Goal: Information Seeking & Learning: Learn about a topic

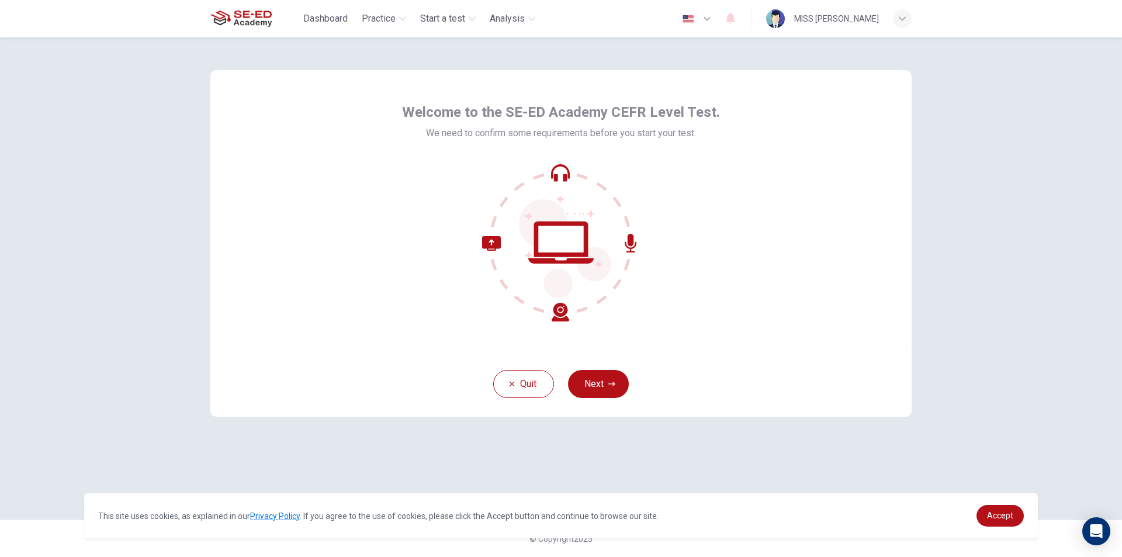
click at [616, 367] on div "Quit Next" at bounding box center [560, 384] width 701 height 66
click at [609, 401] on div "Quit Next" at bounding box center [560, 384] width 701 height 66
click at [610, 382] on icon "button" at bounding box center [611, 383] width 7 height 7
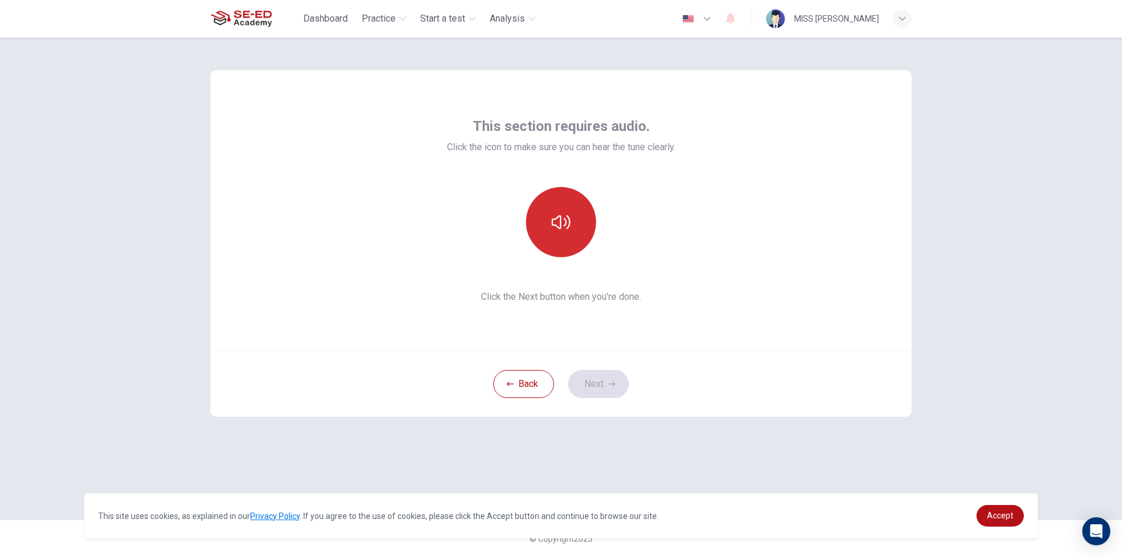
click at [588, 232] on button "button" at bounding box center [561, 222] width 70 height 70
click at [603, 380] on button "Next" at bounding box center [598, 384] width 61 height 28
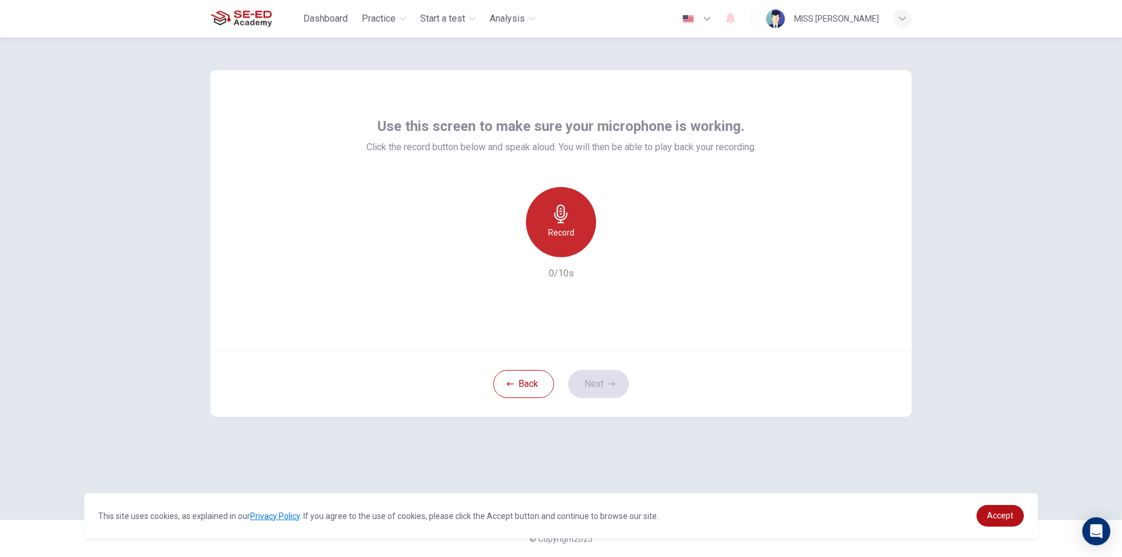
click at [570, 223] on div "Record" at bounding box center [561, 222] width 70 height 70
click at [1009, 523] on link "Accept" at bounding box center [999, 516] width 47 height 22
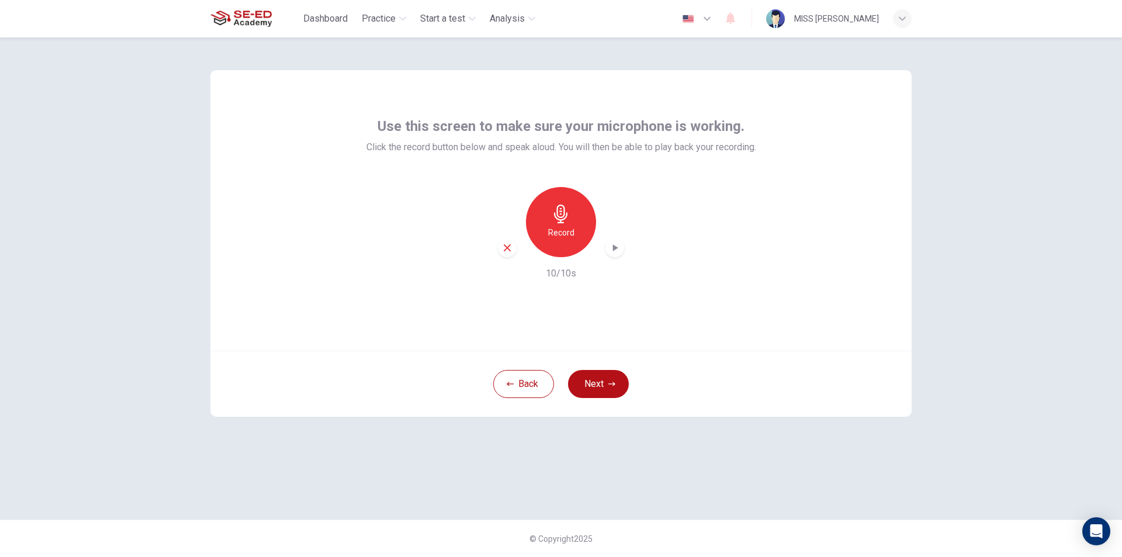
click at [614, 250] on icon "button" at bounding box center [615, 247] width 5 height 7
click at [614, 250] on icon "button" at bounding box center [615, 248] width 12 height 12
click at [607, 393] on button "Next" at bounding box center [598, 384] width 61 height 28
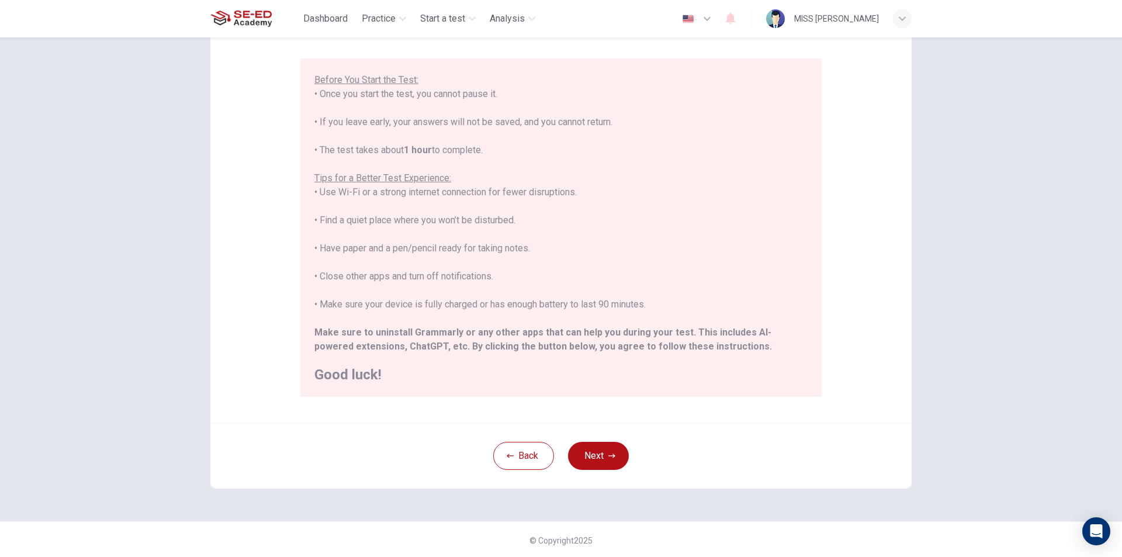
scroll to position [93, 0]
click at [610, 445] on button "Next" at bounding box center [598, 454] width 61 height 28
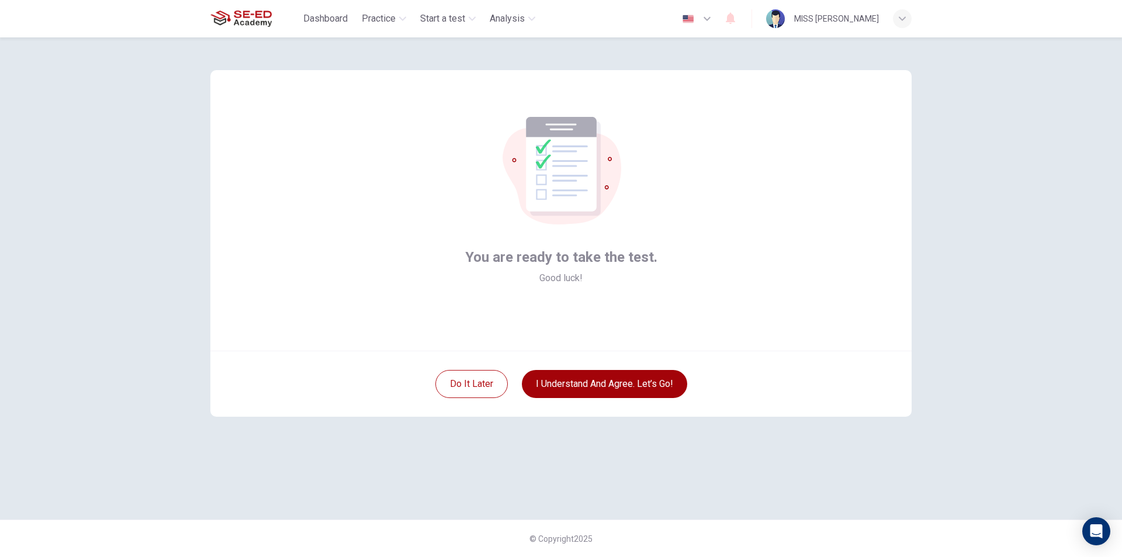
click at [641, 385] on button "I understand and agree. Let’s go!" at bounding box center [604, 384] width 165 height 28
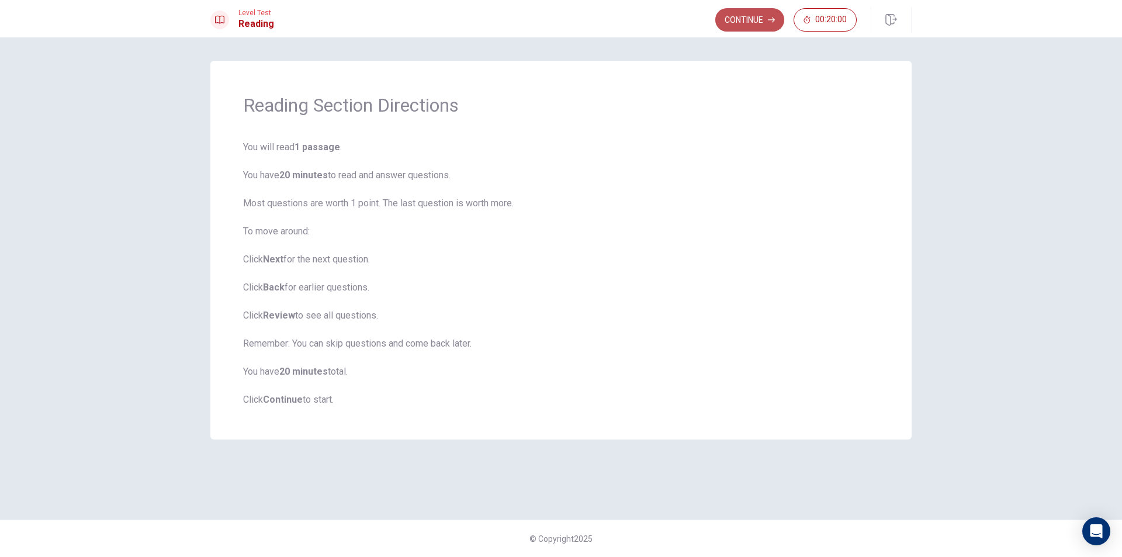
click at [747, 19] on button "Continue" at bounding box center [749, 19] width 69 height 23
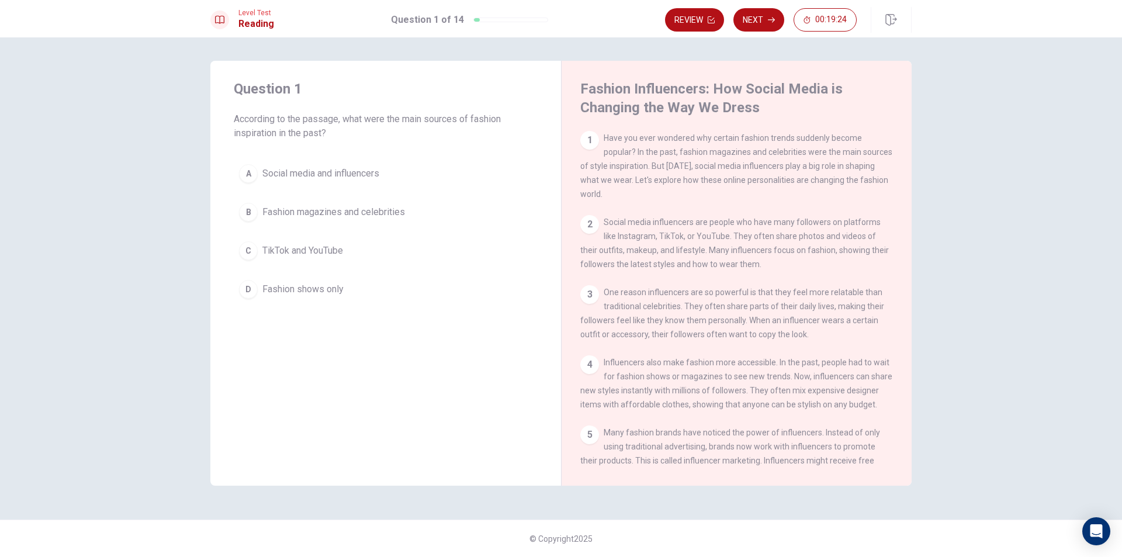
drag, startPoint x: 300, startPoint y: 131, endPoint x: 312, endPoint y: 131, distance: 11.7
click at [312, 131] on span "According to the passage, what were the main sources of fashion inspiration in …" at bounding box center [386, 126] width 304 height 28
drag, startPoint x: 306, startPoint y: 135, endPoint x: 314, endPoint y: 135, distance: 7.6
click at [314, 135] on span "According to the passage, what were the main sources of fashion inspiration in …" at bounding box center [386, 126] width 304 height 28
drag, startPoint x: 831, startPoint y: 190, endPoint x: 841, endPoint y: 182, distance: 13.3
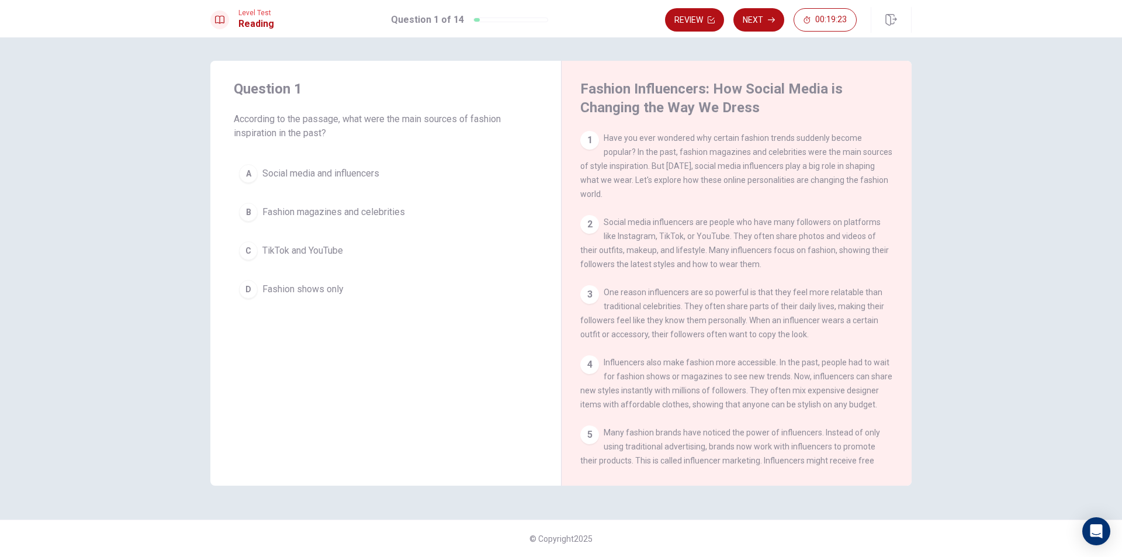
click at [841, 182] on div "1 Have you ever wondered why certain fashion trends suddenly become popular? In…" at bounding box center [736, 166] width 313 height 70
drag, startPoint x: 830, startPoint y: 181, endPoint x: 758, endPoint y: 178, distance: 71.9
click at [802, 178] on span "Have you ever wondered why certain fashion trends suddenly become popular? In t…" at bounding box center [736, 165] width 312 height 65
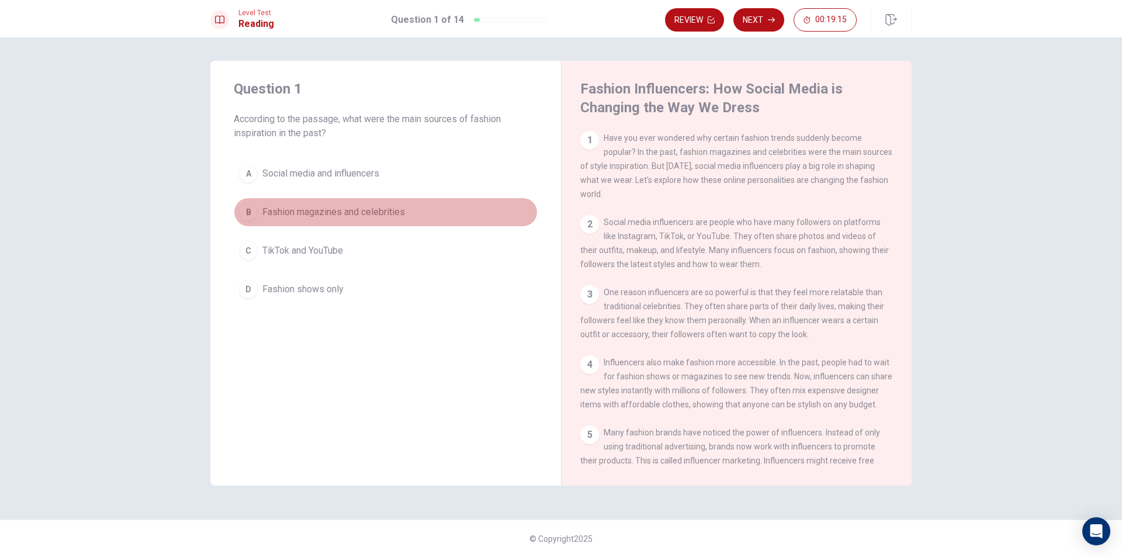
click at [314, 206] on span "Fashion magazines and celebrities" at bounding box center [333, 212] width 143 height 14
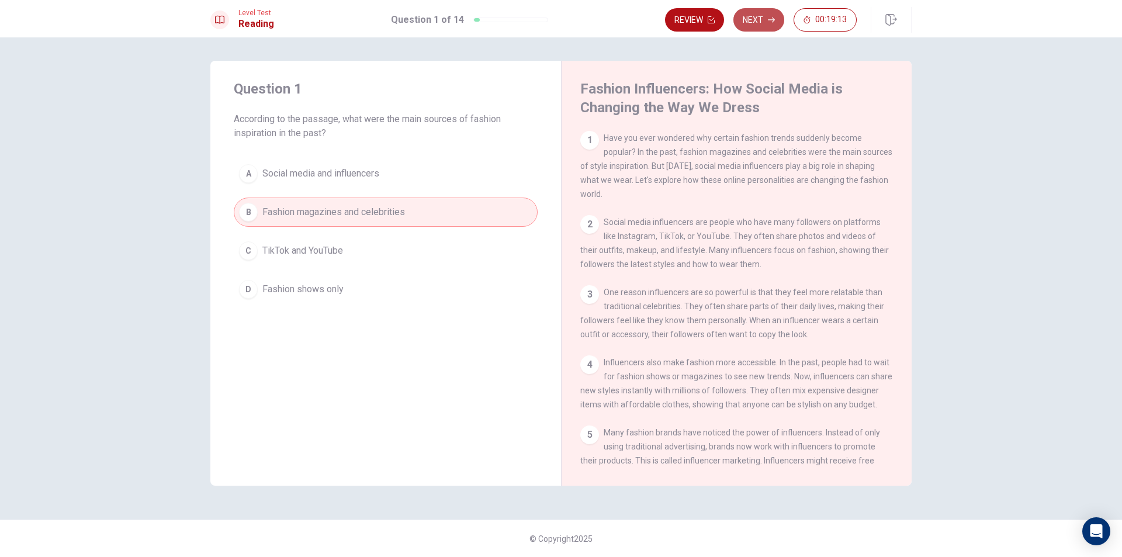
click at [760, 13] on button "Next" at bounding box center [758, 19] width 51 height 23
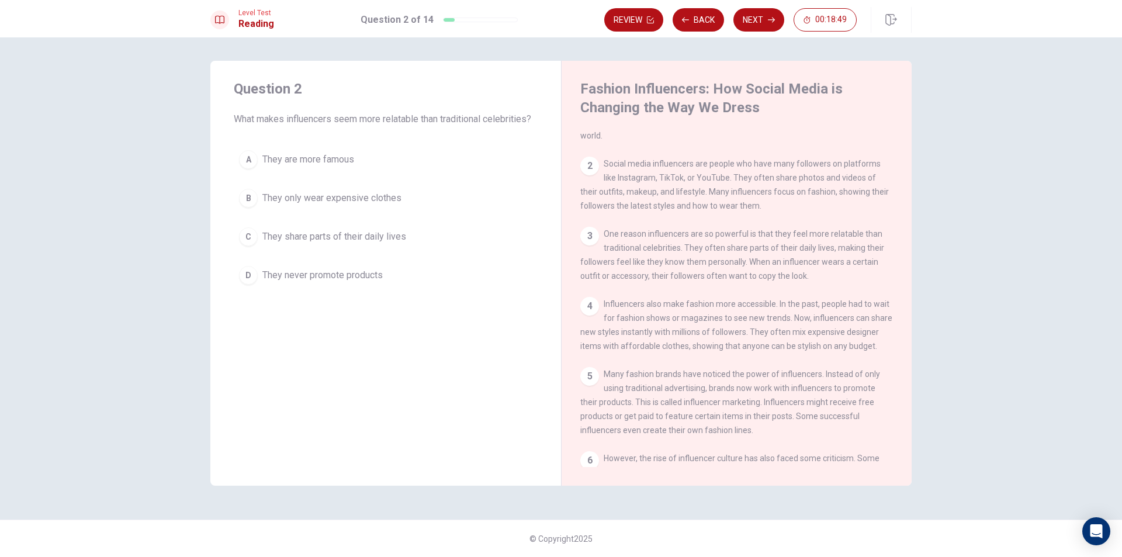
scroll to position [117, 0]
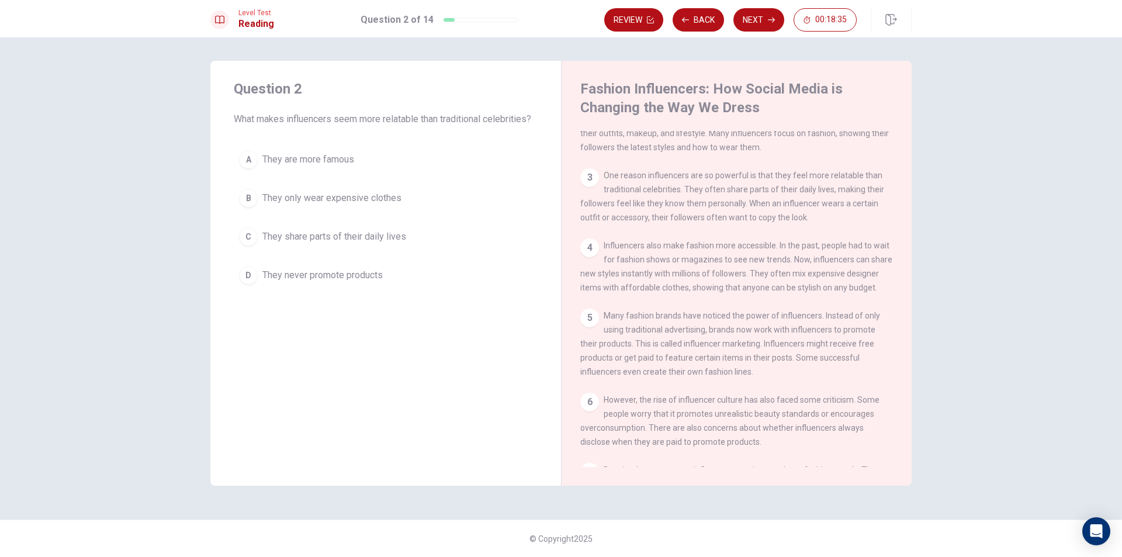
click at [372, 234] on span "They share parts of their daily lives" at bounding box center [334, 237] width 144 height 14
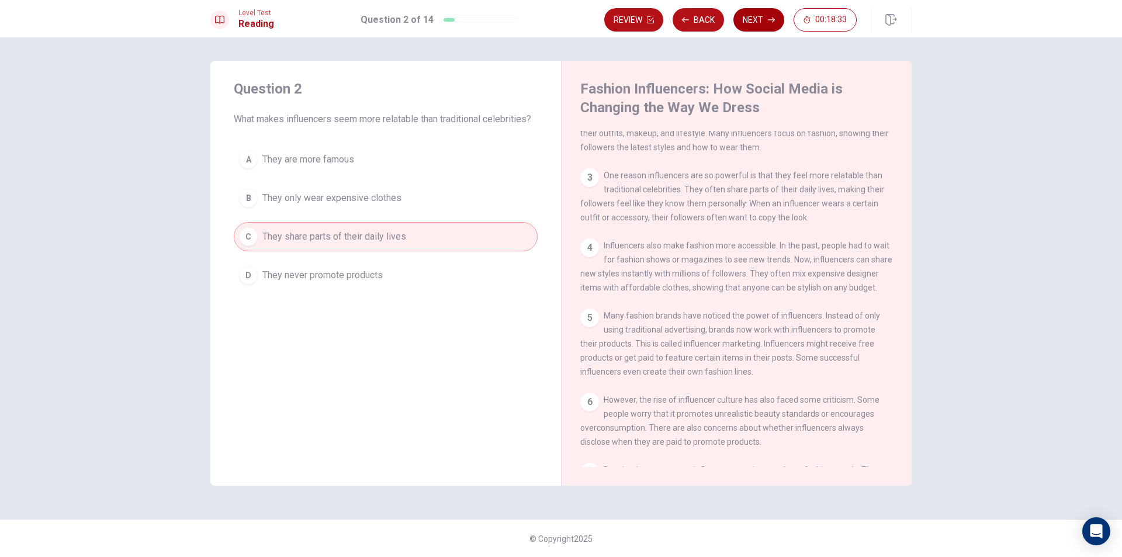
click at [757, 15] on button "Next" at bounding box center [758, 19] width 51 height 23
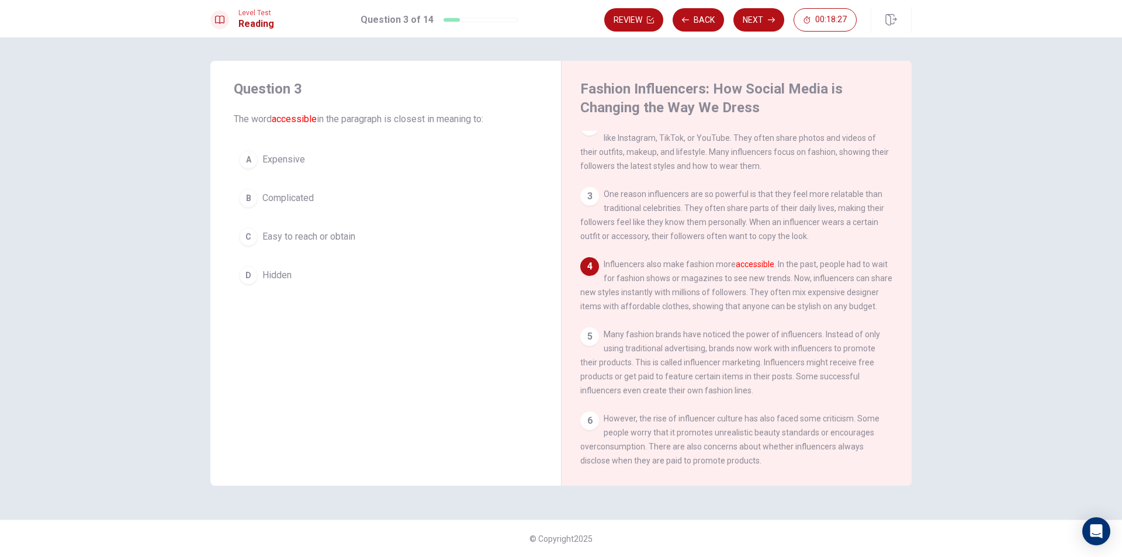
scroll to position [157, 0]
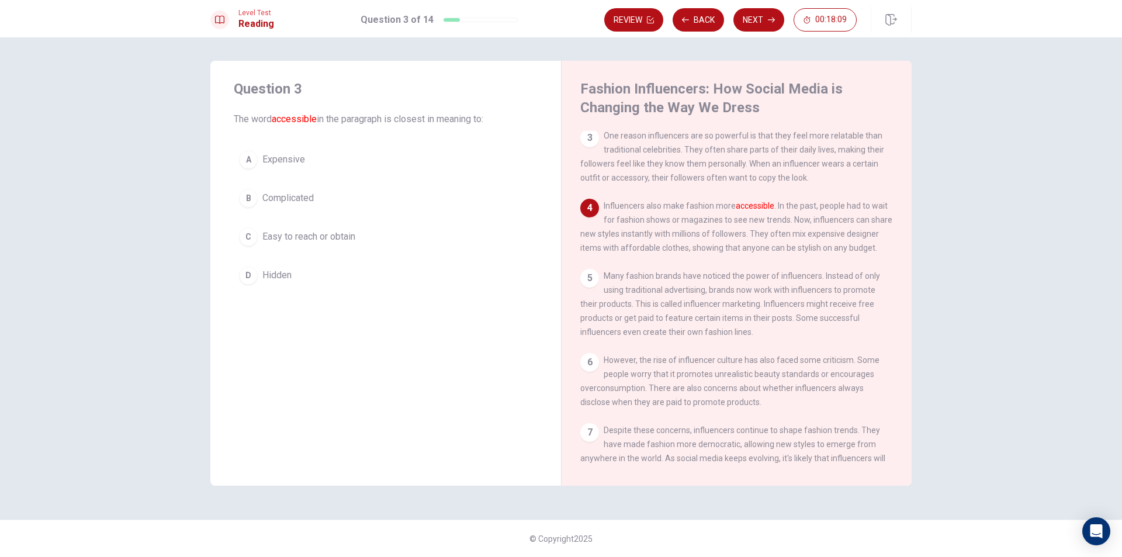
click at [339, 234] on span "Easy to reach or obtain" at bounding box center [308, 237] width 93 height 14
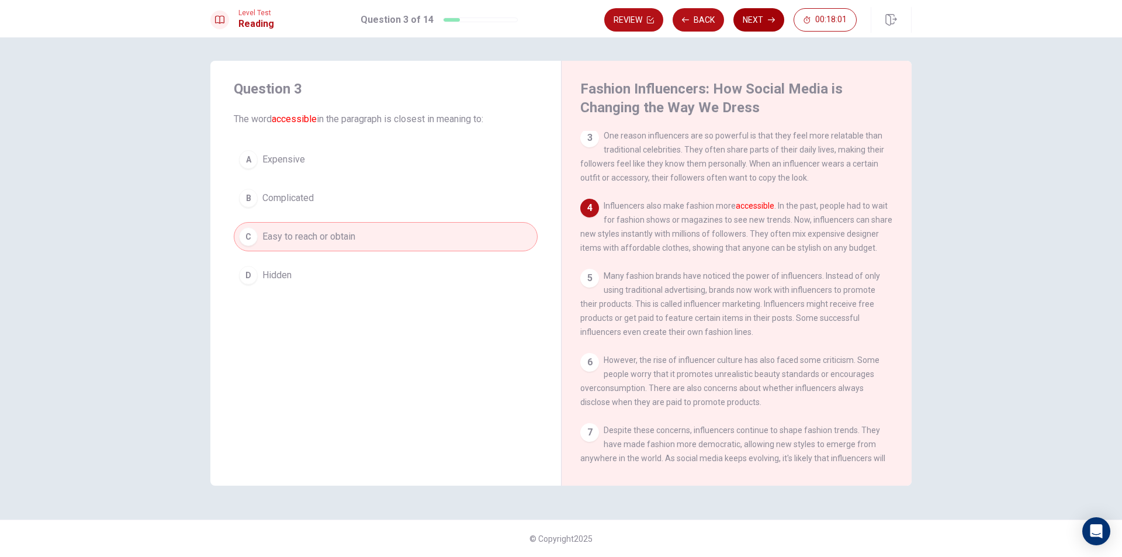
click at [757, 19] on button "Next" at bounding box center [758, 19] width 51 height 23
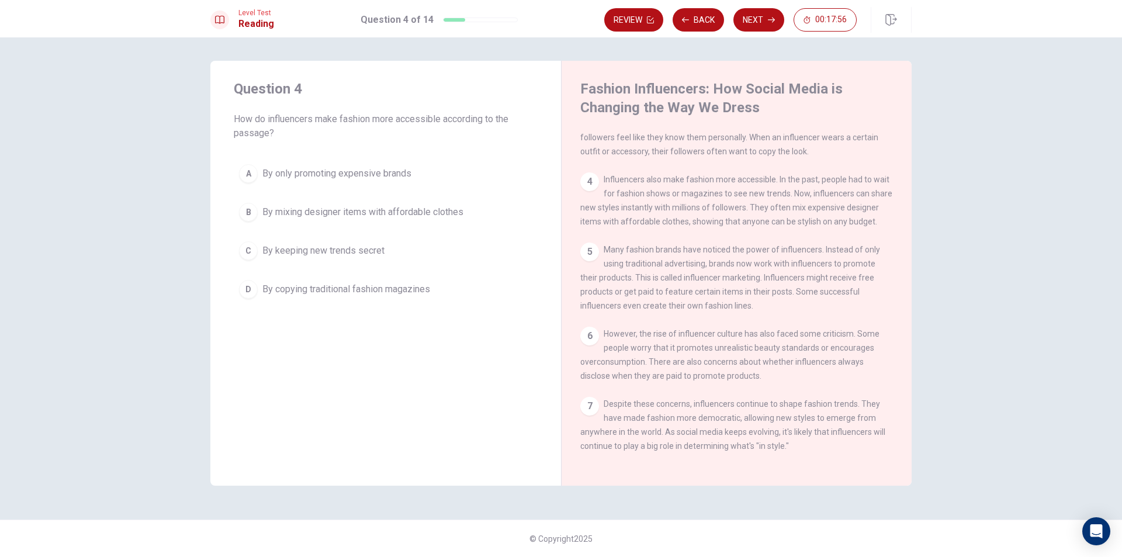
scroll to position [40, 0]
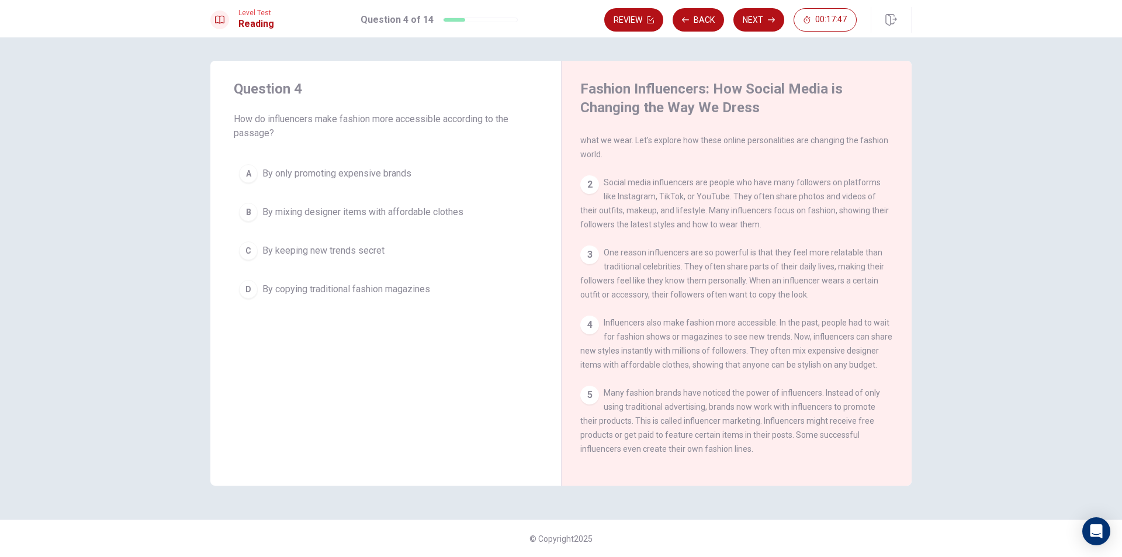
click at [391, 208] on span "By mixing designer items with affordable clothes" at bounding box center [362, 212] width 201 height 14
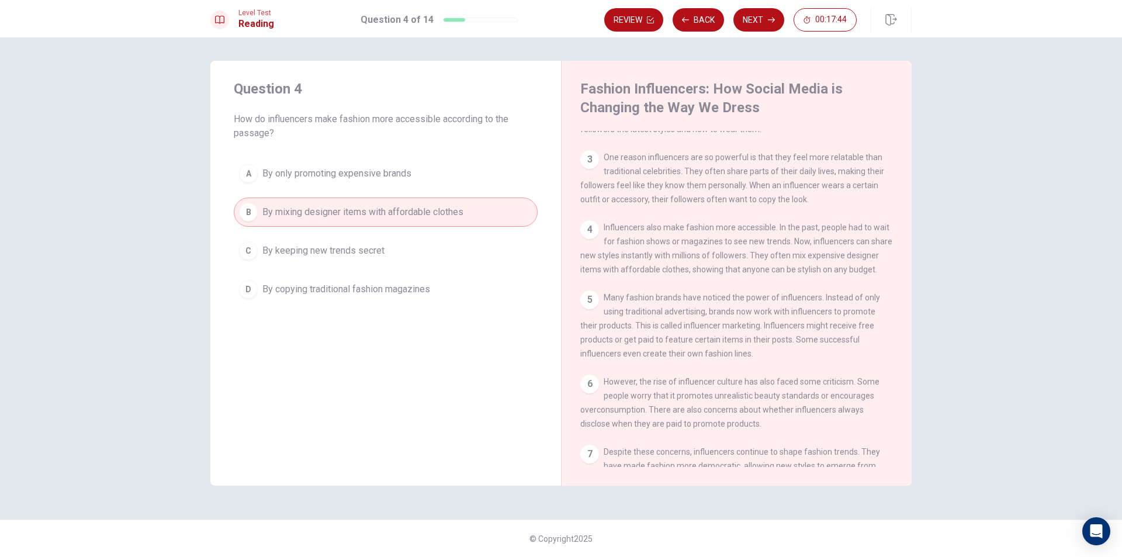
scroll to position [215, 0]
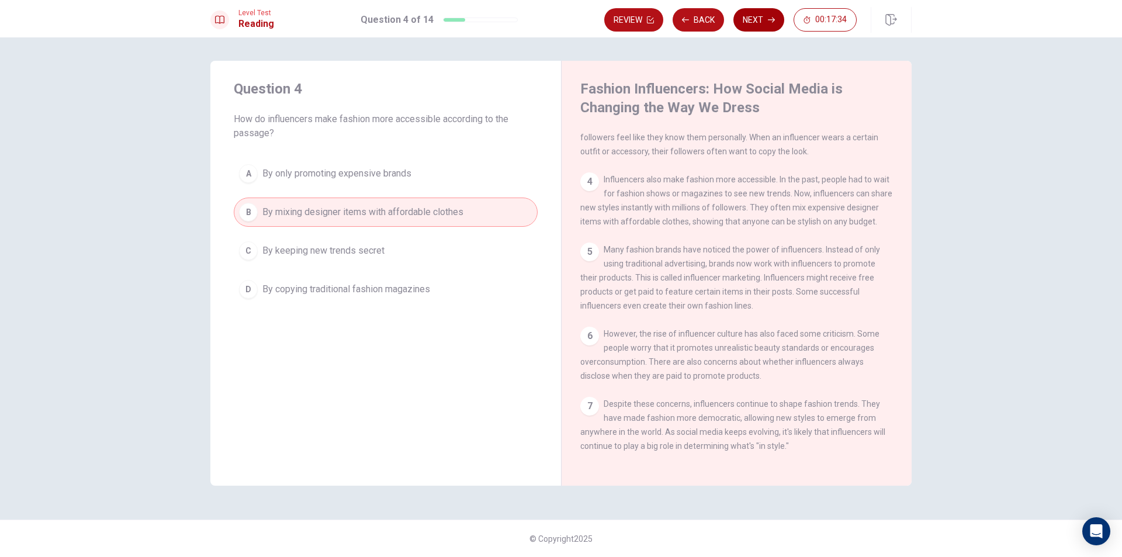
click at [752, 13] on button "Next" at bounding box center [758, 19] width 51 height 23
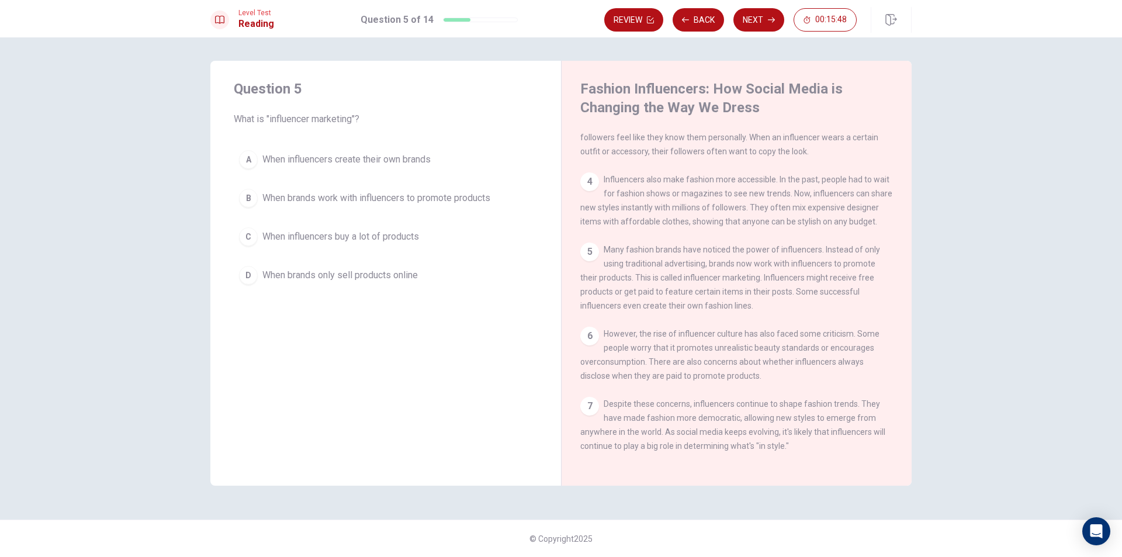
click at [406, 203] on span "When brands work with influencers to promote products" at bounding box center [376, 198] width 228 height 14
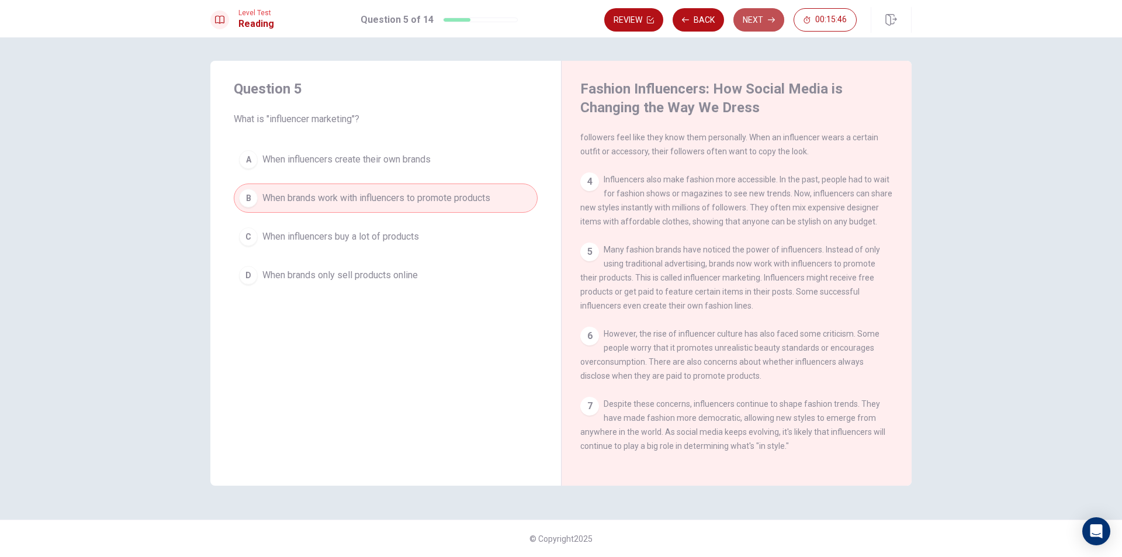
click at [761, 20] on button "Next" at bounding box center [758, 19] width 51 height 23
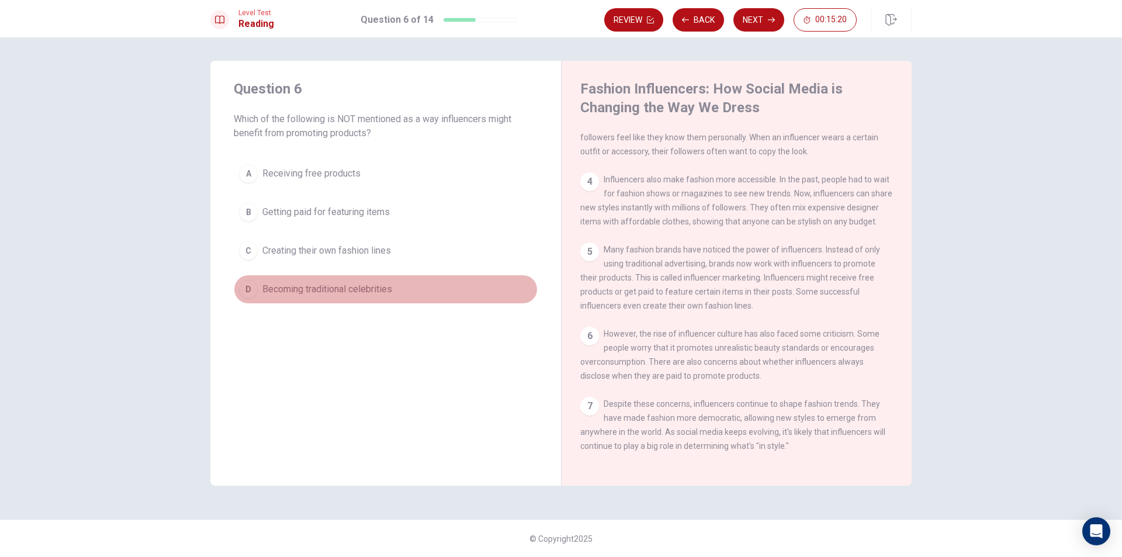
click at [311, 289] on span "Becoming traditional celebrities" at bounding box center [327, 289] width 130 height 14
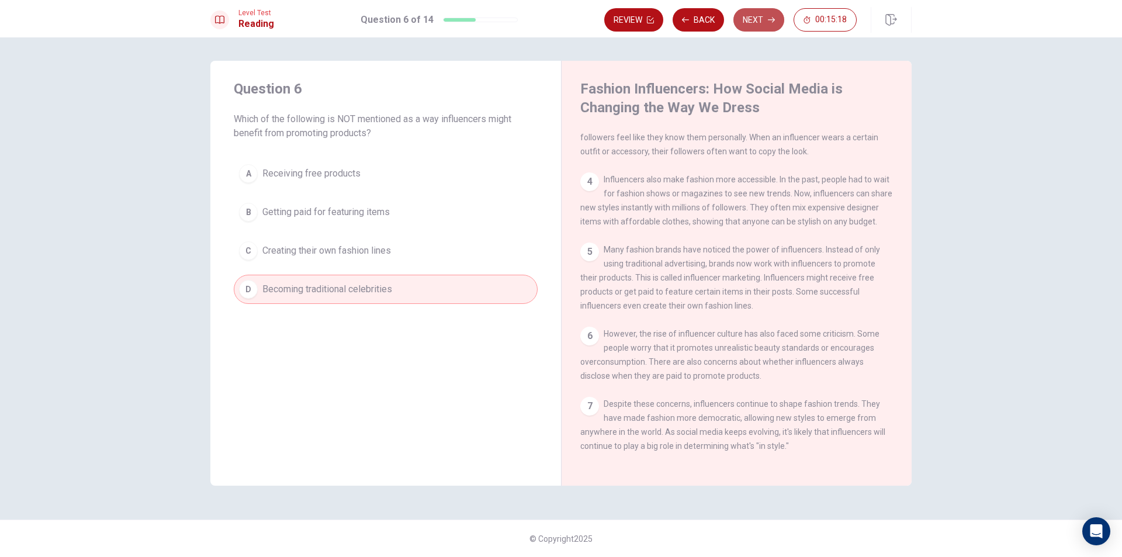
click at [769, 14] on button "Next" at bounding box center [758, 19] width 51 height 23
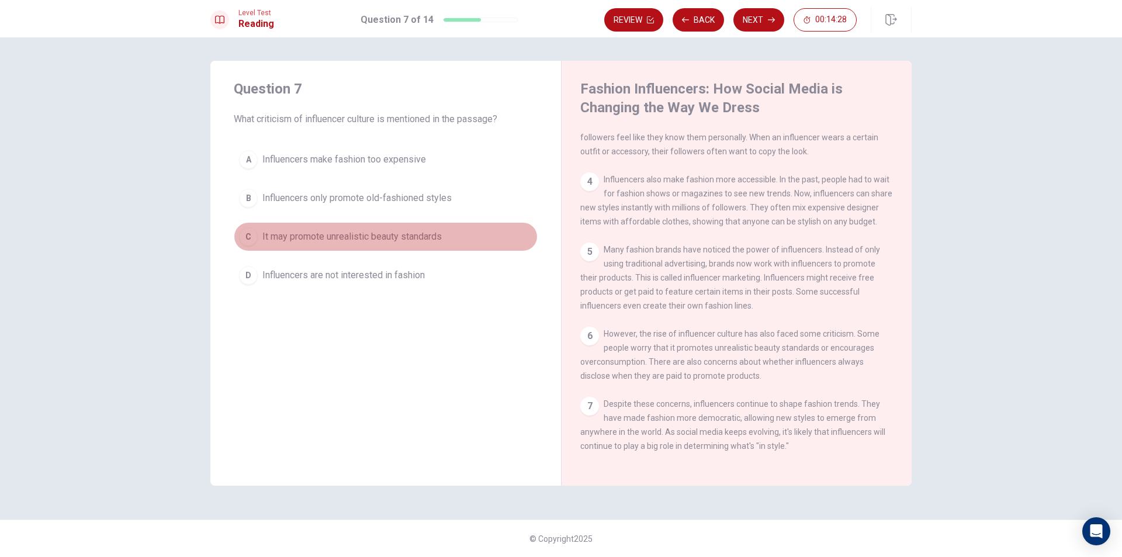
click at [418, 237] on span "It may promote unrealistic beauty standards" at bounding box center [351, 237] width 179 height 14
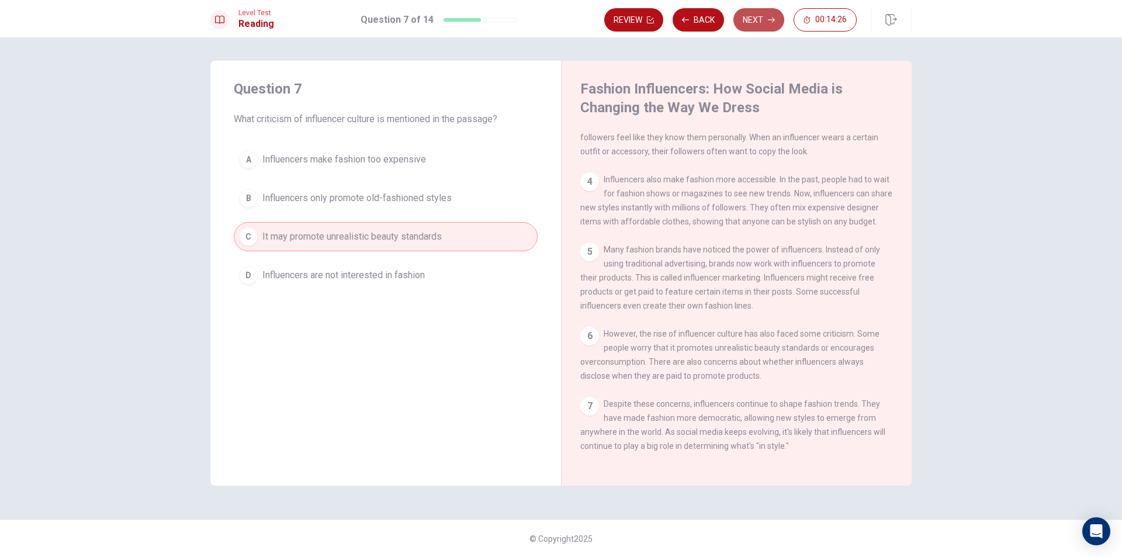
click at [752, 22] on button "Next" at bounding box center [758, 19] width 51 height 23
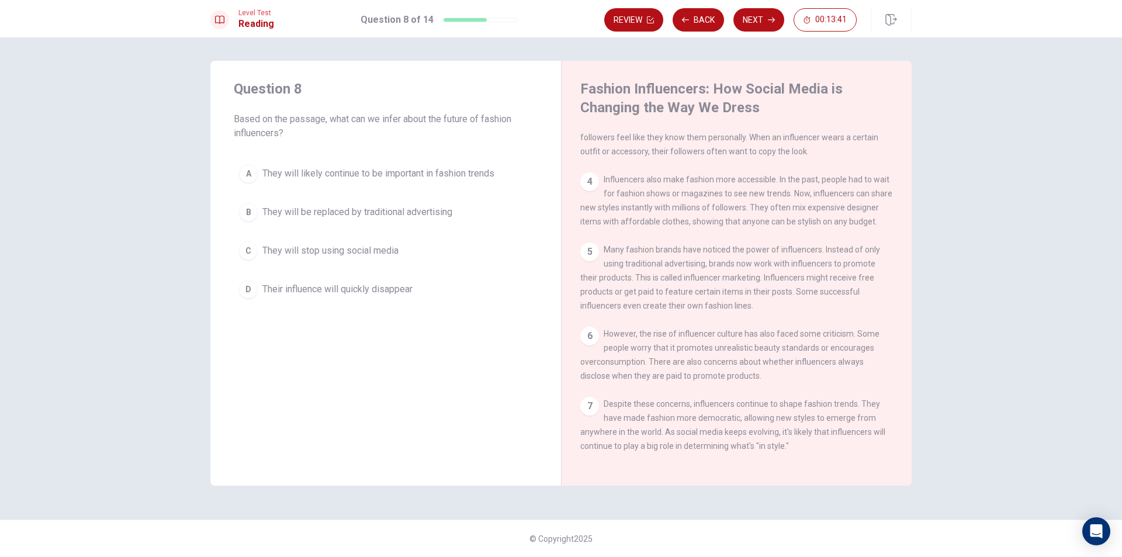
click at [425, 179] on span "They will likely continue to be important in fashion trends" at bounding box center [378, 174] width 232 height 14
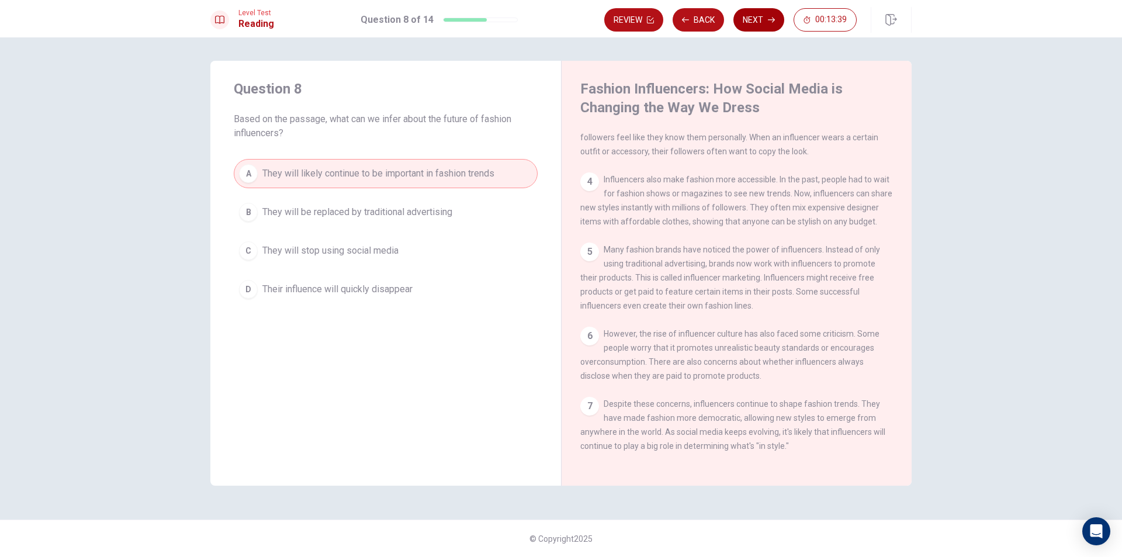
click at [763, 13] on button "Next" at bounding box center [758, 19] width 51 height 23
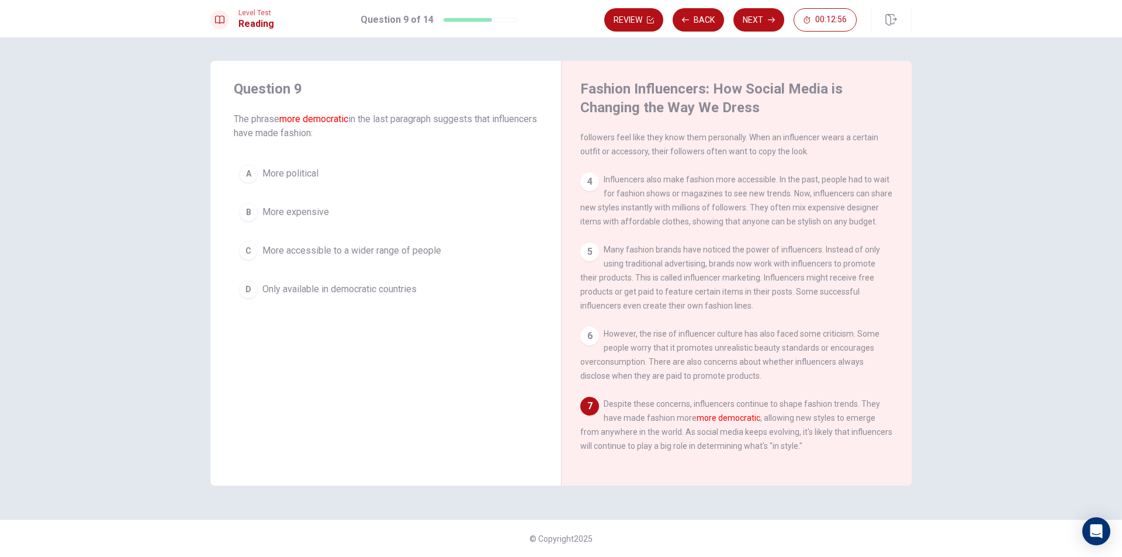
click at [355, 252] on span "More accessible to a wider range of people" at bounding box center [351, 251] width 179 height 14
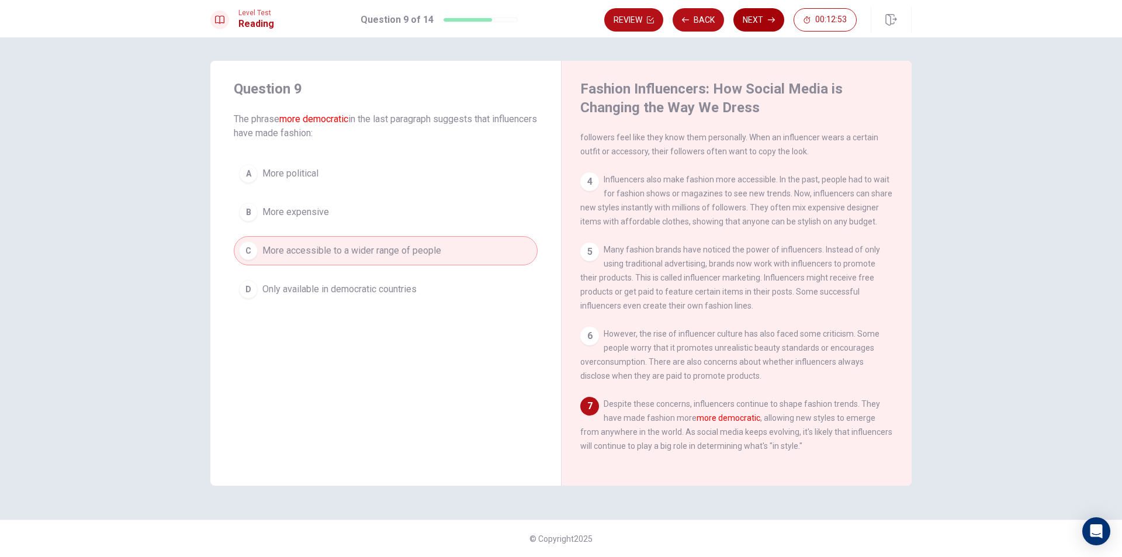
click at [756, 13] on button "Next" at bounding box center [758, 19] width 51 height 23
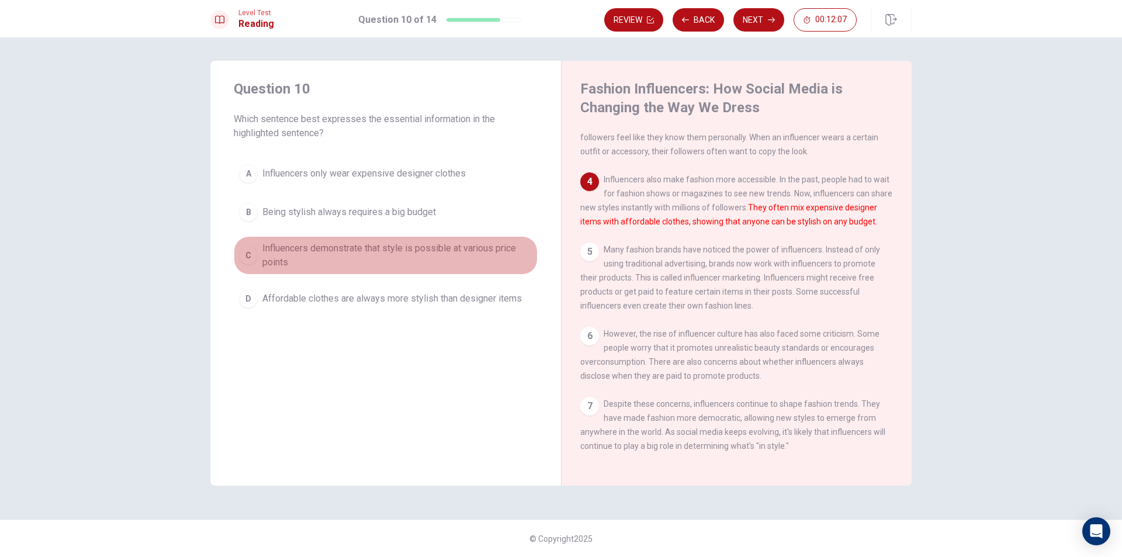
drag, startPoint x: 346, startPoint y: 238, endPoint x: 358, endPoint y: 237, distance: 12.3
click at [347, 238] on button "C Influencers demonstrate that style is possible at various price points" at bounding box center [386, 255] width 304 height 39
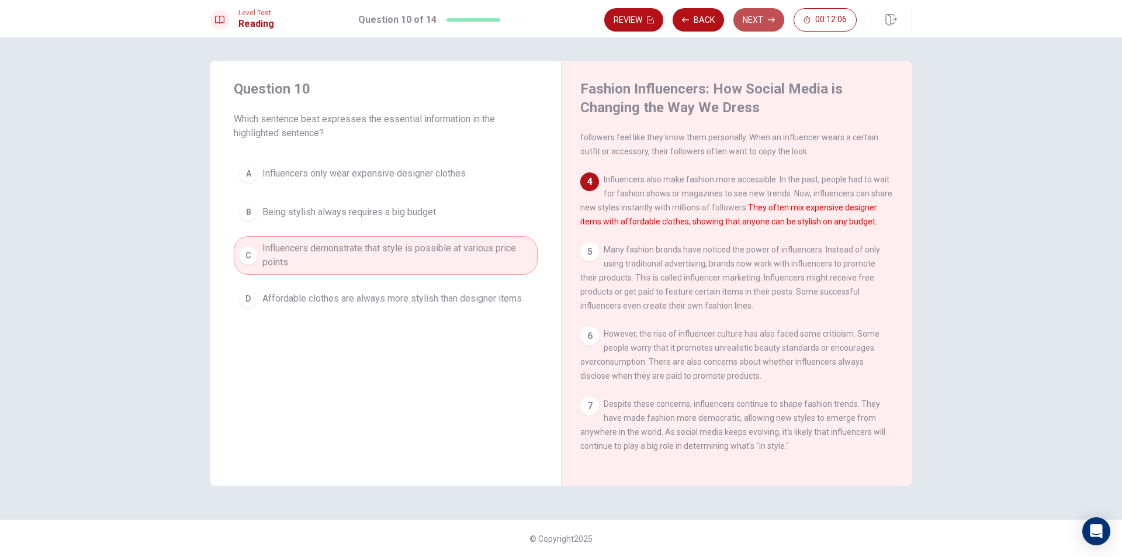
click at [772, 22] on icon "button" at bounding box center [771, 19] width 7 height 7
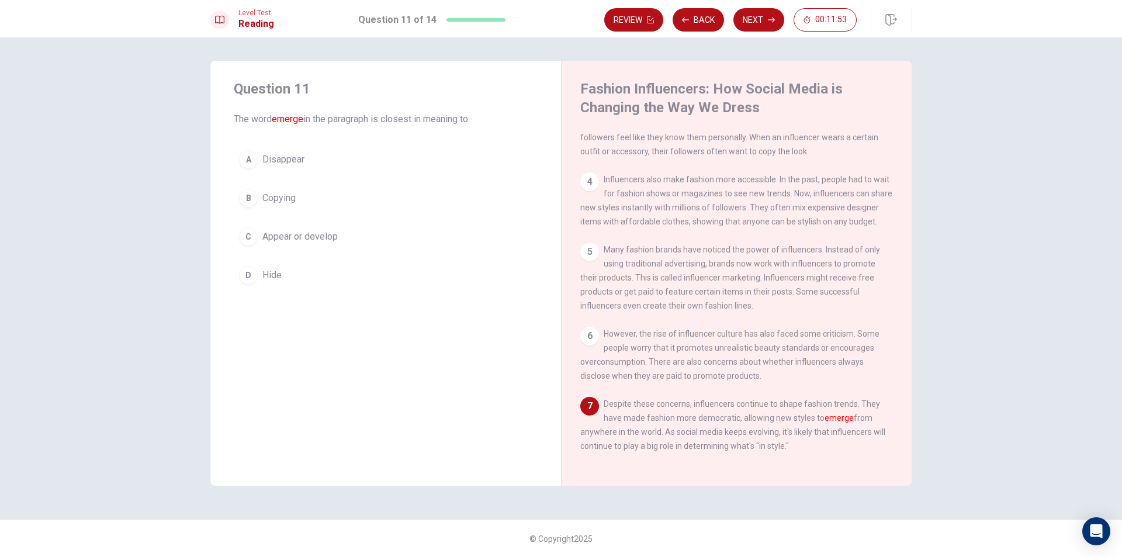
click at [352, 230] on button "C Appear or develop" at bounding box center [386, 236] width 304 height 29
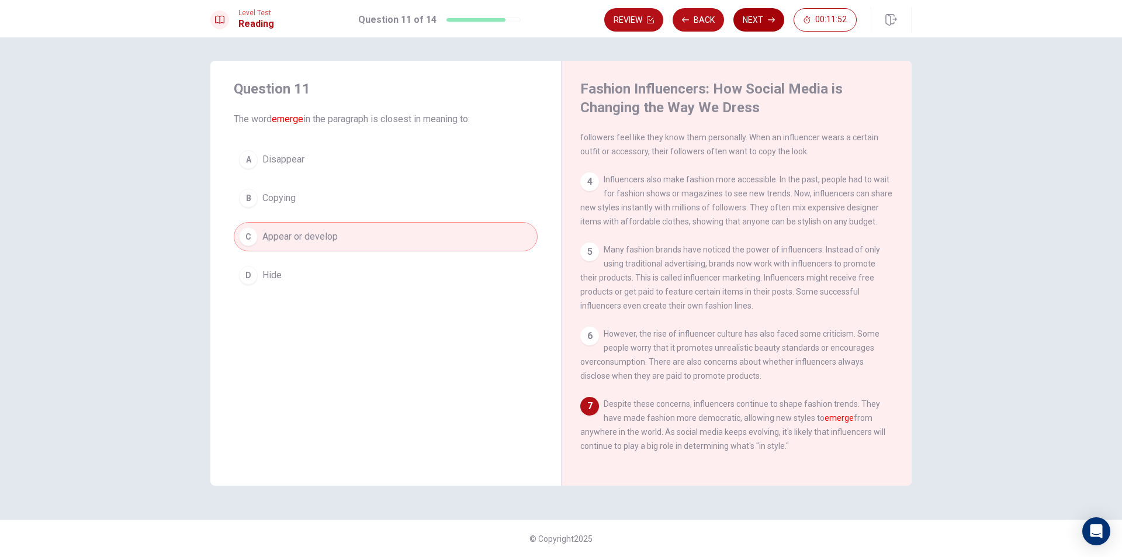
click at [751, 19] on button "Next" at bounding box center [758, 19] width 51 height 23
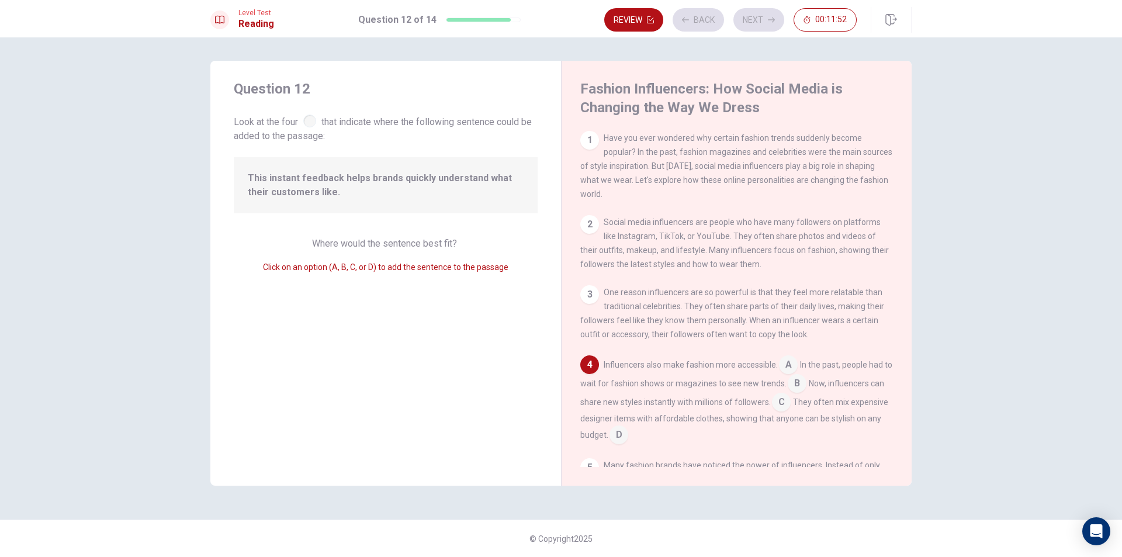
scroll to position [102, 0]
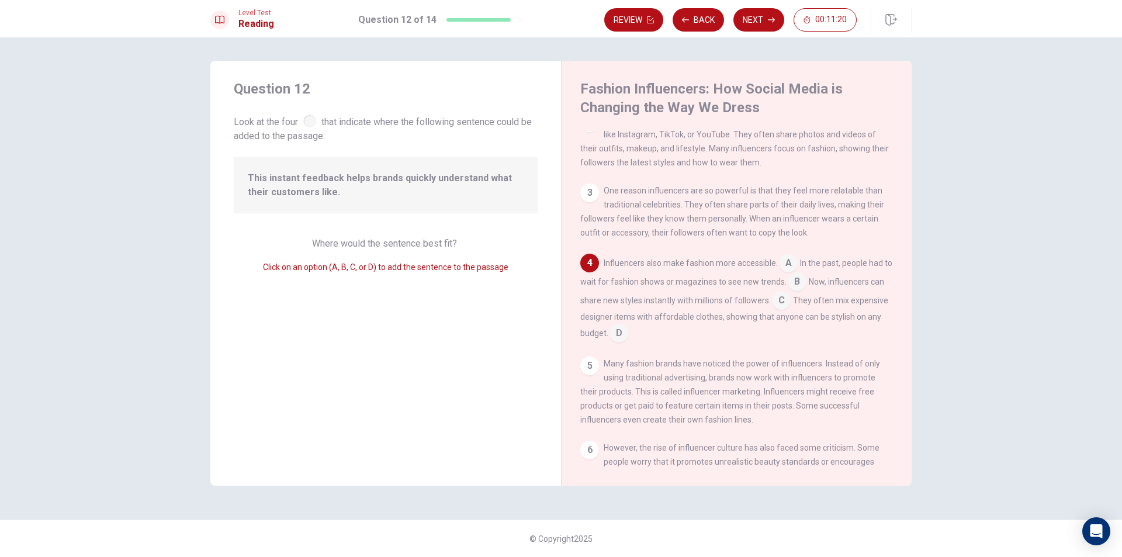
click at [628, 338] on input at bounding box center [618, 334] width 19 height 19
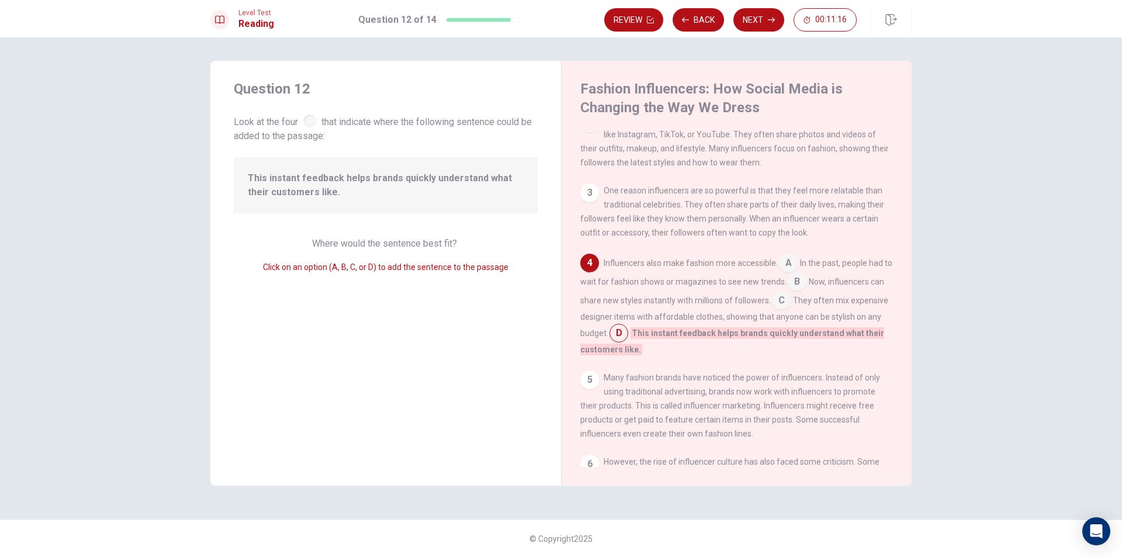
click at [785, 273] on input at bounding box center [788, 264] width 19 height 19
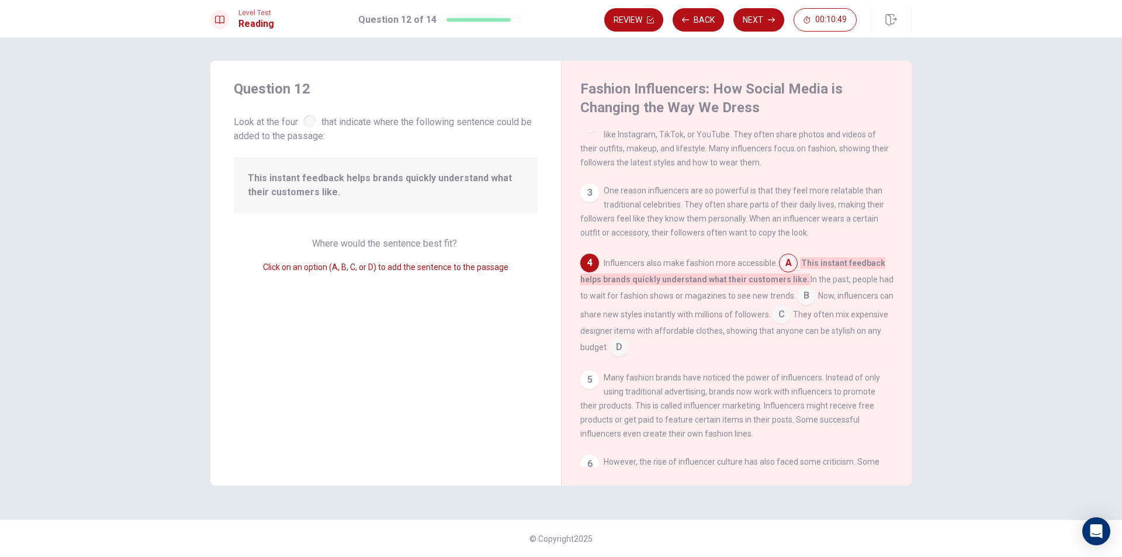
click at [791, 322] on input at bounding box center [781, 315] width 19 height 19
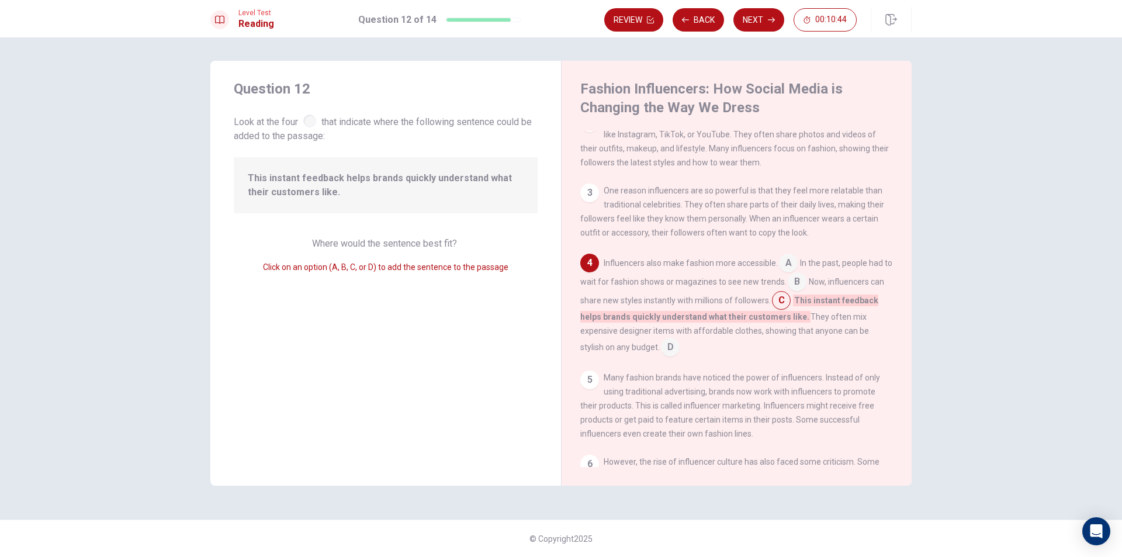
click at [677, 354] on input at bounding box center [670, 348] width 19 height 19
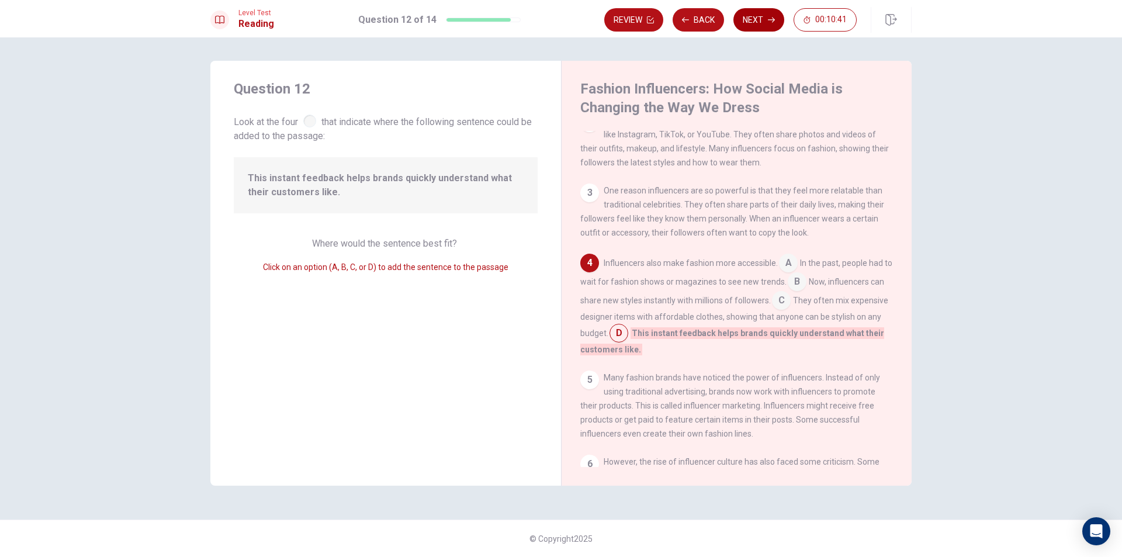
click at [771, 20] on icon "button" at bounding box center [771, 20] width 7 height 5
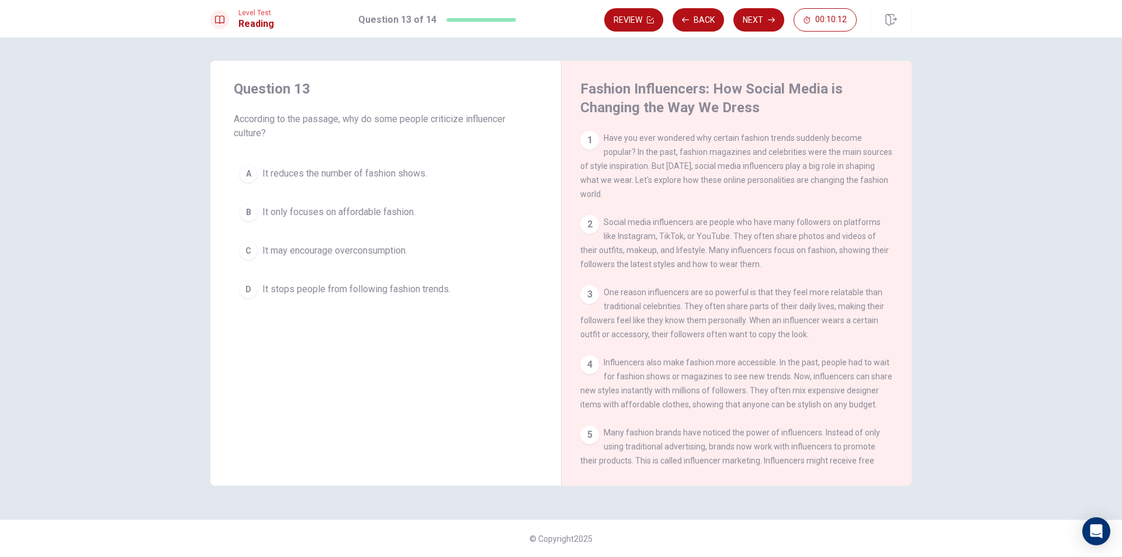
click at [335, 254] on span "It may encourage overconsumption." at bounding box center [334, 251] width 145 height 14
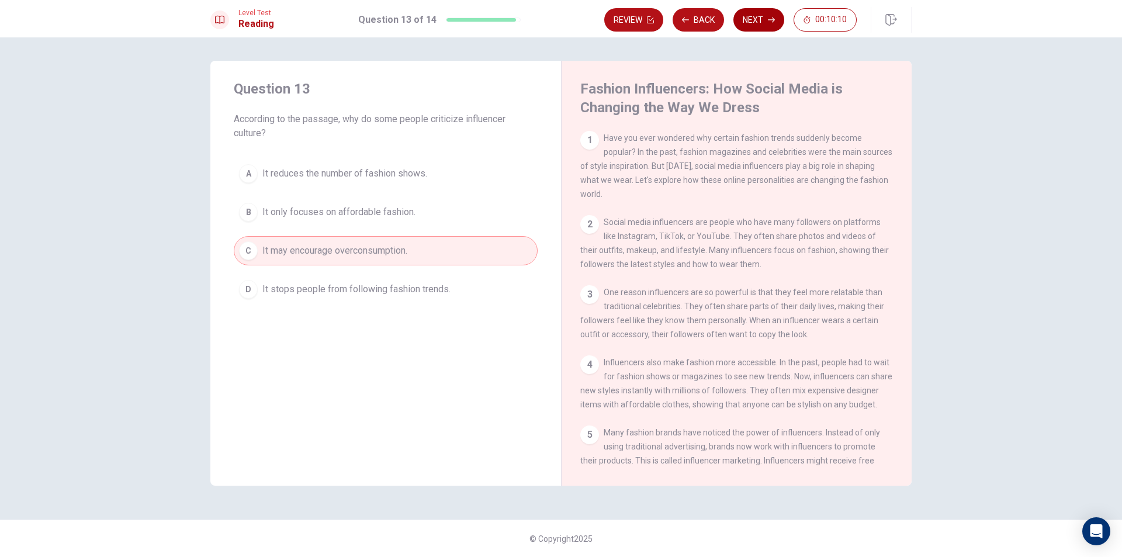
click at [767, 18] on button "Next" at bounding box center [758, 19] width 51 height 23
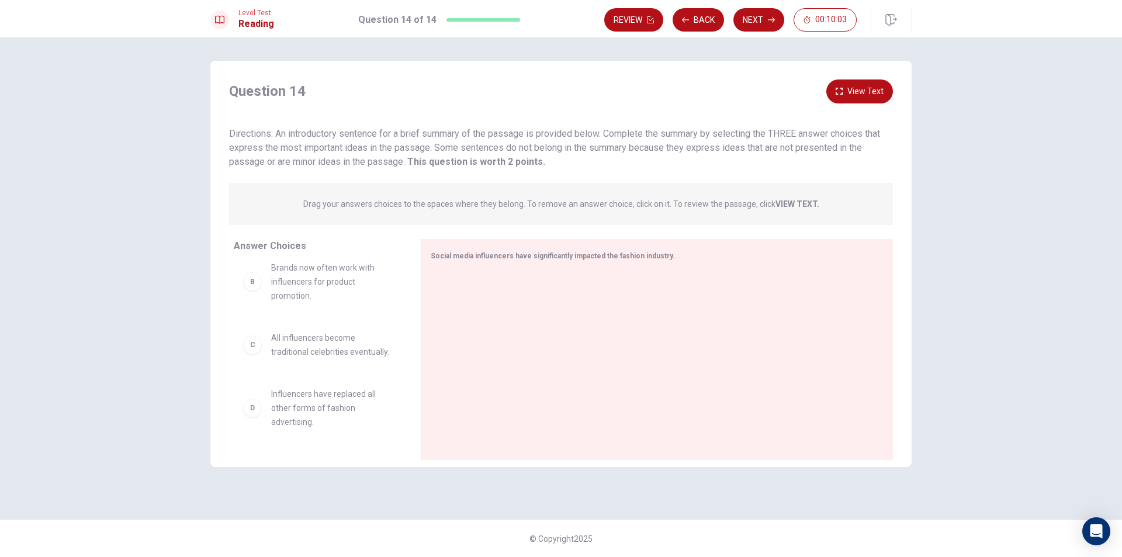
scroll to position [0, 0]
click at [797, 199] on strong "VIEW TEXT." at bounding box center [797, 203] width 44 height 9
click at [843, 88] on icon "button" at bounding box center [839, 91] width 7 height 7
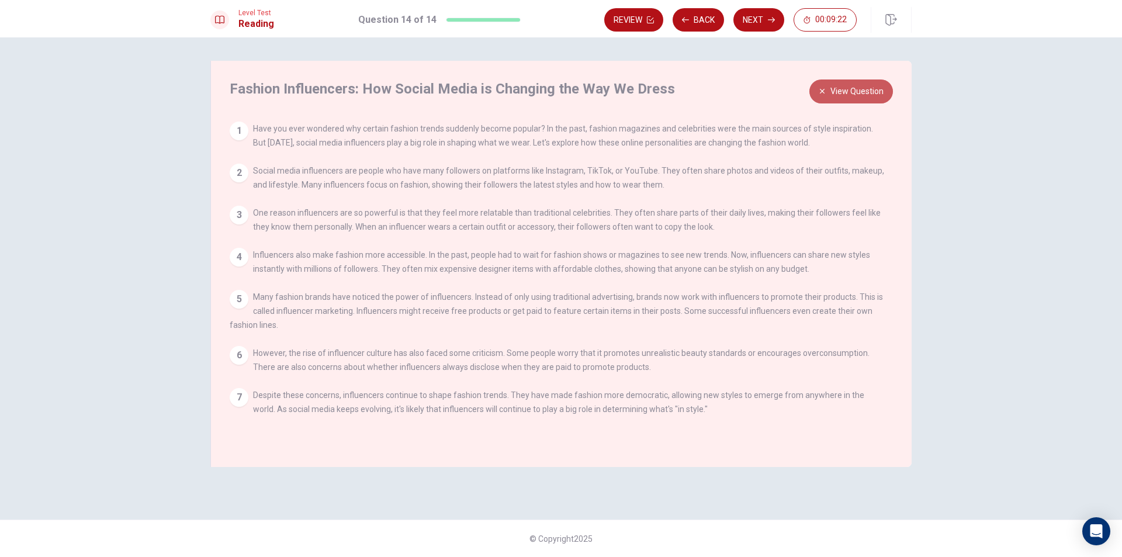
click at [836, 101] on button "View Question" at bounding box center [851, 91] width 84 height 24
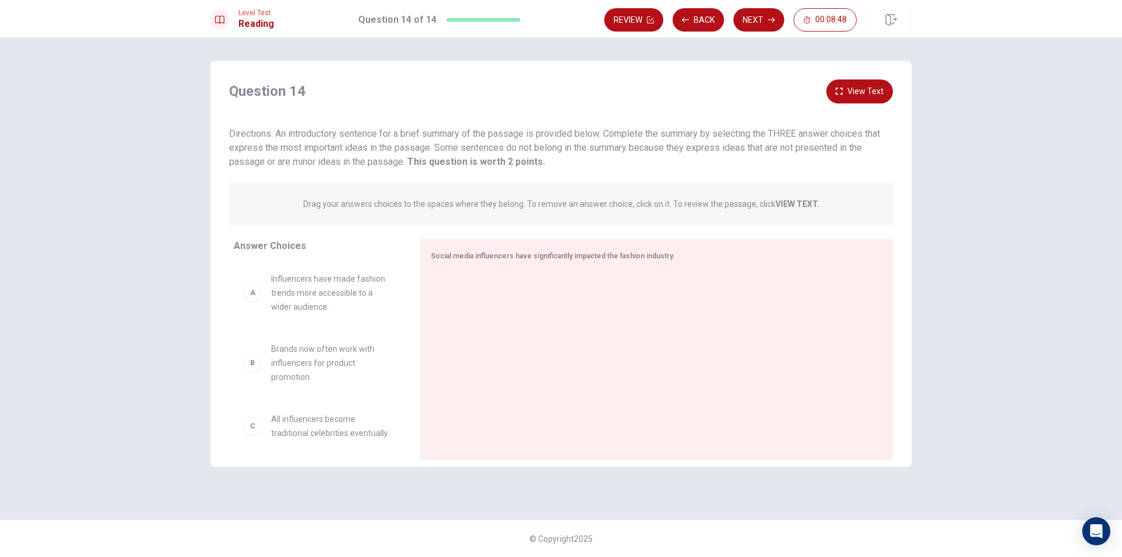
click at [348, 297] on span "Influencers have made fashion trends more accessible to a wider audience." at bounding box center [332, 293] width 122 height 42
click at [254, 295] on div "A" at bounding box center [252, 292] width 19 height 19
drag, startPoint x: 315, startPoint y: 285, endPoint x: 316, endPoint y: 292, distance: 7.0
drag, startPoint x: 315, startPoint y: 307, endPoint x: 344, endPoint y: 295, distance: 30.9
drag, startPoint x: 323, startPoint y: 300, endPoint x: 687, endPoint y: 289, distance: 363.6
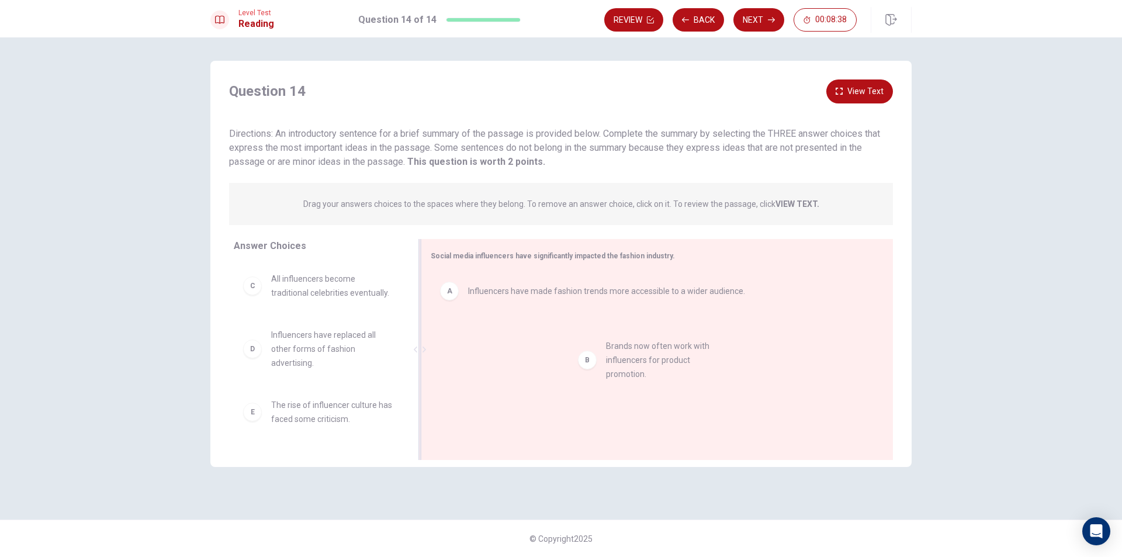
drag, startPoint x: 317, startPoint y: 290, endPoint x: 659, endPoint y: 358, distance: 348.0
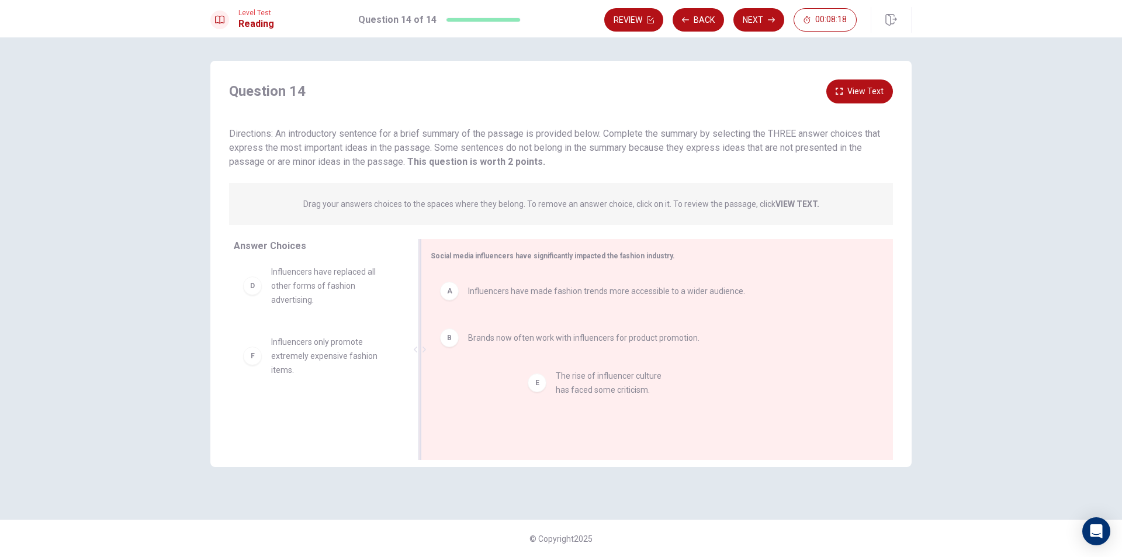
drag, startPoint x: 342, startPoint y: 349, endPoint x: 630, endPoint y: 383, distance: 289.5
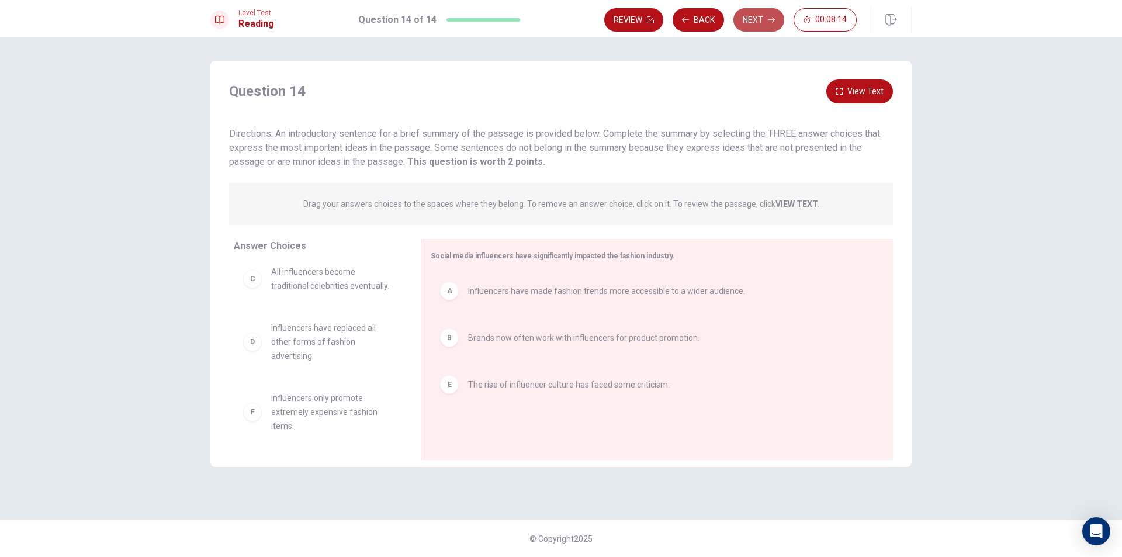
click at [754, 27] on button "Next" at bounding box center [758, 19] width 51 height 23
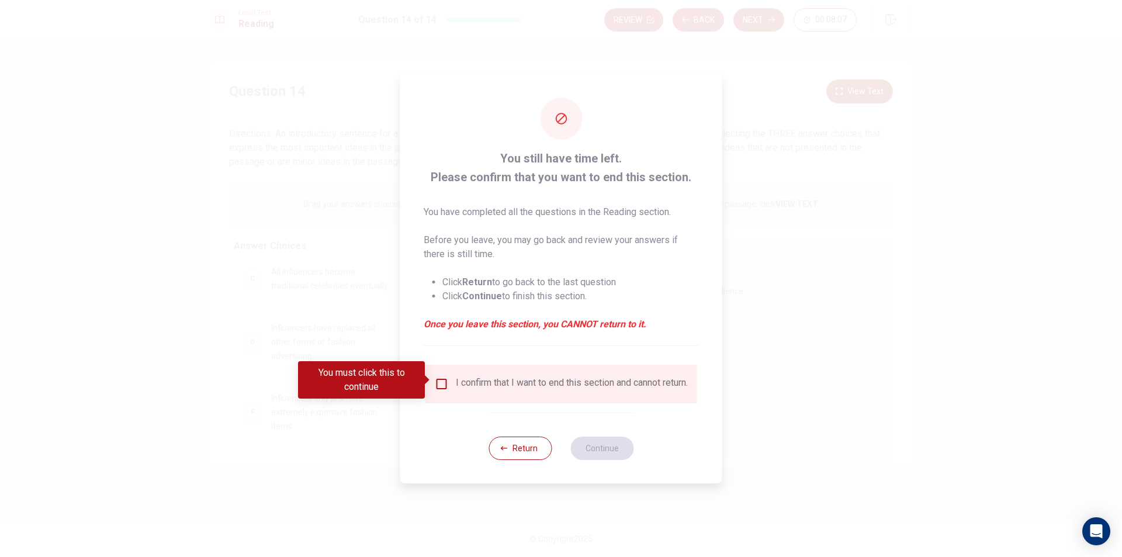
drag, startPoint x: 521, startPoint y: 454, endPoint x: 526, endPoint y: 434, distance: 21.3
click at [523, 449] on button "Return" at bounding box center [520, 447] width 63 height 23
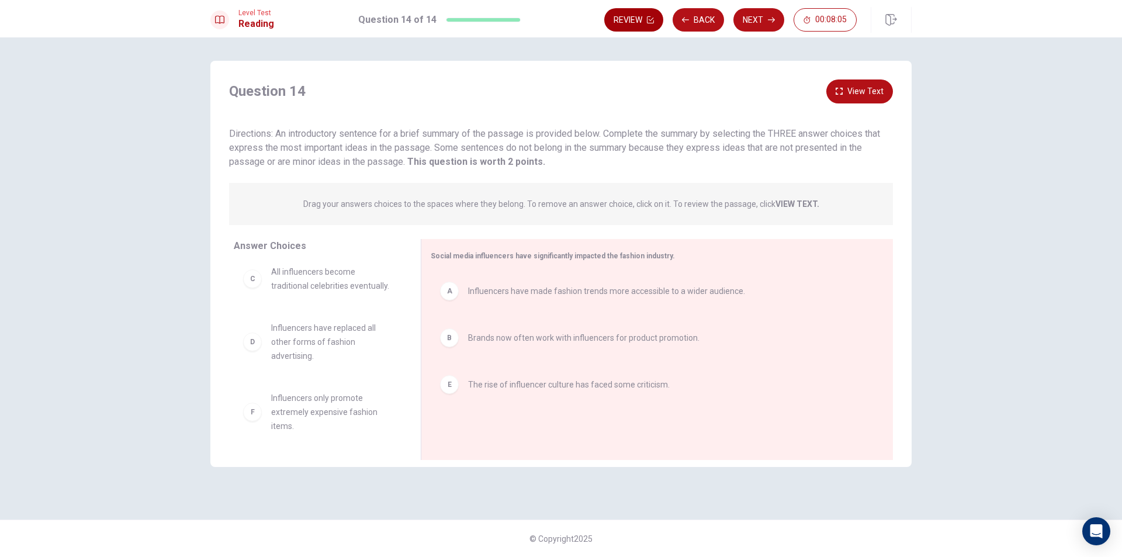
click at [633, 17] on button "Review" at bounding box center [633, 19] width 59 height 23
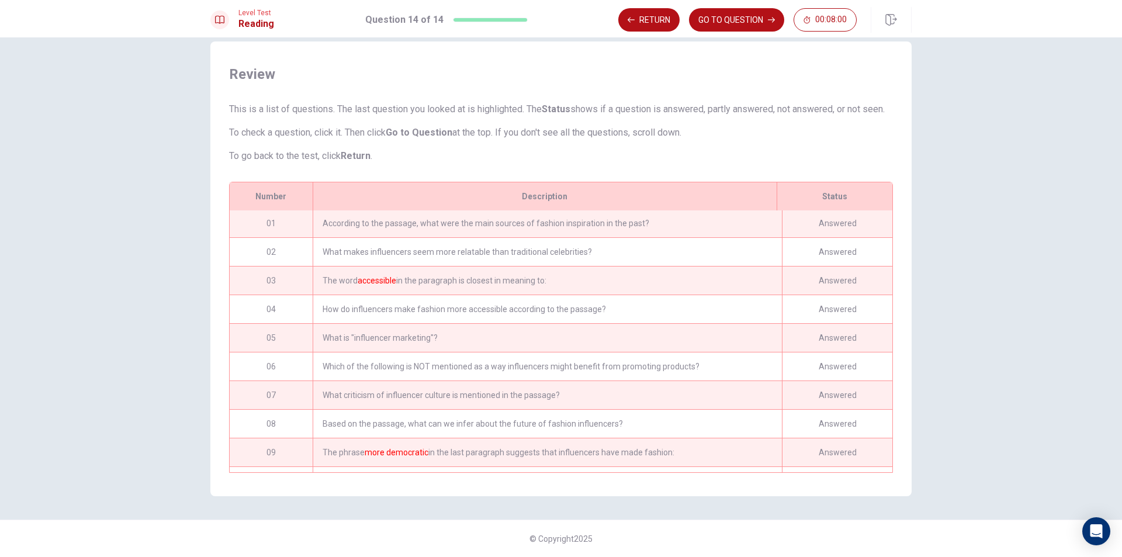
scroll to position [0, 0]
click at [839, 227] on div "Answered" at bounding box center [837, 224] width 110 height 28
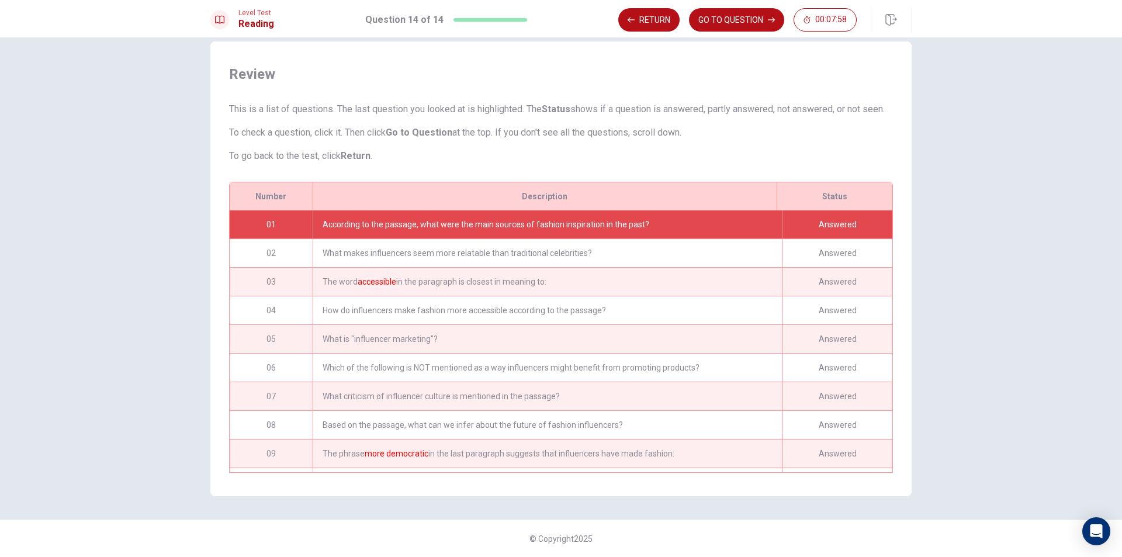
click at [824, 243] on div "Answered" at bounding box center [837, 253] width 110 height 28
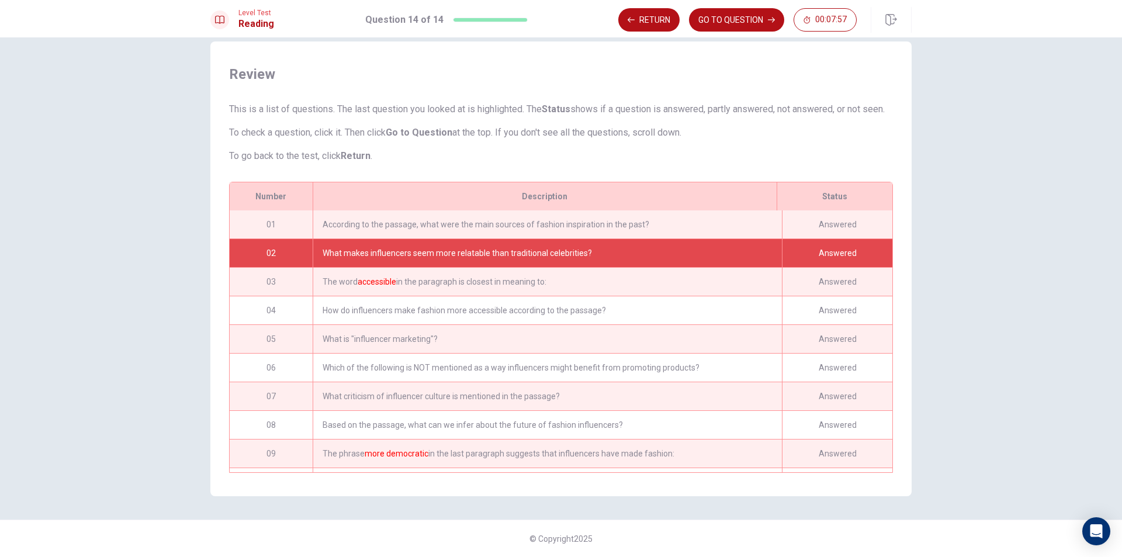
click at [817, 267] on div "03 The word accessible in the paragraph is closest in meaning to: Answered" at bounding box center [561, 281] width 663 height 29
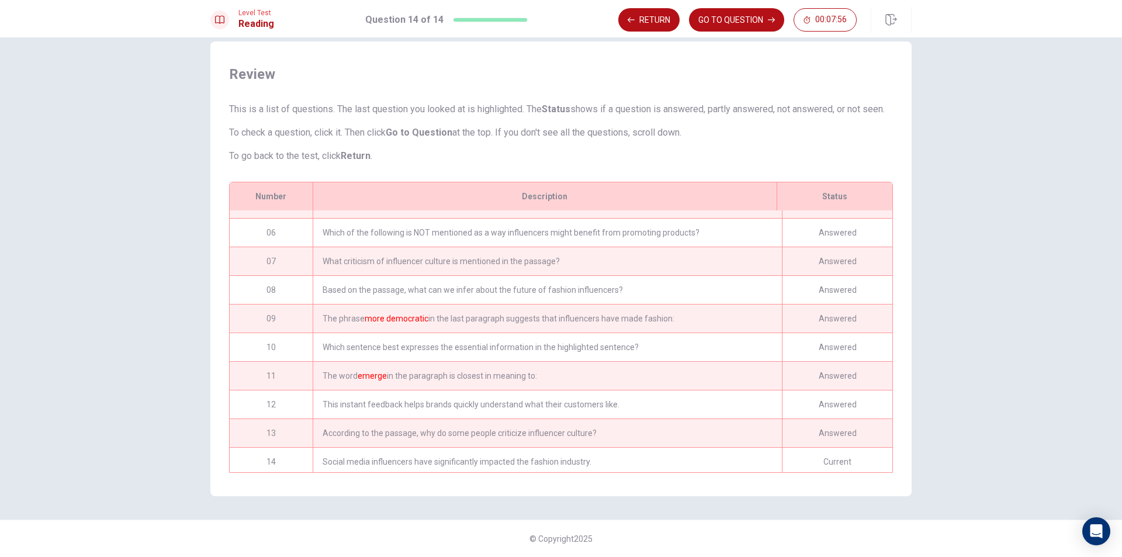
scroll to position [144, 0]
click at [598, 236] on div "Which of the following is NOT mentioned as a way influencers might benefit from…" at bounding box center [547, 229] width 469 height 28
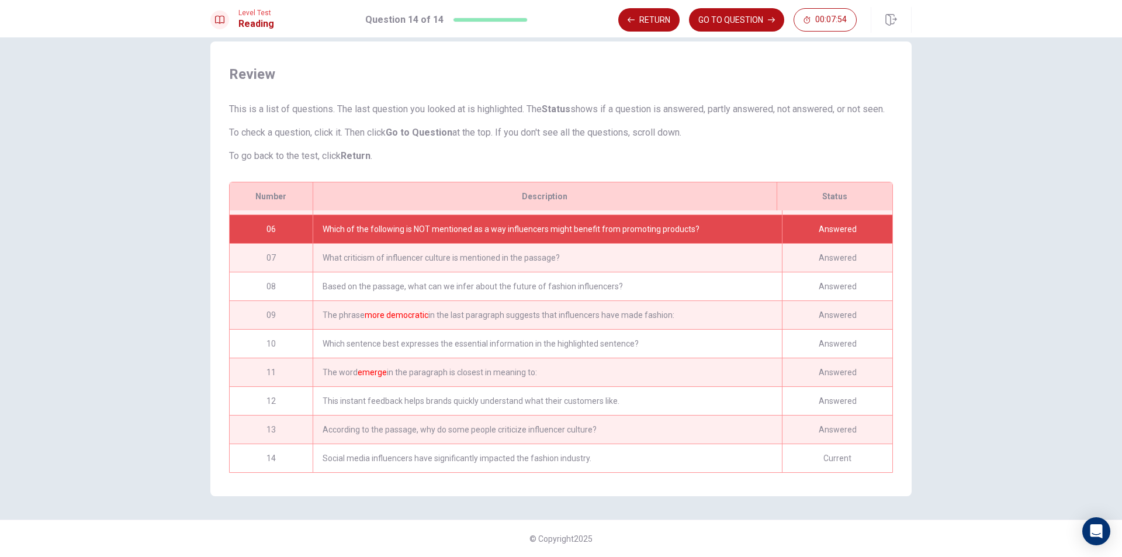
click at [593, 257] on div "What criticism of influencer culture is mentioned in the passage?" at bounding box center [547, 258] width 469 height 28
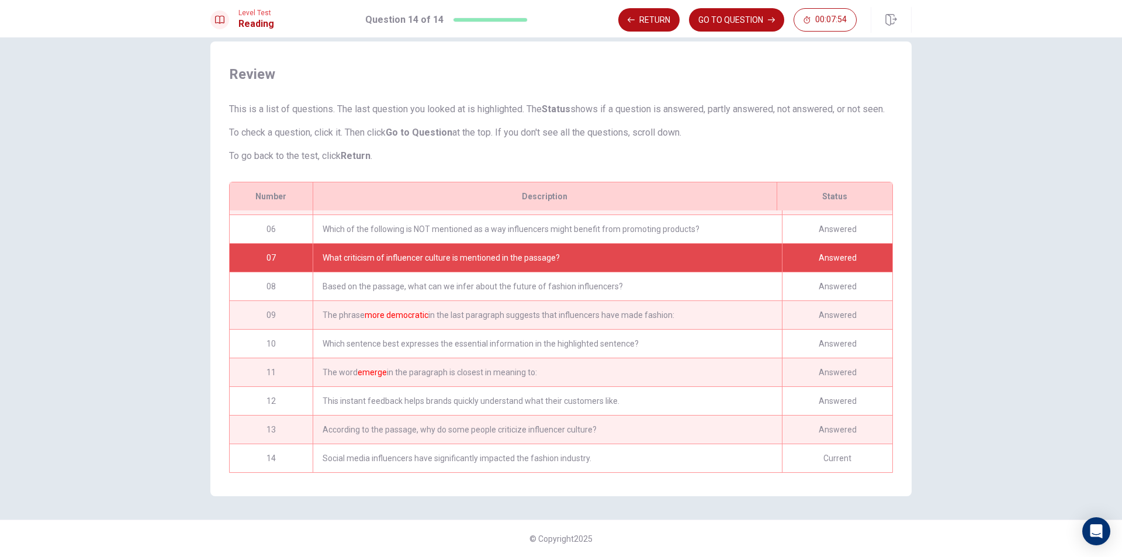
drag, startPoint x: 588, startPoint y: 279, endPoint x: 586, endPoint y: 287, distance: 7.9
click at [587, 283] on div "Based on the passage, what can we infer about the future of fashion influencers?" at bounding box center [547, 286] width 469 height 28
click at [584, 299] on div "01 According to the passage, what were the main sources of fashion inspiration …" at bounding box center [561, 341] width 663 height 262
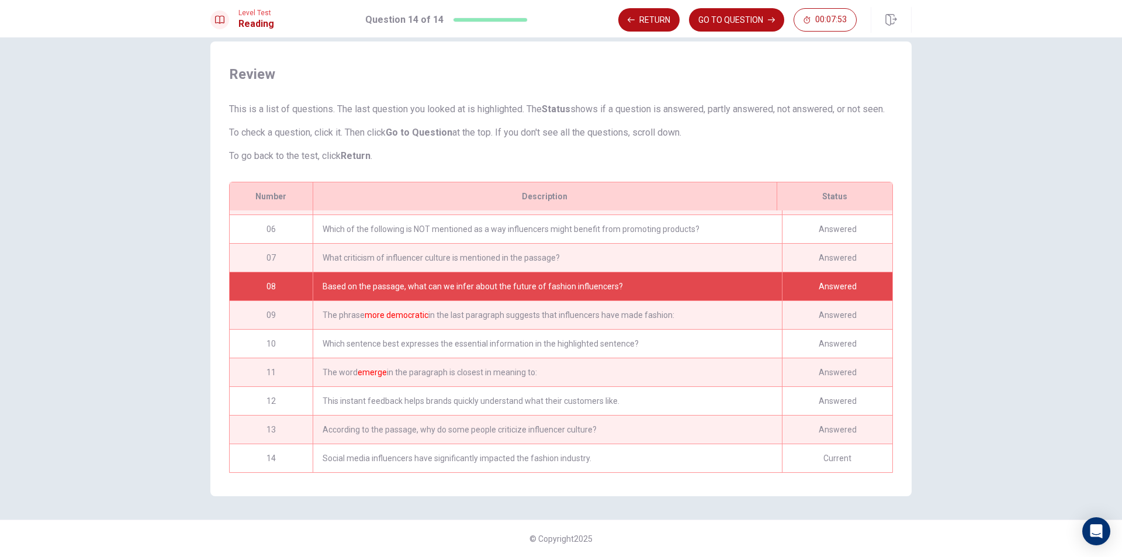
click at [583, 304] on div "The phrase more democratic in the last paragraph suggests that influencers have…" at bounding box center [547, 315] width 469 height 28
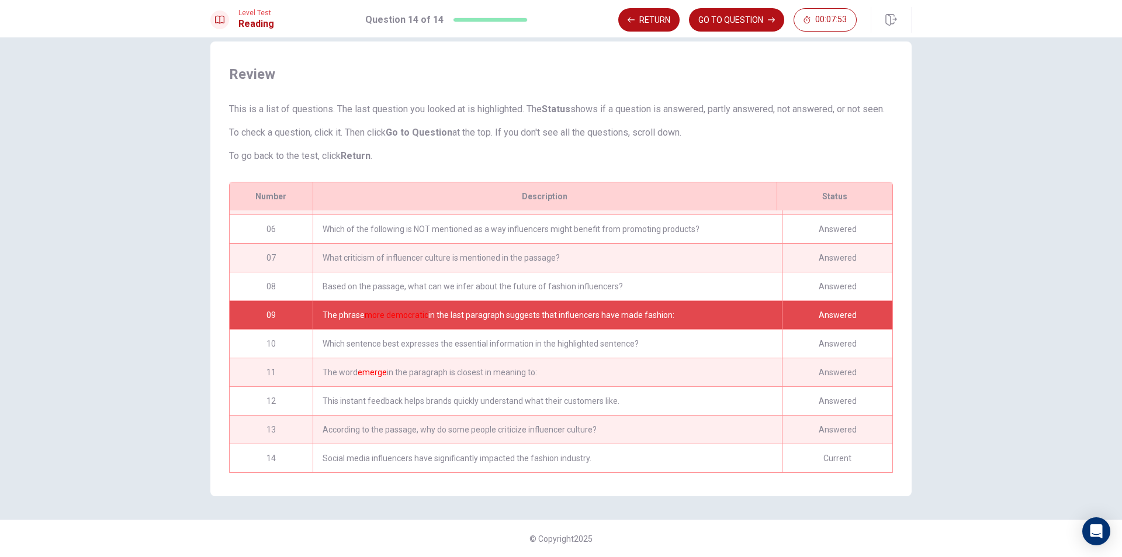
click at [583, 304] on div "The phrase more democratic in the last paragraph suggests that influencers have…" at bounding box center [547, 315] width 469 height 28
click at [583, 306] on div "The phrase more democratic in the last paragraph suggests that influencers have…" at bounding box center [547, 315] width 469 height 28
click at [833, 444] on div "Current" at bounding box center [837, 458] width 110 height 28
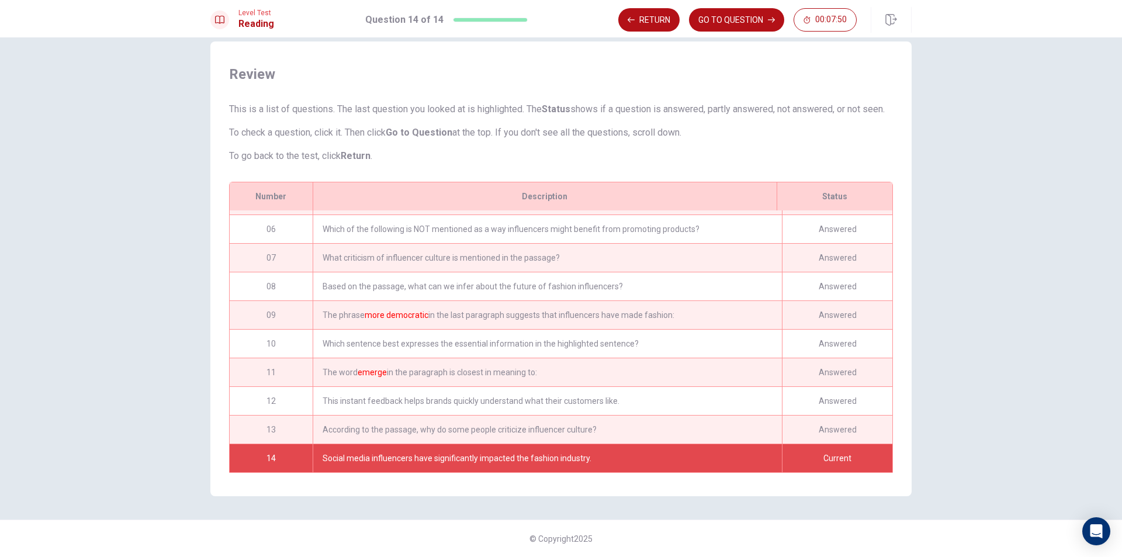
click at [833, 444] on div "Current" at bounding box center [837, 458] width 110 height 28
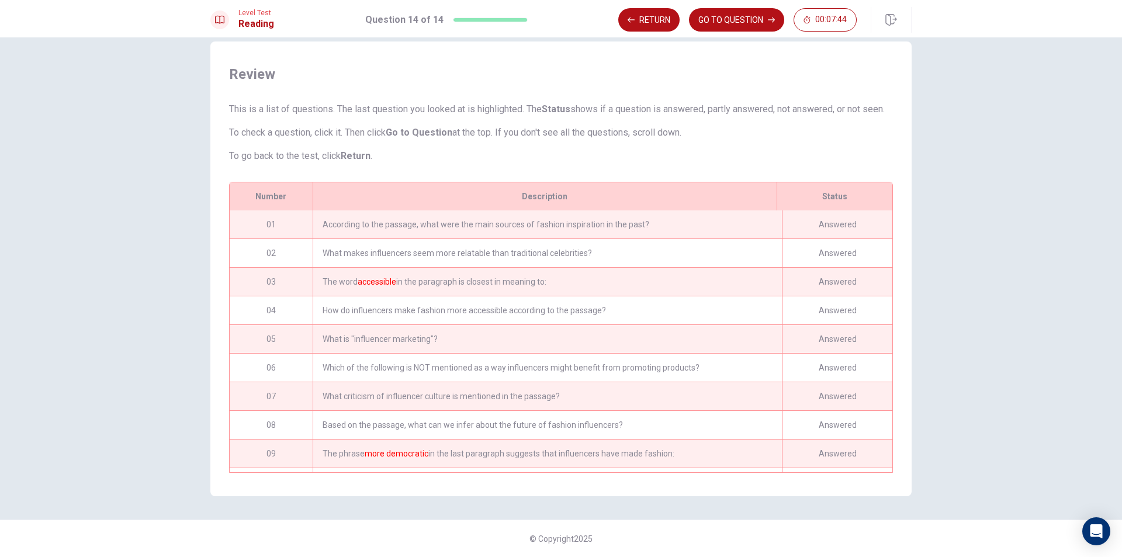
click at [830, 234] on div "Answered" at bounding box center [837, 224] width 110 height 28
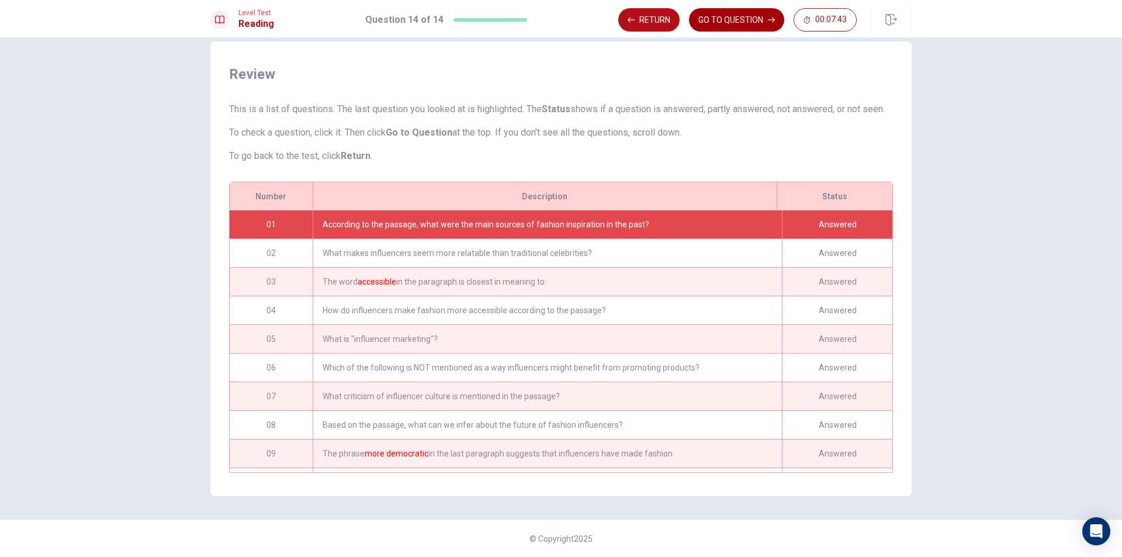
click at [736, 23] on button "GO TO QUESTION" at bounding box center [736, 19] width 95 height 23
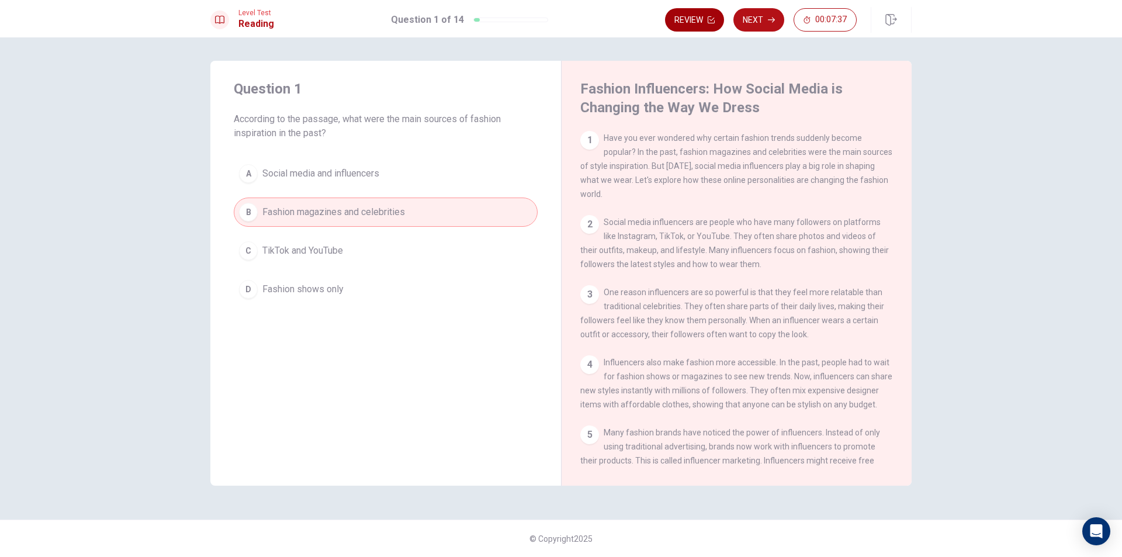
click at [691, 15] on button "Review" at bounding box center [694, 19] width 59 height 23
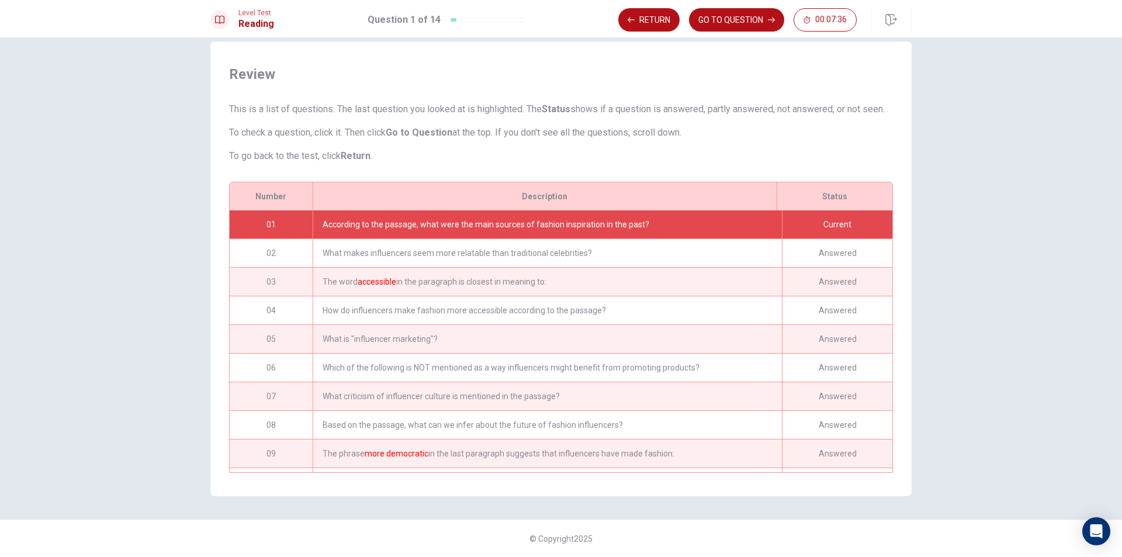
scroll to position [144, 0]
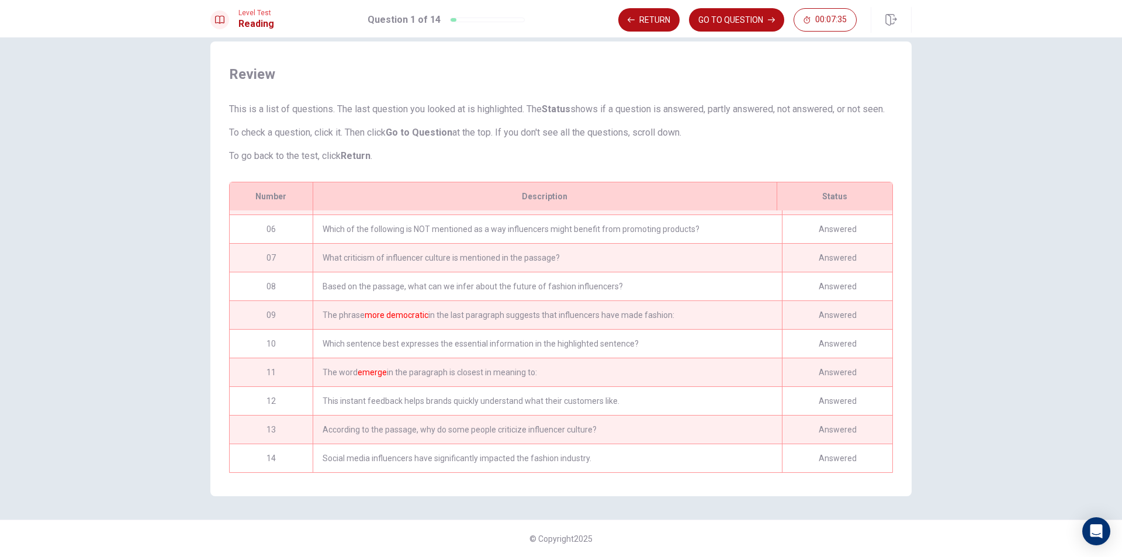
click at [740, 444] on div "Social media influencers have significantly impacted the fashion industry." at bounding box center [547, 458] width 469 height 28
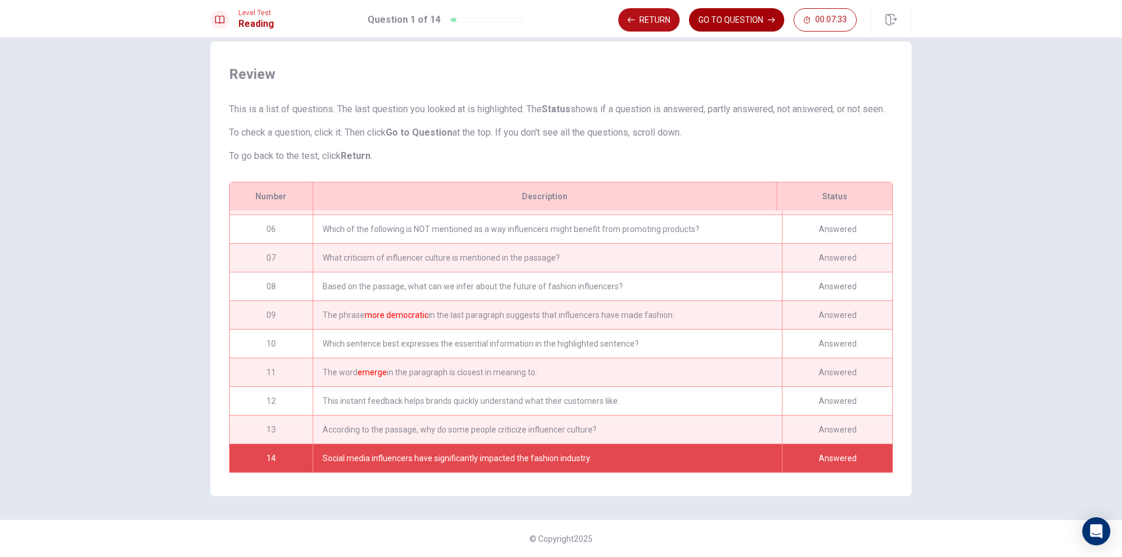
click at [739, 23] on button "GO TO QUESTION" at bounding box center [736, 19] width 95 height 23
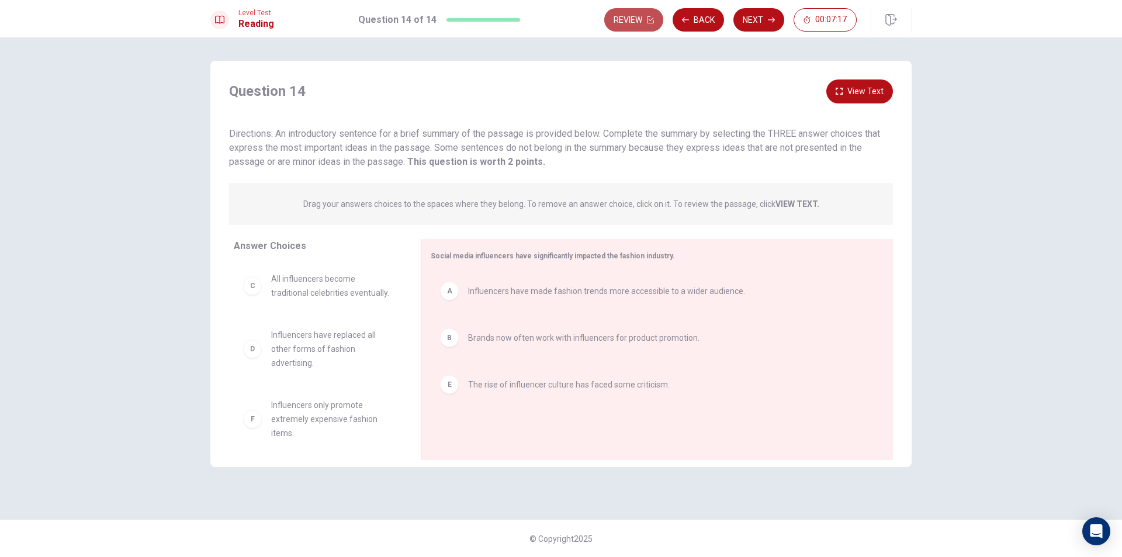
click at [649, 21] on icon "button" at bounding box center [650, 19] width 7 height 7
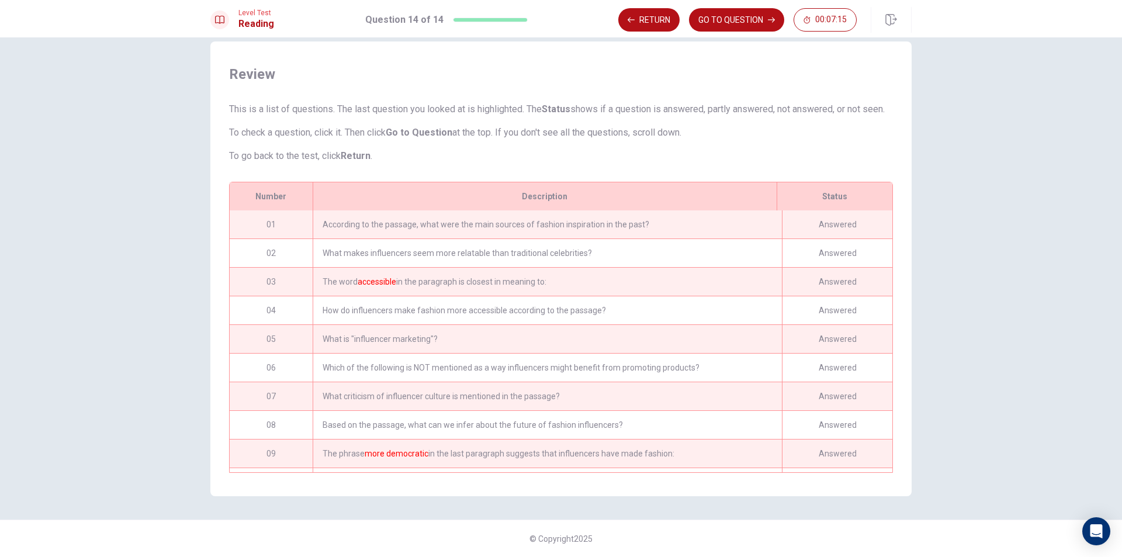
drag, startPoint x: 425, startPoint y: 224, endPoint x: 453, endPoint y: 194, distance: 41.0
click at [425, 224] on div "According to the passage, what were the main sources of fashion inspiration in …" at bounding box center [547, 224] width 469 height 28
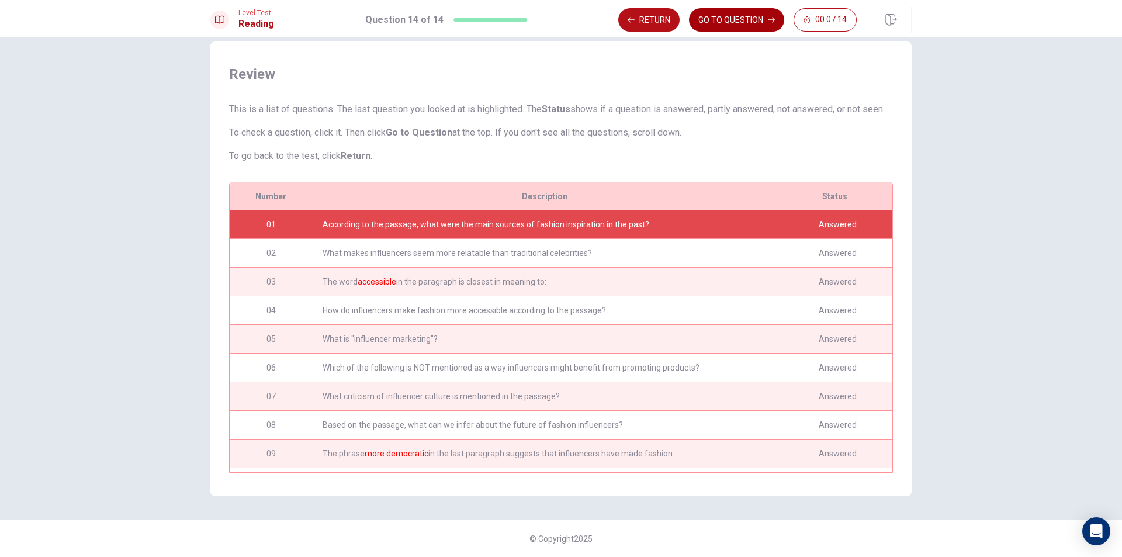
click at [742, 16] on button "GO TO QUESTION" at bounding box center [736, 19] width 95 height 23
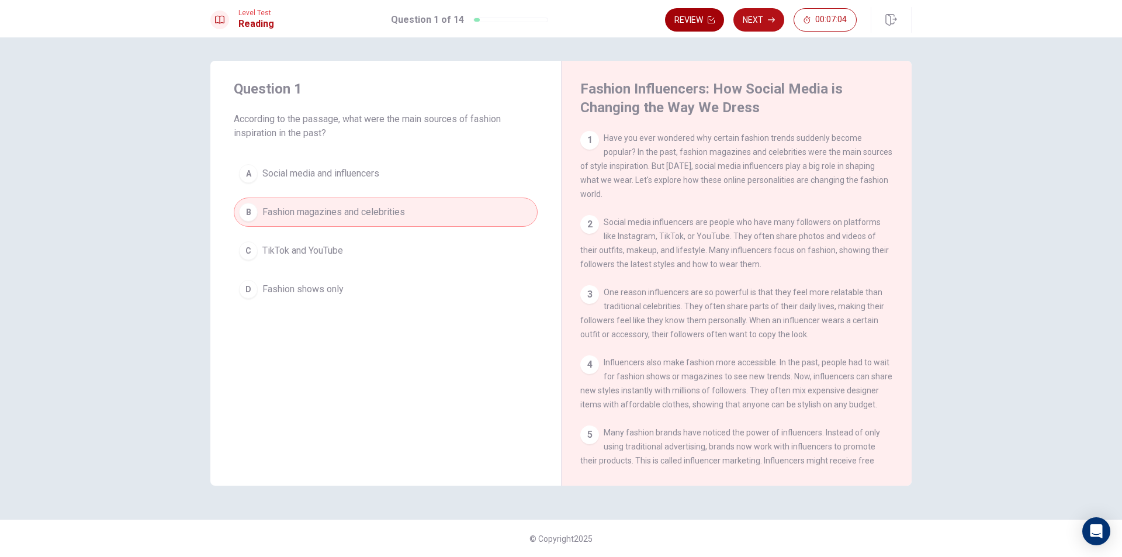
click at [706, 19] on button "Review" at bounding box center [694, 19] width 59 height 23
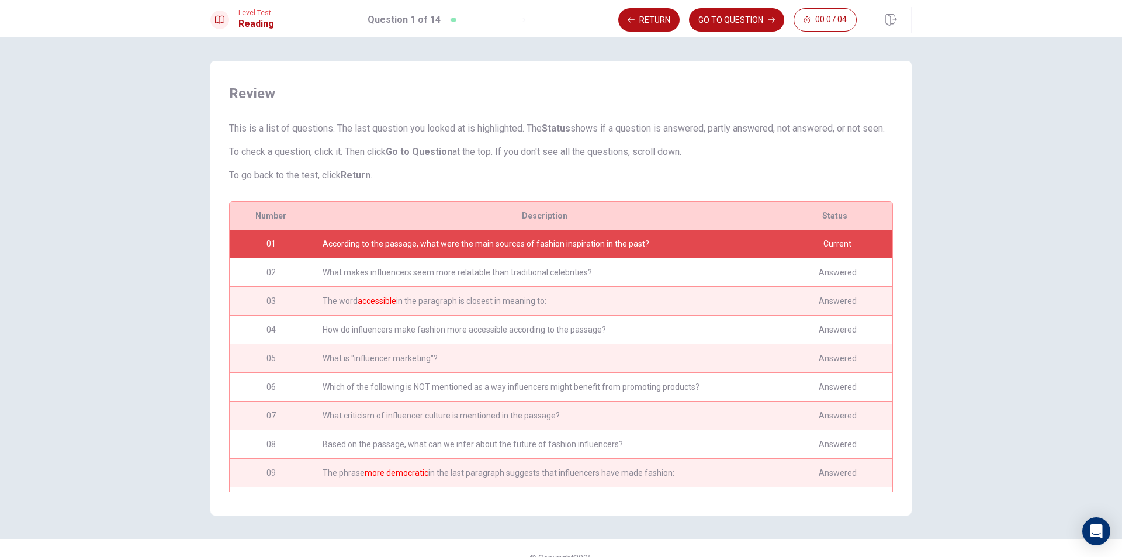
scroll to position [33, 0]
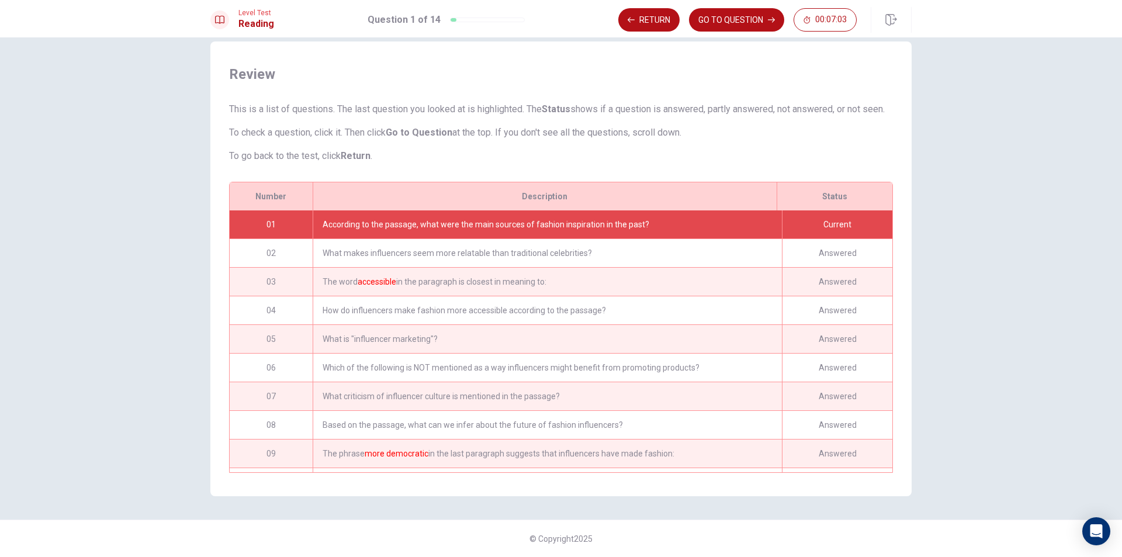
click at [645, 235] on div "According to the passage, what were the main sources of fashion inspiration in …" at bounding box center [547, 224] width 469 height 28
click at [642, 254] on div "What makes influencers seem more relatable than traditional celebrities?" at bounding box center [547, 253] width 469 height 28
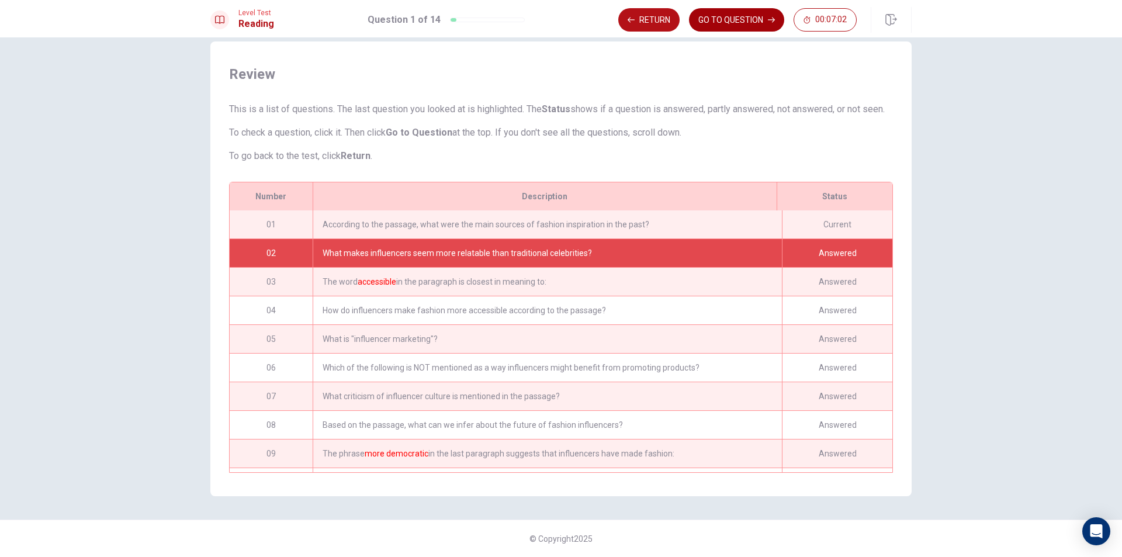
click at [733, 30] on div "Level Test Reading Question 1 of 14 Return GO TO QUESTION 00:07:02" at bounding box center [561, 18] width 1122 height 37
click at [739, 18] on button "GO TO QUESTION" at bounding box center [736, 19] width 95 height 23
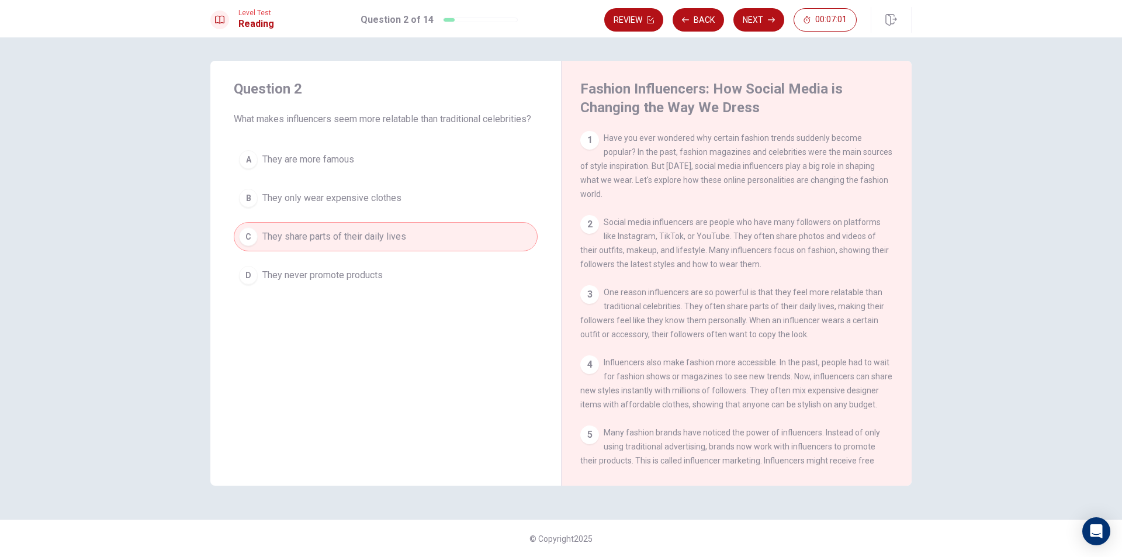
scroll to position [0, 0]
click at [630, 16] on button "Review" at bounding box center [633, 19] width 59 height 23
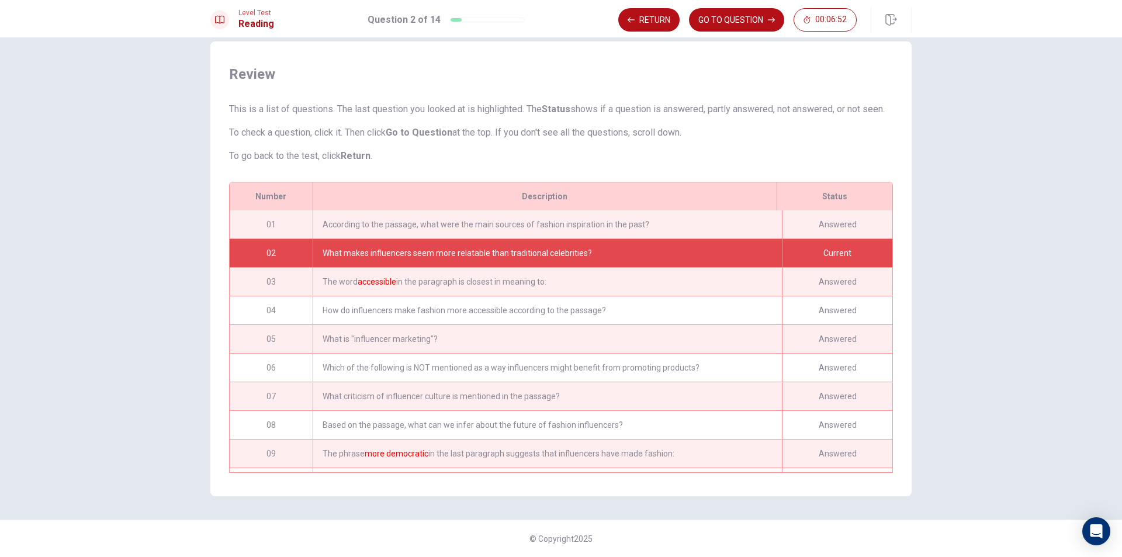
scroll to position [28, 0]
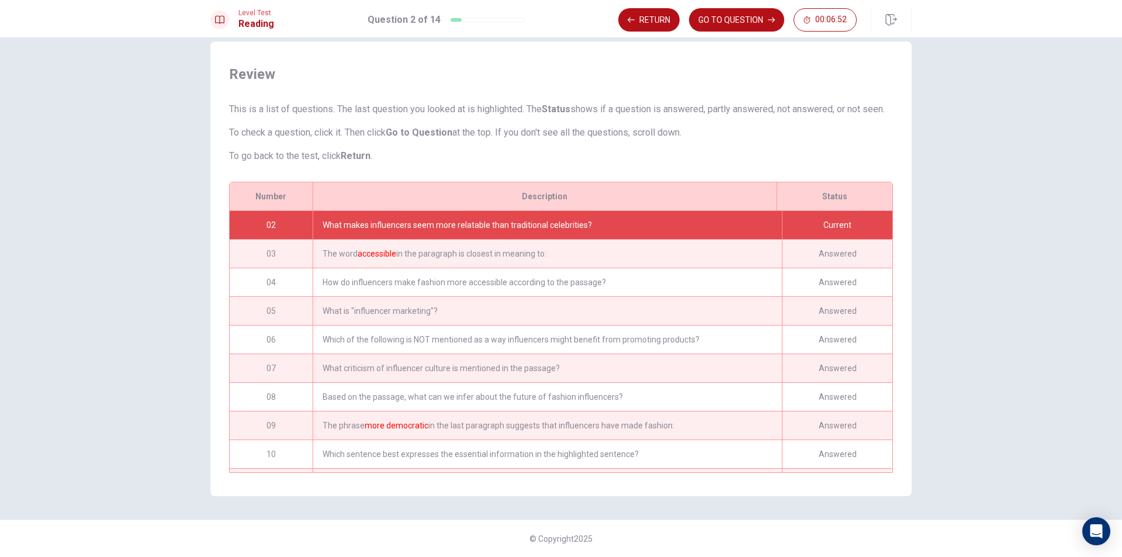
click at [898, 240] on div "Review This is a list of questions. The last question you looked at is highligh…" at bounding box center [560, 268] width 701 height 455
click at [848, 249] on div "Answered" at bounding box center [837, 254] width 110 height 28
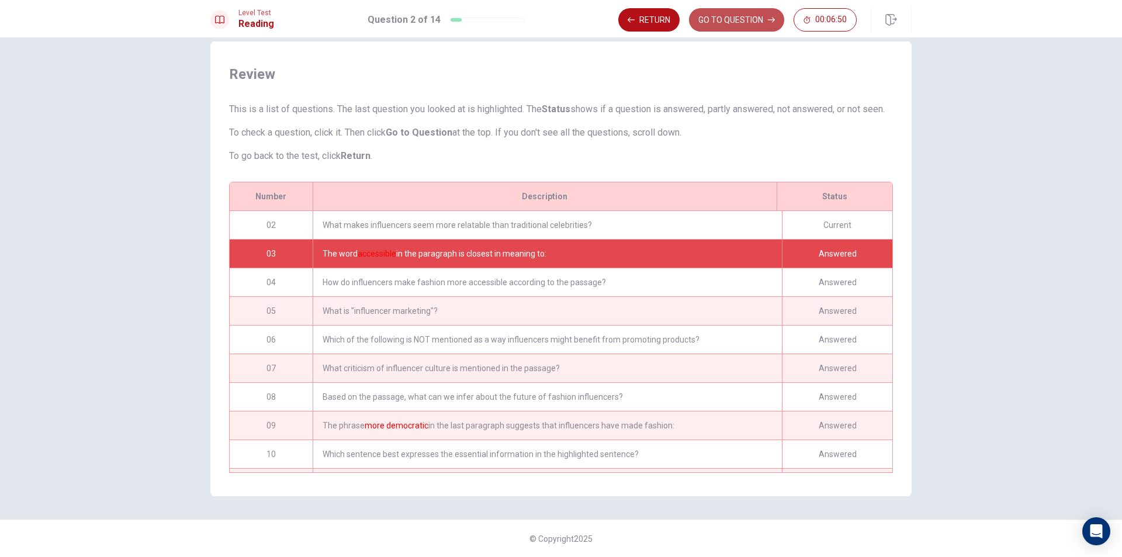
click at [747, 9] on button "GO TO QUESTION" at bounding box center [736, 19] width 95 height 23
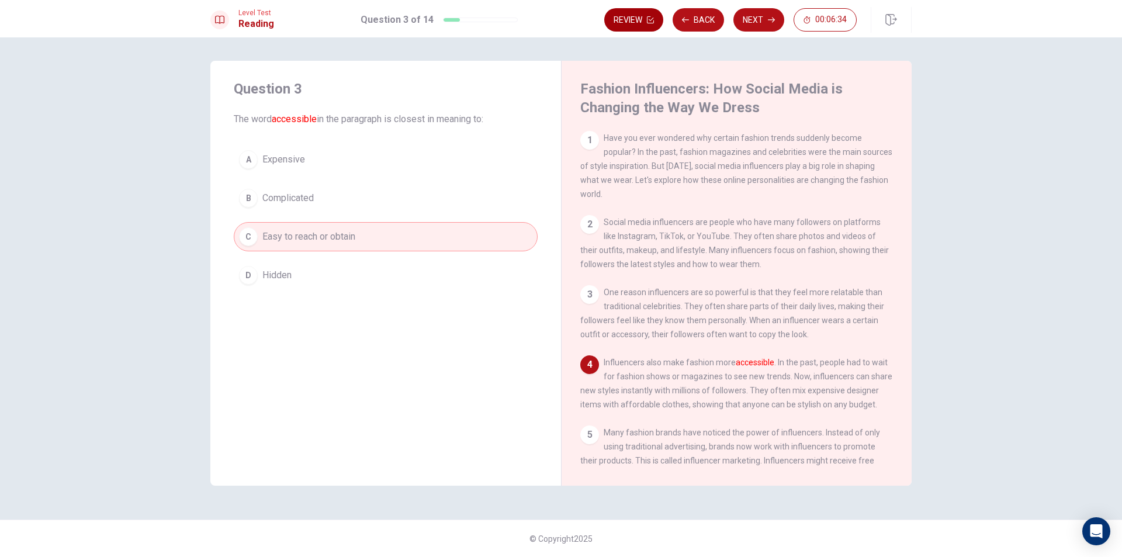
click at [653, 18] on icon "button" at bounding box center [650, 19] width 7 height 7
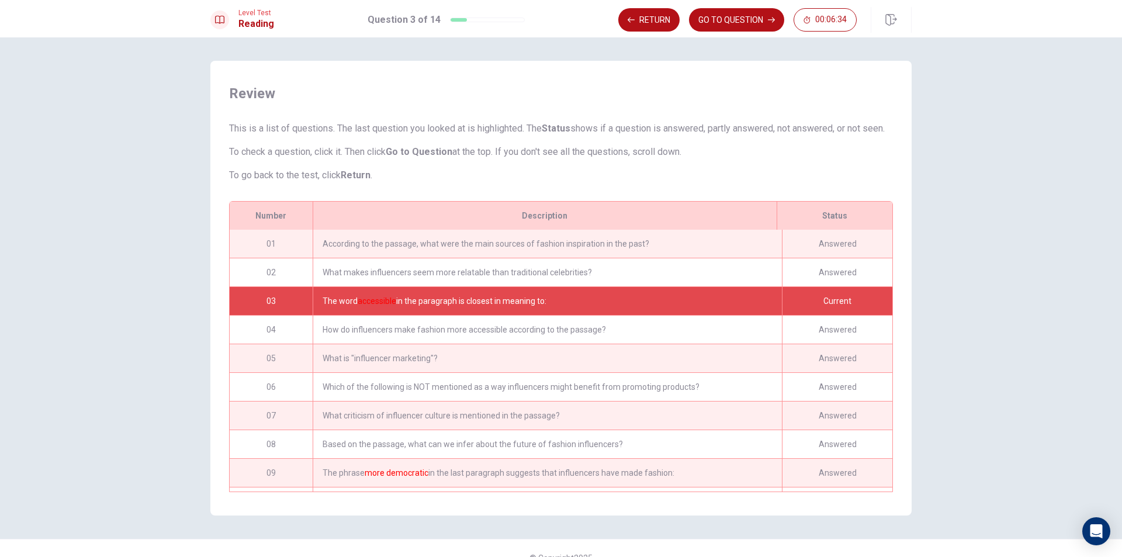
scroll to position [57, 0]
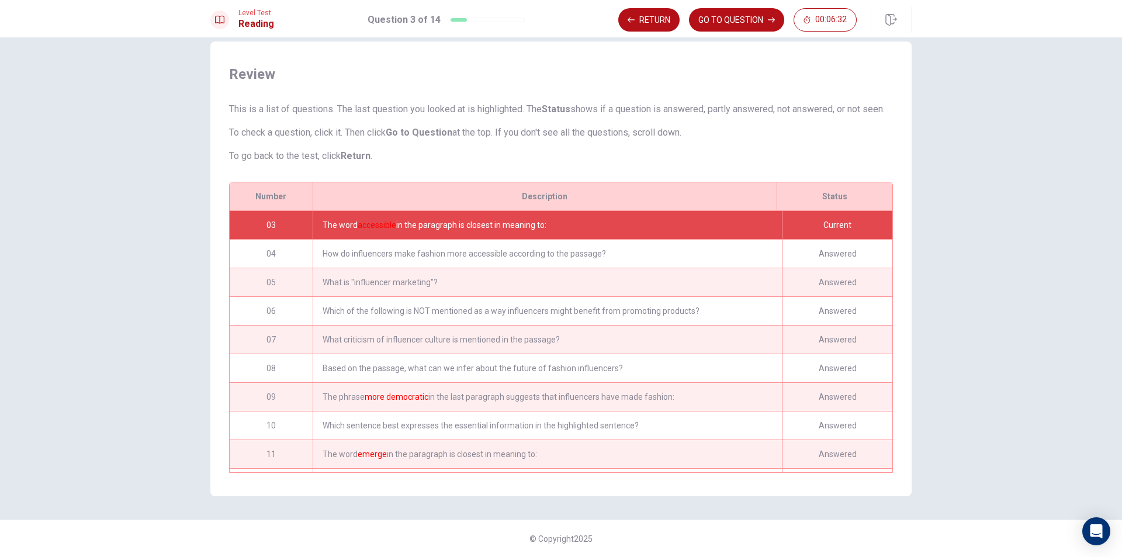
click at [833, 255] on div "Answered" at bounding box center [837, 254] width 110 height 28
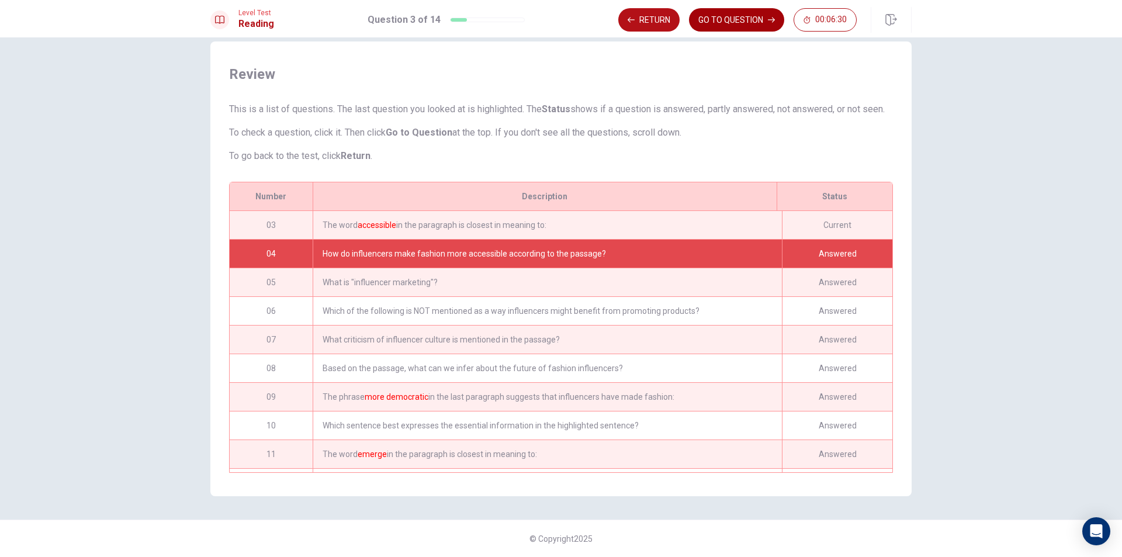
click at [727, 20] on button "GO TO QUESTION" at bounding box center [736, 19] width 95 height 23
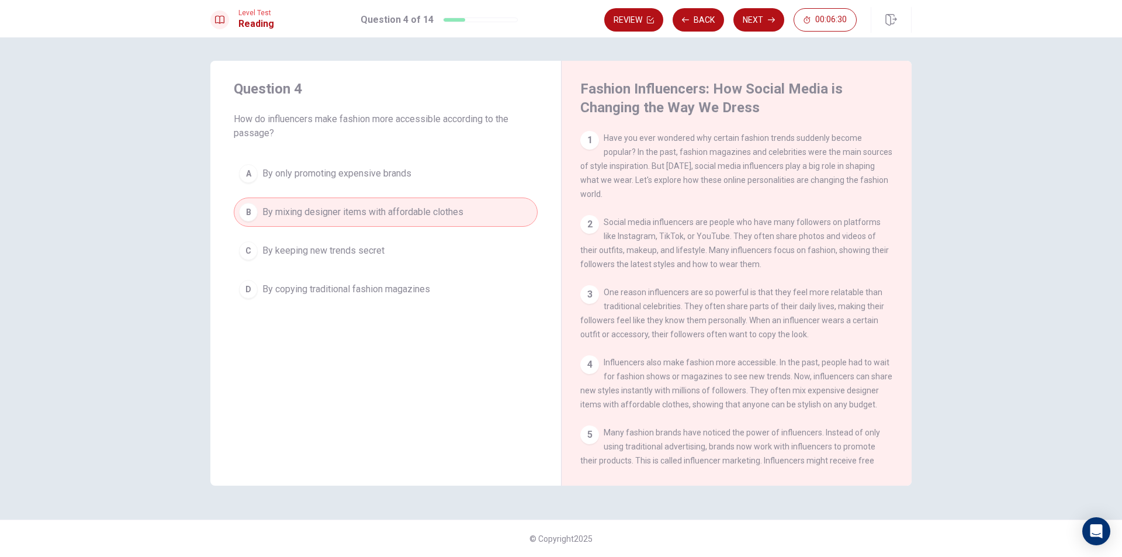
scroll to position [0, 0]
click at [649, 22] on icon "button" at bounding box center [650, 19] width 7 height 7
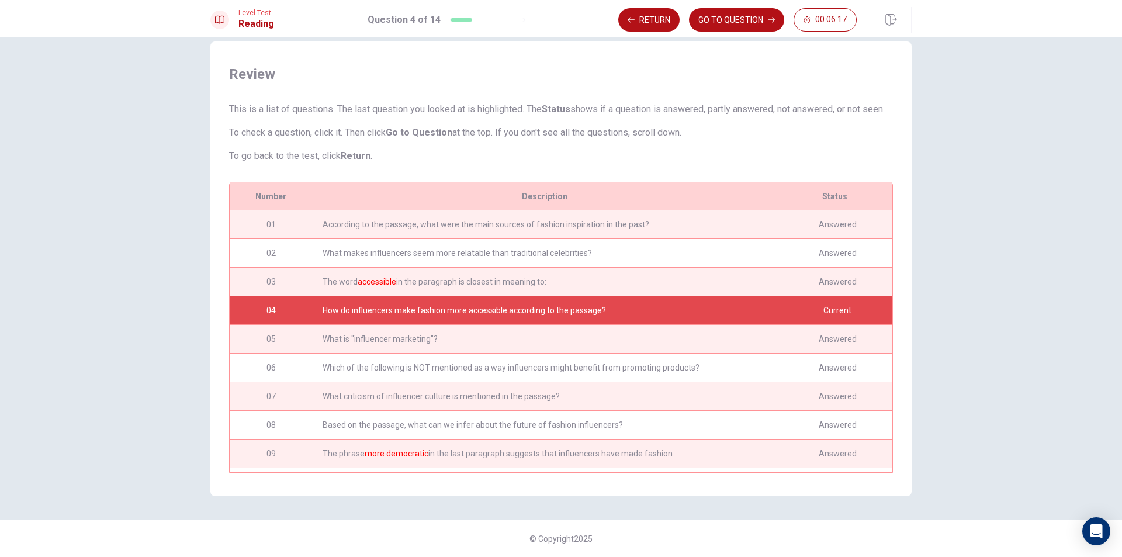
scroll to position [85, 0]
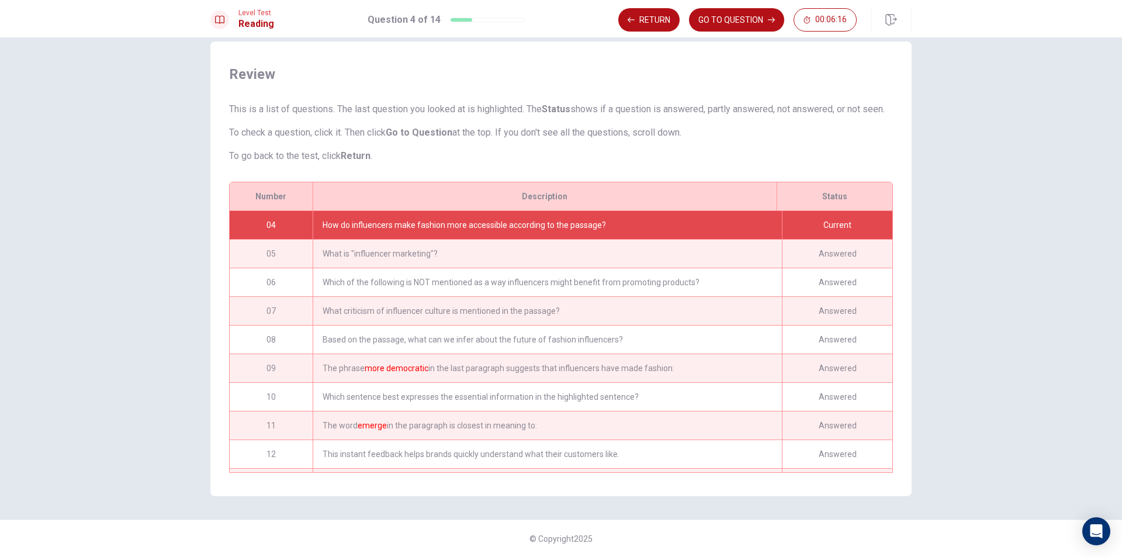
click at [677, 256] on div "What is "influencer marketing"?" at bounding box center [547, 254] width 469 height 28
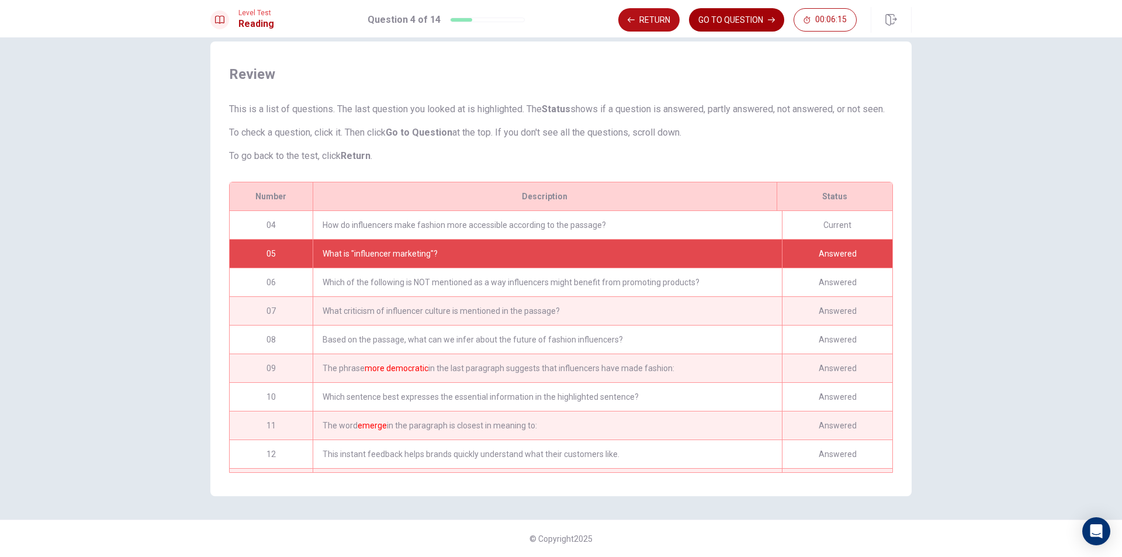
click at [721, 17] on button "GO TO QUESTION" at bounding box center [736, 19] width 95 height 23
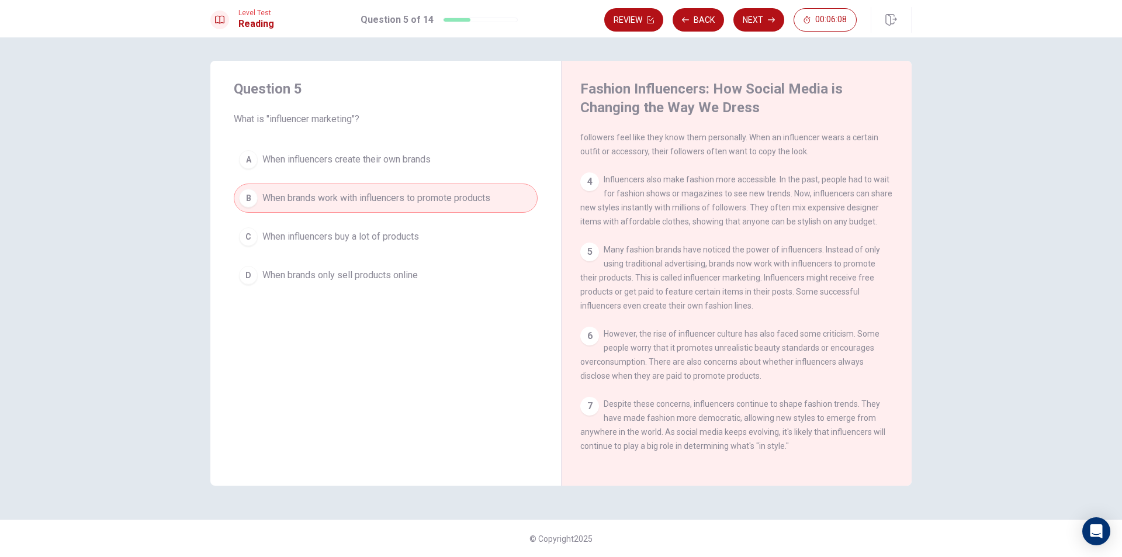
scroll to position [215, 0]
click at [635, 22] on button "Review" at bounding box center [633, 19] width 59 height 23
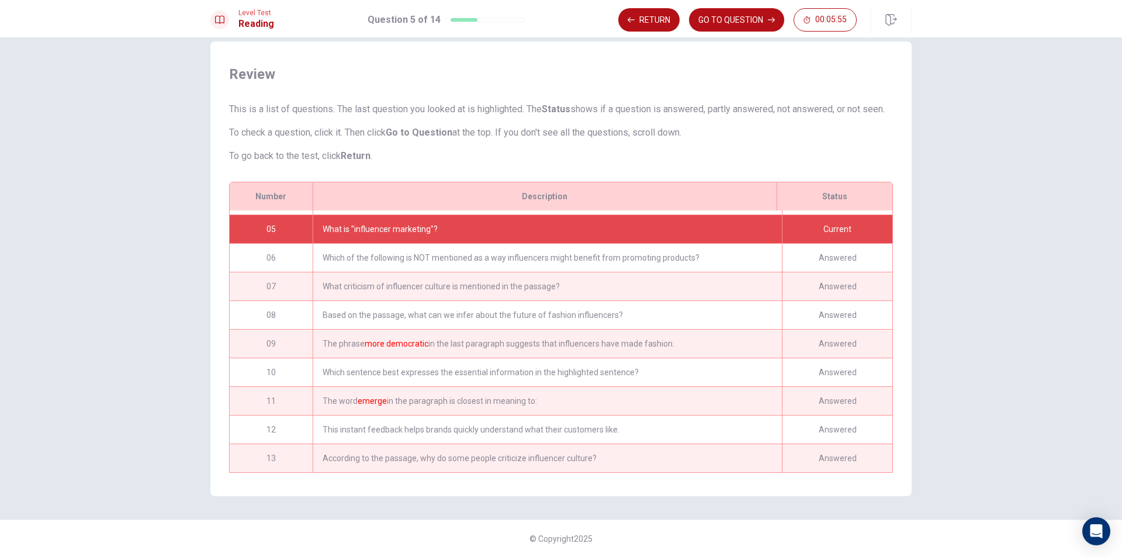
scroll to position [114, 0]
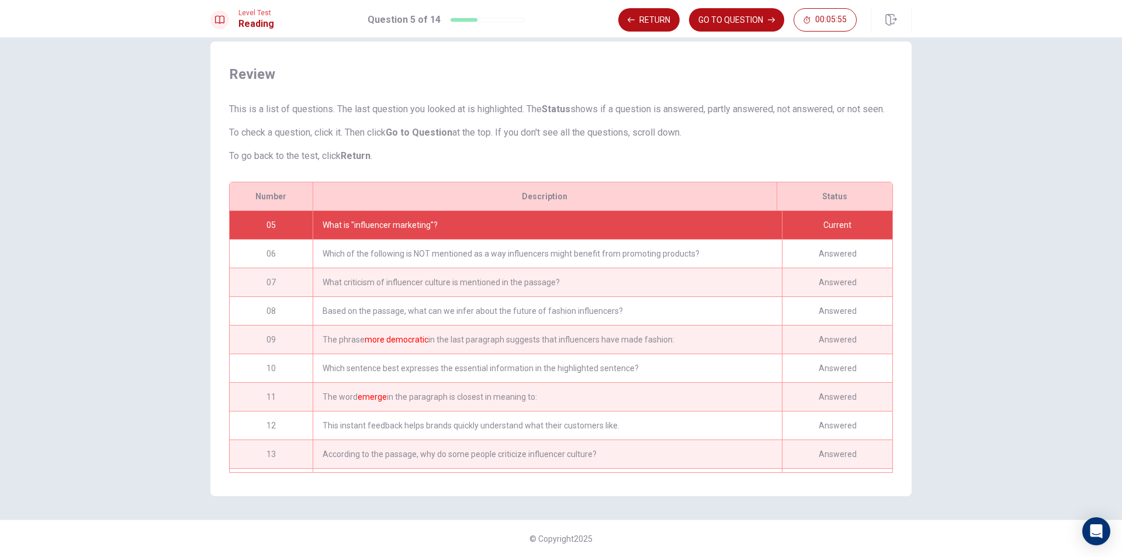
click at [555, 242] on div "Which of the following is NOT mentioned as a way influencers might benefit from…" at bounding box center [547, 254] width 469 height 28
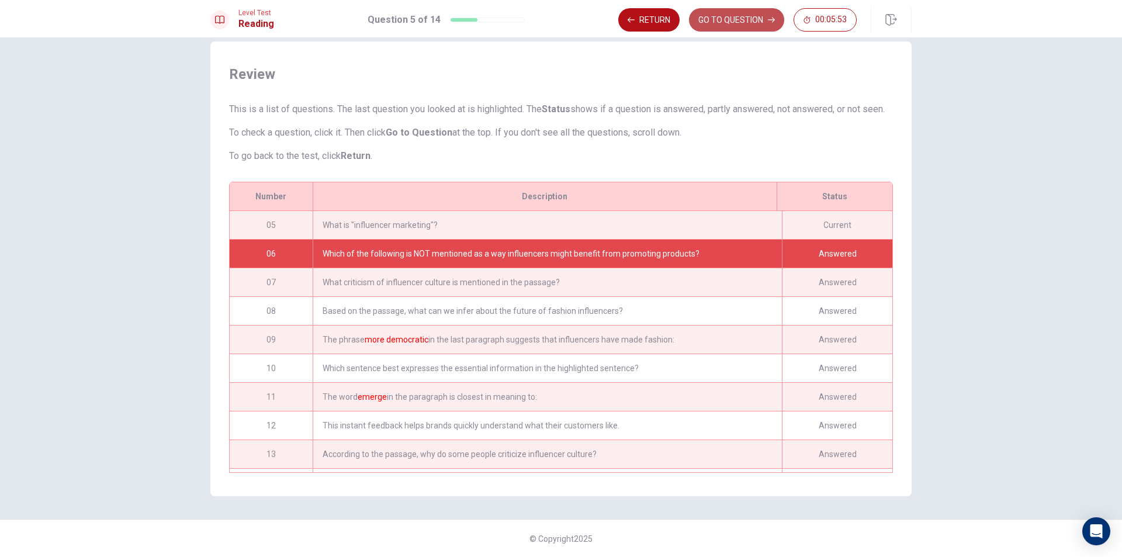
click at [758, 20] on button "GO TO QUESTION" at bounding box center [736, 19] width 95 height 23
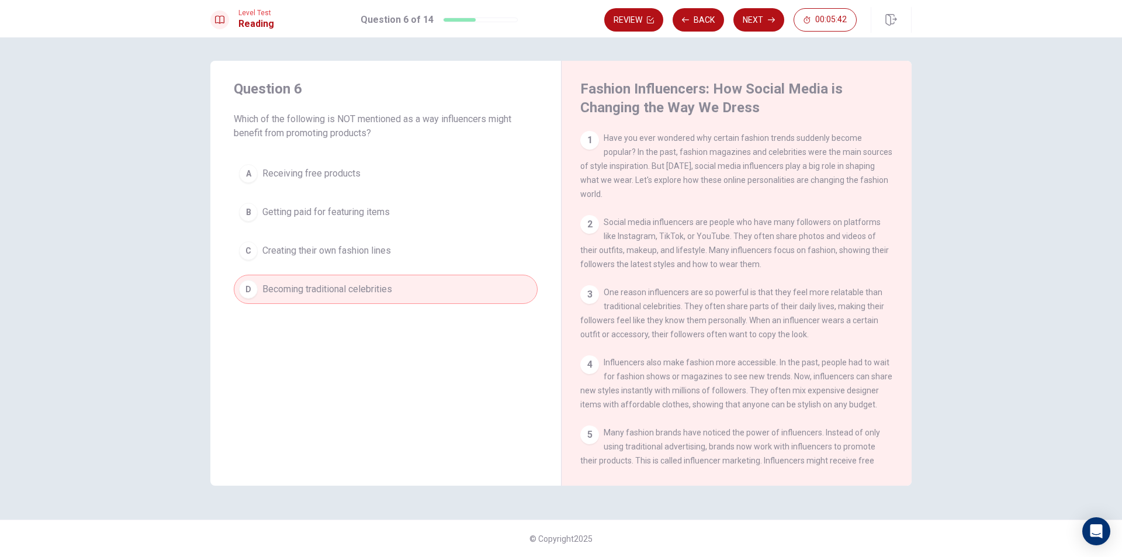
scroll to position [215, 0]
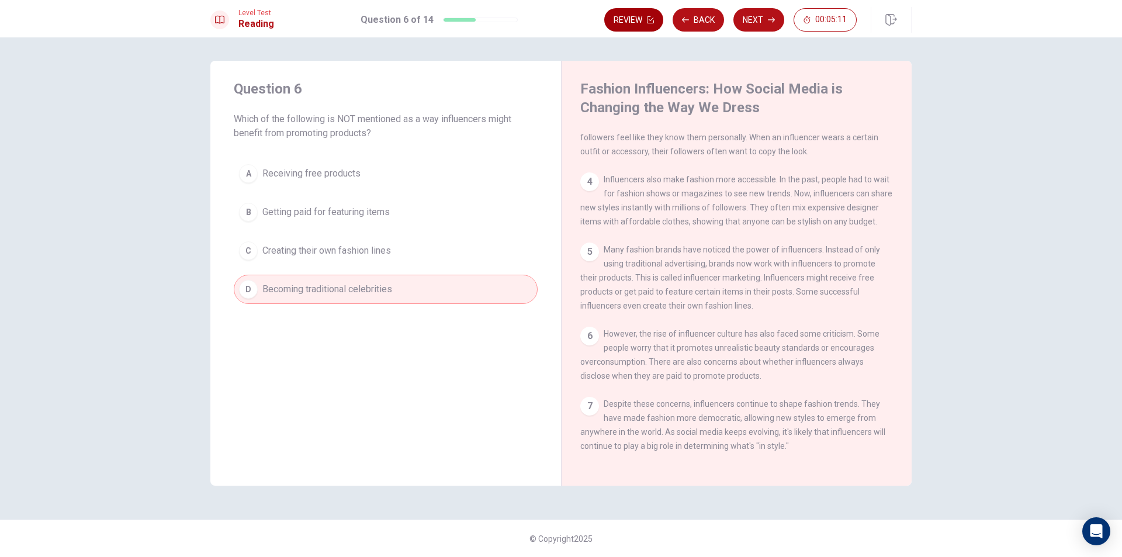
click at [629, 20] on button "Review" at bounding box center [633, 19] width 59 height 23
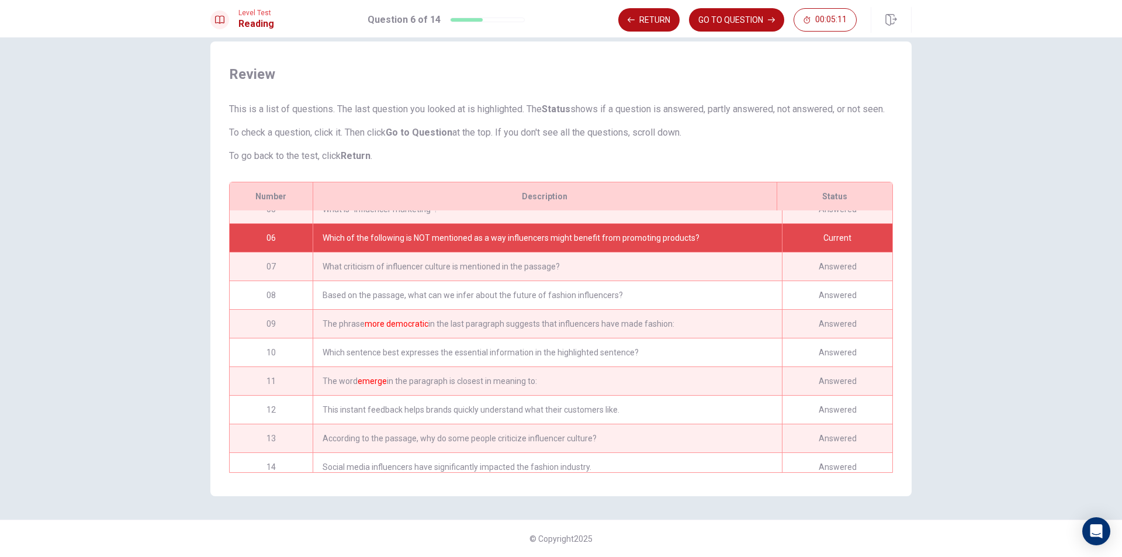
scroll to position [143, 0]
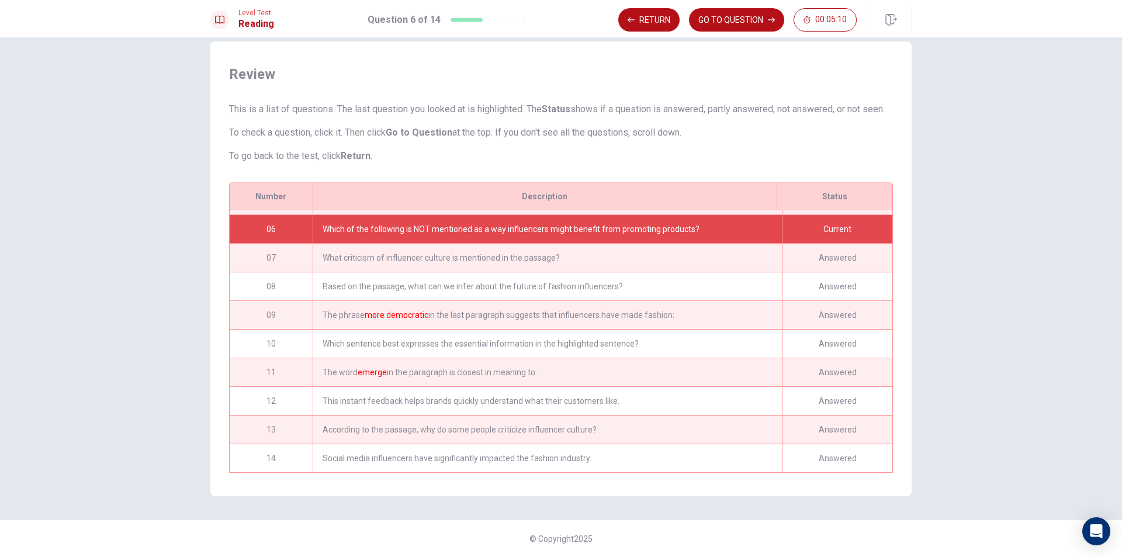
click at [840, 263] on div "Answered" at bounding box center [837, 258] width 110 height 28
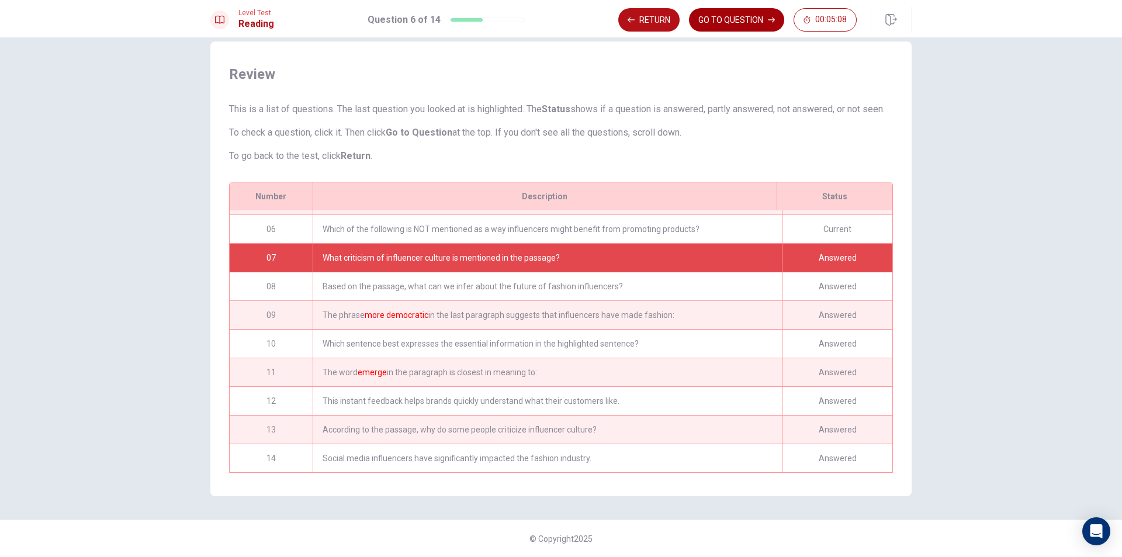
click at [738, 22] on button "GO TO QUESTION" at bounding box center [736, 19] width 95 height 23
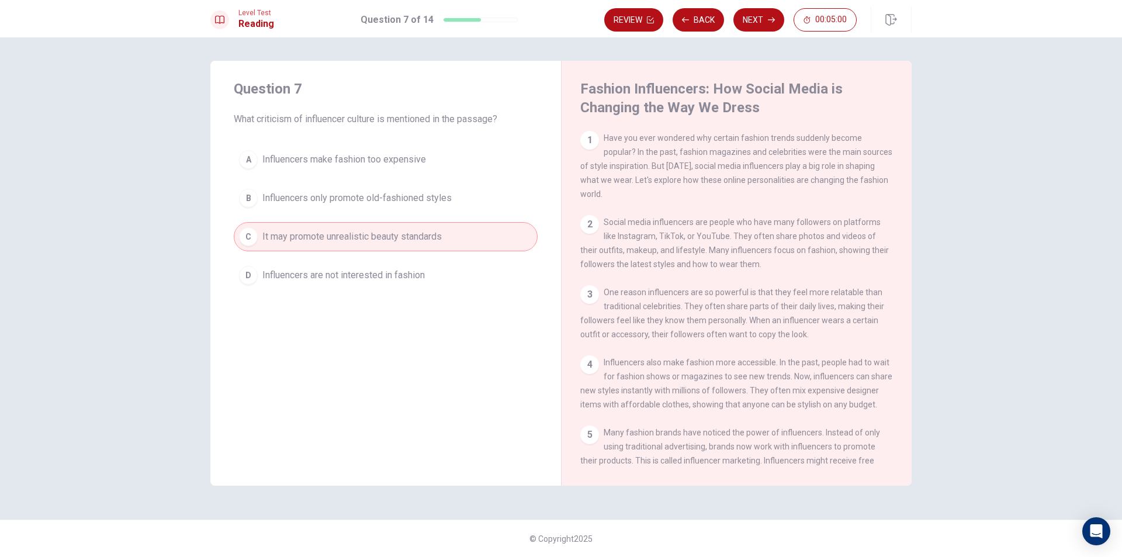
scroll to position [215, 0]
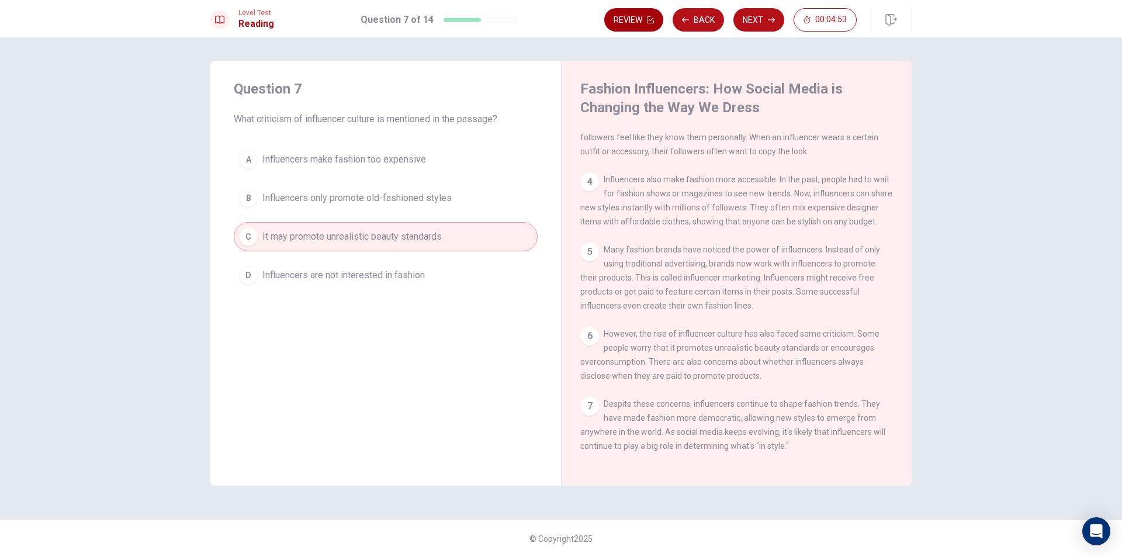
click at [630, 17] on button "Review" at bounding box center [633, 19] width 59 height 23
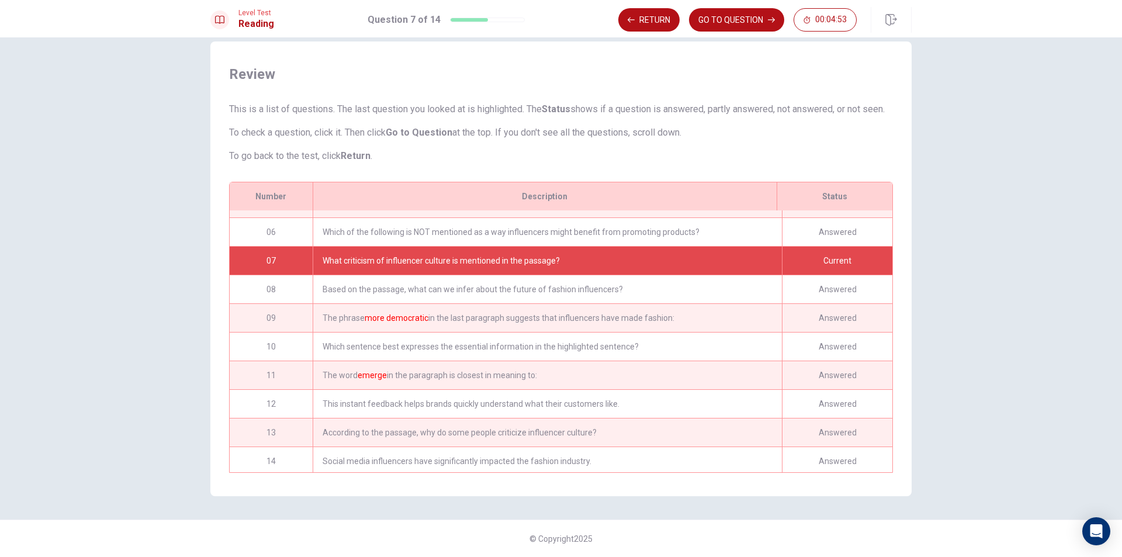
scroll to position [144, 0]
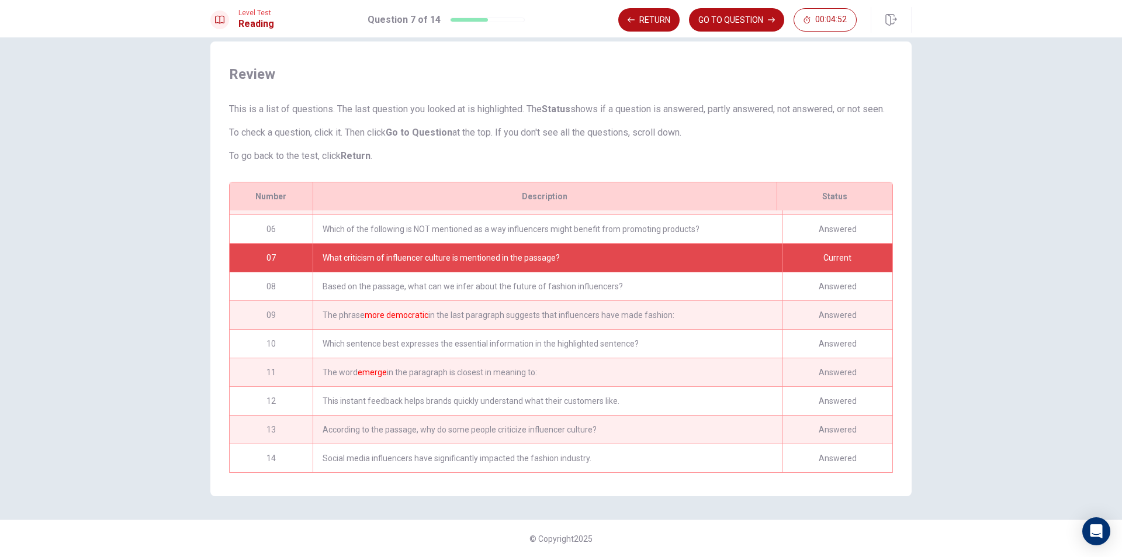
click at [687, 265] on div "What criticism of influencer culture is mentioned in the passage?" at bounding box center [547, 258] width 469 height 28
click at [691, 277] on div "Based on the passage, what can we infer about the future of fashion influencers?" at bounding box center [547, 286] width 469 height 28
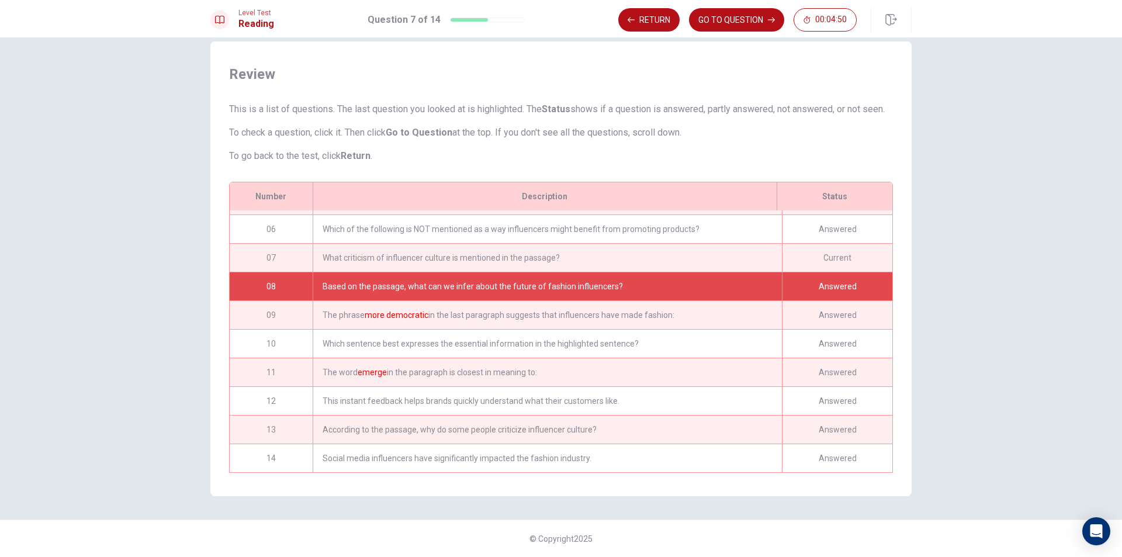
click at [756, 4] on div "Level Test Reading Question 7 of 14 Return GO TO QUESTION 00:04:50" at bounding box center [561, 18] width 1122 height 37
click at [753, 10] on button "GO TO QUESTION" at bounding box center [736, 19] width 95 height 23
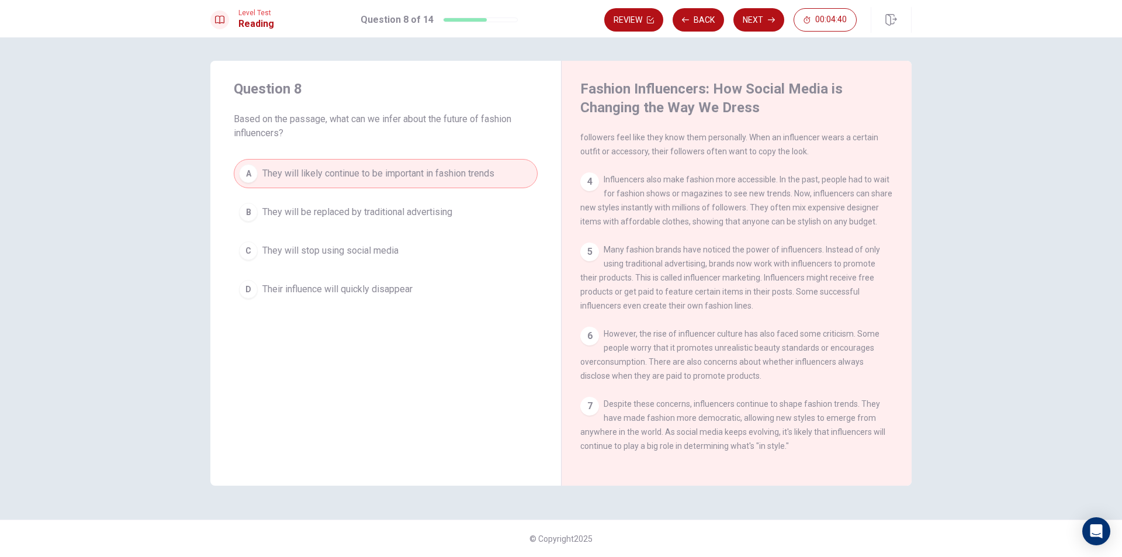
scroll to position [215, 0]
click at [621, 21] on button "Review" at bounding box center [633, 19] width 59 height 23
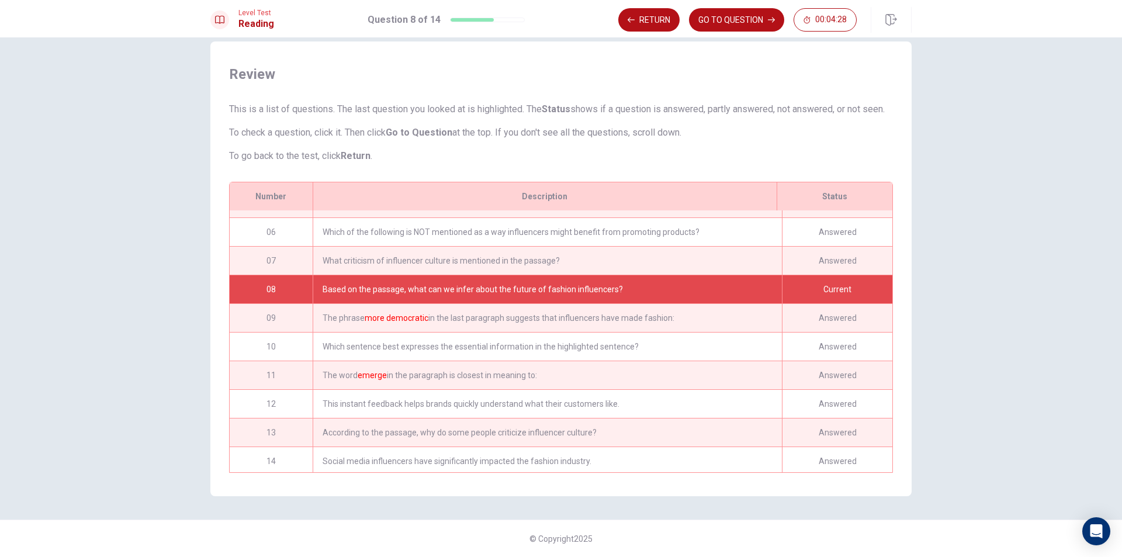
scroll to position [144, 0]
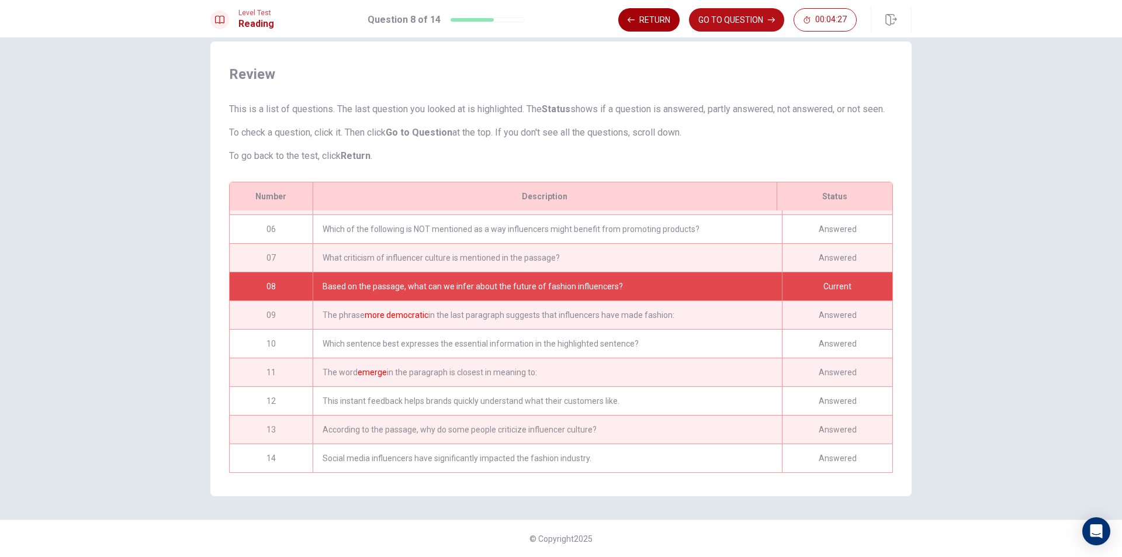
click at [653, 20] on button "Return" at bounding box center [648, 19] width 61 height 23
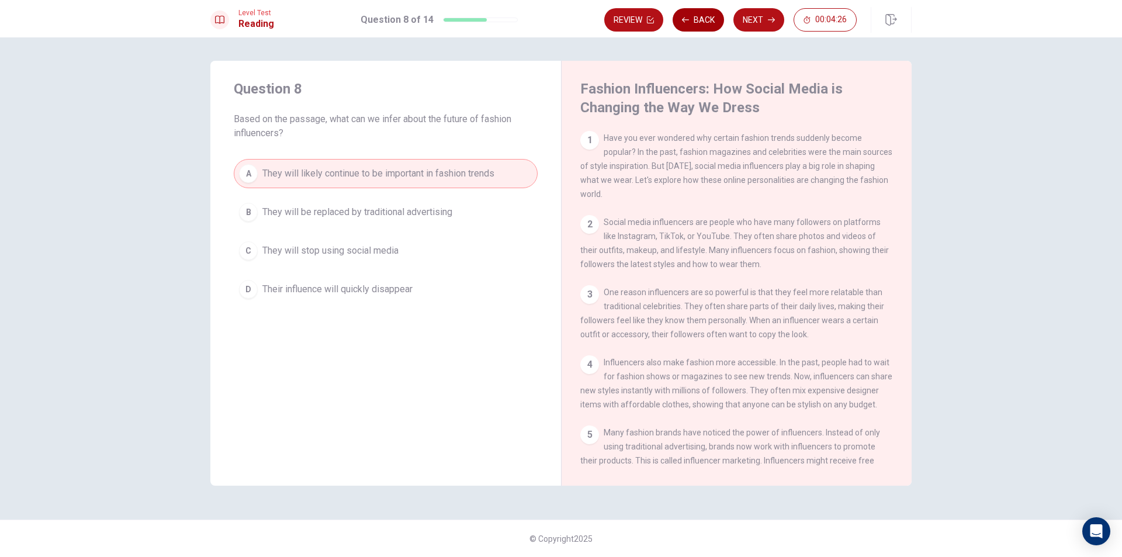
scroll to position [0, 0]
click at [701, 15] on button "Back" at bounding box center [698, 19] width 51 height 23
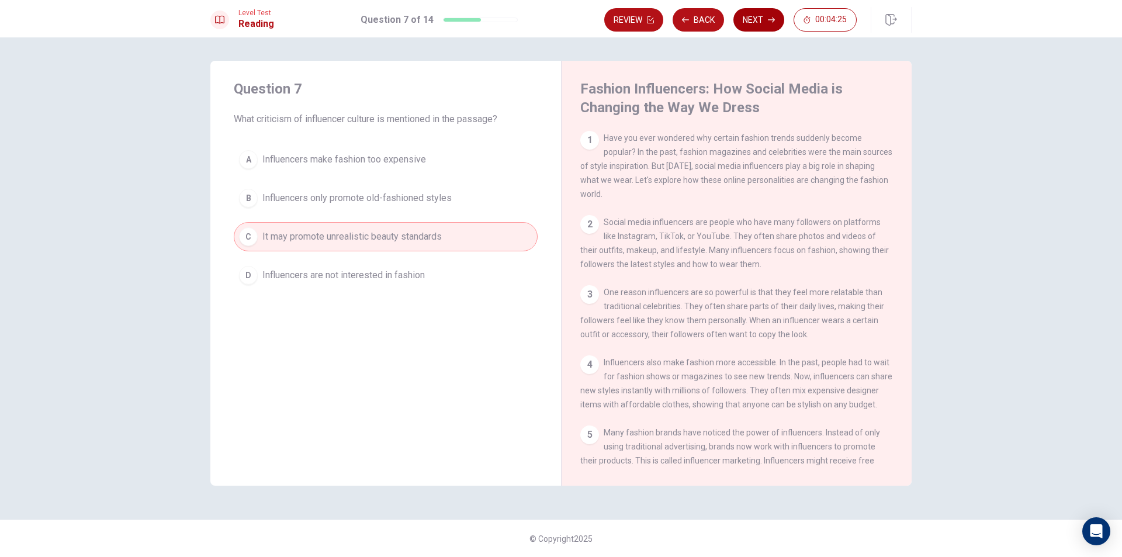
click at [749, 29] on button "Next" at bounding box center [758, 19] width 51 height 23
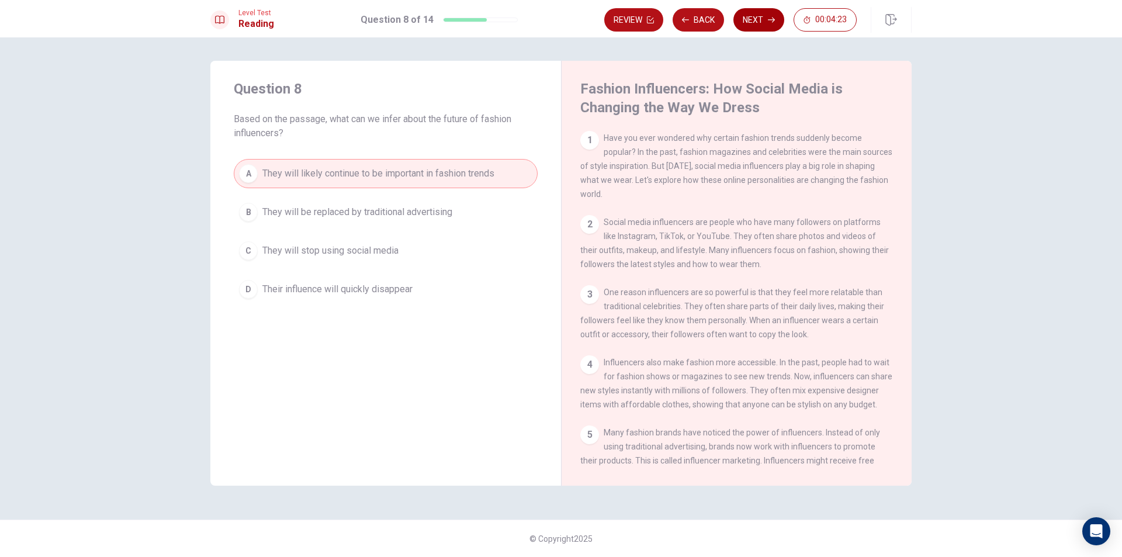
click at [753, 23] on button "Next" at bounding box center [758, 19] width 51 height 23
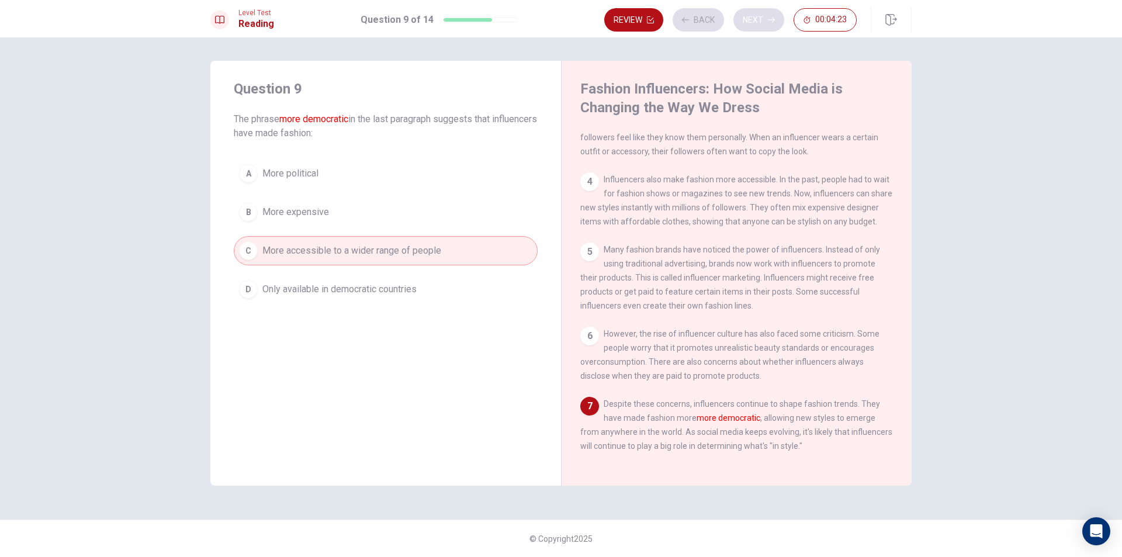
scroll to position [215, 0]
click at [753, 23] on button "Next" at bounding box center [758, 19] width 51 height 23
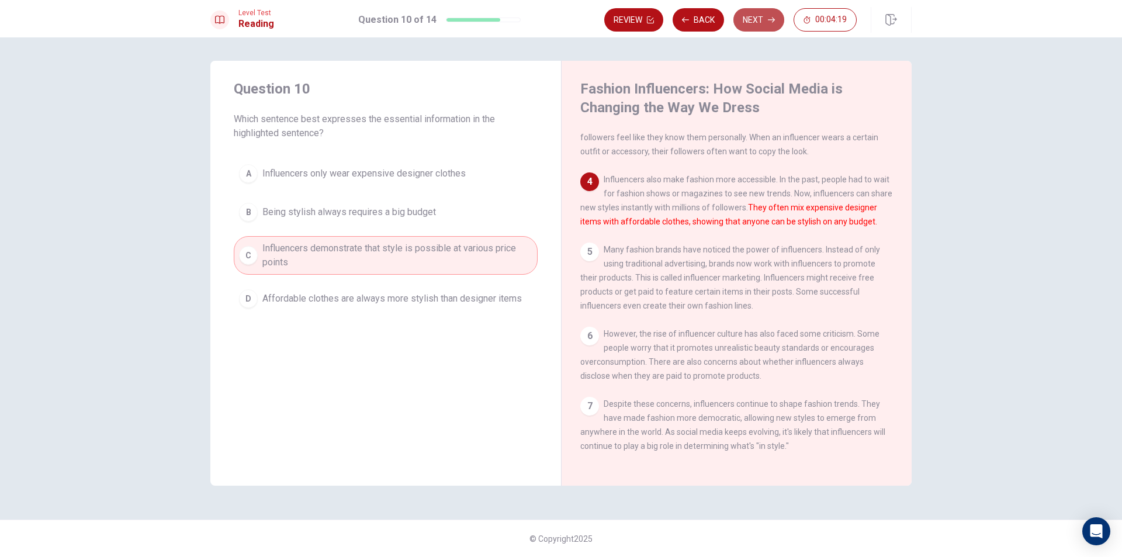
click at [753, 23] on button "Next" at bounding box center [758, 19] width 51 height 23
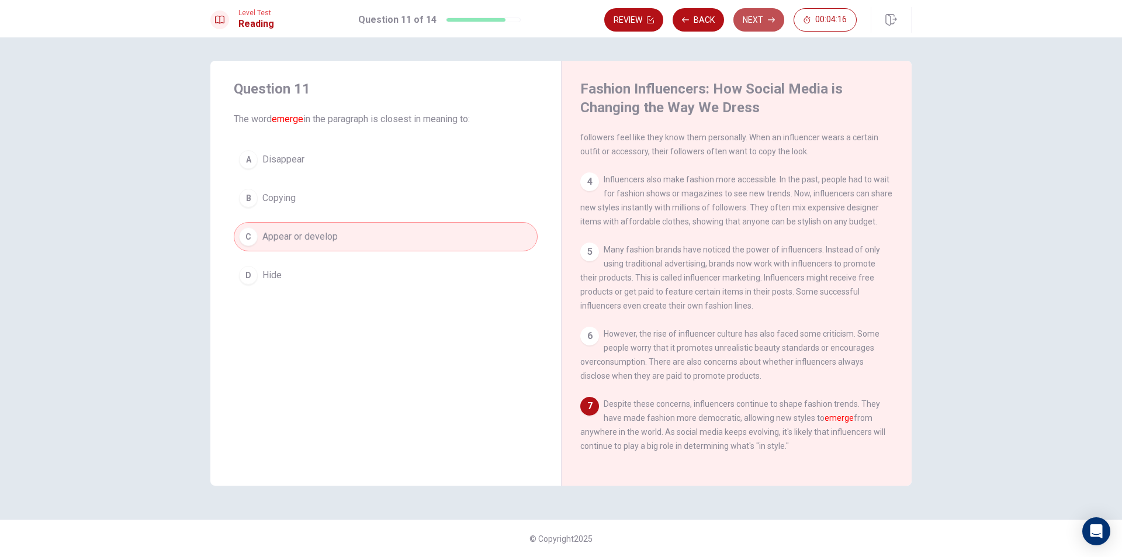
click at [753, 23] on button "Next" at bounding box center [758, 19] width 51 height 23
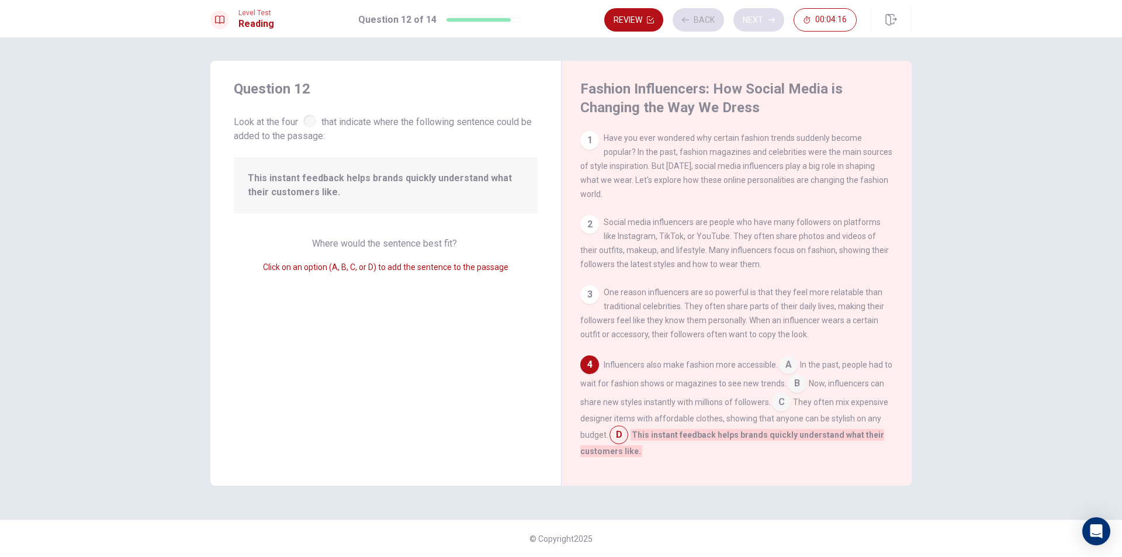
scroll to position [116, 0]
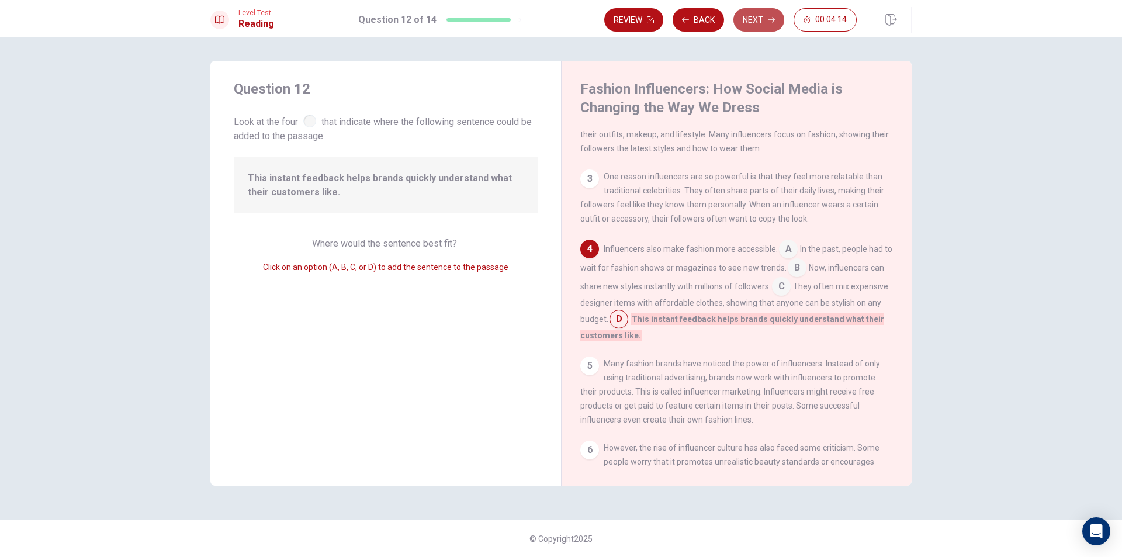
click at [753, 23] on button "Next" at bounding box center [758, 19] width 51 height 23
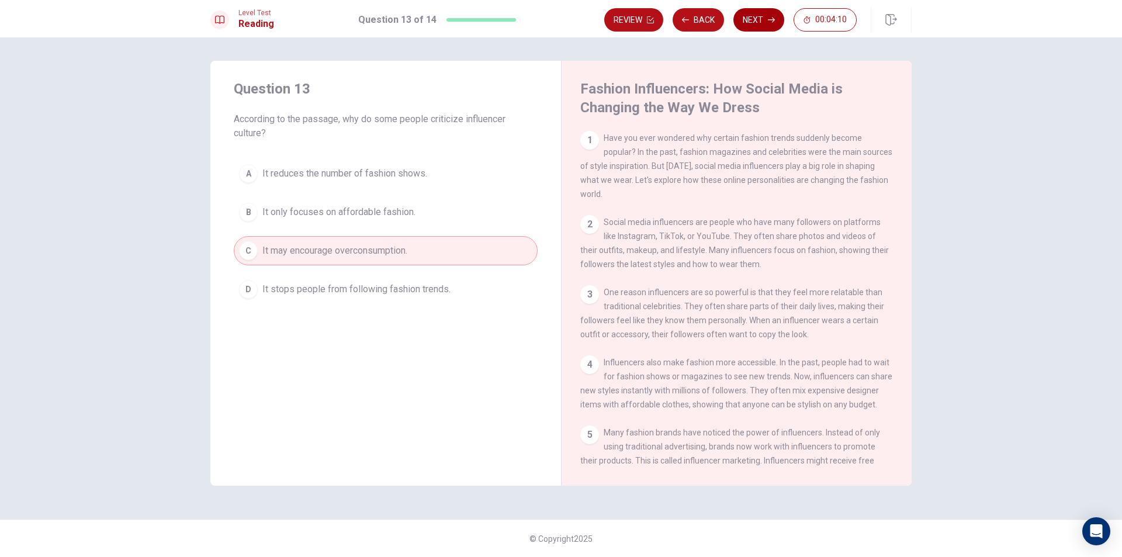
click at [753, 23] on button "Next" at bounding box center [758, 19] width 51 height 23
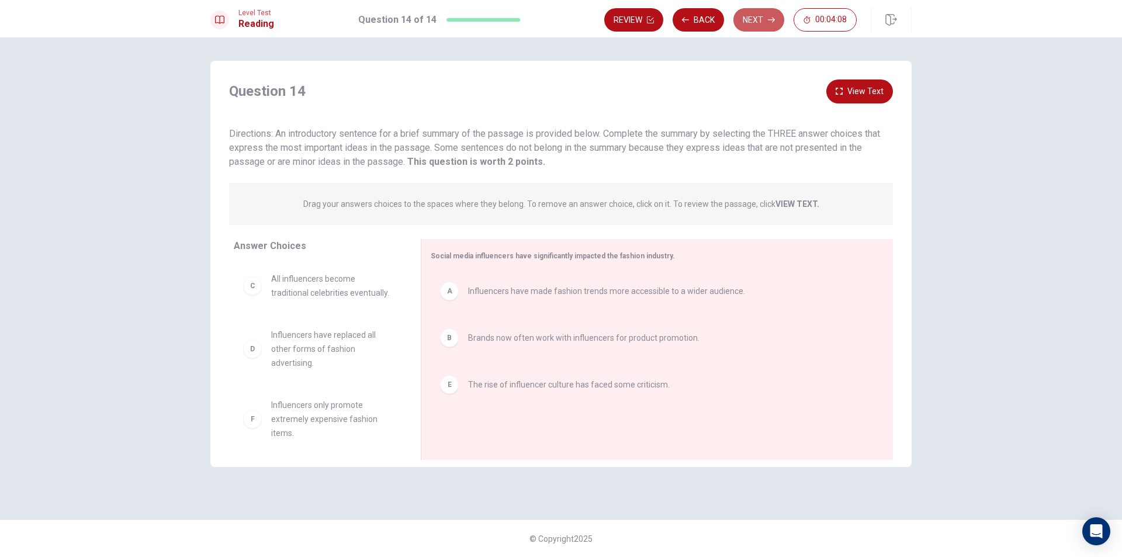
click at [749, 23] on button "Next" at bounding box center [758, 19] width 51 height 23
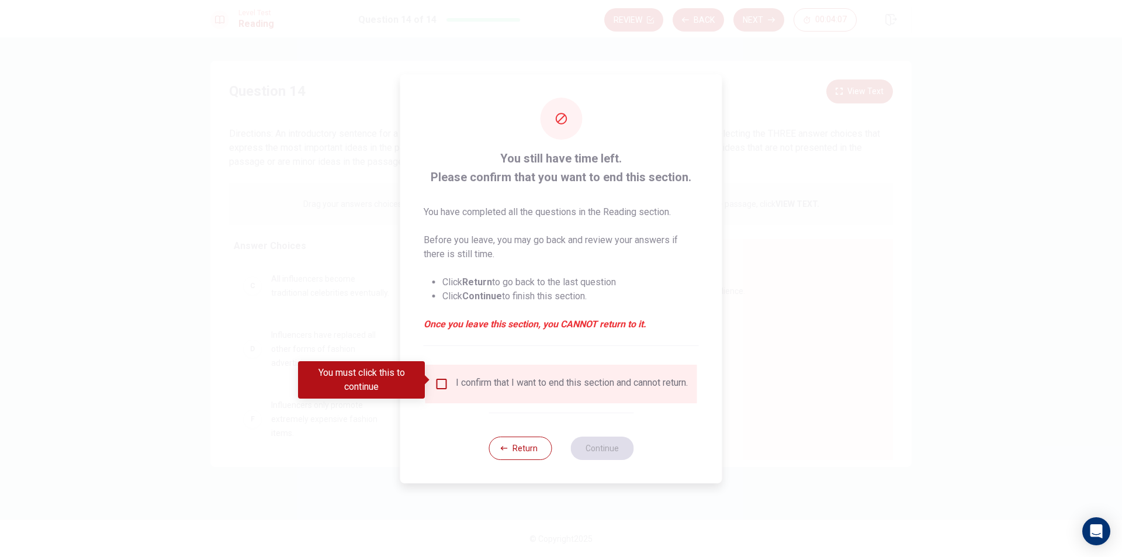
click at [459, 384] on div "I confirm that I want to end this section and cannot return." at bounding box center [572, 384] width 232 height 14
click at [445, 377] on input "You must click this to continue" at bounding box center [442, 384] width 14 height 14
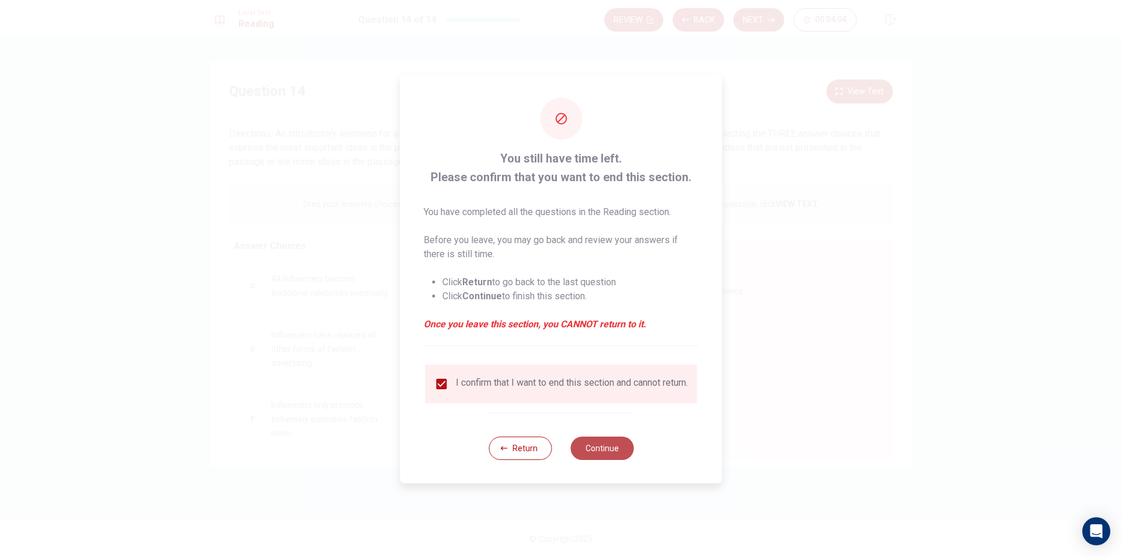
click at [623, 445] on button "Continue" at bounding box center [601, 447] width 63 height 23
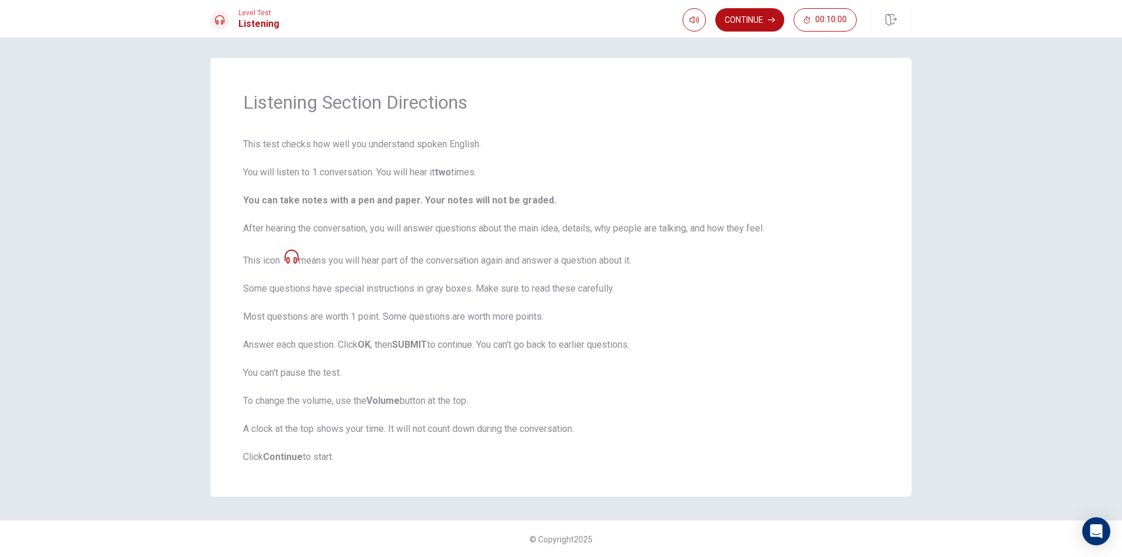
scroll to position [4, 0]
click at [736, 22] on button "Continue" at bounding box center [749, 19] width 69 height 23
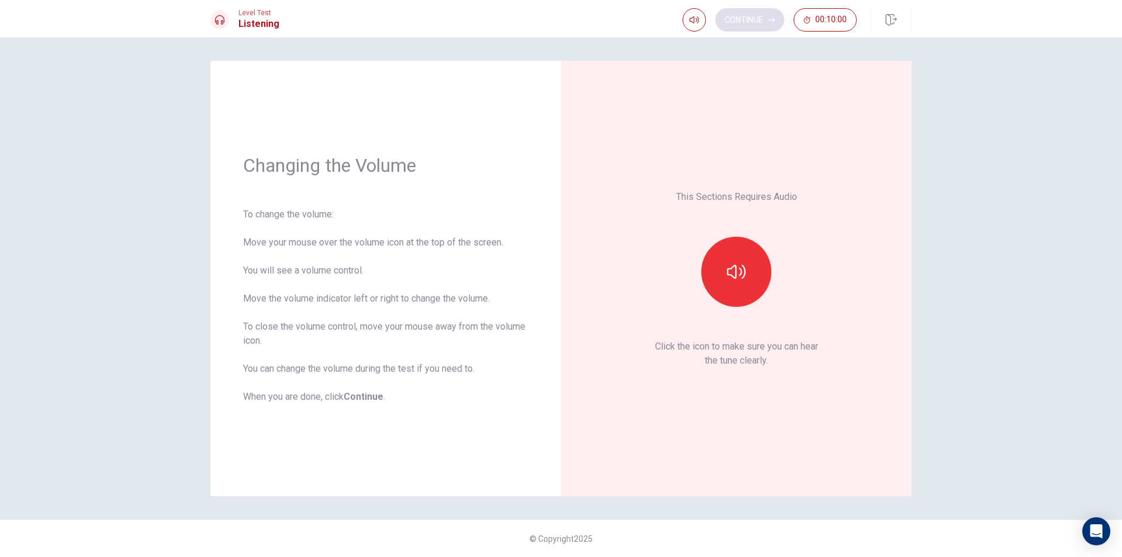
scroll to position [0, 0]
click at [742, 269] on icon "button" at bounding box center [736, 271] width 19 height 19
click at [742, 18] on button "Continue" at bounding box center [749, 19] width 69 height 23
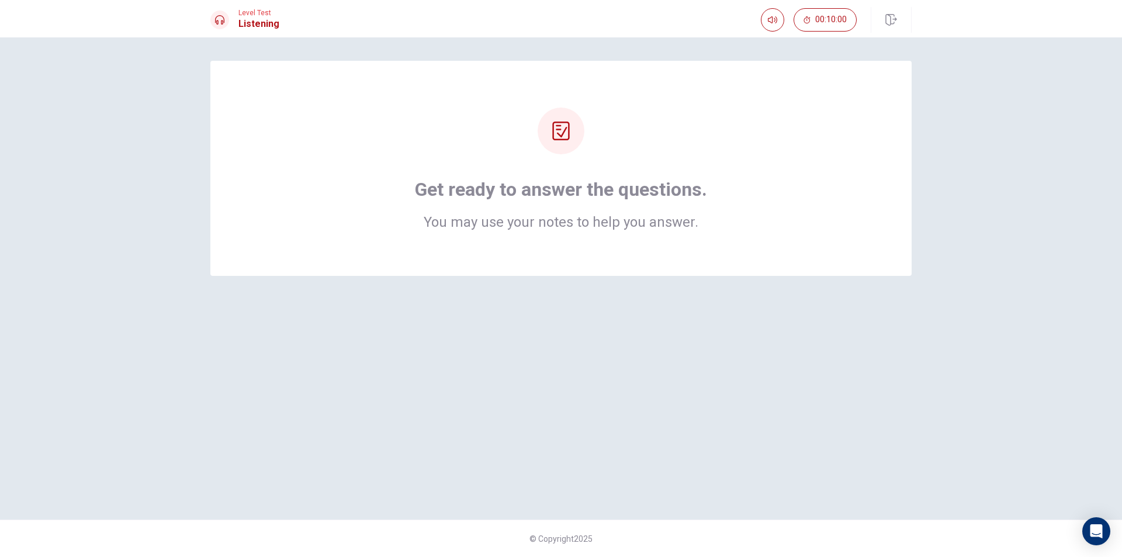
click at [567, 138] on icon at bounding box center [561, 131] width 19 height 19
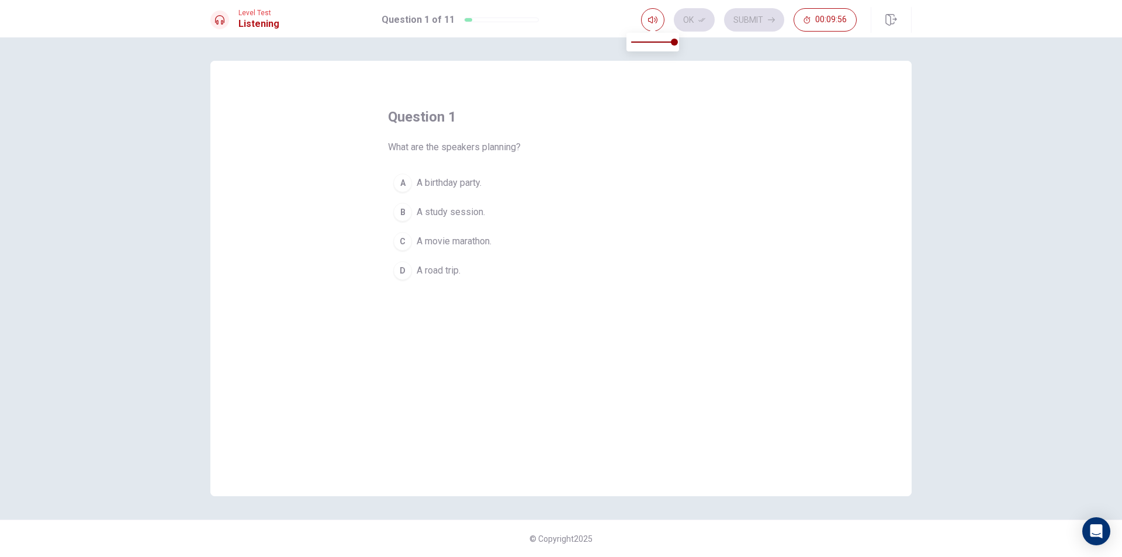
click at [654, 29] on span at bounding box center [652, 29] width 9 height 6
click at [650, 19] on icon "button" at bounding box center [652, 19] width 9 height 9
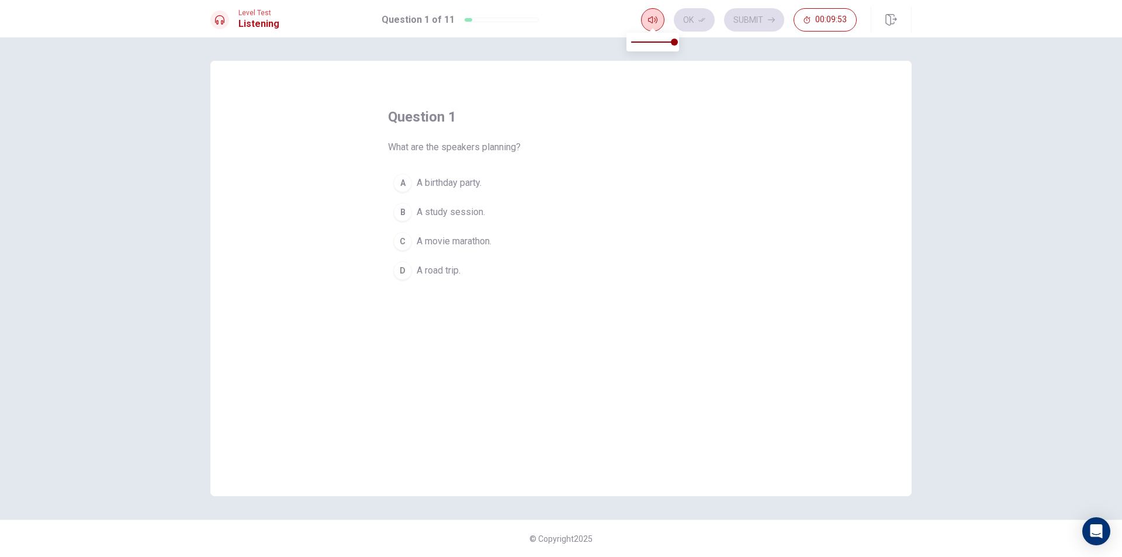
click at [650, 19] on icon "button" at bounding box center [652, 19] width 9 height 9
click at [453, 280] on button "D A road trip." at bounding box center [561, 270] width 346 height 29
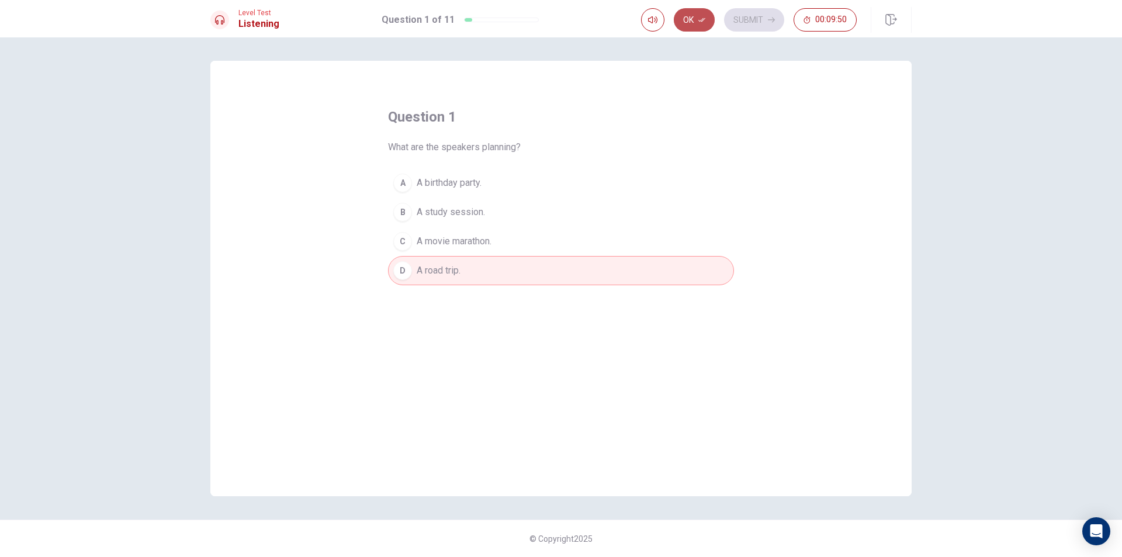
click at [687, 18] on button "Ok" at bounding box center [694, 19] width 41 height 23
click at [746, 16] on button "Submit" at bounding box center [754, 19] width 60 height 23
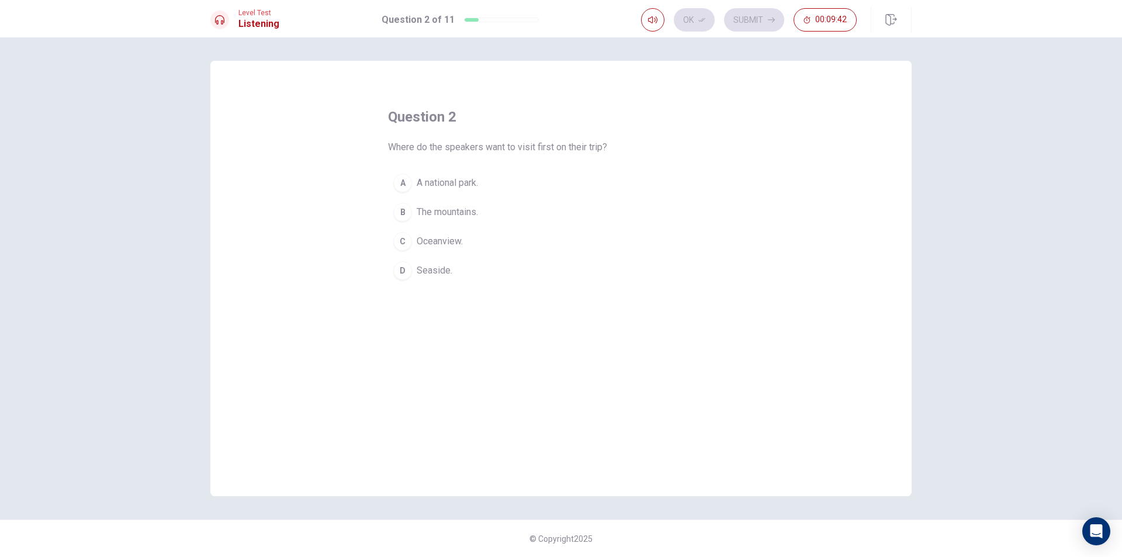
click at [466, 279] on button "D Seaside." at bounding box center [561, 270] width 346 height 29
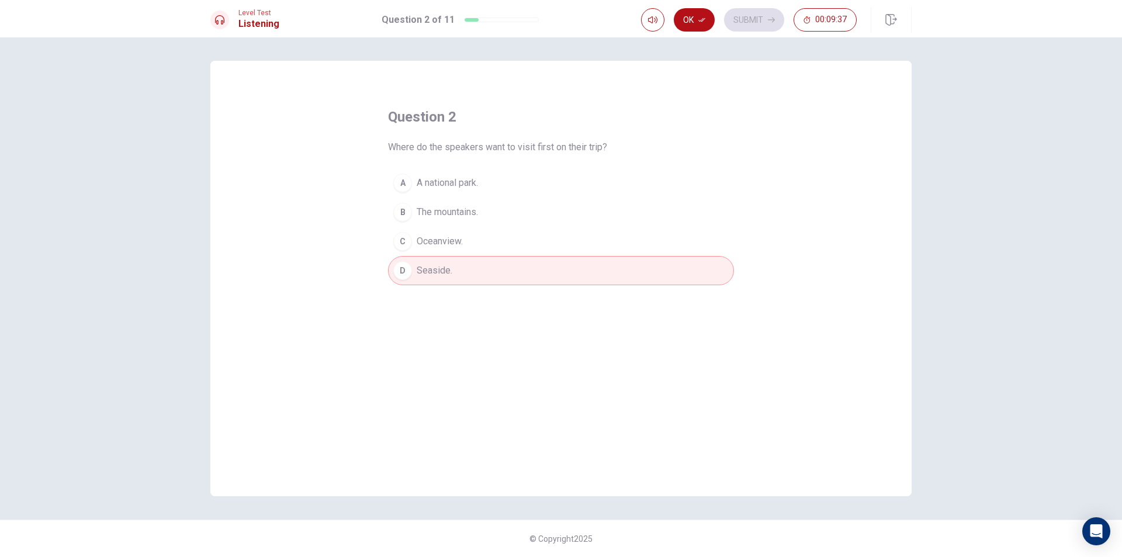
click at [685, 19] on button "Ok" at bounding box center [694, 19] width 41 height 23
click at [760, 11] on button "Submit" at bounding box center [754, 19] width 60 height 23
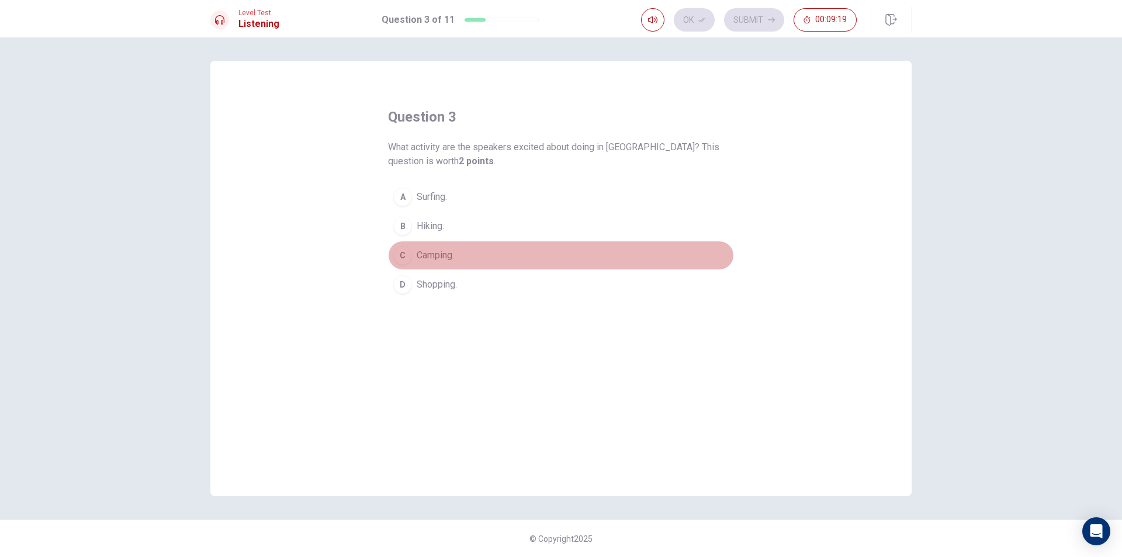
click at [433, 265] on button "C Camping." at bounding box center [561, 255] width 346 height 29
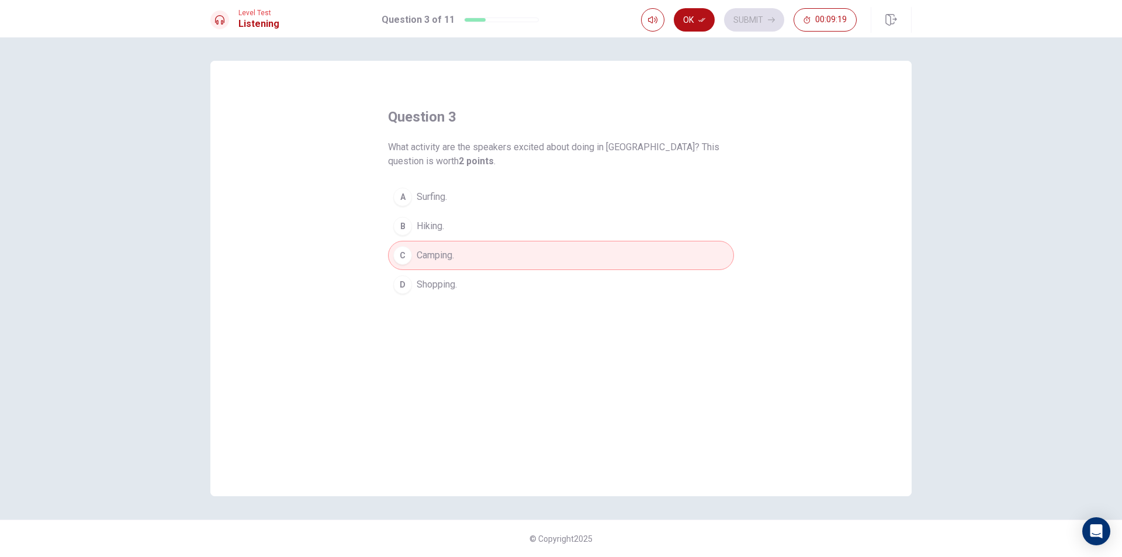
drag, startPoint x: 439, startPoint y: 276, endPoint x: 447, endPoint y: 273, distance: 8.9
click at [439, 277] on button "D Shopping." at bounding box center [561, 284] width 346 height 29
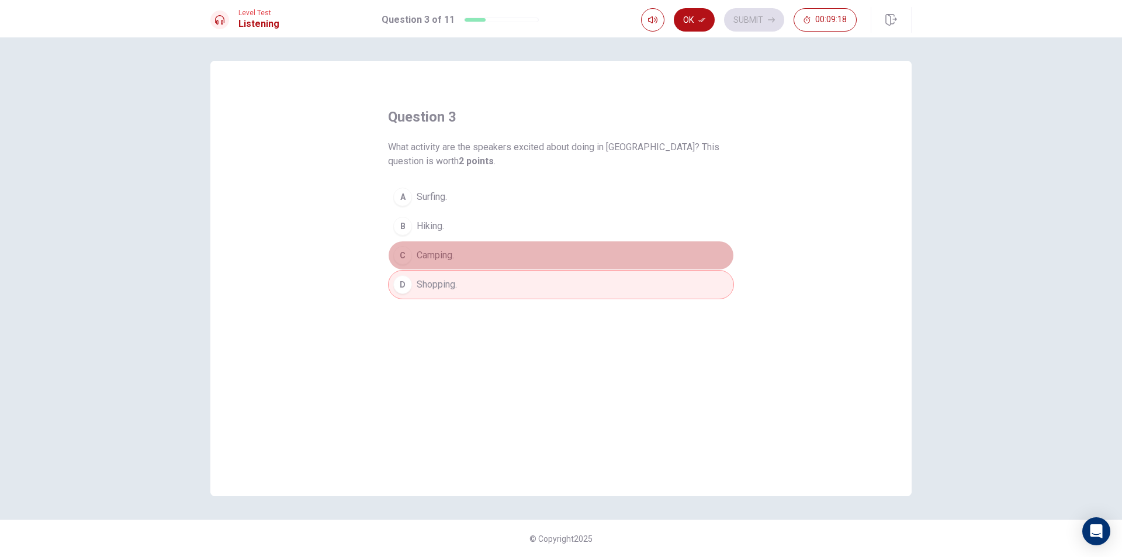
click at [451, 261] on span "Camping." at bounding box center [435, 255] width 37 height 14
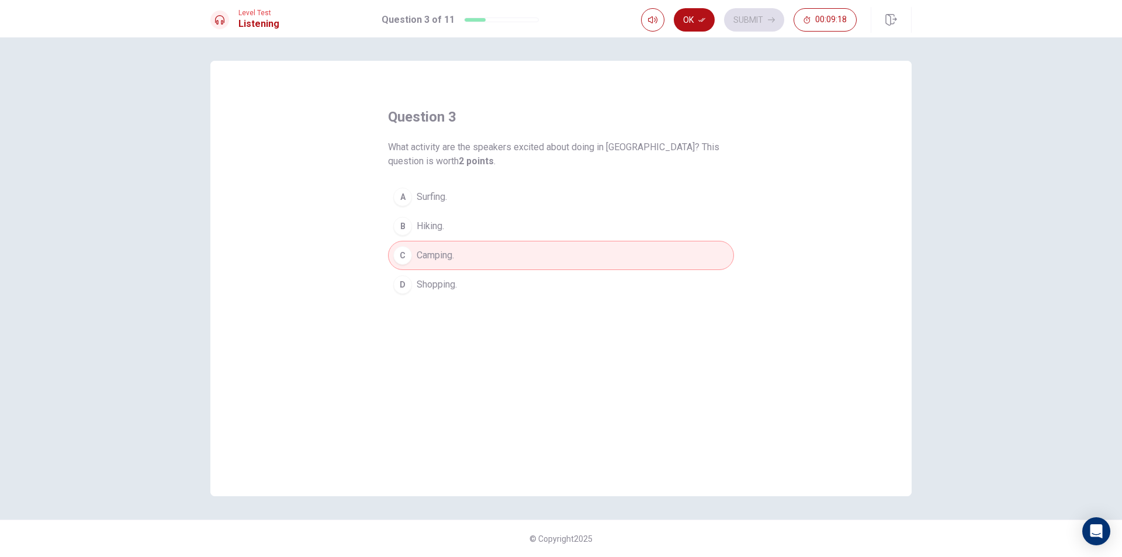
click at [450, 281] on span "Shopping." at bounding box center [437, 285] width 40 height 14
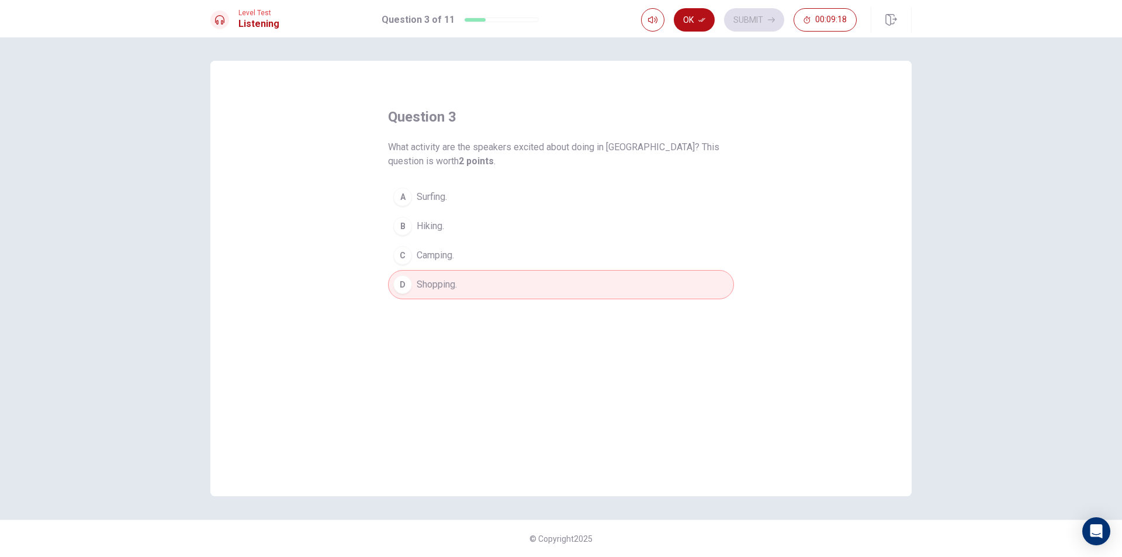
click at [452, 267] on button "C Camping." at bounding box center [561, 255] width 346 height 29
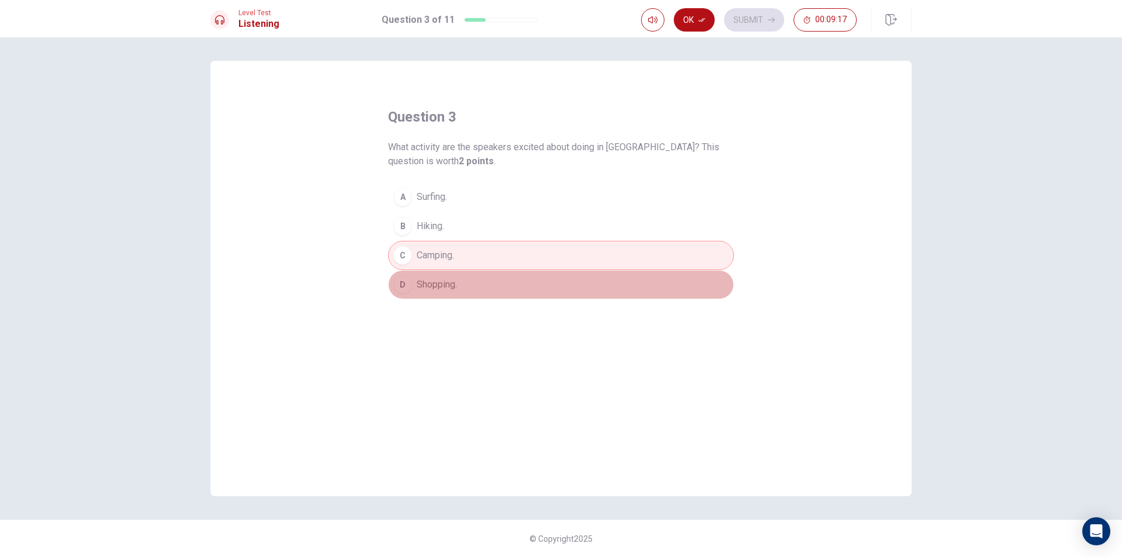
click at [450, 277] on button "D Shopping." at bounding box center [561, 284] width 346 height 29
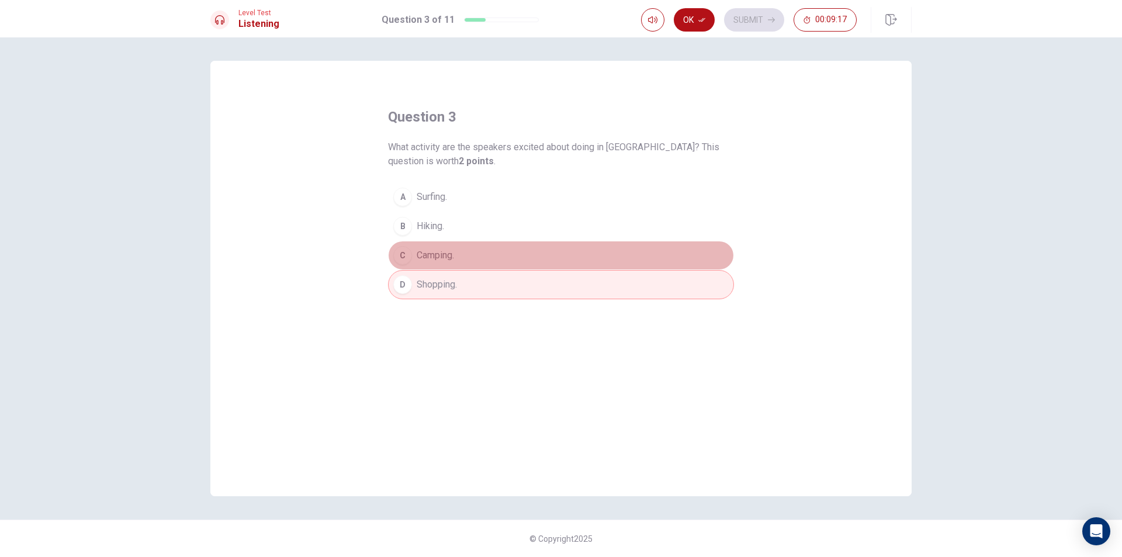
click at [451, 263] on button "C Camping." at bounding box center [561, 255] width 346 height 29
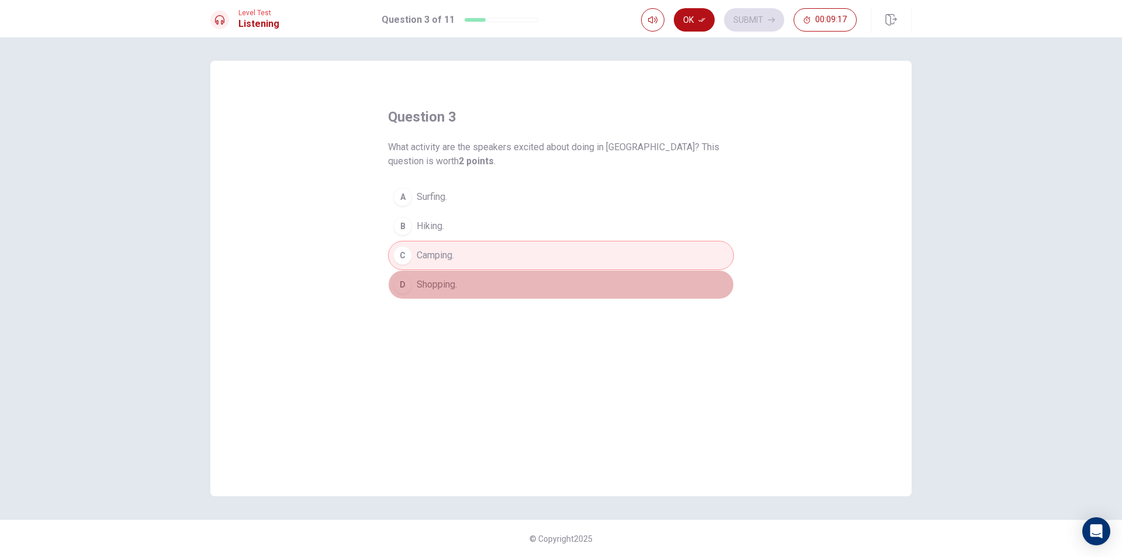
click at [451, 274] on button "D Shopping." at bounding box center [561, 284] width 346 height 29
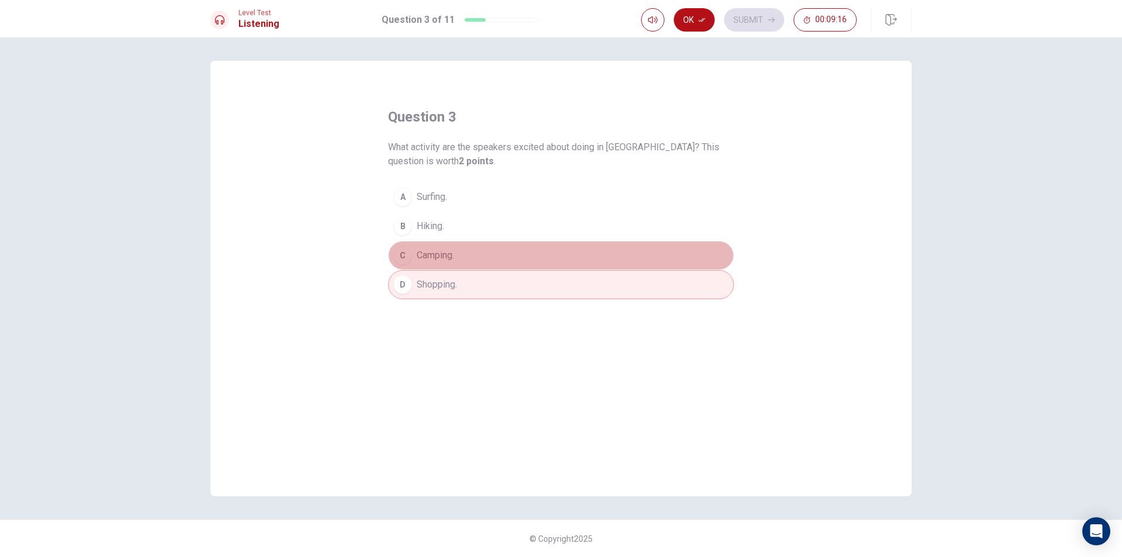
click at [453, 268] on button "C Camping." at bounding box center [561, 255] width 346 height 29
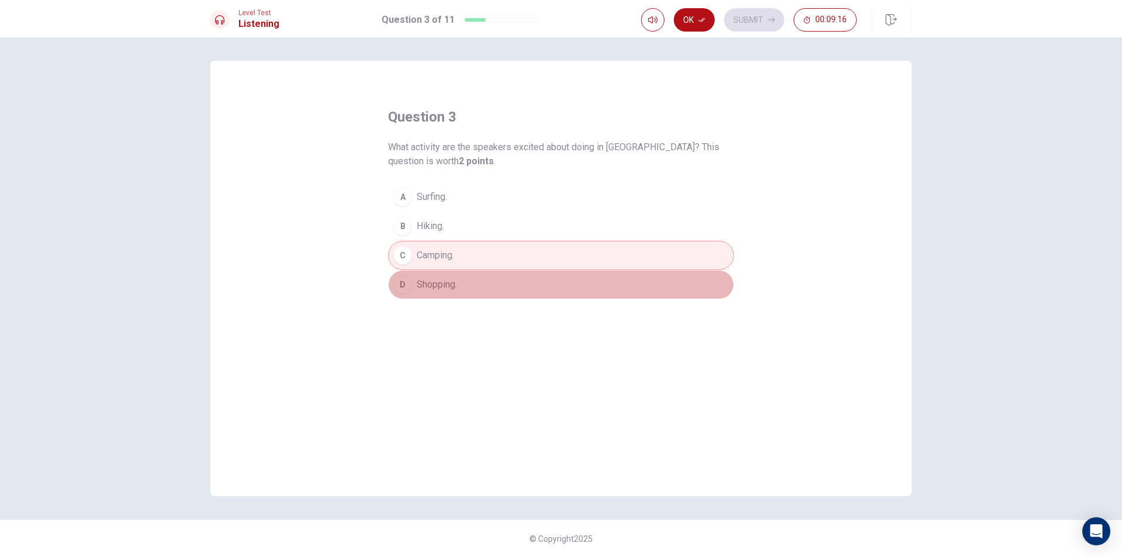
click at [453, 270] on button "D Shopping." at bounding box center [561, 284] width 346 height 29
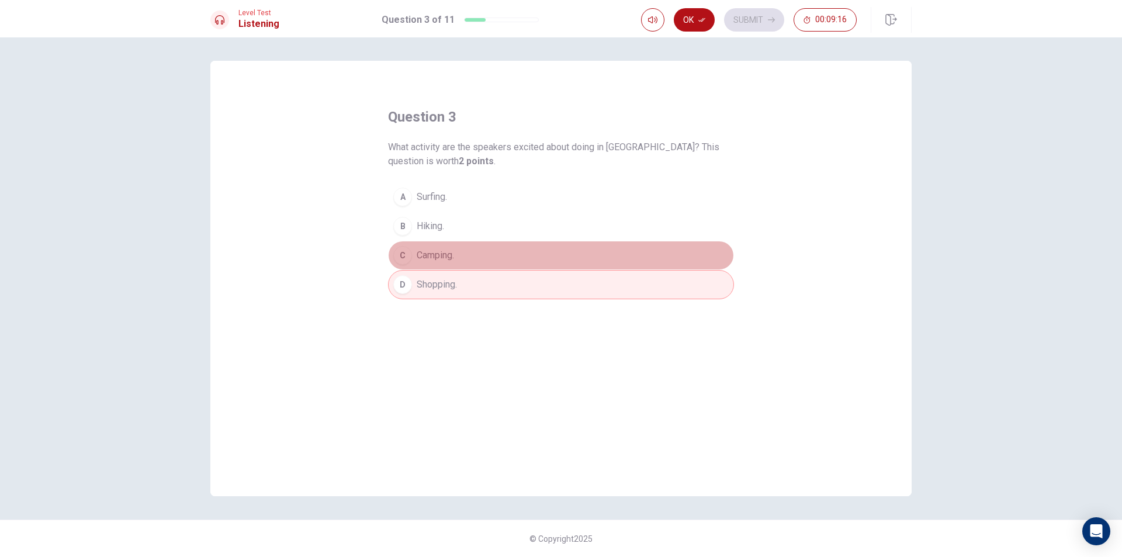
click at [460, 257] on button "C Camping." at bounding box center [561, 255] width 346 height 29
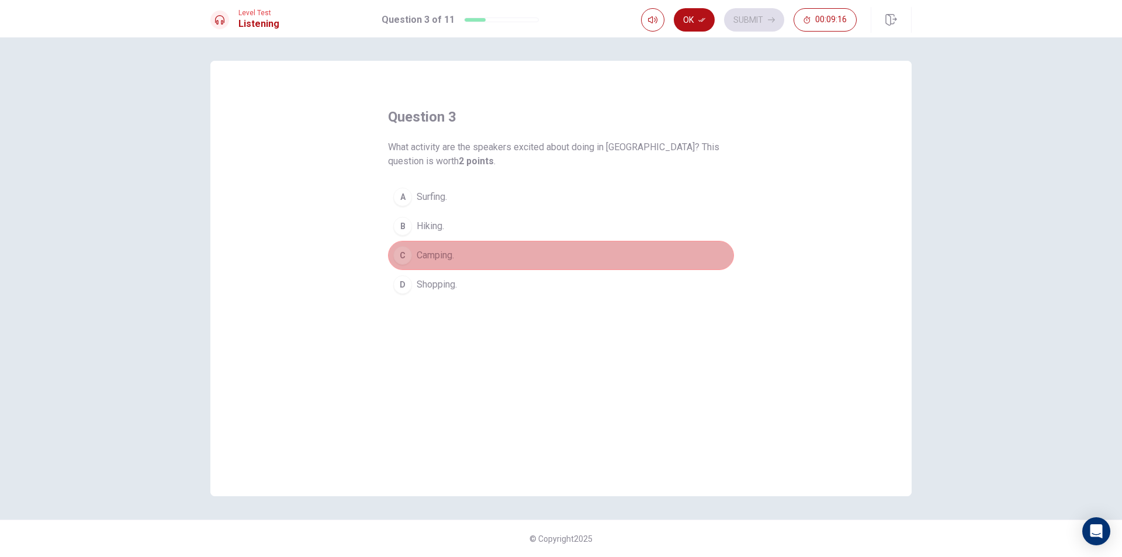
click at [452, 260] on span "Camping." at bounding box center [435, 255] width 37 height 14
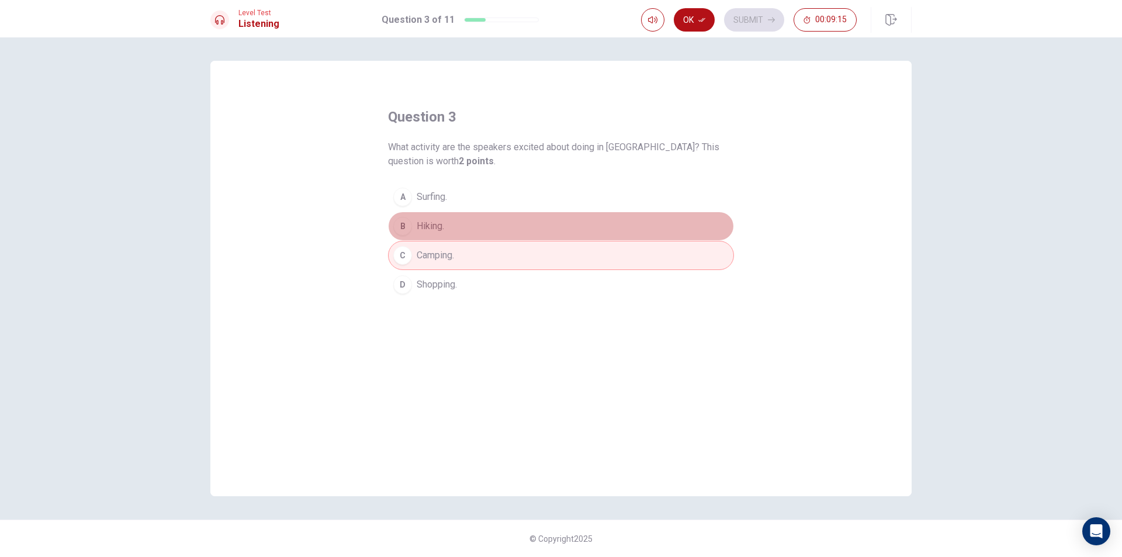
click at [462, 226] on button "B Hiking." at bounding box center [561, 226] width 346 height 29
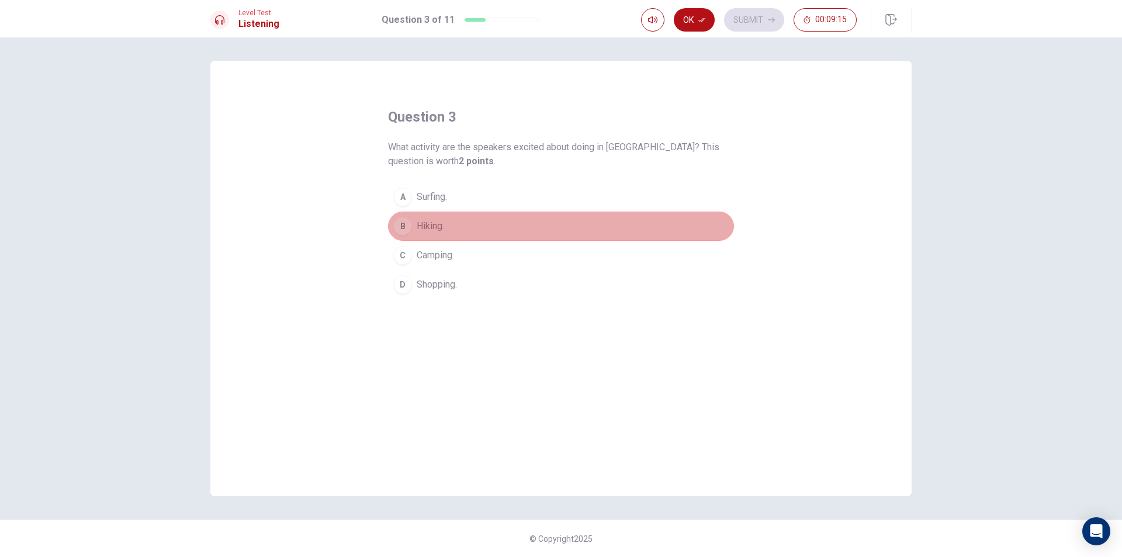
click at [459, 232] on button "B Hiking." at bounding box center [561, 226] width 346 height 29
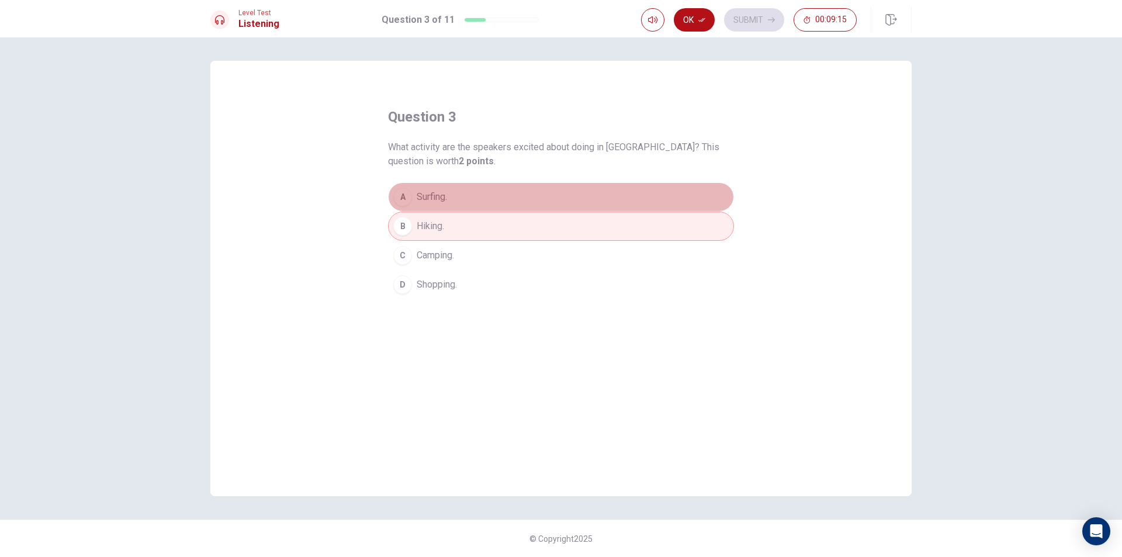
click at [468, 203] on button "A Surfing." at bounding box center [561, 196] width 346 height 29
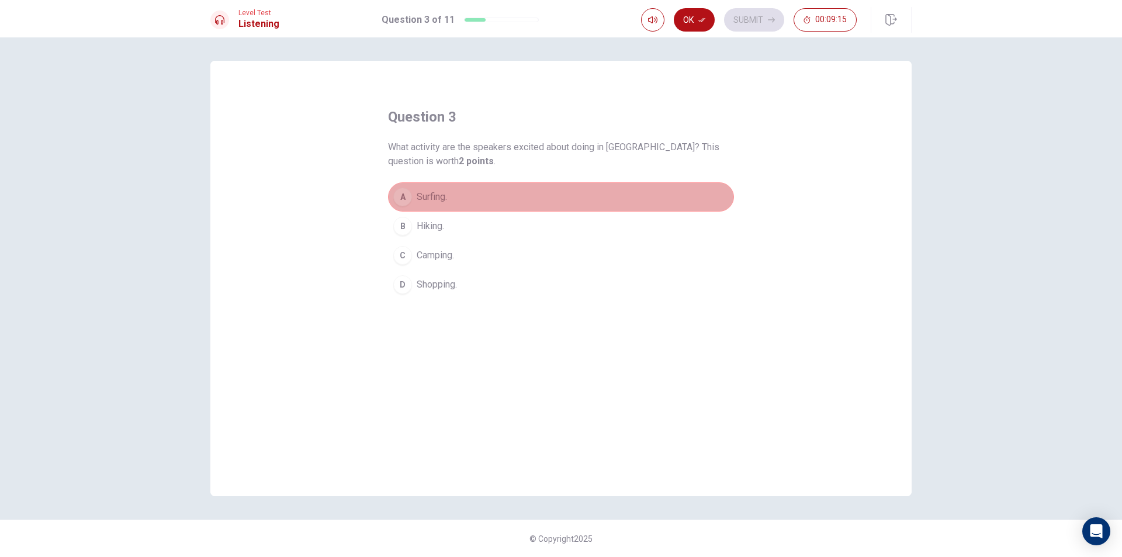
click at [468, 203] on button "A Surfing." at bounding box center [561, 196] width 346 height 29
drag, startPoint x: 466, startPoint y: 208, endPoint x: 457, endPoint y: 231, distance: 25.2
click at [464, 216] on div "A Surfing. B Hiking. C Camping. D Shopping." at bounding box center [561, 240] width 346 height 117
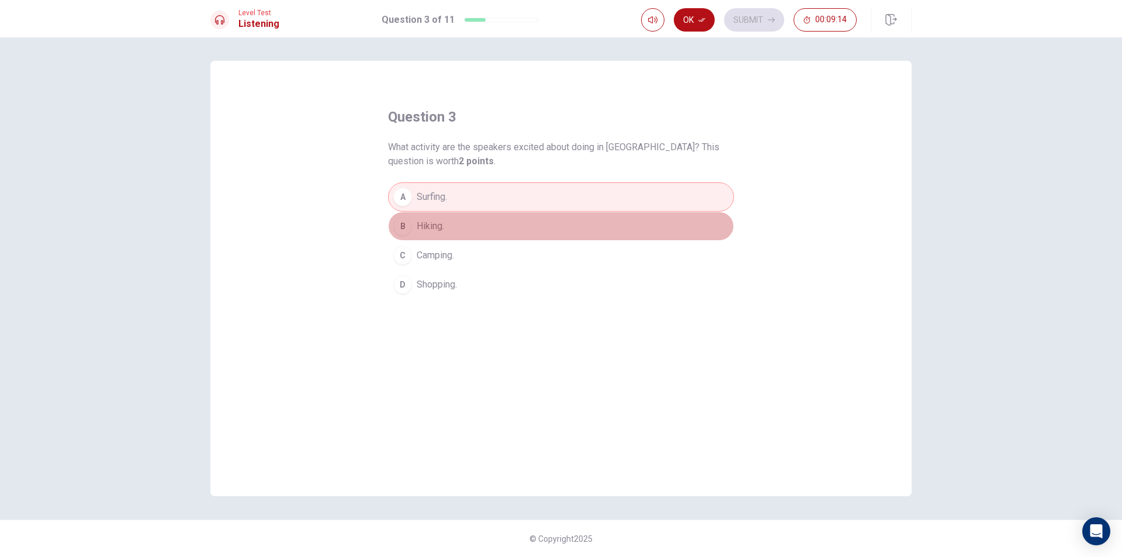
drag, startPoint x: 457, startPoint y: 231, endPoint x: 453, endPoint y: 248, distance: 17.3
click at [456, 234] on button "B Hiking." at bounding box center [561, 226] width 346 height 29
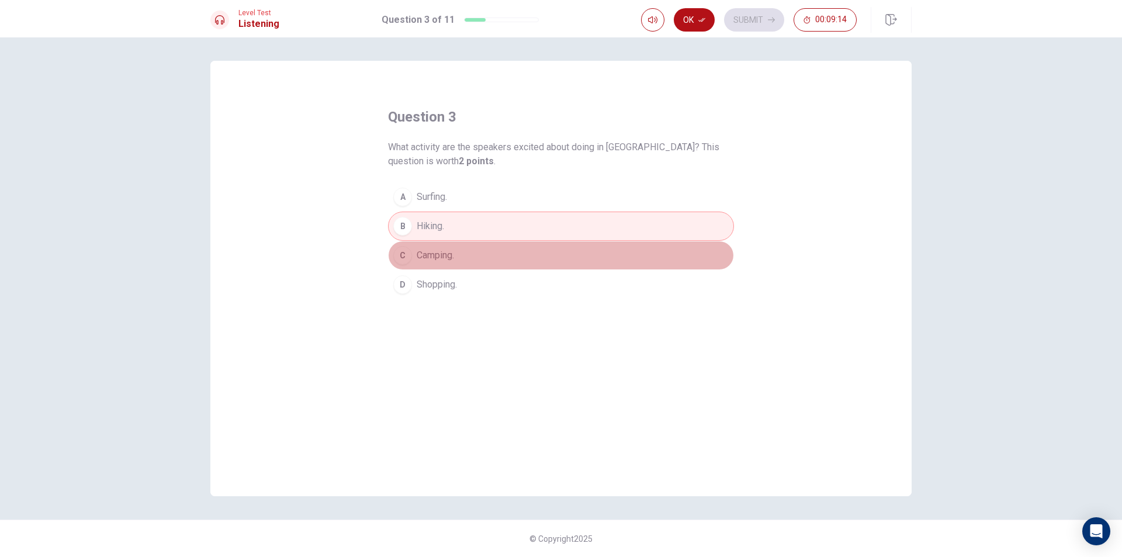
drag, startPoint x: 453, startPoint y: 248, endPoint x: 449, endPoint y: 263, distance: 15.3
click at [452, 257] on button "C Camping." at bounding box center [561, 255] width 346 height 29
click at [448, 265] on button "C Camping." at bounding box center [561, 255] width 346 height 29
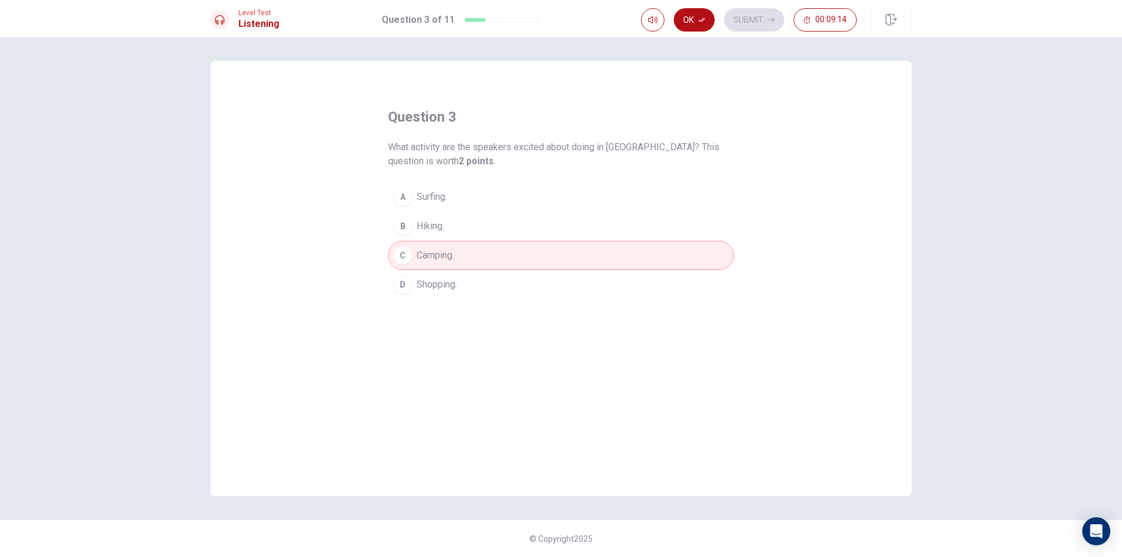
click at [446, 270] on div "A Surfing. B Hiking. C Camping. D Shopping." at bounding box center [561, 240] width 346 height 117
click at [446, 270] on button "D Shopping." at bounding box center [561, 284] width 346 height 29
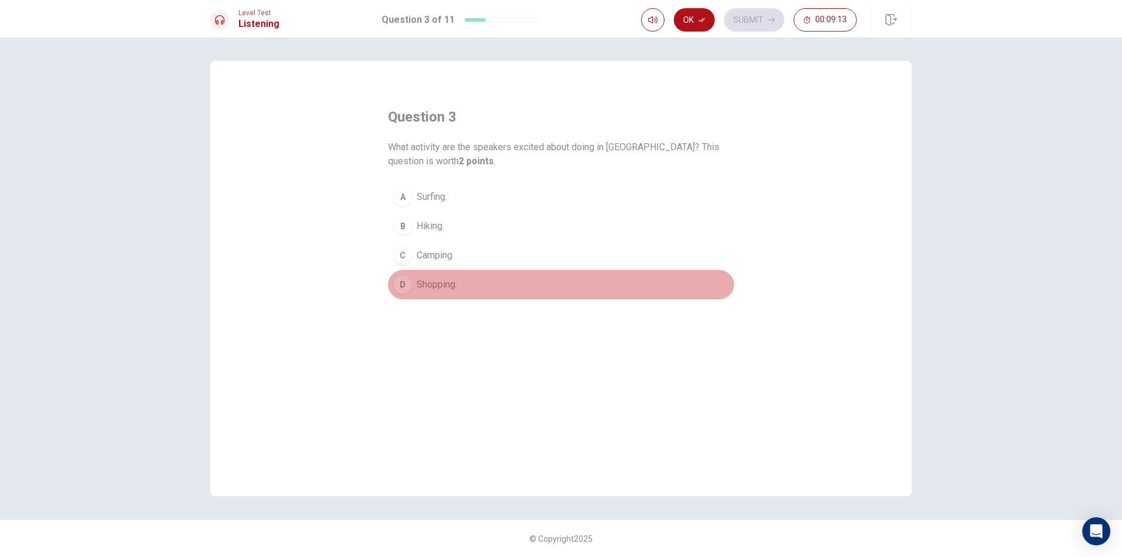
drag, startPoint x: 445, startPoint y: 273, endPoint x: 442, endPoint y: 281, distance: 8.1
click at [442, 281] on button "D Shopping." at bounding box center [561, 284] width 346 height 29
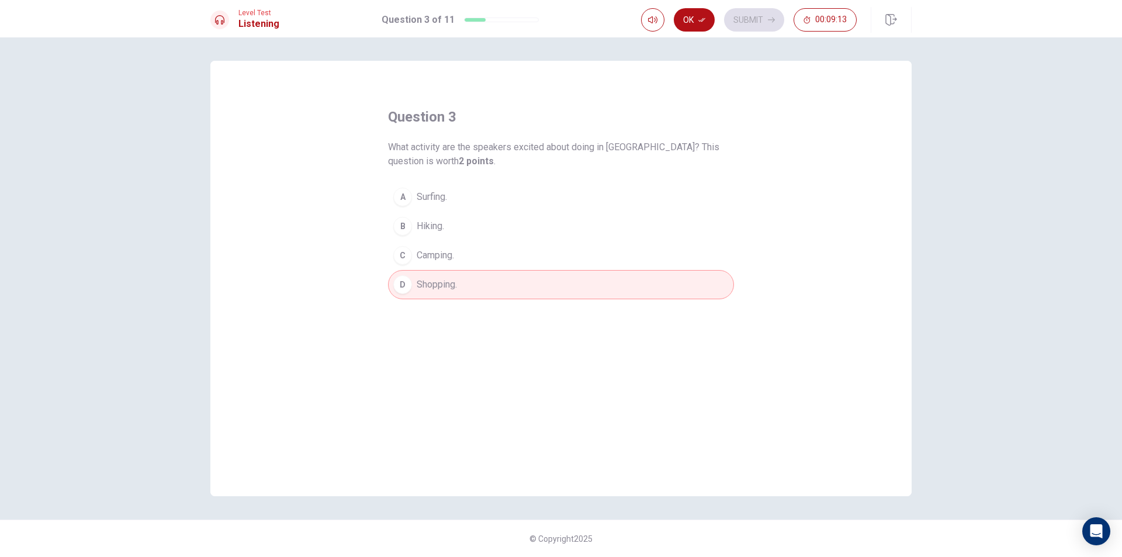
drag, startPoint x: 441, startPoint y: 272, endPoint x: 451, endPoint y: 238, distance: 34.8
click at [442, 266] on div "A Surfing. B Hiking. C Camping. D Shopping." at bounding box center [561, 240] width 346 height 117
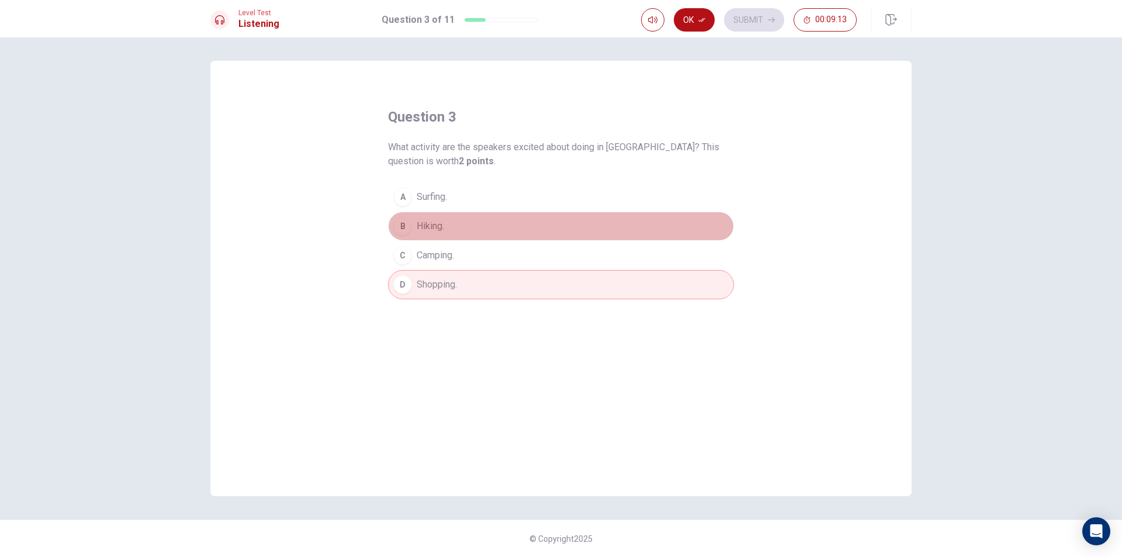
drag, startPoint x: 451, startPoint y: 238, endPoint x: 451, endPoint y: 209, distance: 29.8
click at [451, 235] on button "B Hiking." at bounding box center [561, 226] width 346 height 29
drag, startPoint x: 451, startPoint y: 209, endPoint x: 452, endPoint y: 196, distance: 12.9
click at [451, 203] on button "A Surfing." at bounding box center [561, 196] width 346 height 29
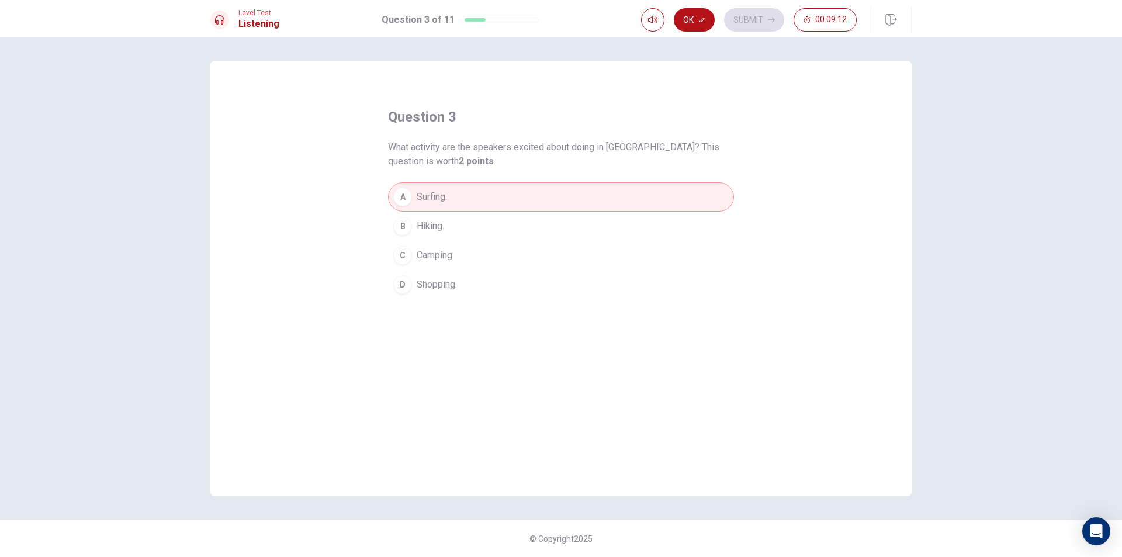
click at [453, 189] on button "A Surfing." at bounding box center [561, 196] width 346 height 29
click at [439, 241] on button "C Camping." at bounding box center [561, 255] width 346 height 29
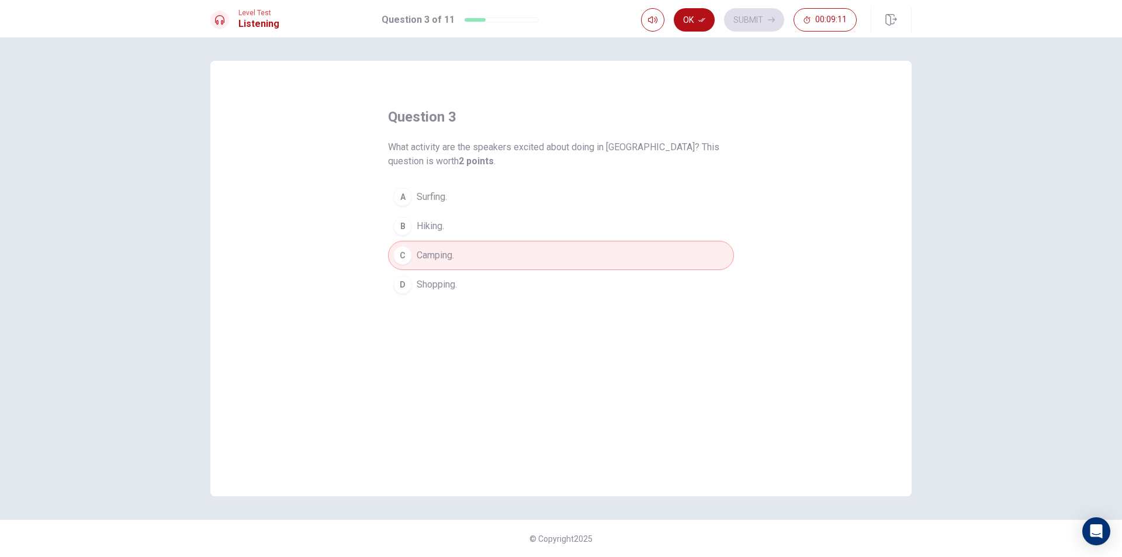
click at [427, 270] on button "D Shopping." at bounding box center [561, 284] width 346 height 29
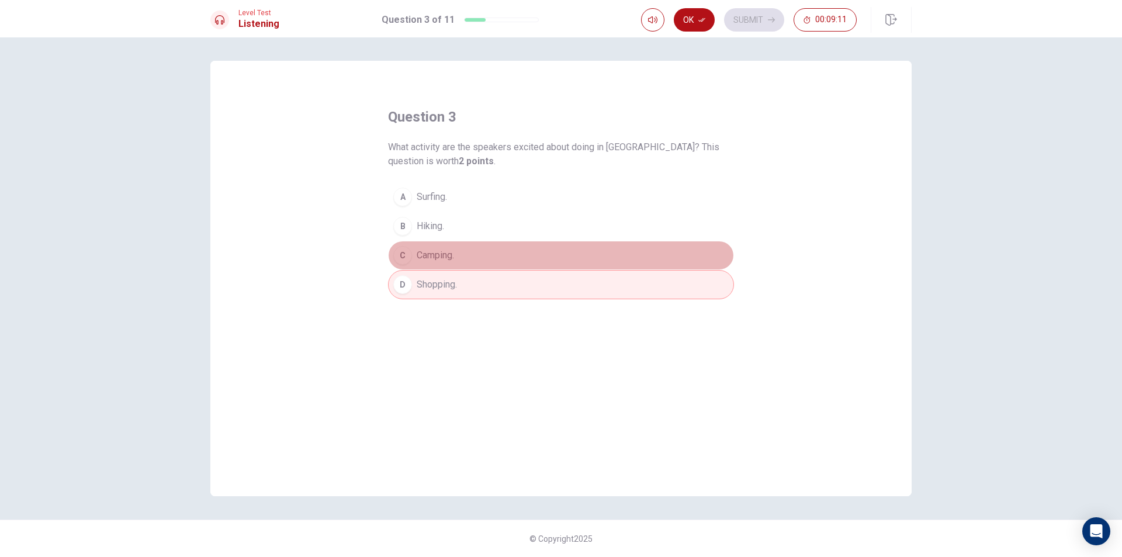
click at [433, 255] on span "Camping." at bounding box center [435, 255] width 37 height 14
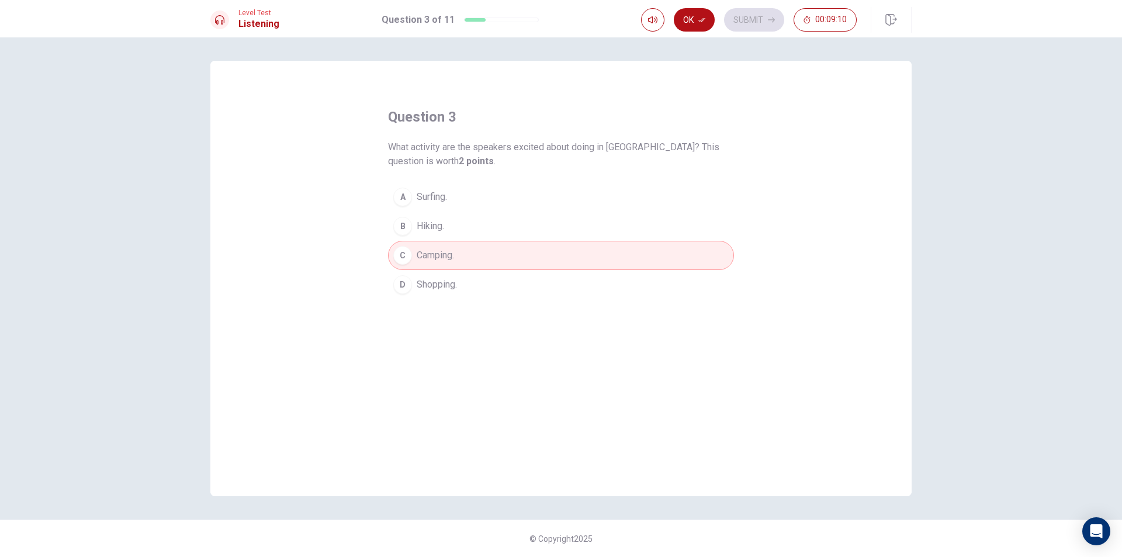
click at [428, 280] on span "Shopping." at bounding box center [437, 285] width 40 height 14
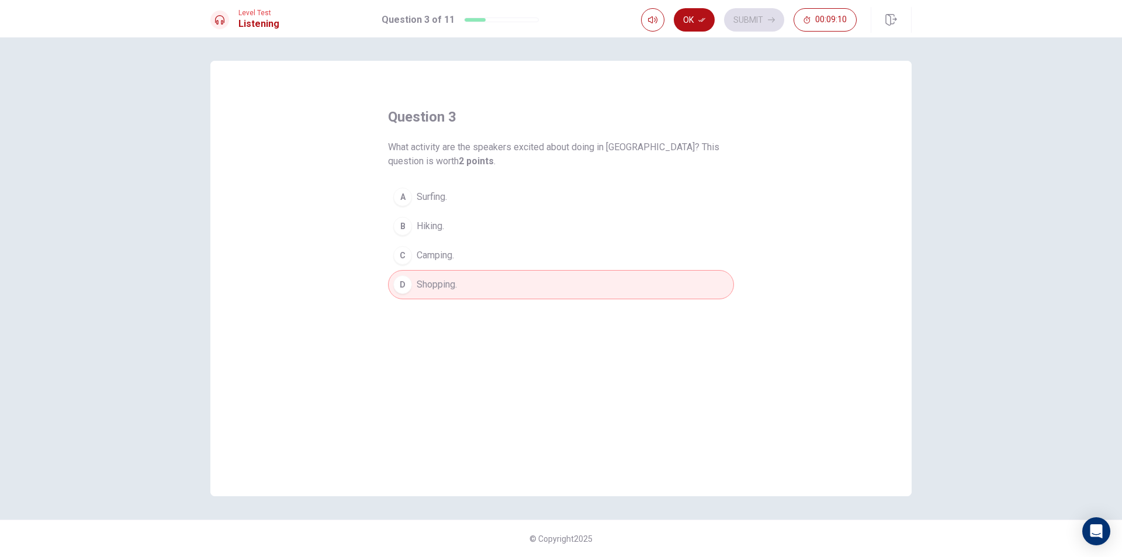
click at [432, 270] on button "D Shopping." at bounding box center [561, 284] width 346 height 29
click at [432, 271] on button "D Shopping." at bounding box center [561, 284] width 346 height 29
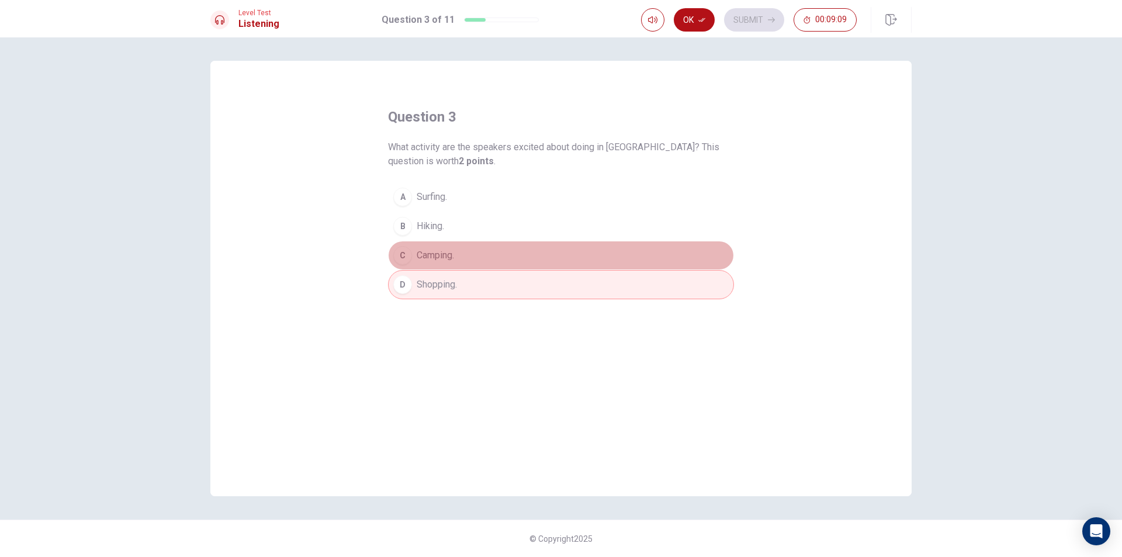
click at [441, 242] on button "C Camping." at bounding box center [561, 255] width 346 height 29
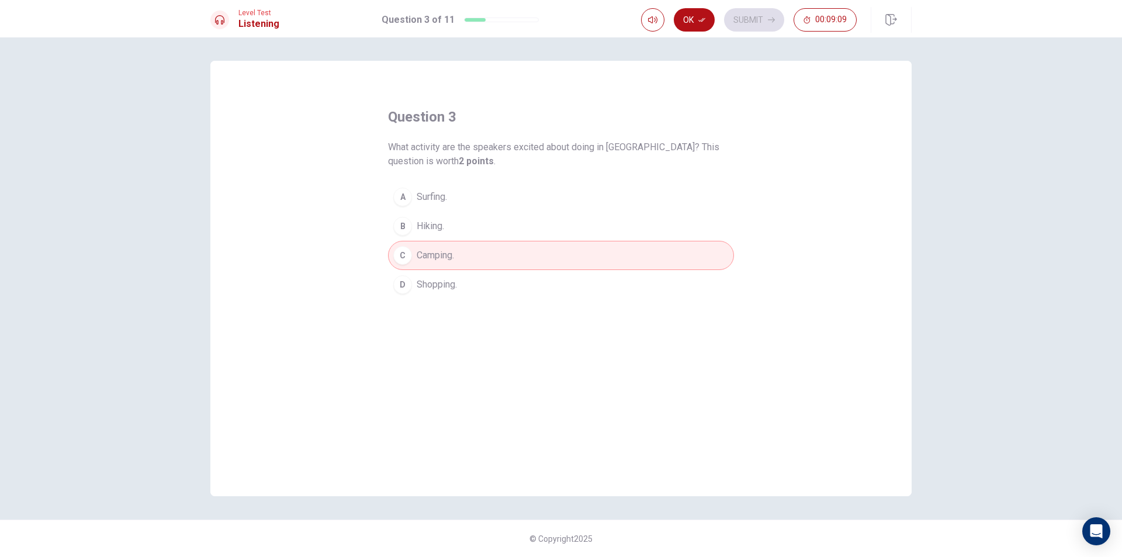
click at [434, 271] on button "D Shopping." at bounding box center [561, 284] width 346 height 29
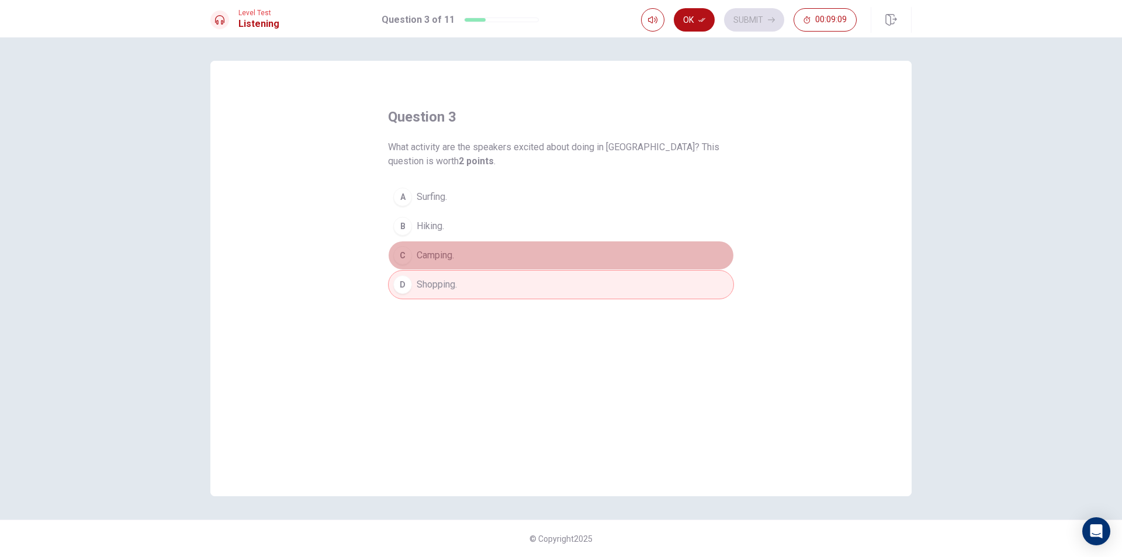
click at [442, 248] on span "Camping." at bounding box center [435, 255] width 37 height 14
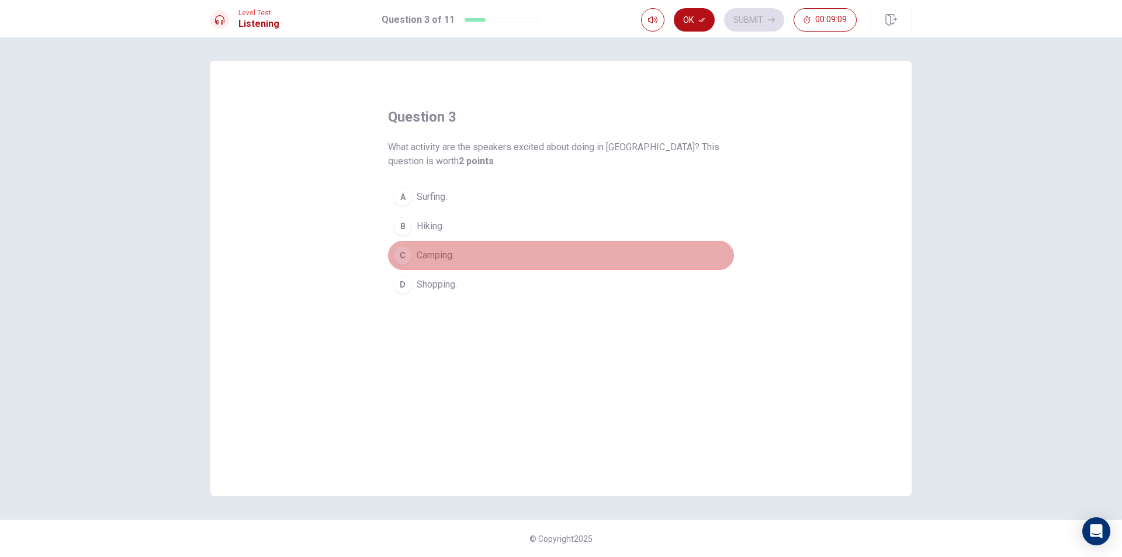
click at [435, 264] on button "C Camping." at bounding box center [561, 255] width 346 height 29
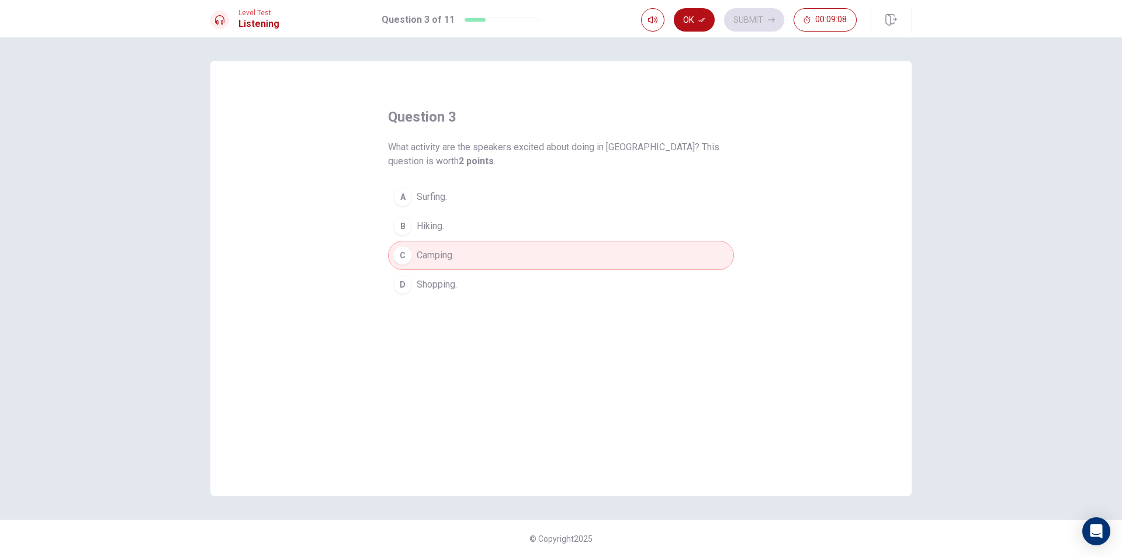
click at [439, 258] on span "Camping." at bounding box center [435, 255] width 37 height 14
click at [438, 287] on span "Shopping." at bounding box center [437, 285] width 40 height 14
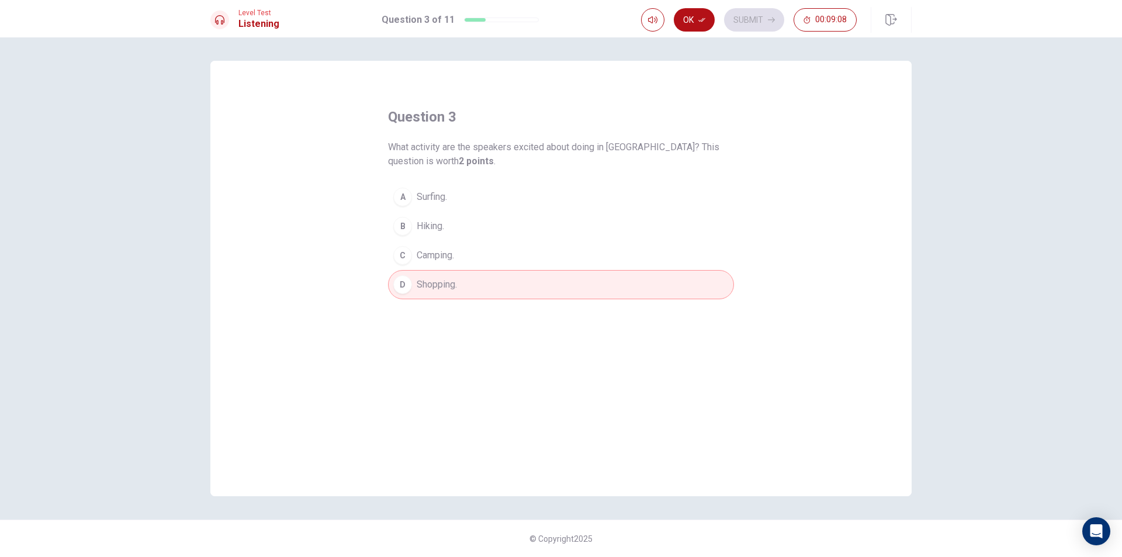
click at [445, 258] on span "Camping." at bounding box center [435, 255] width 37 height 14
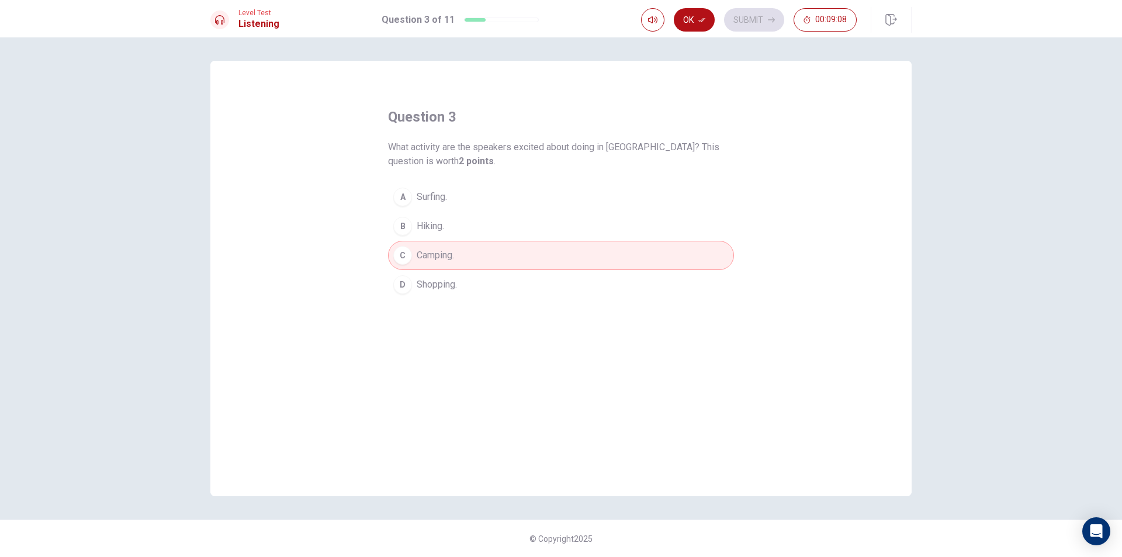
click at [439, 275] on button "D Shopping." at bounding box center [561, 284] width 346 height 29
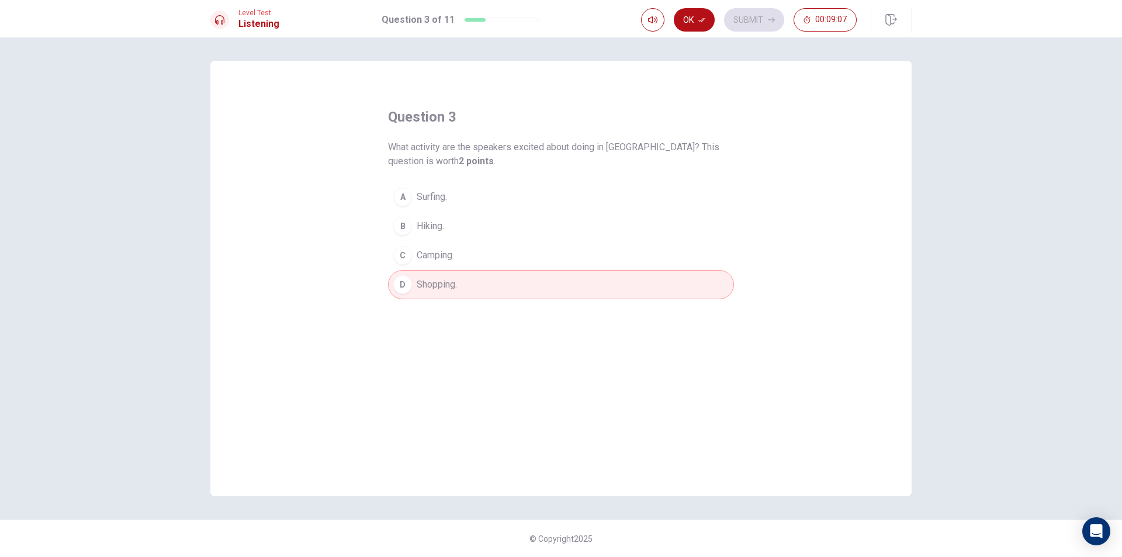
click at [446, 268] on button "C Camping." at bounding box center [561, 255] width 346 height 29
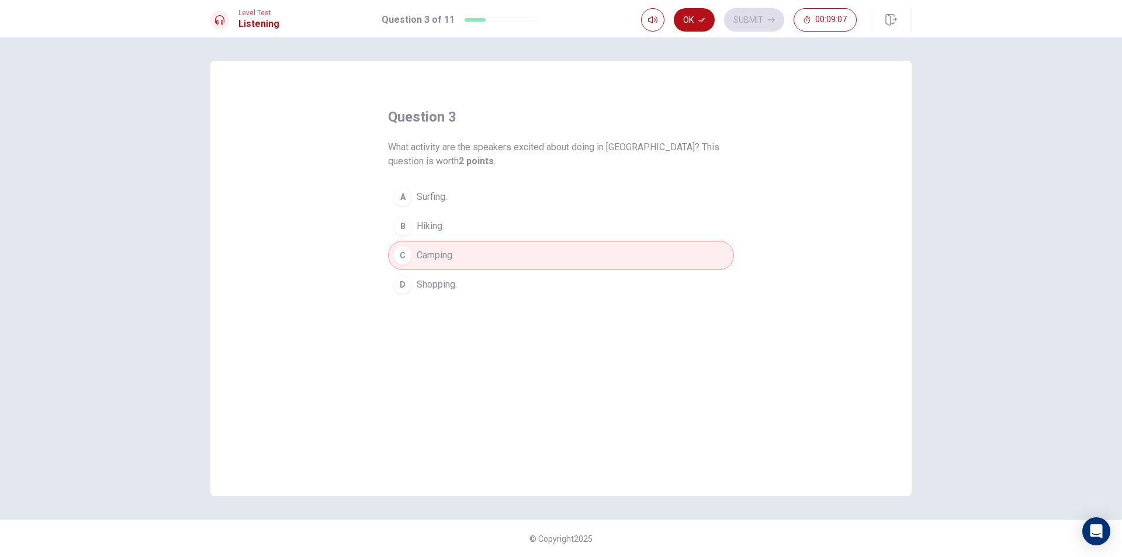
click at [441, 275] on button "D Shopping." at bounding box center [561, 284] width 346 height 29
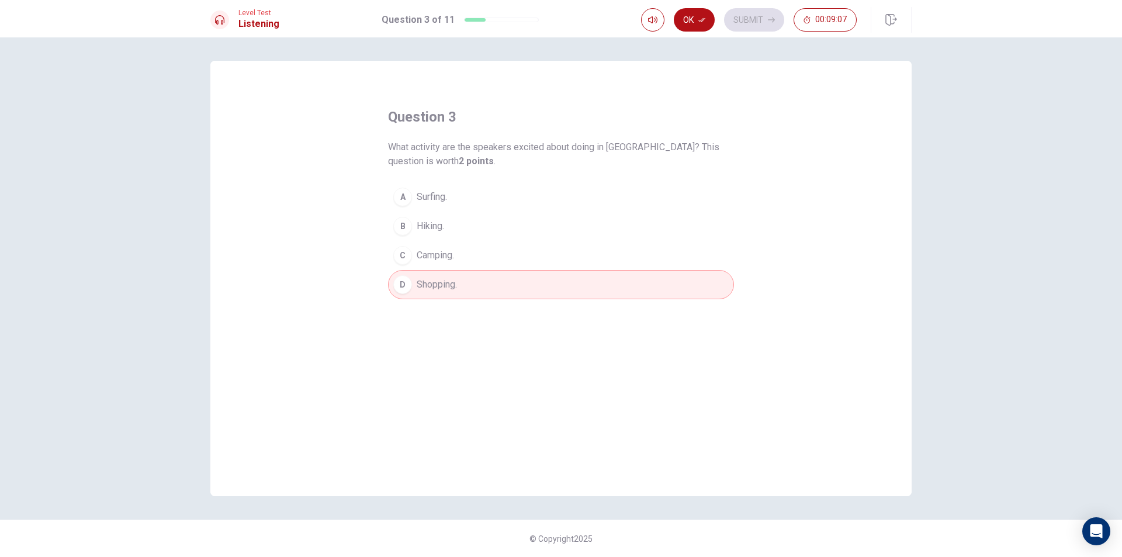
click at [451, 259] on span "Camping." at bounding box center [435, 255] width 37 height 14
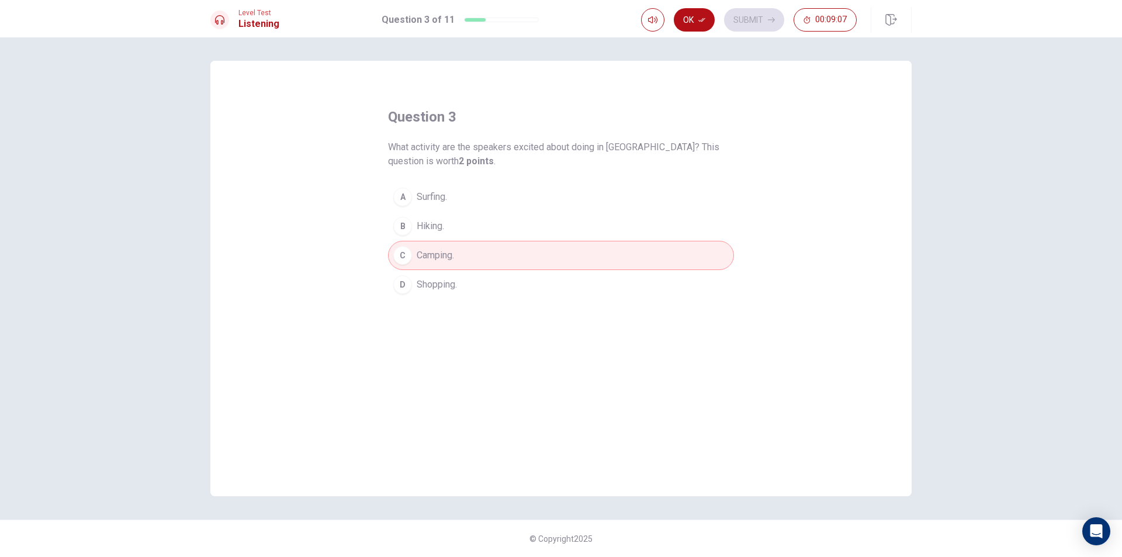
click at [445, 263] on button "C Camping." at bounding box center [561, 255] width 346 height 29
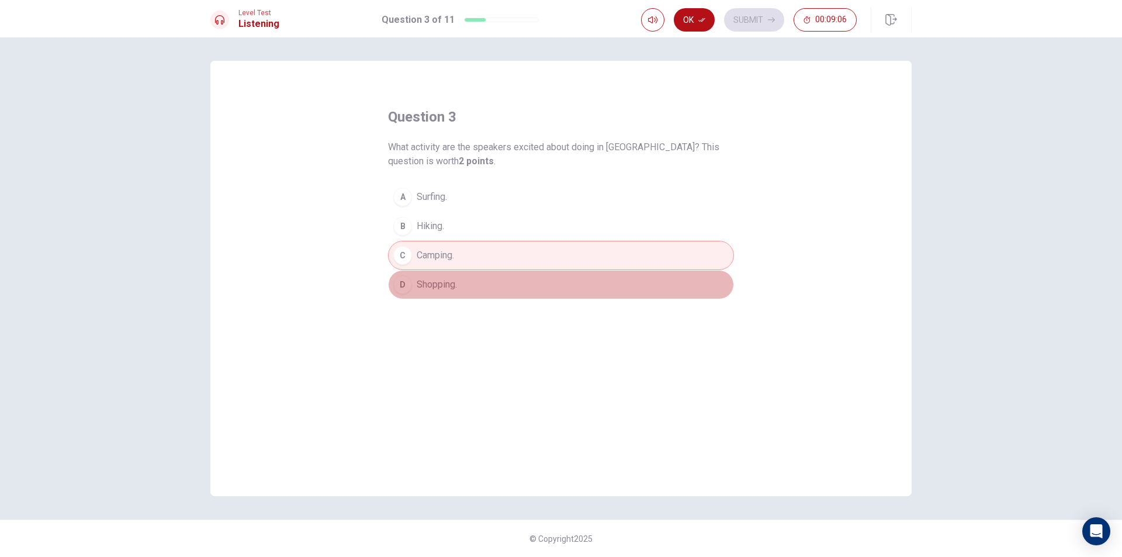
drag, startPoint x: 443, startPoint y: 270, endPoint x: 438, endPoint y: 283, distance: 13.7
click at [442, 270] on button "D Shopping." at bounding box center [561, 284] width 346 height 29
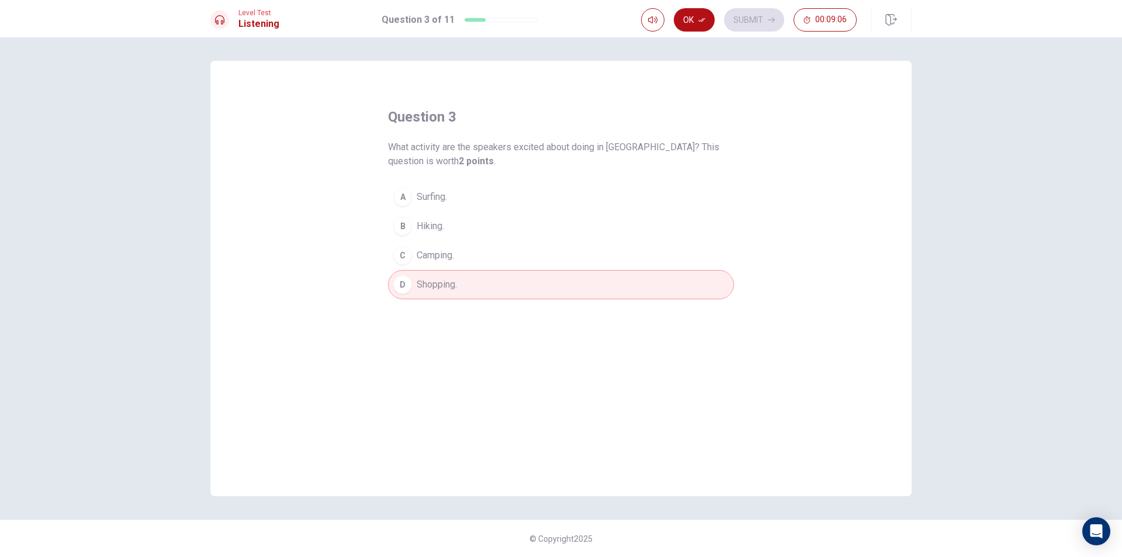
click at [438, 283] on span "Shopping." at bounding box center [437, 285] width 40 height 14
click at [452, 247] on button "C Camping." at bounding box center [561, 255] width 346 height 29
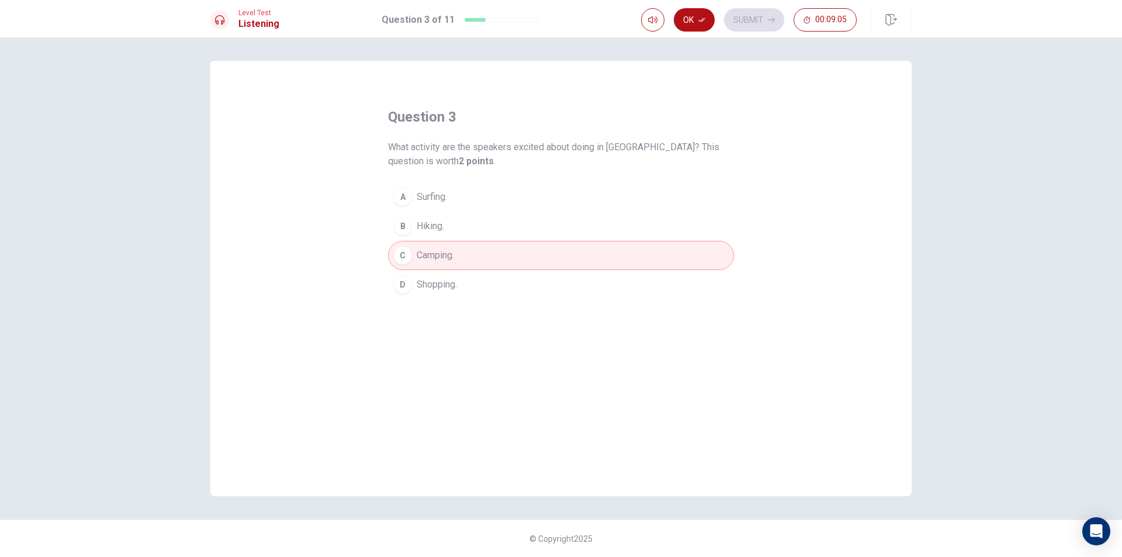
click at [444, 282] on span "Shopping." at bounding box center [437, 285] width 40 height 14
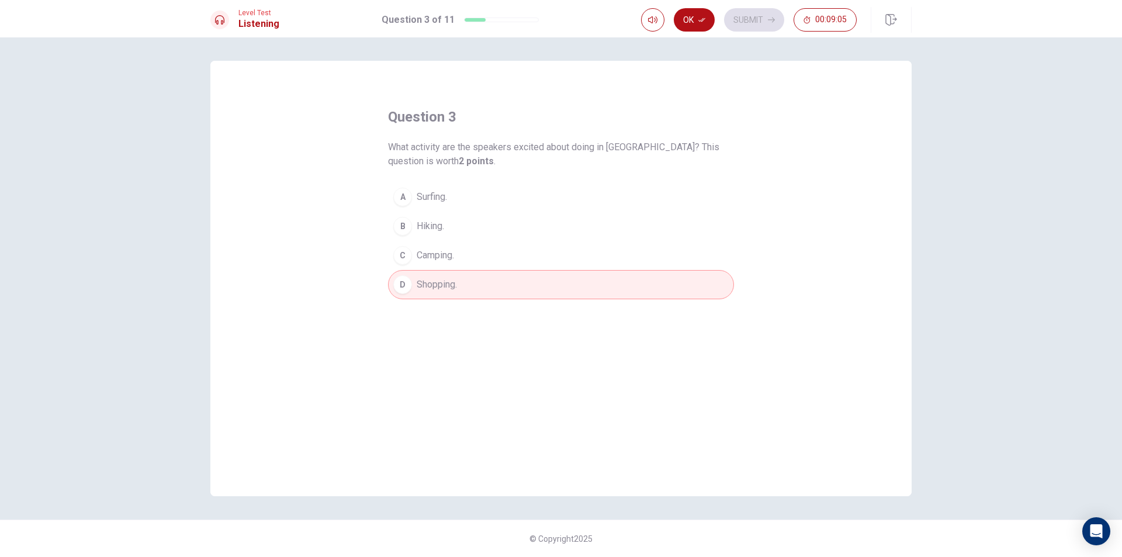
click at [454, 265] on button "C Camping." at bounding box center [561, 255] width 346 height 29
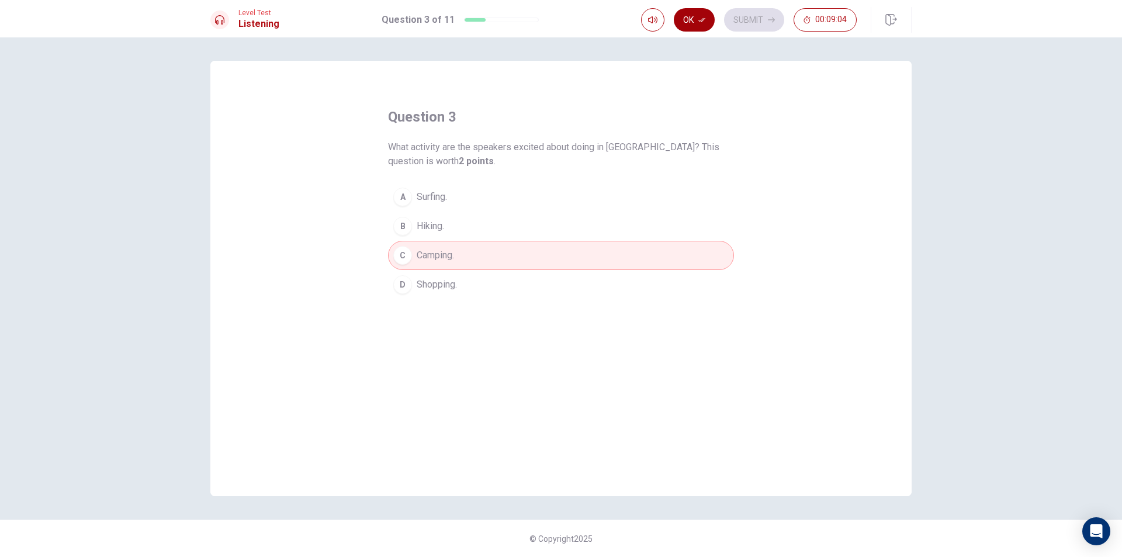
click at [698, 13] on button "Ok" at bounding box center [694, 19] width 41 height 23
click at [713, 13] on div "Ok Submit 00:09:04" at bounding box center [749, 19] width 216 height 23
click at [729, 18] on button "Submit" at bounding box center [754, 19] width 60 height 23
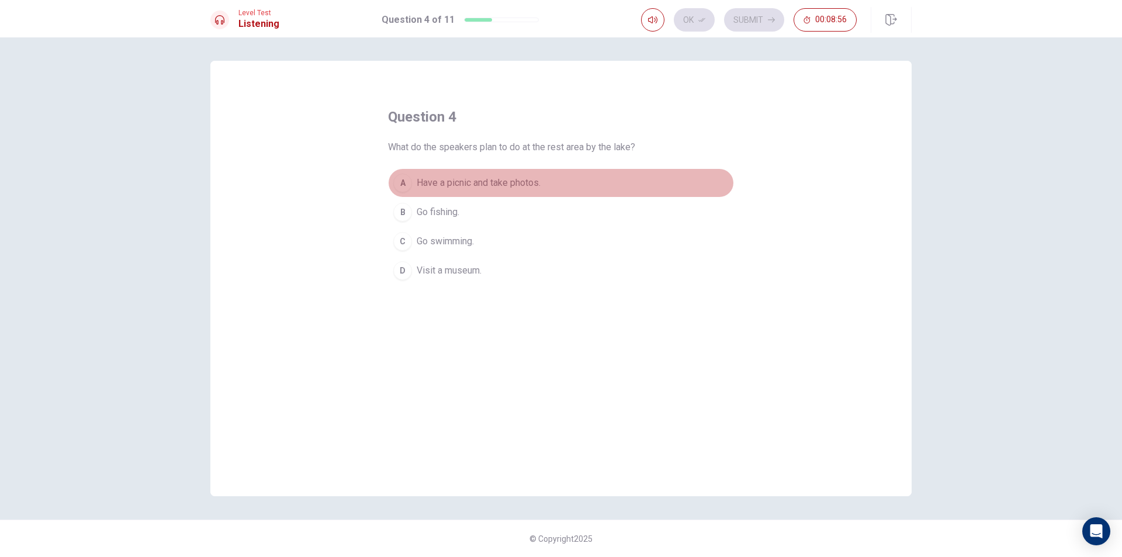
click at [523, 181] on span "Have a picnic and take photos." at bounding box center [479, 183] width 124 height 14
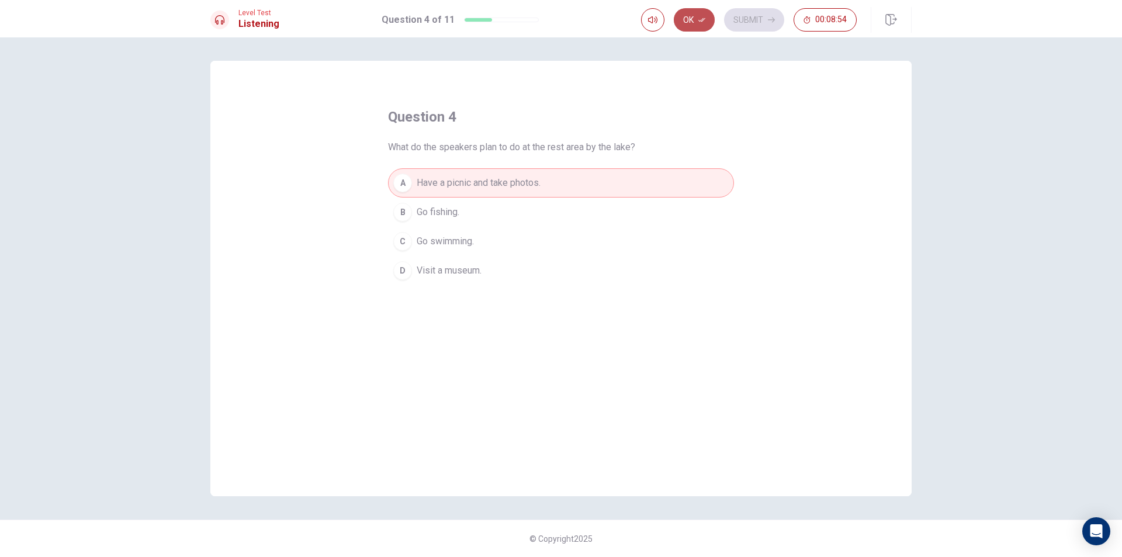
click at [709, 25] on button "Ok" at bounding box center [694, 19] width 41 height 23
click at [744, 17] on button "Submit" at bounding box center [754, 19] width 60 height 23
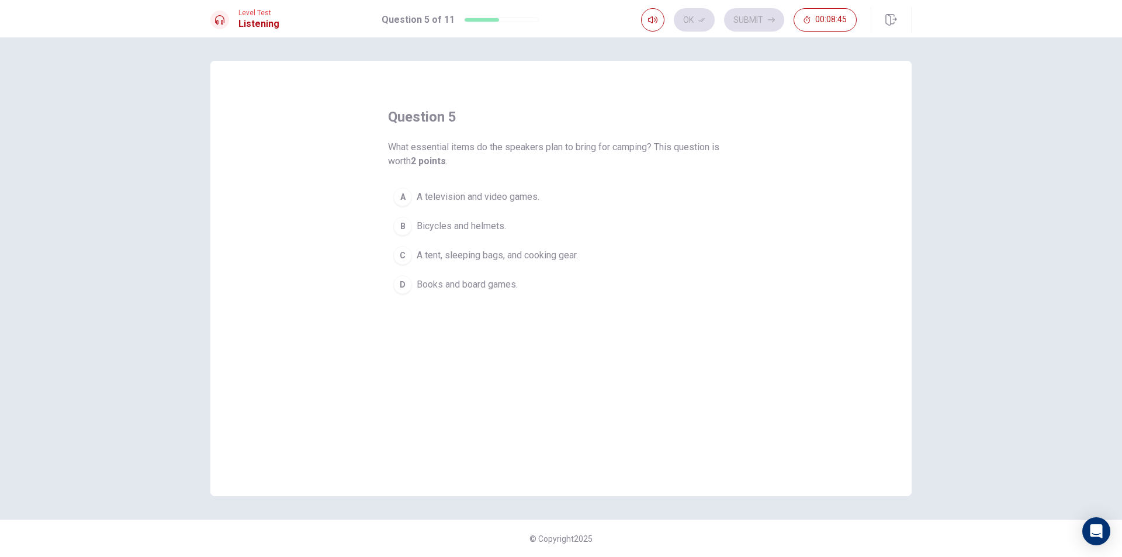
drag, startPoint x: 424, startPoint y: 259, endPoint x: 463, endPoint y: 257, distance: 39.8
click at [428, 259] on span "A tent, sleeping bags, and cooking gear." at bounding box center [497, 255] width 161 height 14
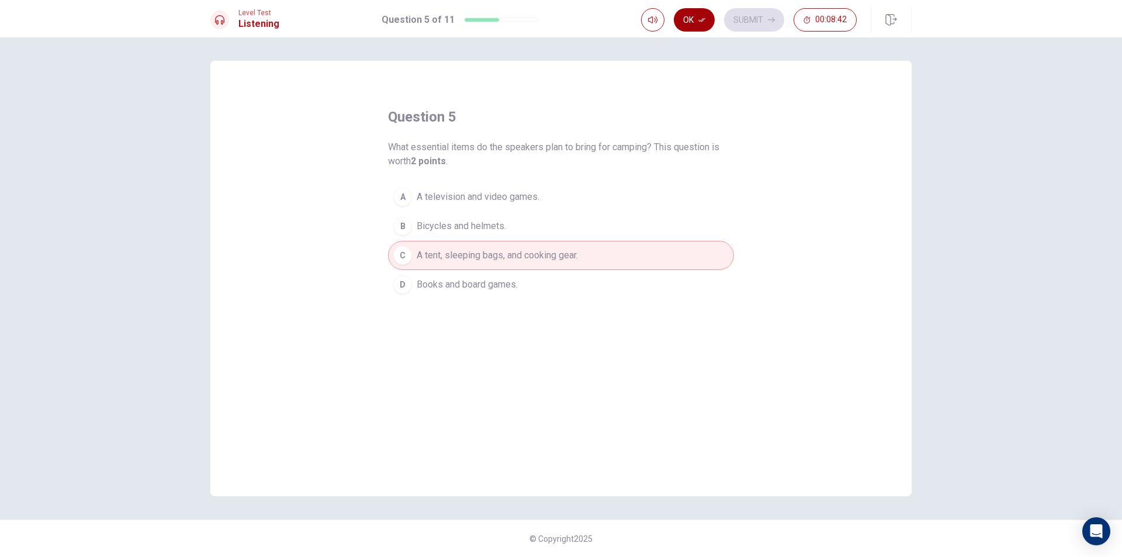
click at [701, 23] on icon "button" at bounding box center [701, 19] width 7 height 7
click at [726, 19] on button "Submit" at bounding box center [754, 19] width 60 height 23
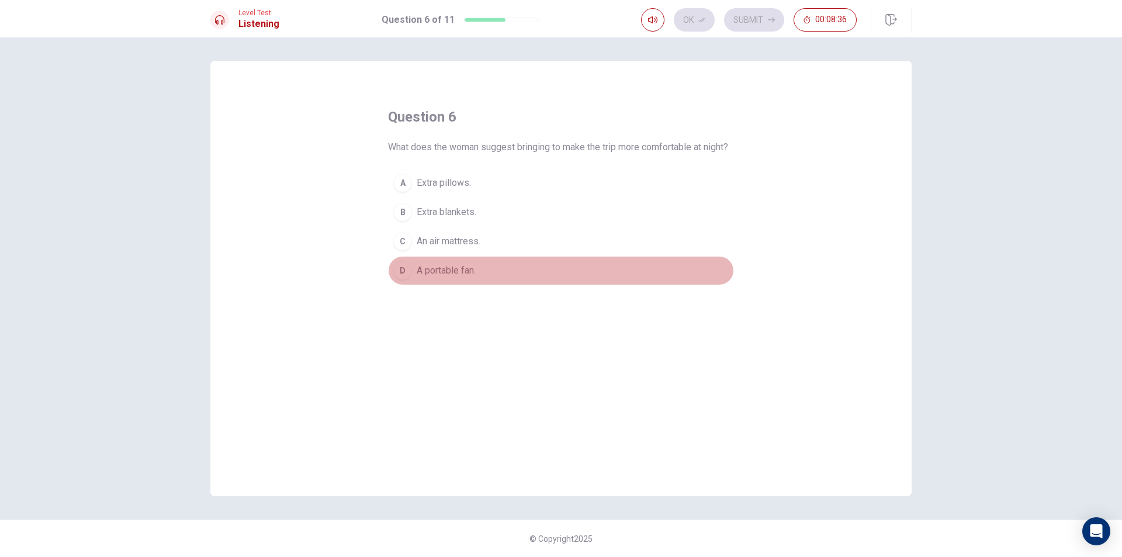
click at [522, 285] on button "D A portable fan." at bounding box center [561, 270] width 346 height 29
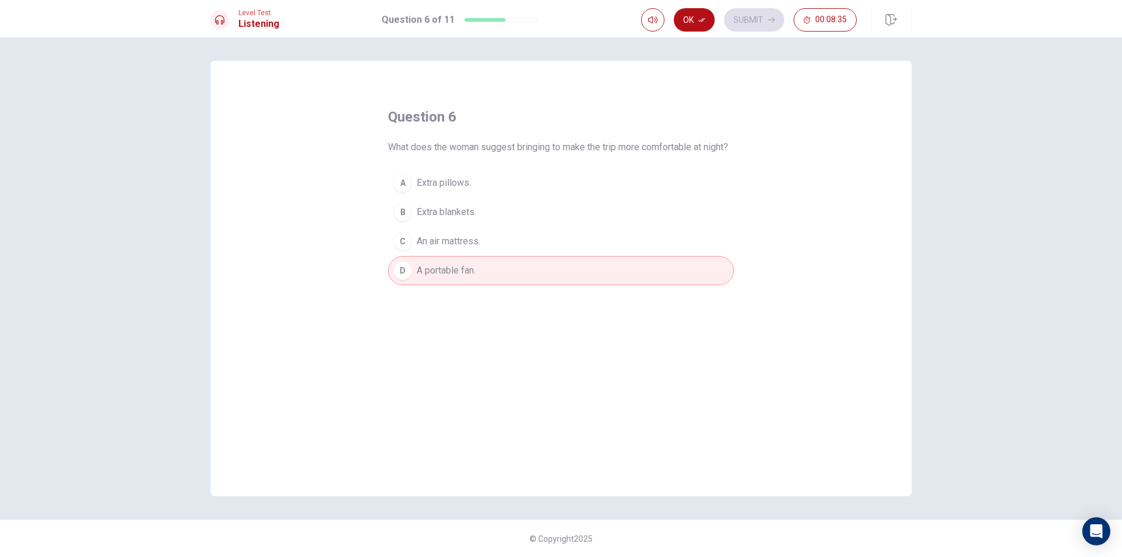
click at [518, 227] on button "B Extra blankets." at bounding box center [561, 212] width 346 height 29
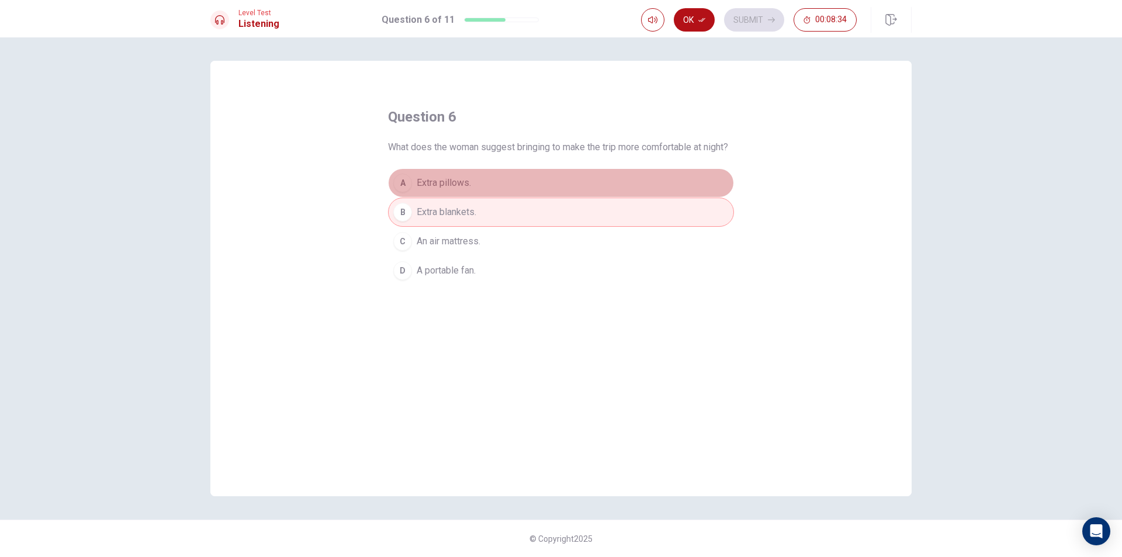
click at [526, 198] on button "A Extra pillows." at bounding box center [561, 182] width 346 height 29
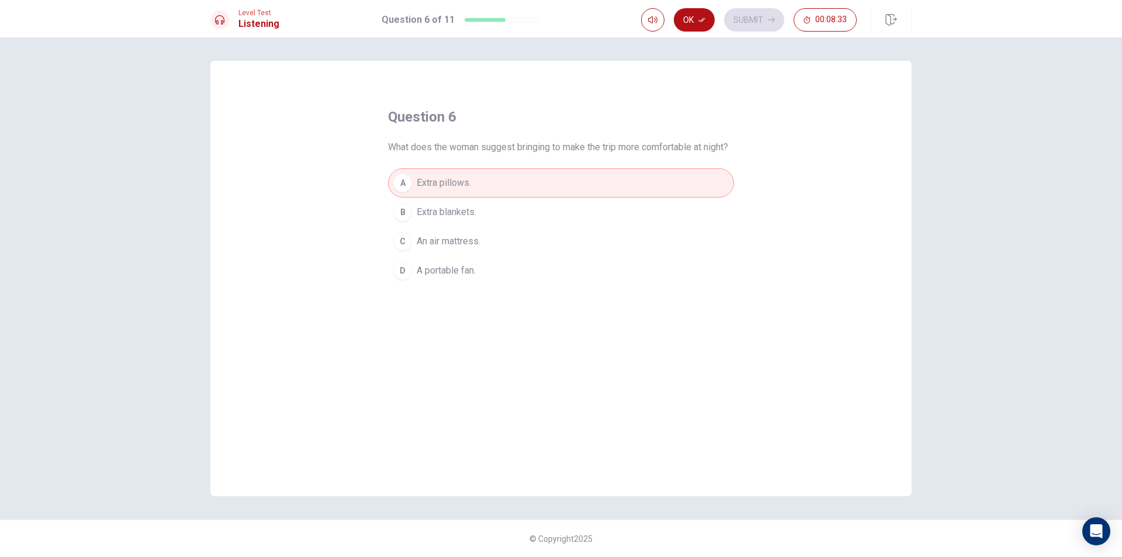
click at [515, 226] on button "B Extra blankets." at bounding box center [561, 212] width 346 height 29
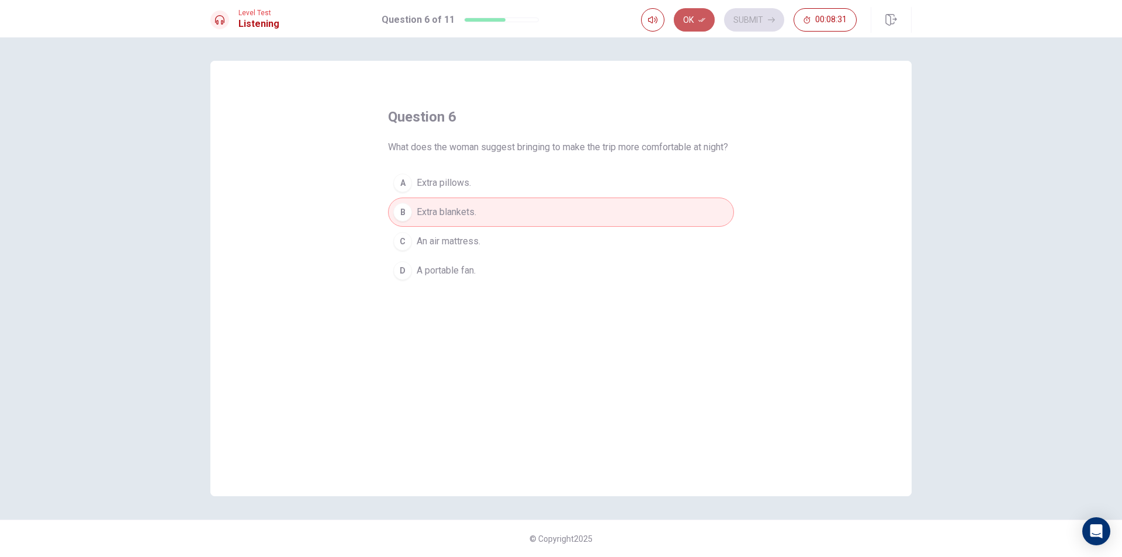
drag, startPoint x: 706, startPoint y: 11, endPoint x: 711, endPoint y: 15, distance: 6.2
click at [705, 12] on button "Ok" at bounding box center [694, 19] width 41 height 23
click at [739, 18] on button "Submit" at bounding box center [754, 19] width 60 height 23
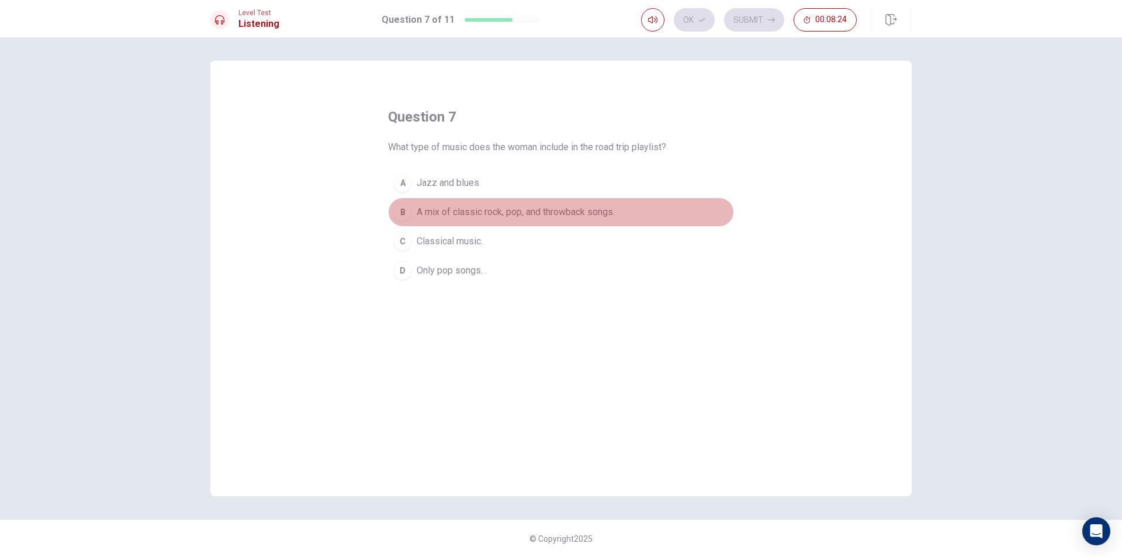
click at [415, 211] on button "B A mix of classic rock, pop, and throwback songs." at bounding box center [561, 212] width 346 height 29
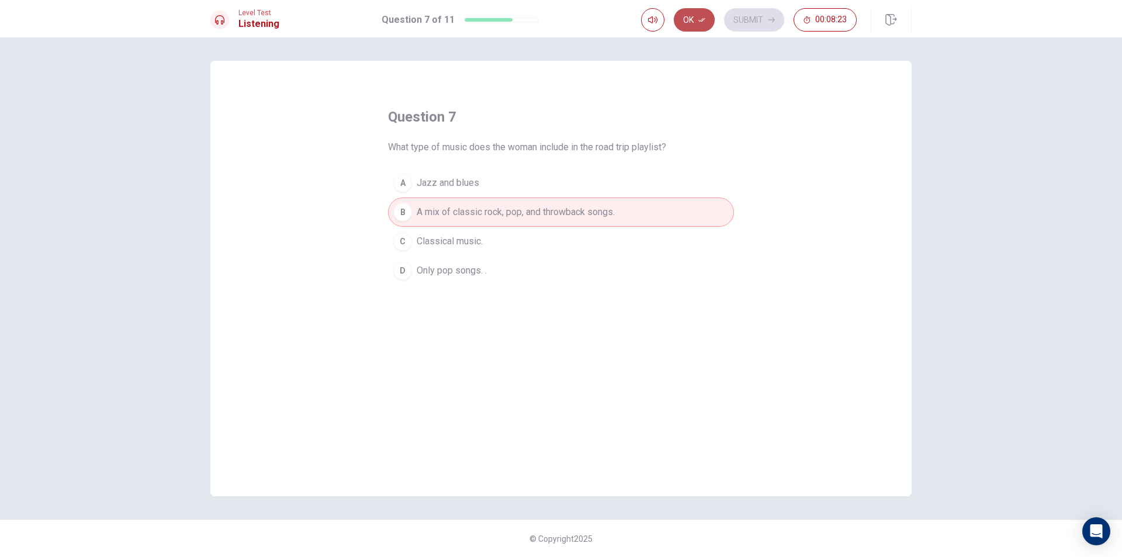
click at [706, 19] on button "Ok" at bounding box center [694, 19] width 41 height 23
click at [739, 13] on button "Submit" at bounding box center [754, 19] width 60 height 23
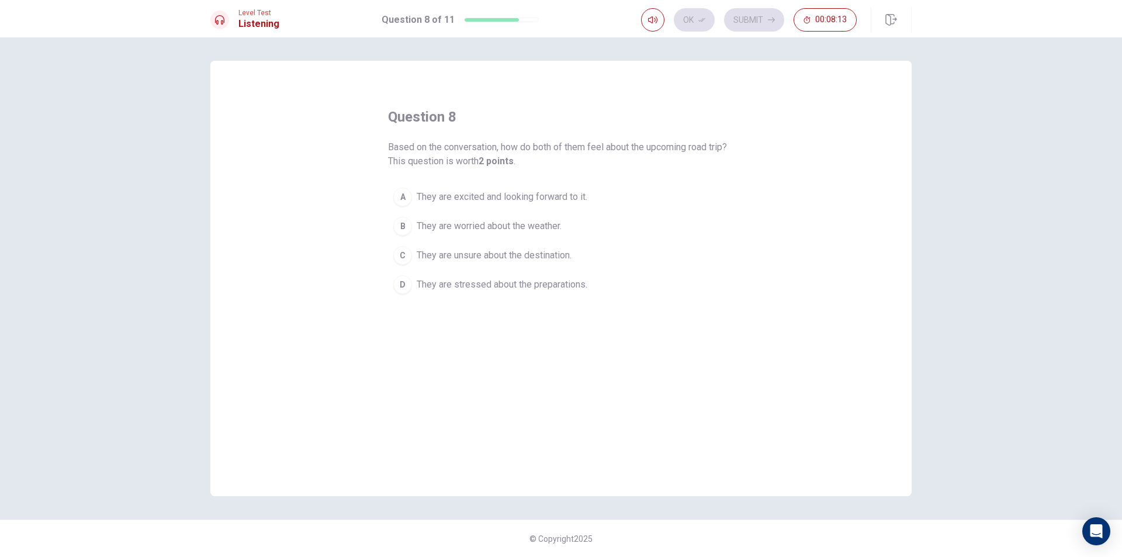
click at [546, 198] on span "They are excited and looking forward to it." at bounding box center [502, 197] width 171 height 14
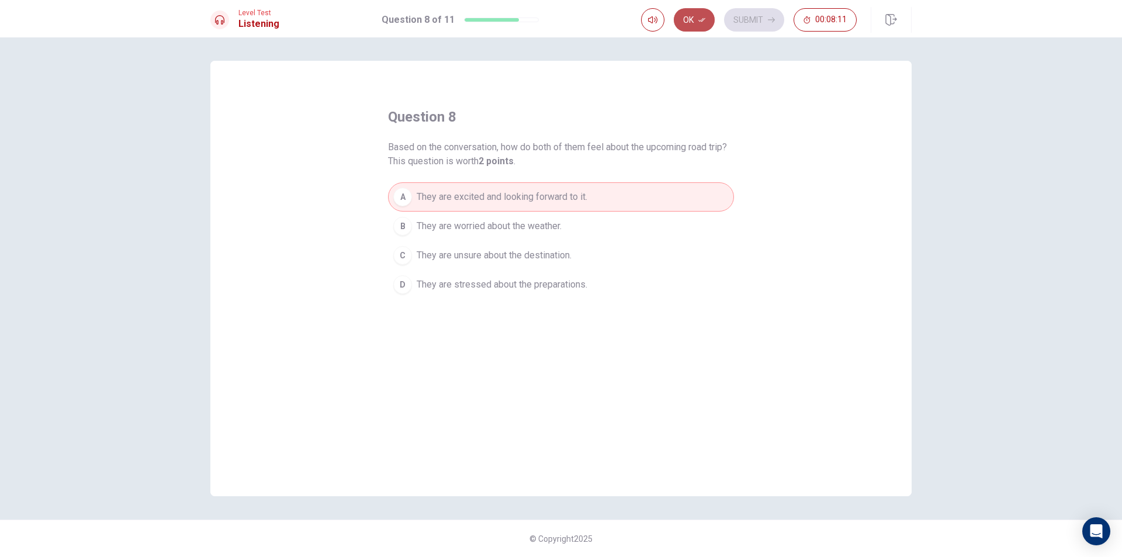
click at [698, 19] on icon "button" at bounding box center [701, 19] width 7 height 7
click at [729, 11] on button "Submit" at bounding box center [754, 19] width 60 height 23
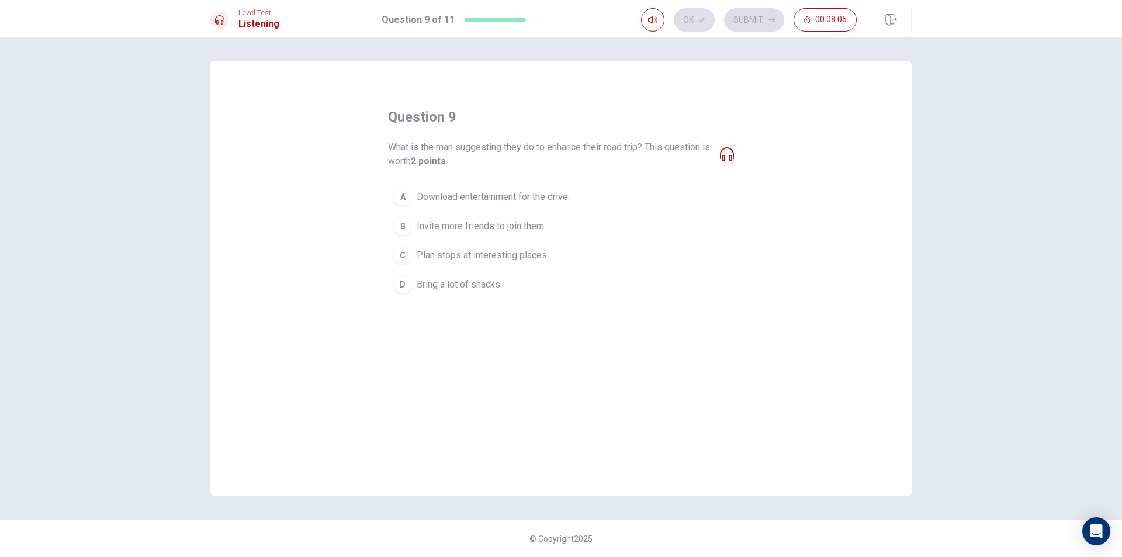
click at [525, 195] on span "Download entertainment for the drive." at bounding box center [493, 197] width 153 height 14
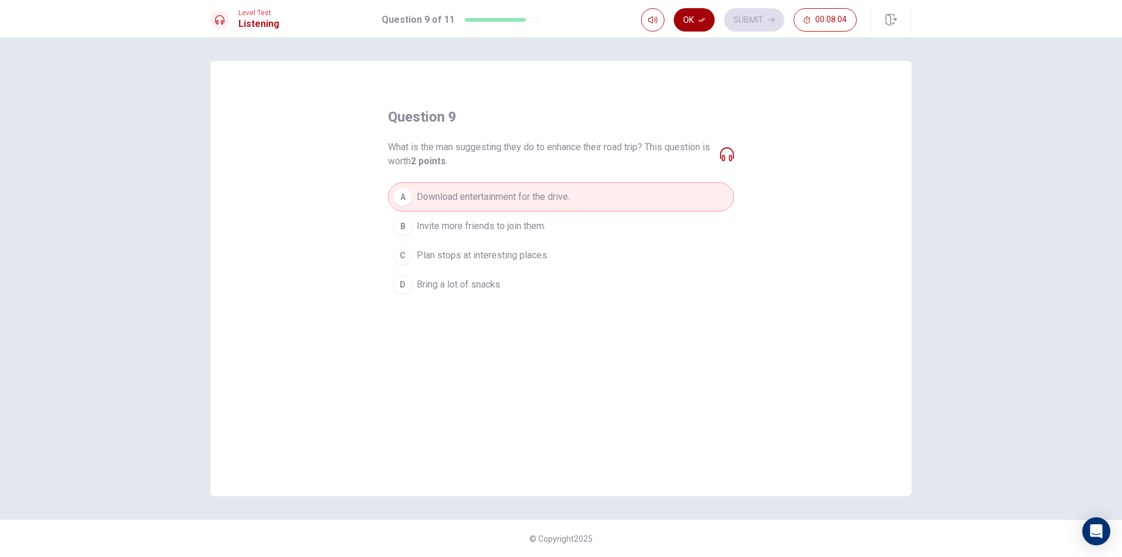
click at [705, 19] on icon "button" at bounding box center [701, 20] width 7 height 4
click at [726, 16] on button "Submit" at bounding box center [754, 19] width 60 height 23
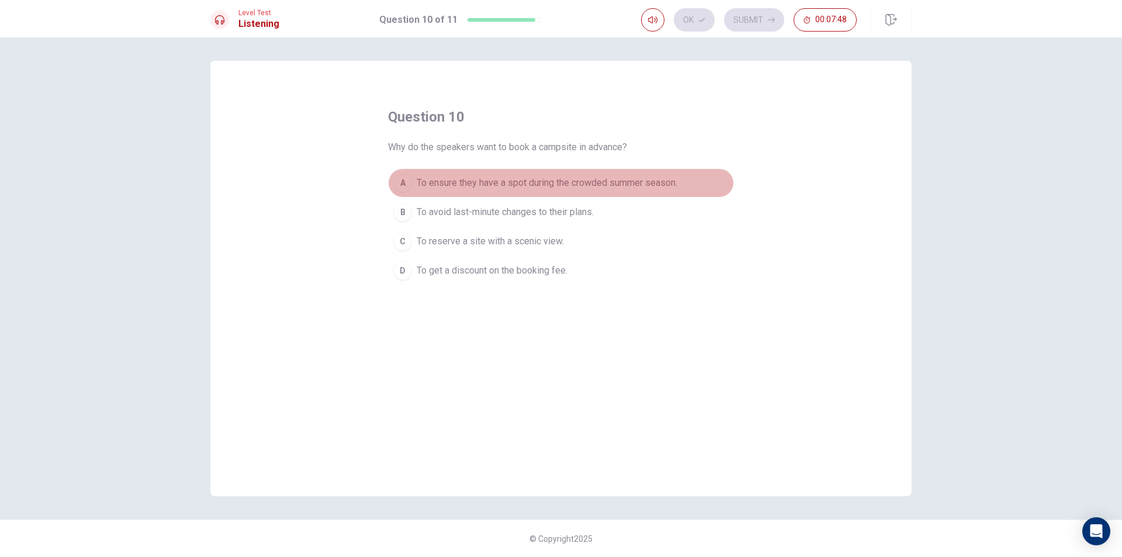
click at [630, 178] on span "To ensure they have a spot during the crowded summer season." at bounding box center [547, 183] width 261 height 14
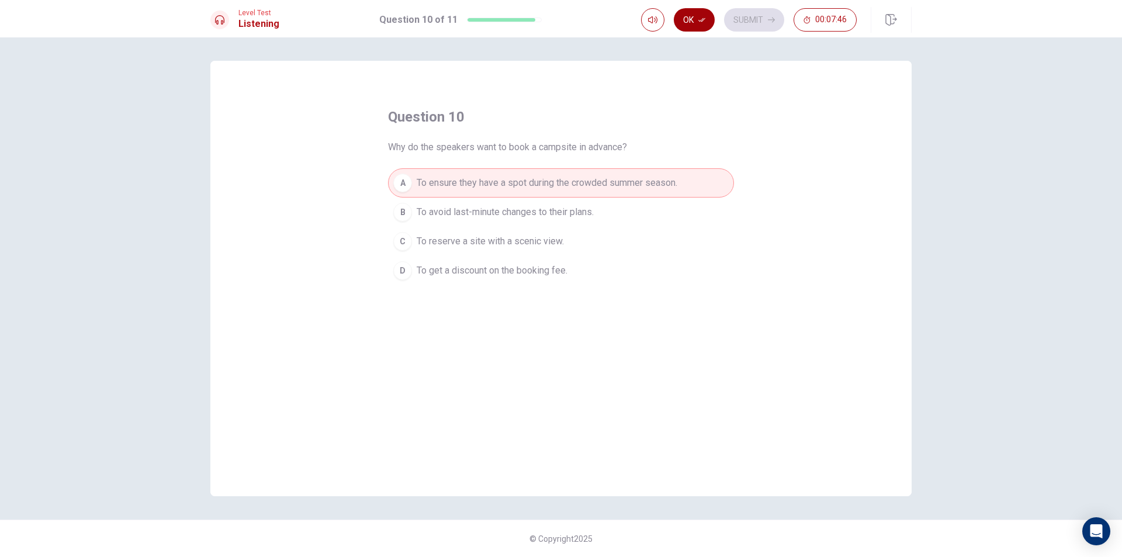
click at [705, 20] on icon "button" at bounding box center [701, 19] width 7 height 7
click at [756, 12] on button "Submit" at bounding box center [754, 19] width 60 height 23
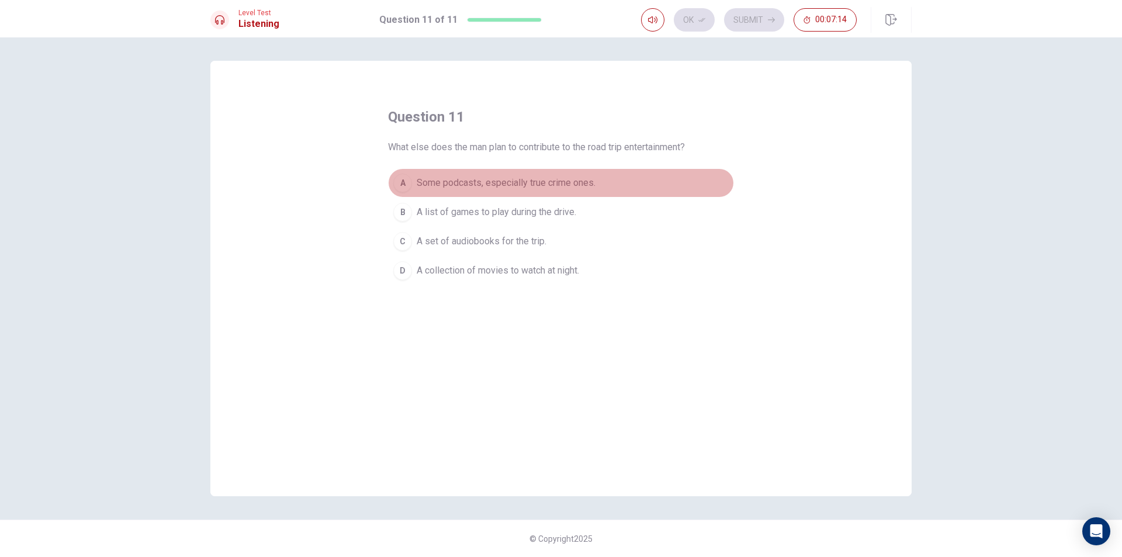
click at [445, 186] on span "Some podcasts, especially true crime ones." at bounding box center [506, 183] width 179 height 14
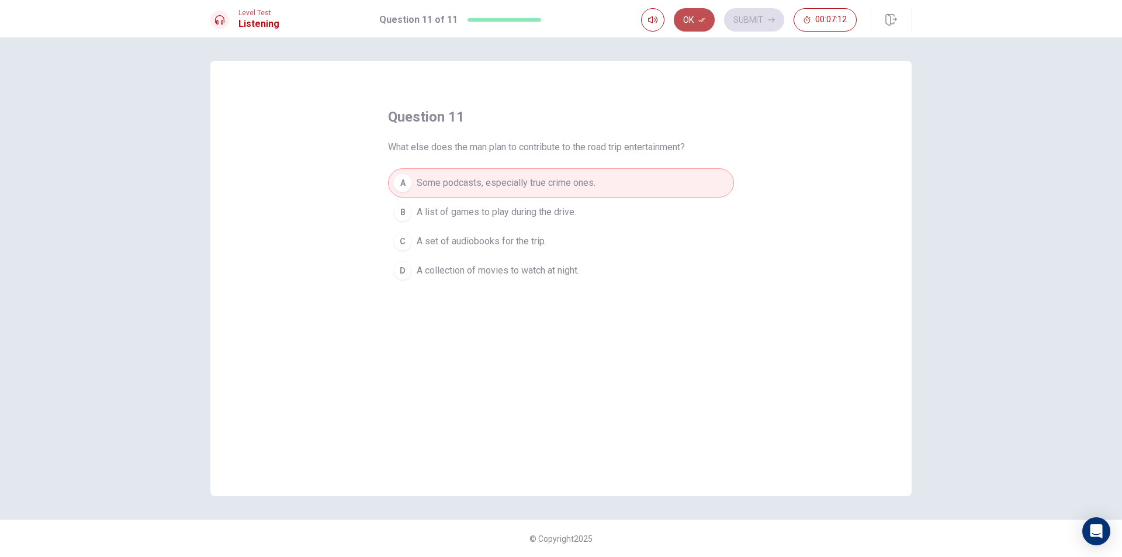
click at [711, 23] on button "Ok" at bounding box center [694, 19] width 41 height 23
click at [768, 19] on icon "button" at bounding box center [771, 19] width 7 height 7
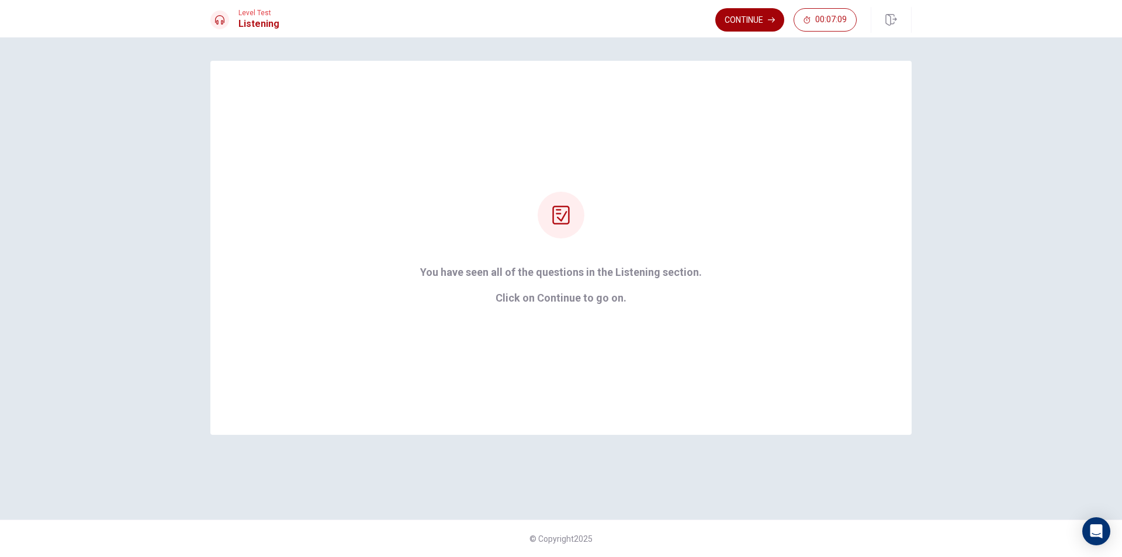
click at [753, 23] on button "Continue" at bounding box center [749, 19] width 69 height 23
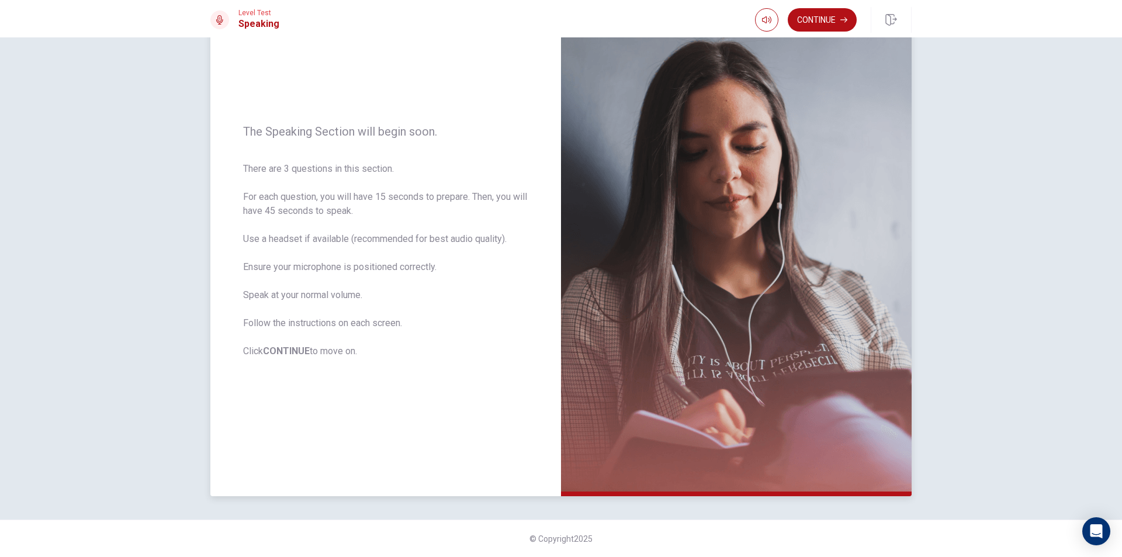
scroll to position [16, 0]
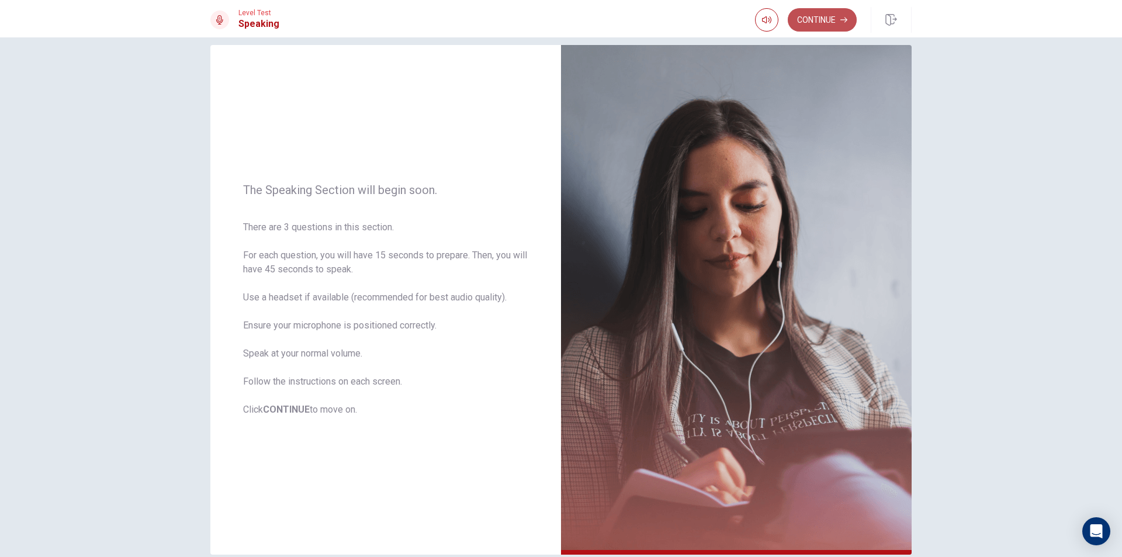
click at [853, 14] on button "Continue" at bounding box center [822, 19] width 69 height 23
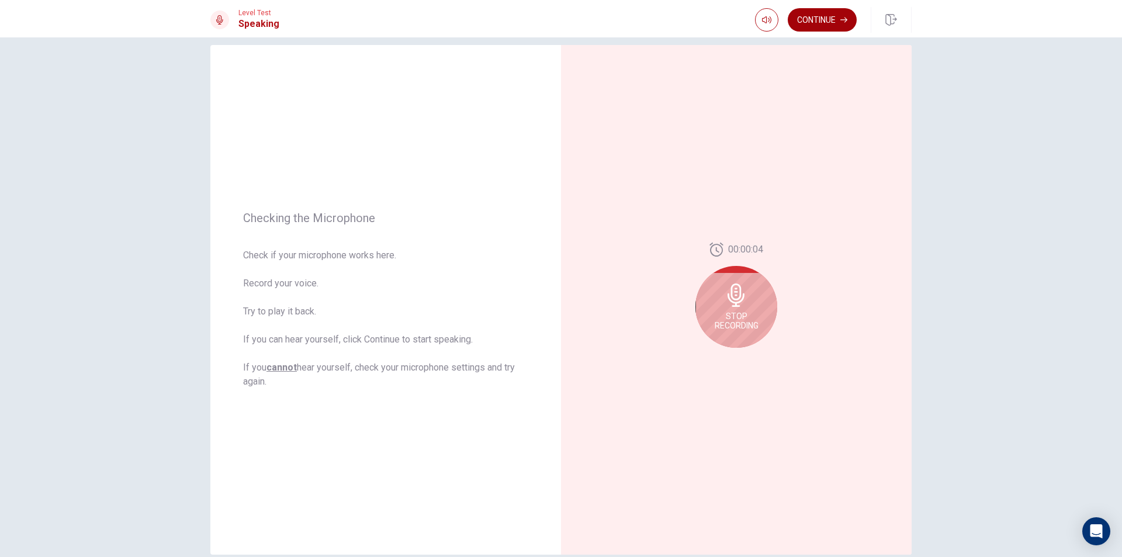
click at [829, 16] on button "Continue" at bounding box center [822, 19] width 69 height 23
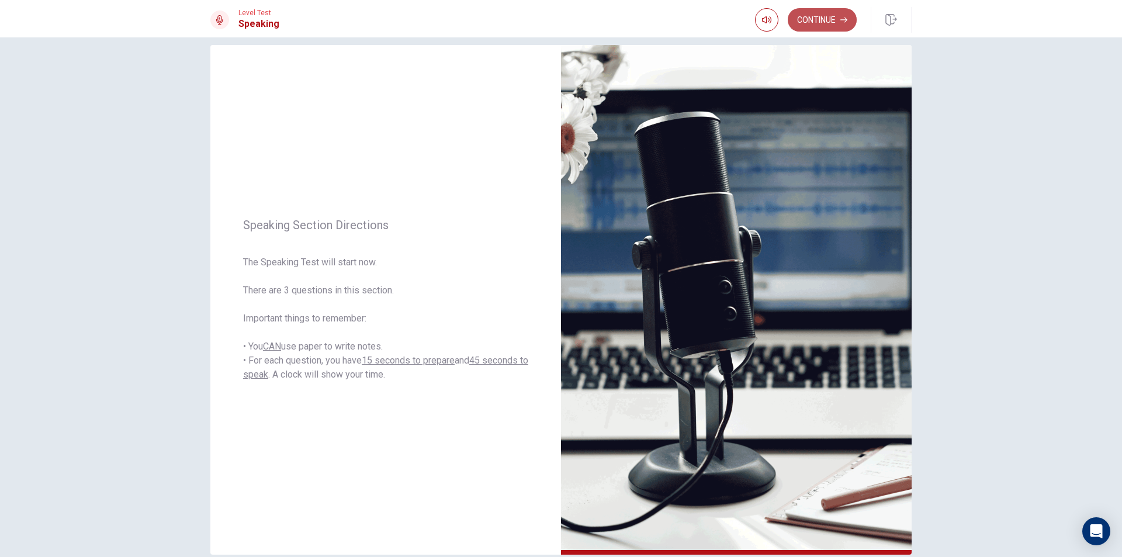
click at [816, 27] on button "Continue" at bounding box center [822, 19] width 69 height 23
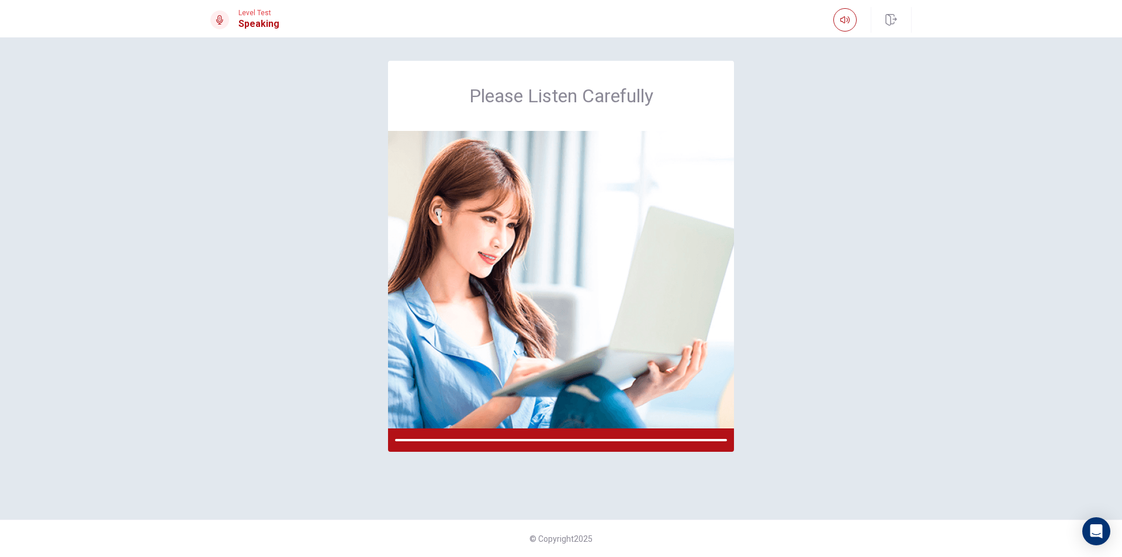
scroll to position [0, 0]
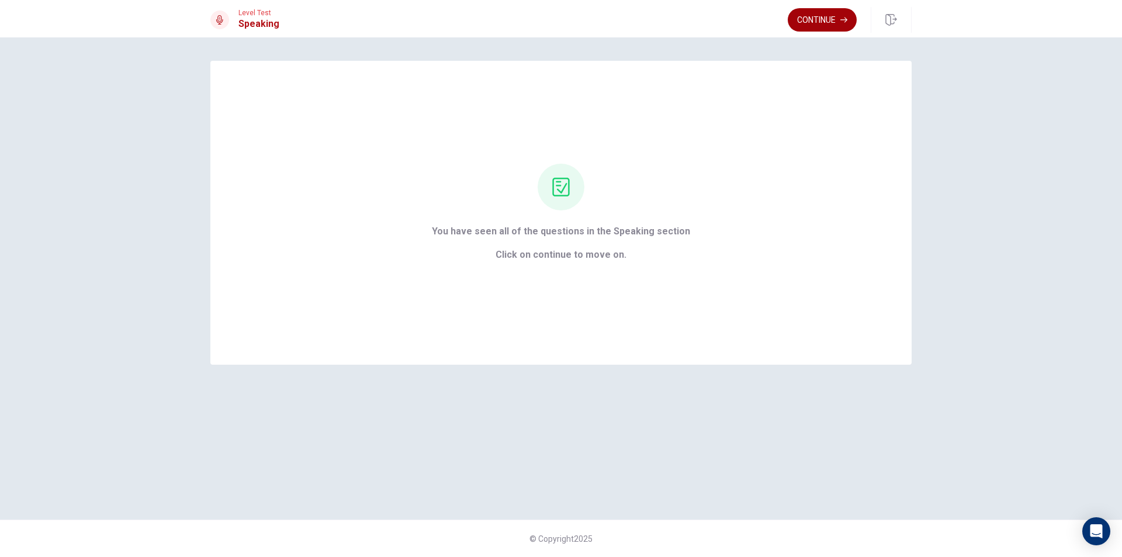
click at [805, 27] on button "Continue" at bounding box center [822, 19] width 69 height 23
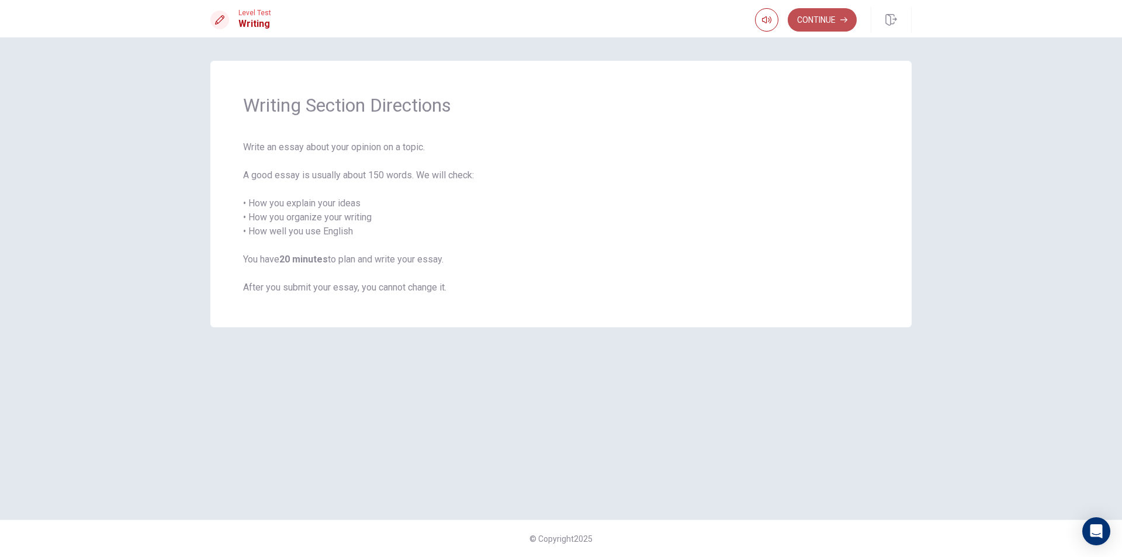
click at [832, 21] on button "Continue" at bounding box center [822, 19] width 69 height 23
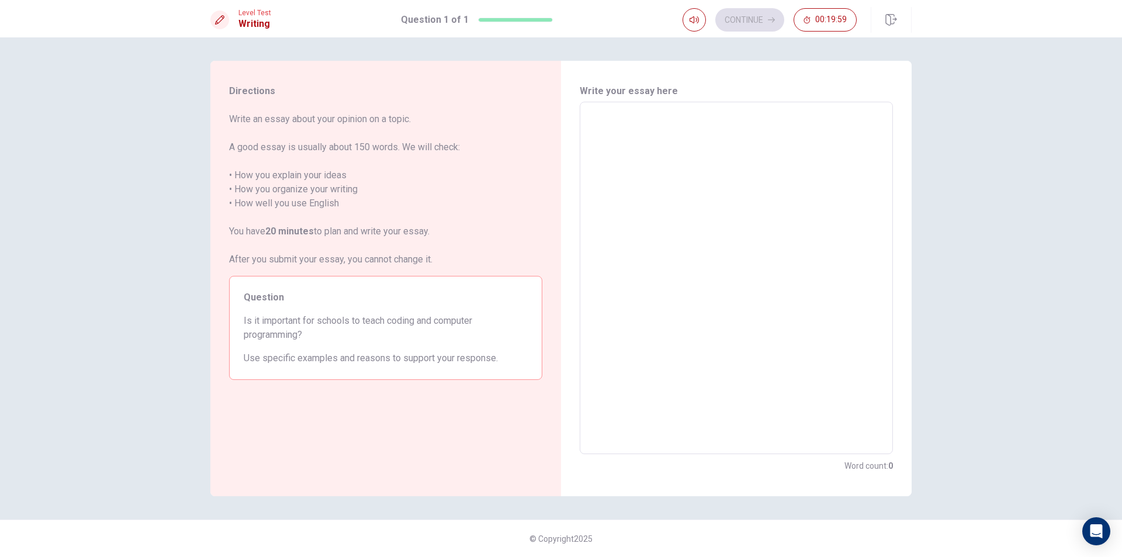
click at [690, 141] on textarea at bounding box center [736, 278] width 297 height 333
type textarea "y"
type textarea "x"
type textarea "Y"
type textarea "x"
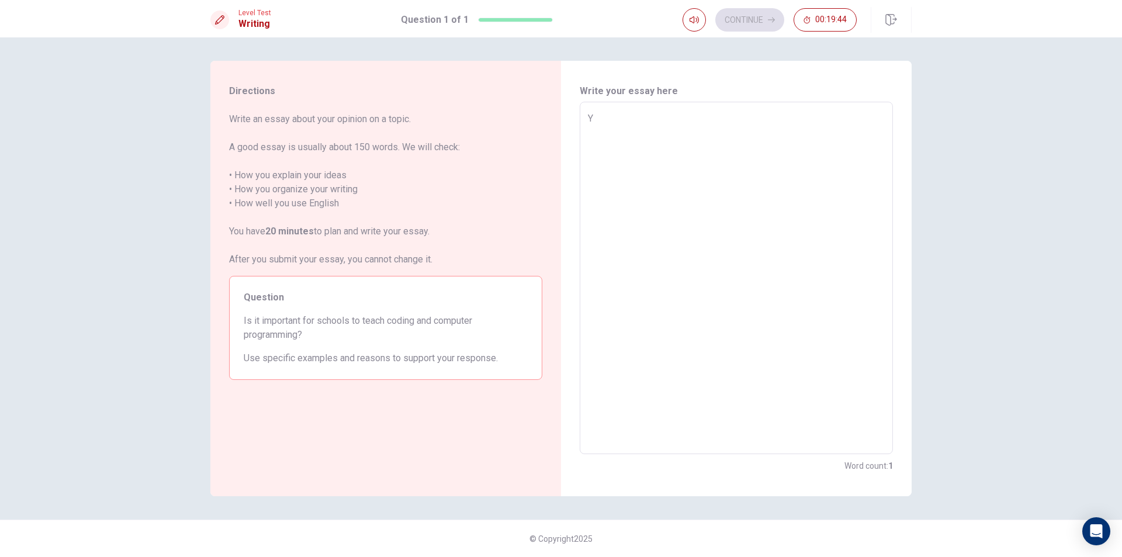
type textarea "Ye"
type textarea "x"
type textarea "Yes"
type textarea "x"
type textarea "Yes,"
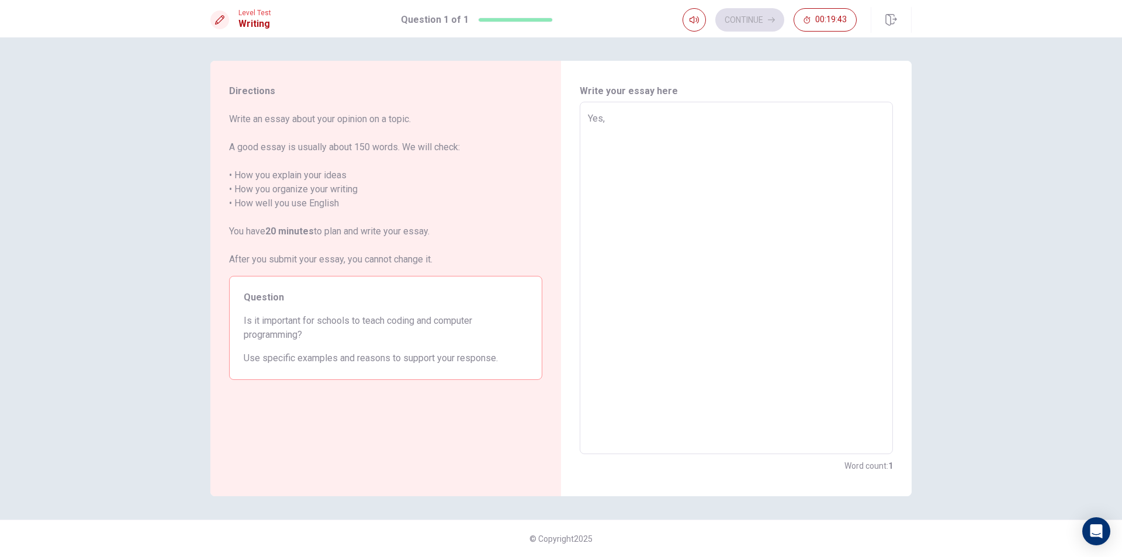
type textarea "x"
type textarea "Yes,"
type textarea "x"
type textarea "Yes, b"
type textarea "x"
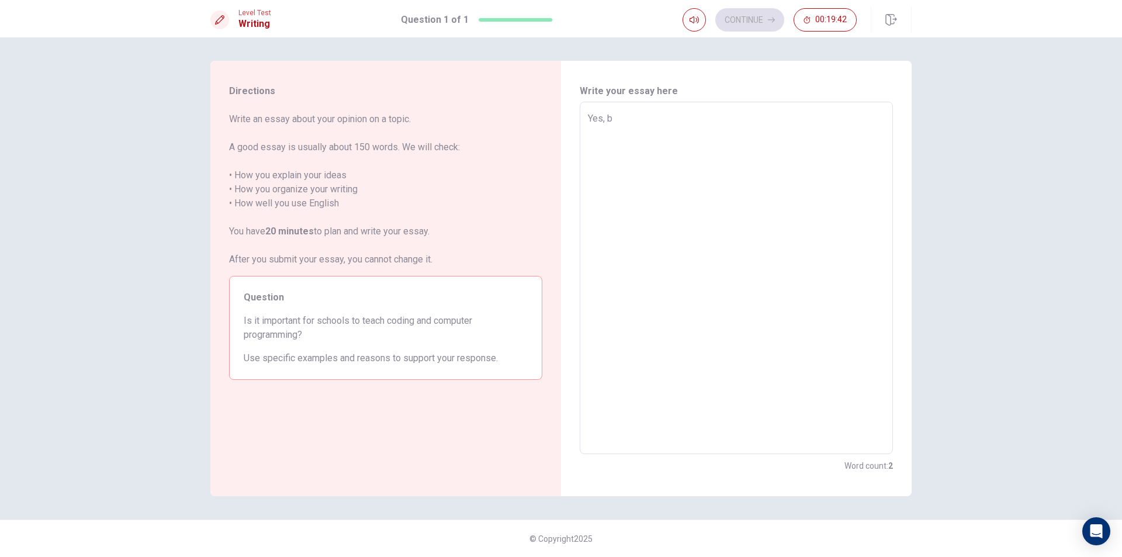
type textarea "Yes, be"
type textarea "x"
type textarea "Yes, bec"
type textarea "x"
type textarea "Yes, beca"
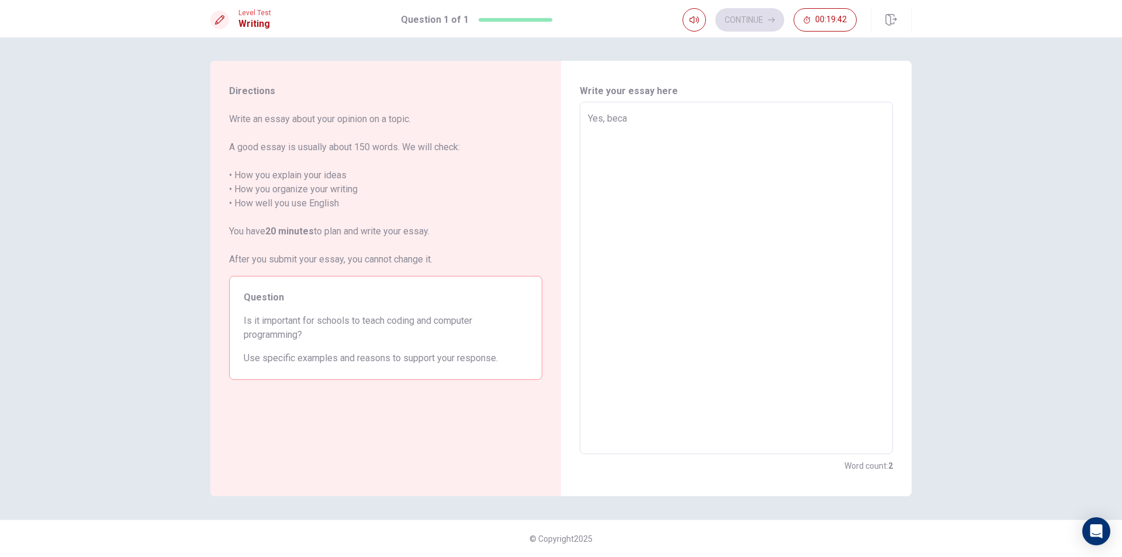
type textarea "x"
type textarea "Yes, becau"
type textarea "x"
type textarea "Yes, becaus"
type textarea "x"
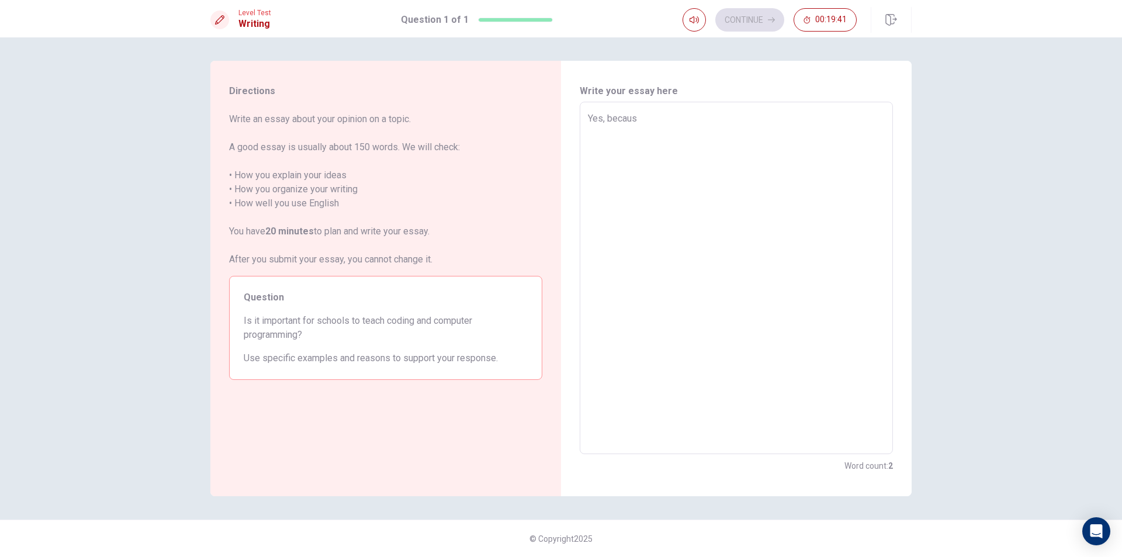
type textarea "Yes, because"
type textarea "x"
type textarea "Yes, because"
type textarea "x"
type textarea "Yes, because w"
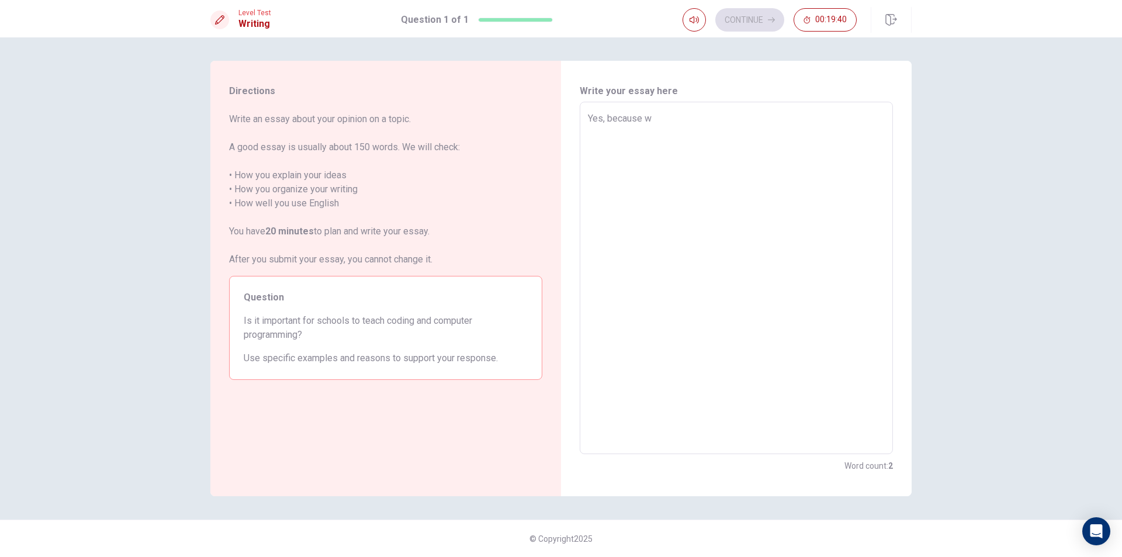
type textarea "x"
type textarea "Yes, because"
type textarea "x"
type textarea "Yes, because w"
type textarea "x"
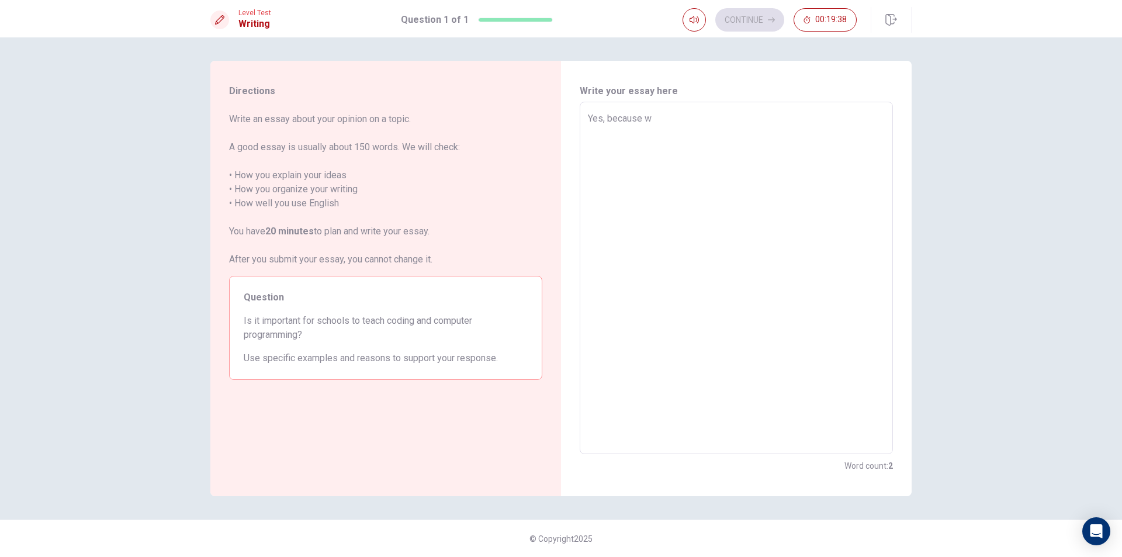
type textarea "Yes, because we"
type textarea "x"
type textarea "Yes, because we"
type textarea "x"
type textarea "Yes, because we c"
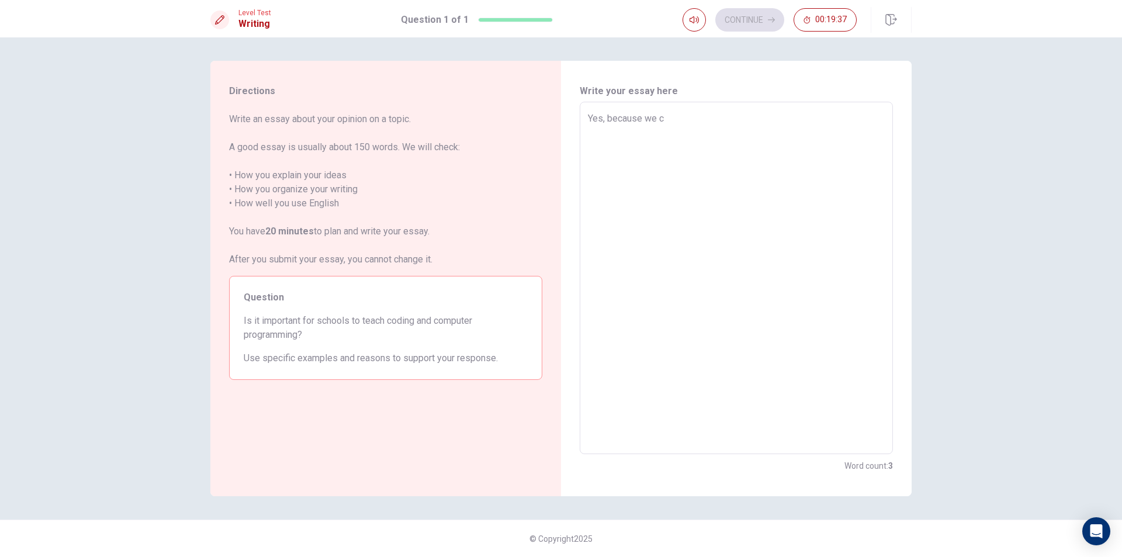
type textarea "x"
type textarea "Yes, because we co"
type textarea "x"
type textarea "Yes, because we cou"
type textarea "x"
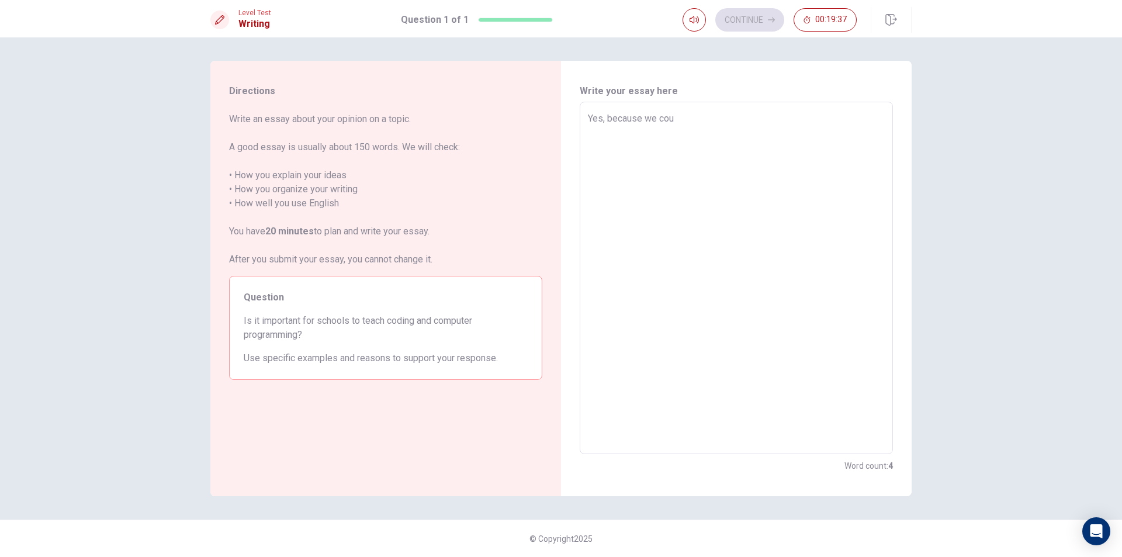
type textarea "Yes, because we coul"
type textarea "x"
type textarea "Yes, because we could"
type textarea "x"
type textarea "Yes, because we could"
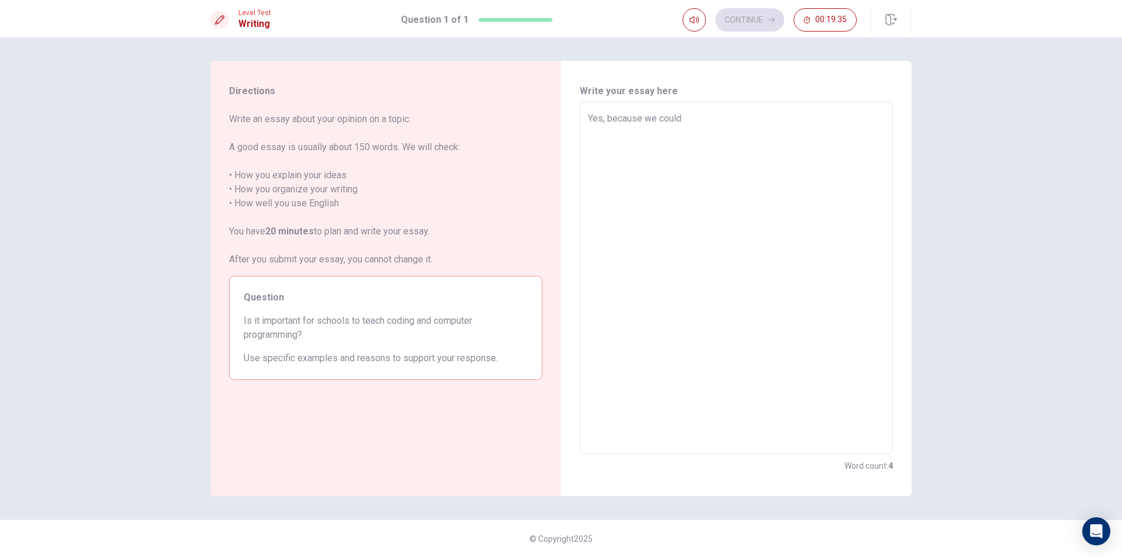
type textarea "x"
type textarea "Yes, because we could u"
type textarea "x"
type textarea "Yes, because we could us"
type textarea "x"
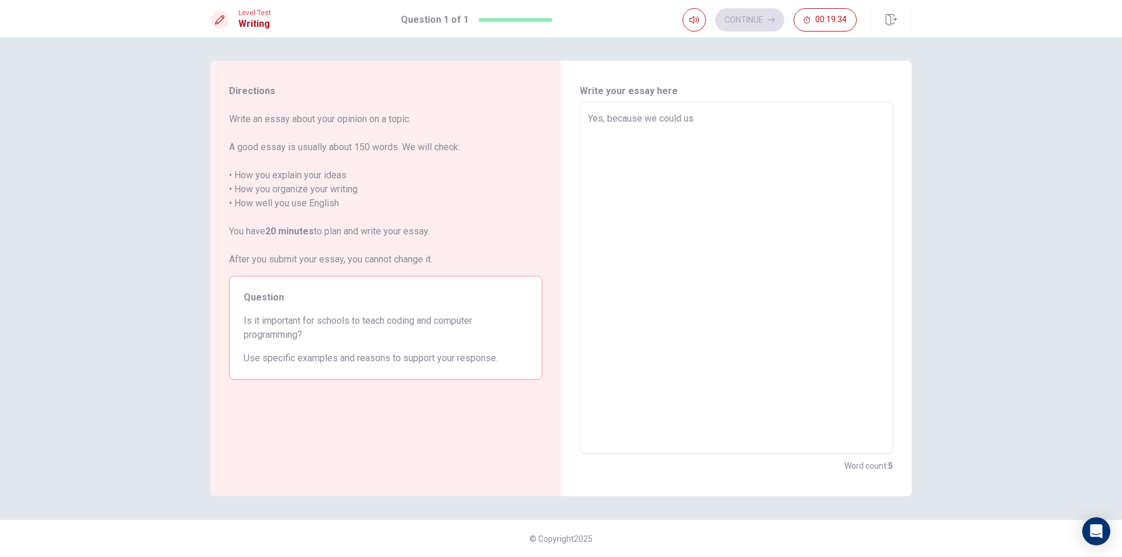
type textarea "Yes, because we could use"
type textarea "x"
type textarea "Yes, because we could used"
type textarea "x"
type textarea "Yes, because we could used"
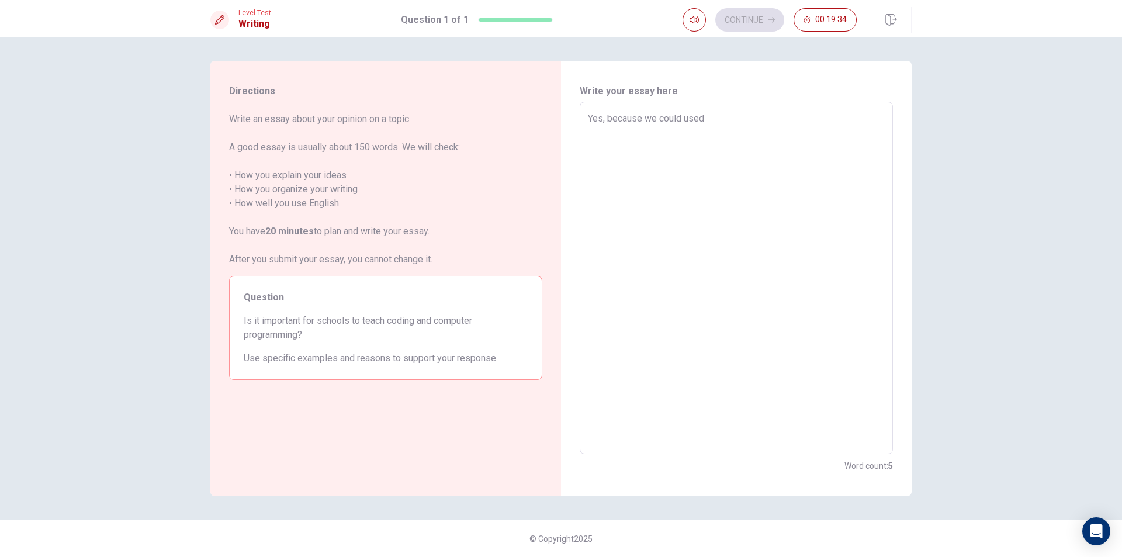
type textarea "x"
type textarea "Yes, because we could used i"
type textarea "x"
type textarea "Yes, because we could used it"
type textarea "x"
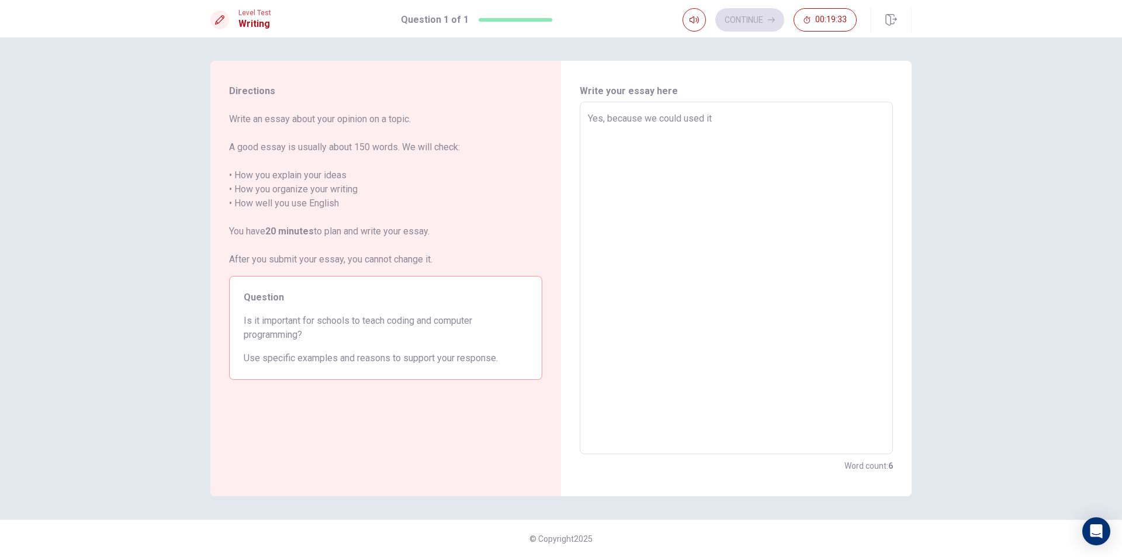
type textarea "Yes, because we could used it"
type textarea "x"
type textarea "Yes, because we could used it i"
type textarea "x"
type textarea "Yes, because we could used it in"
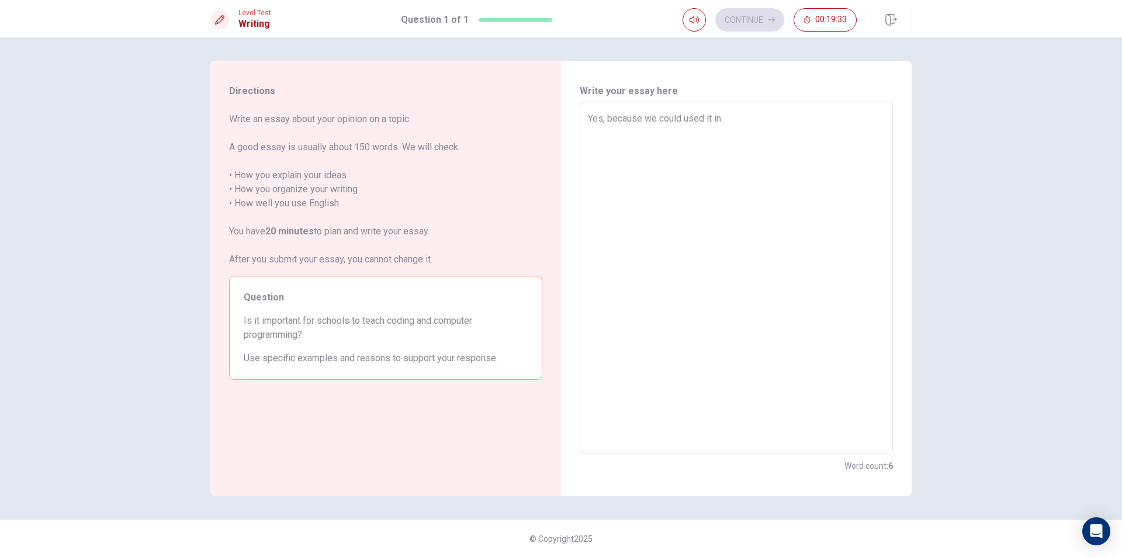
type textarea "x"
type textarea "Yes, because we could used it in"
type textarea "x"
type textarea "Yes, because we could used it in t"
type textarea "x"
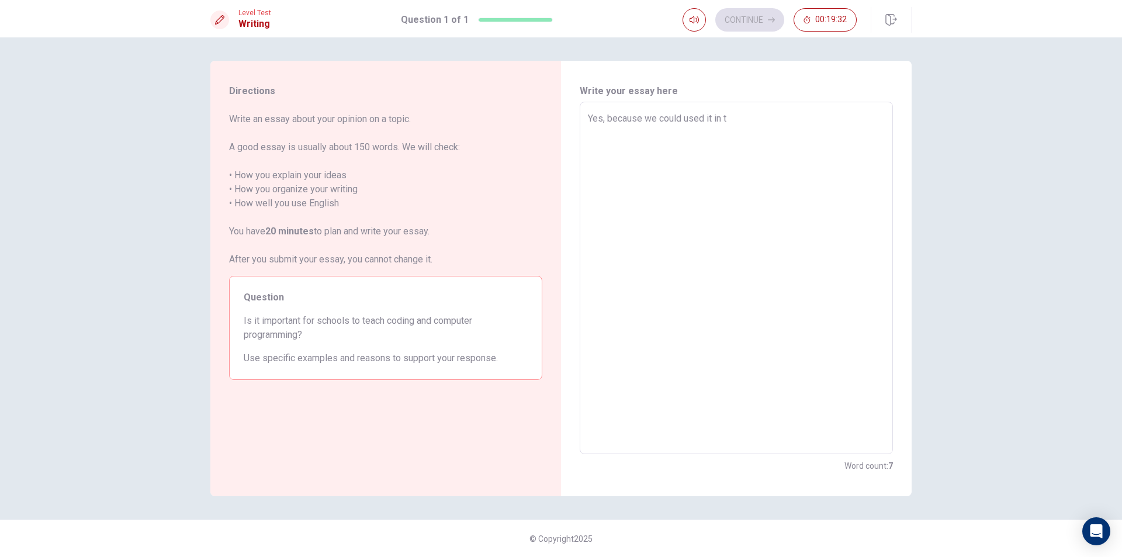
type textarea "Yes, because we could used it in th"
type textarea "x"
type textarea "Yes, because we could used it in the"
type textarea "x"
type textarea "Yes, because we could used it in the"
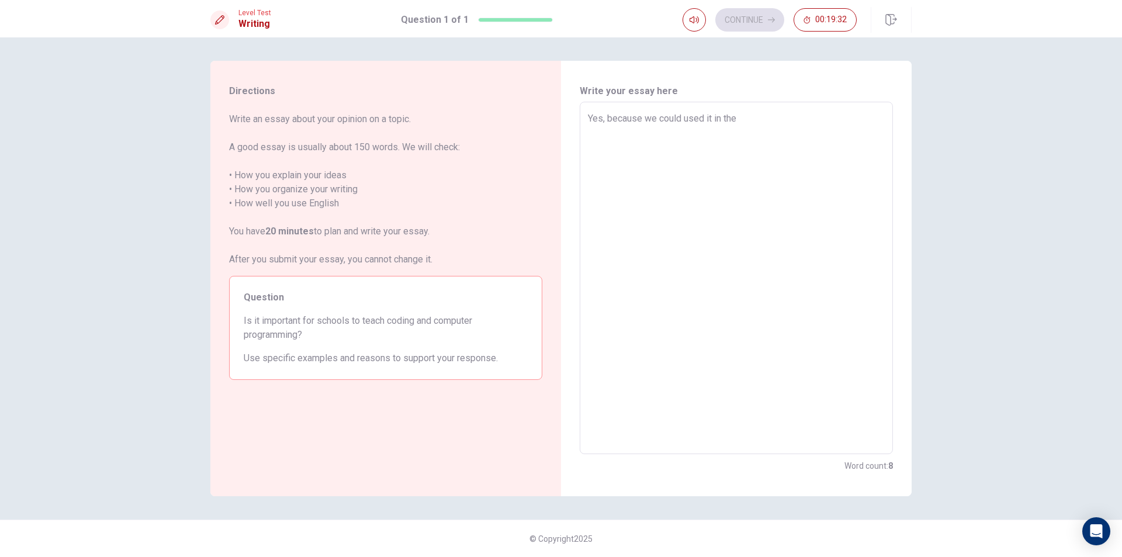
type textarea "x"
type textarea "Yes, because we could used it in the r"
type textarea "x"
type textarea "Yes, because we could used it in the re"
type textarea "x"
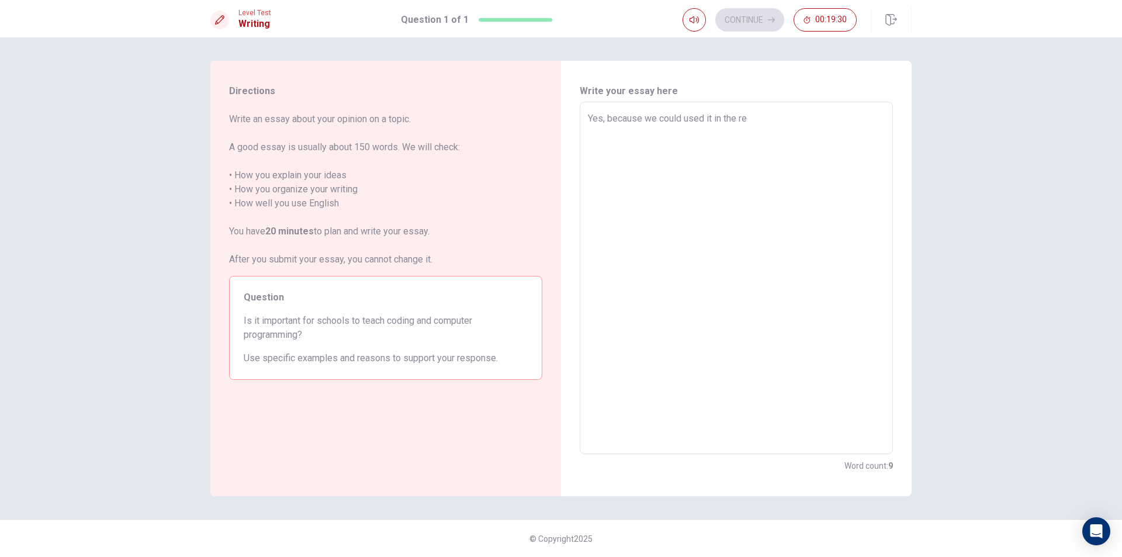
type textarea "Yes, because we could used it in the rea"
type textarea "x"
type textarea "Yes, because we could used it in the real"
type textarea "x"
type textarea "Yes, because we could used it in the real"
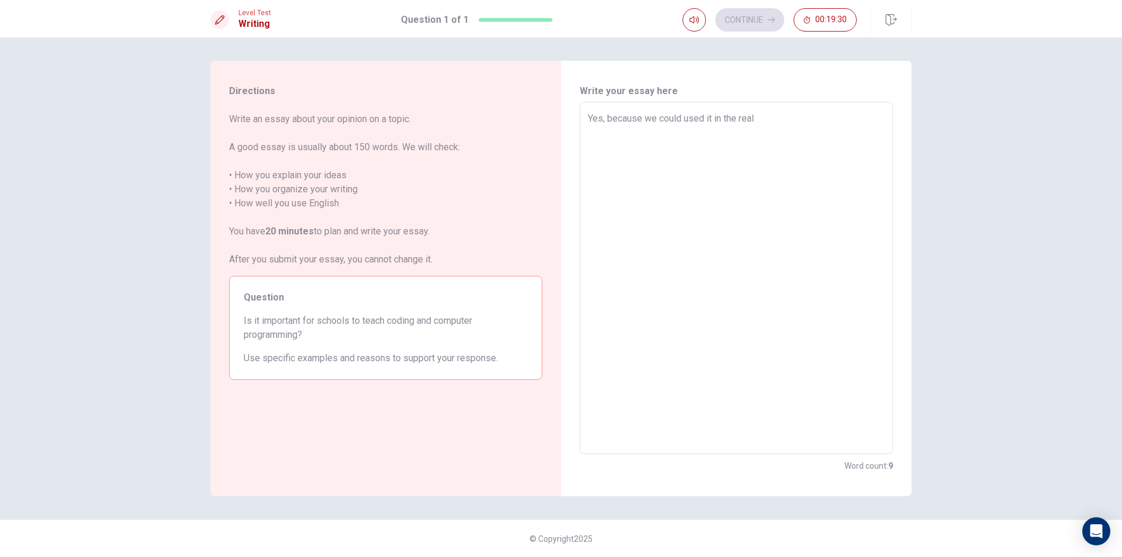
type textarea "x"
type textarea "Yes, because we could used it in the real w"
type textarea "x"
type textarea "Yes, because we could used it in the real wp"
type textarea "x"
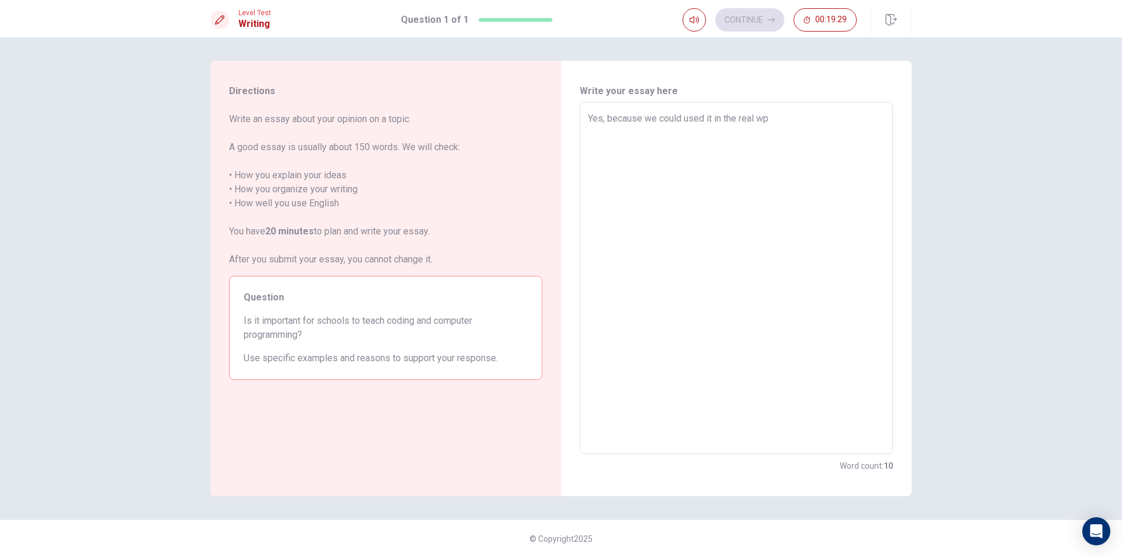
type textarea "Yes, because we could used it in the real wpr"
type textarea "x"
type textarea "Yes, because we could used it in the real wprl"
type textarea "x"
type textarea "Yes, because we could used it in the real wprld"
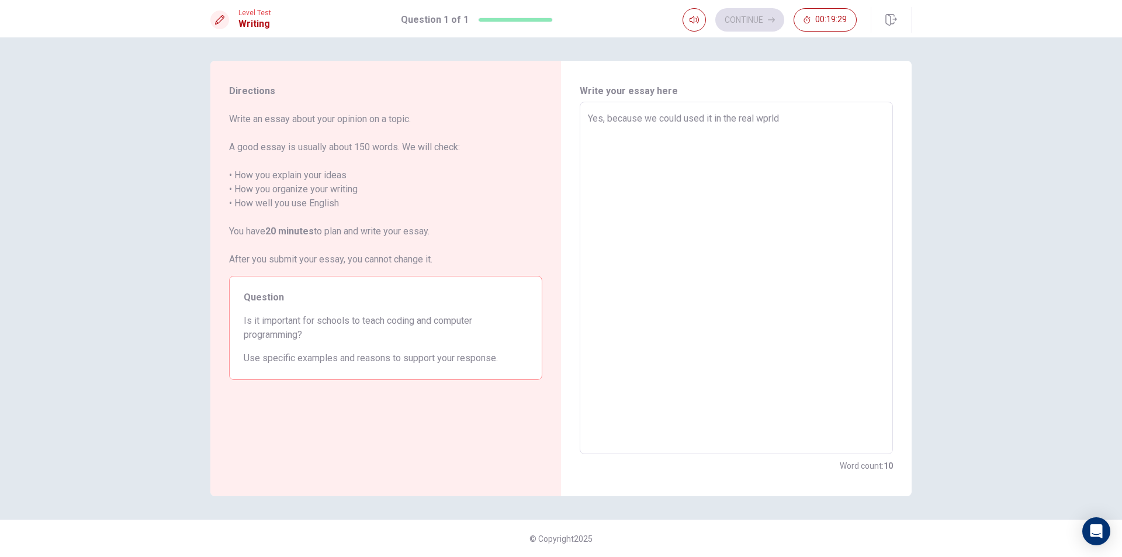
type textarea "x"
type textarea "Yes, because we could used it in the real wprld"
type textarea "x"
type textarea "Yes, because we could used it in the real wprld"
type textarea "x"
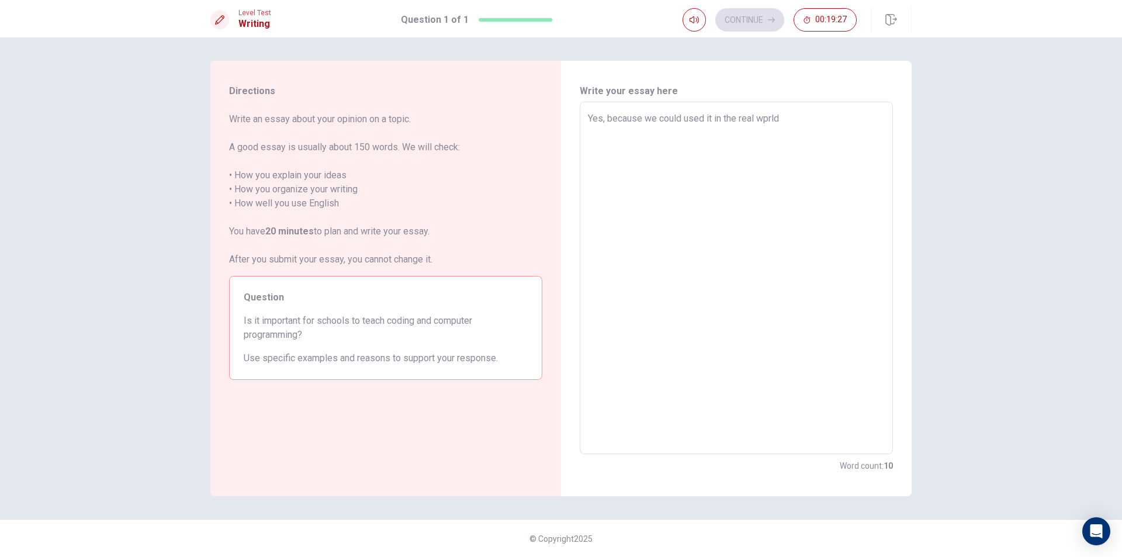
type textarea "Yes, because we could used it in the real wprl"
type textarea "x"
type textarea "Yes, because we could used it in the real wpr"
type textarea "x"
type textarea "Yes, because we could used it in the real wp"
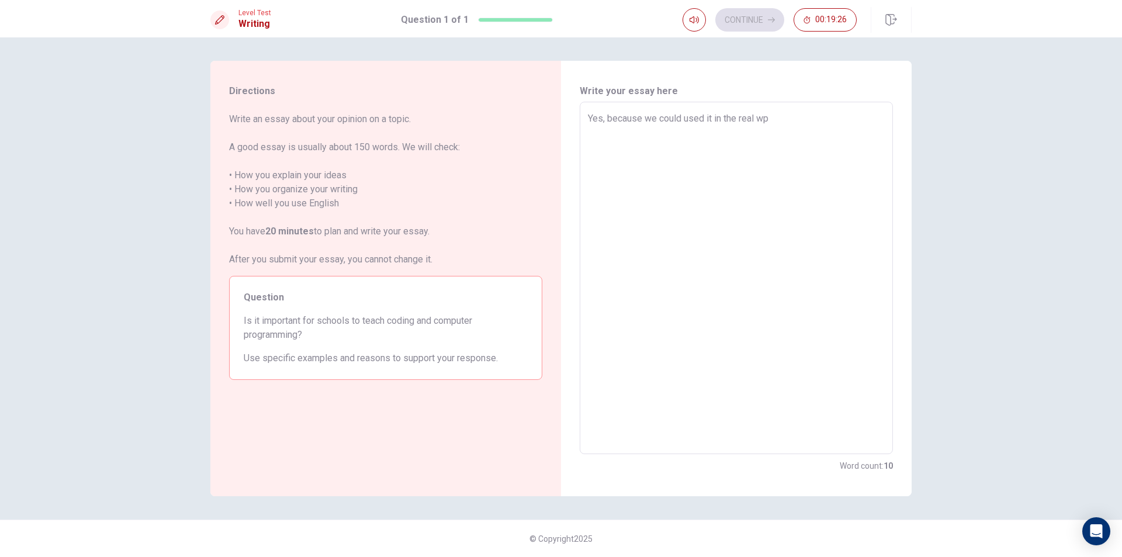
type textarea "x"
type textarea "Yes, because we could used it in the real w"
type textarea "x"
type textarea "Yes, because we could used it in the real wo"
type textarea "x"
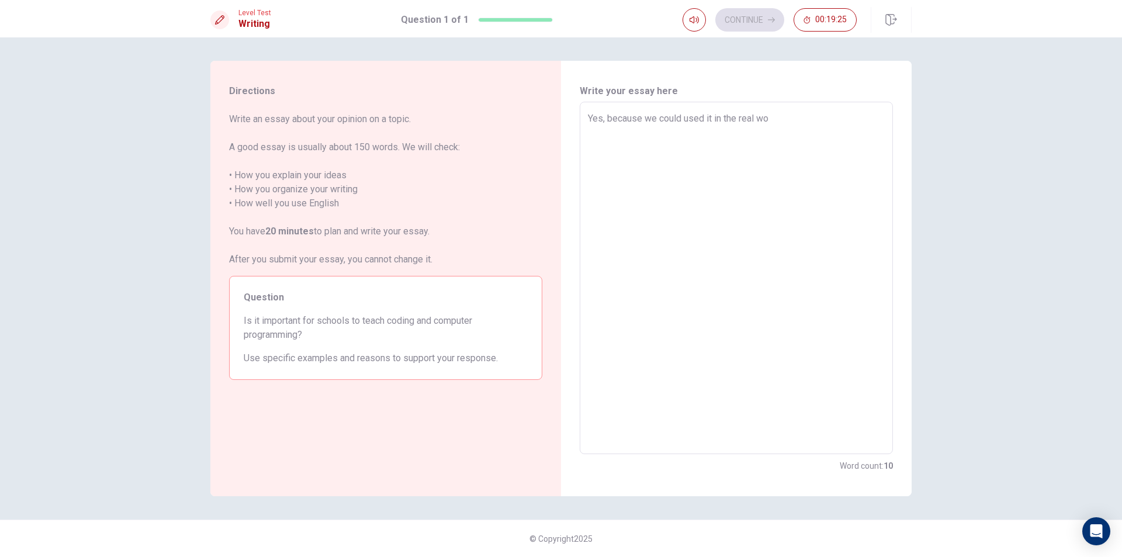
type textarea "Yes, because we could used it in the real wor"
type textarea "x"
type textarea "Yes, because we could used it in the real worl"
type textarea "x"
type textarea "Yes, because we could used it in the real world"
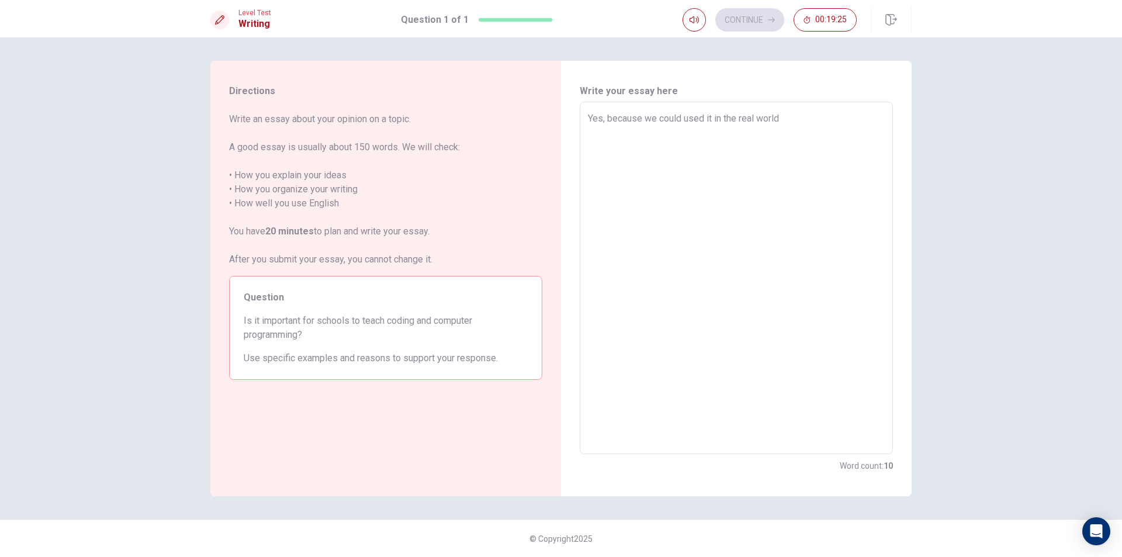
type textarea "x"
type textarea "Yes, because we could used it in the real world"
type textarea "x"
type textarea "Yes, because we could used it in the real world a"
type textarea "x"
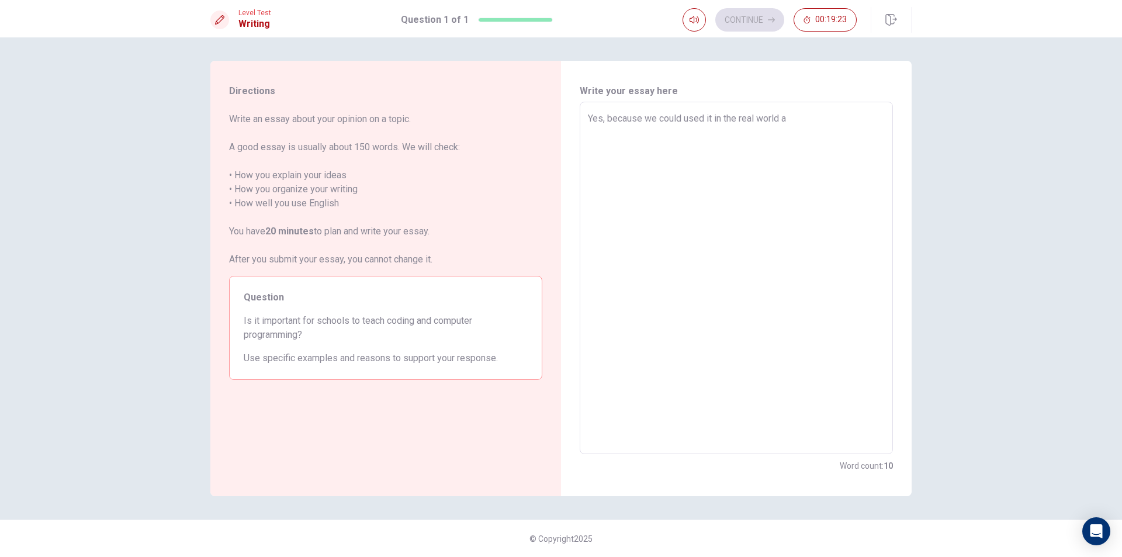
type textarea "Yes, because we could used it in the real world af"
type textarea "x"
type textarea "Yes, because we could used it in the real world aft"
type textarea "x"
type textarea "Yes, because we could used it in the real world afte"
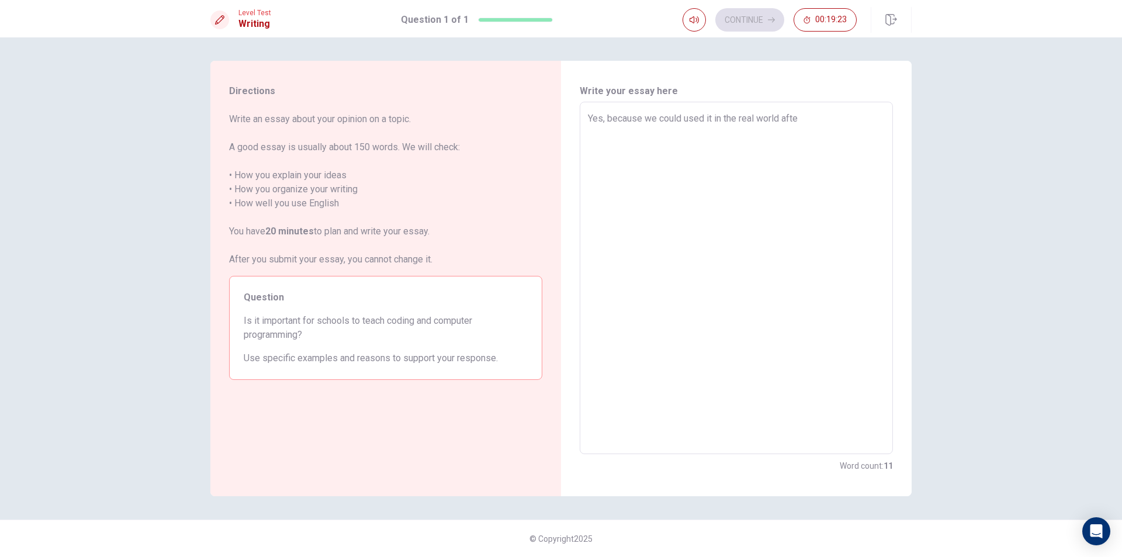
type textarea "x"
type textarea "Yes, because we could used it in the real world after"
type textarea "x"
type textarea "Yes, because we could used it in the real world after"
type textarea "x"
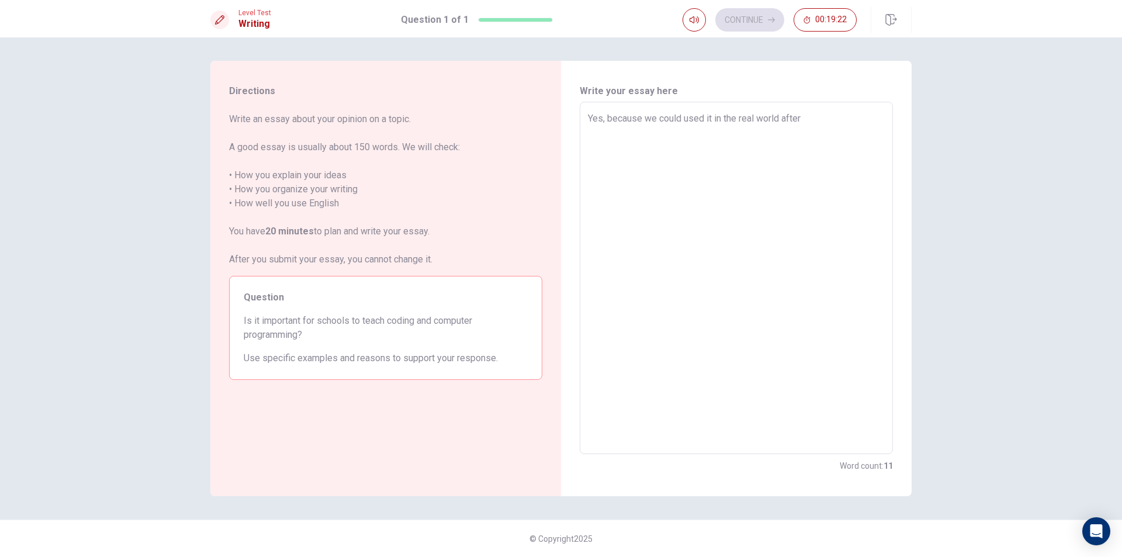
type textarea "Yes, because we could used it in the real world after w"
type textarea "x"
type textarea "Yes, because we could used it in the real world after we"
type textarea "x"
type textarea "Yes, because we could used it in the real world after we"
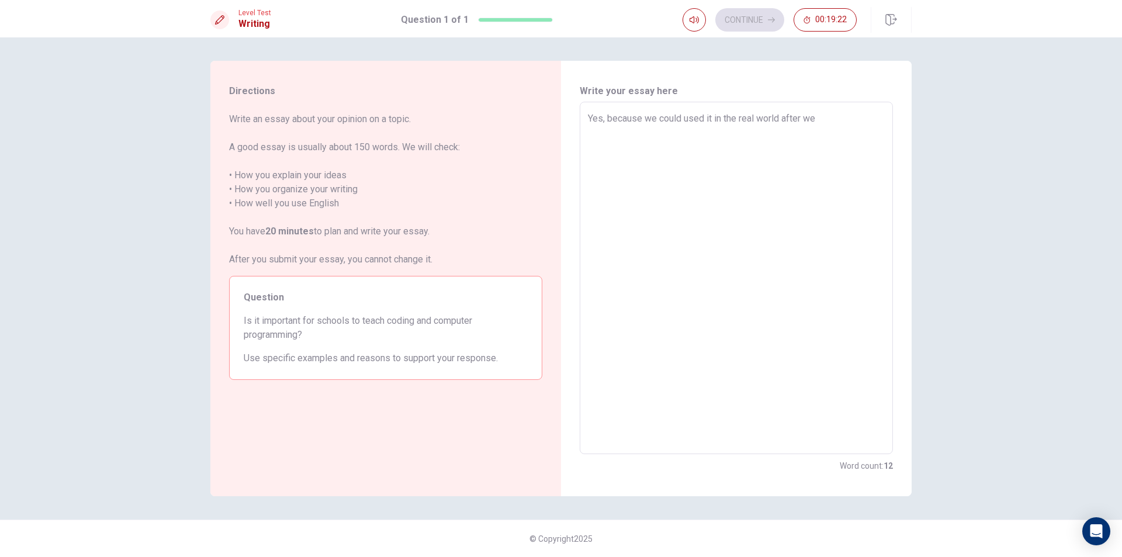
type textarea "x"
type textarea "Yes, because we could used it in the real world after we g"
type textarea "x"
type textarea "Yes, because we could used it in the real world after we gr"
type textarea "x"
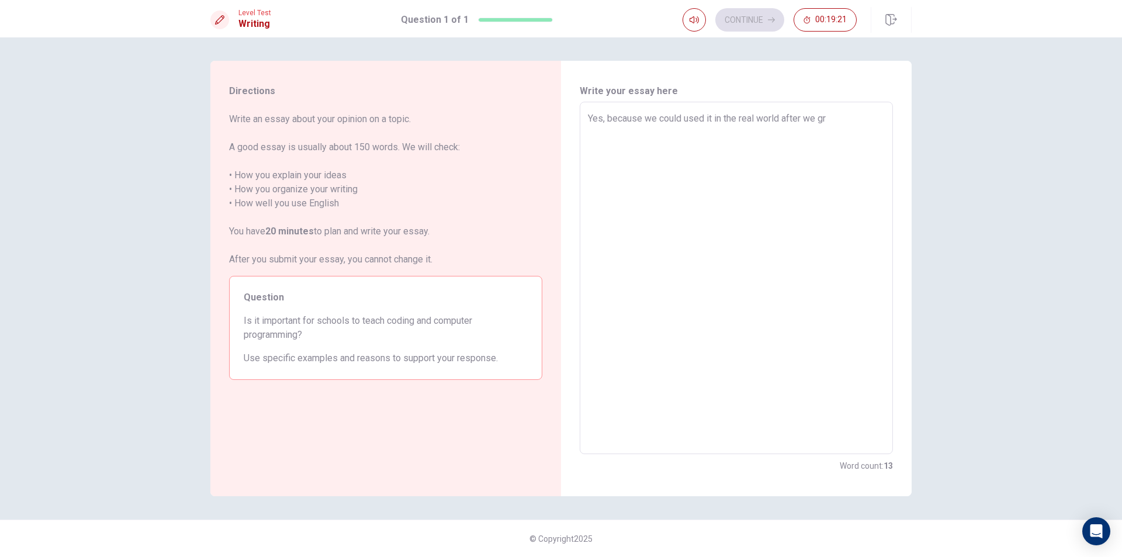
type textarea "Yes, because we could used it in the real world after we gra"
type textarea "x"
type textarea "Yes, because we could used it in the real world after we grad"
type textarea "x"
type textarea "Yes, because we could used it in the real world after we gradu"
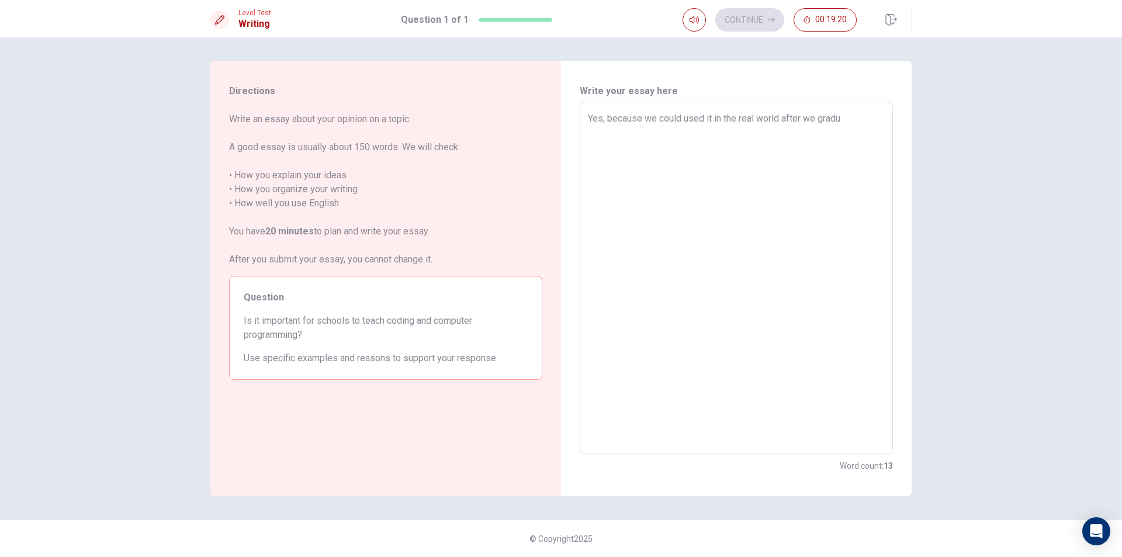
type textarea "x"
type textarea "Yes, because we could used it in the real world after we gradua"
type textarea "x"
type textarea "Yes, because we could used it in the real world after we graduat"
type textarea "x"
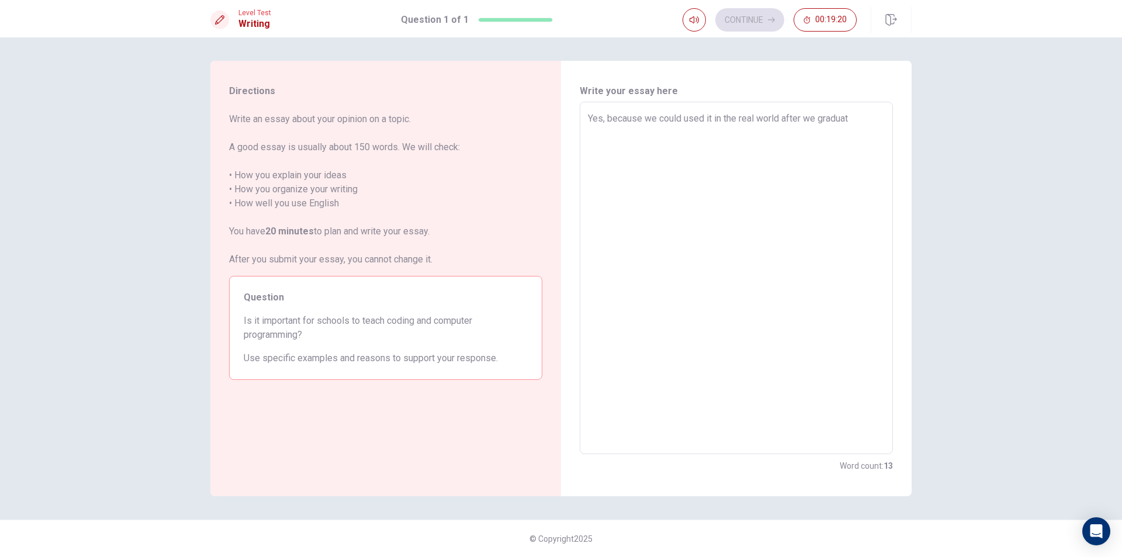
type textarea "Yes, because we could used it in the real world after we graduate"
type textarea "x"
type textarea "Yes, because we could used it in the real world after we graduated"
type textarea "x"
type textarea "Yes, because we could used it in the real world after we graduated."
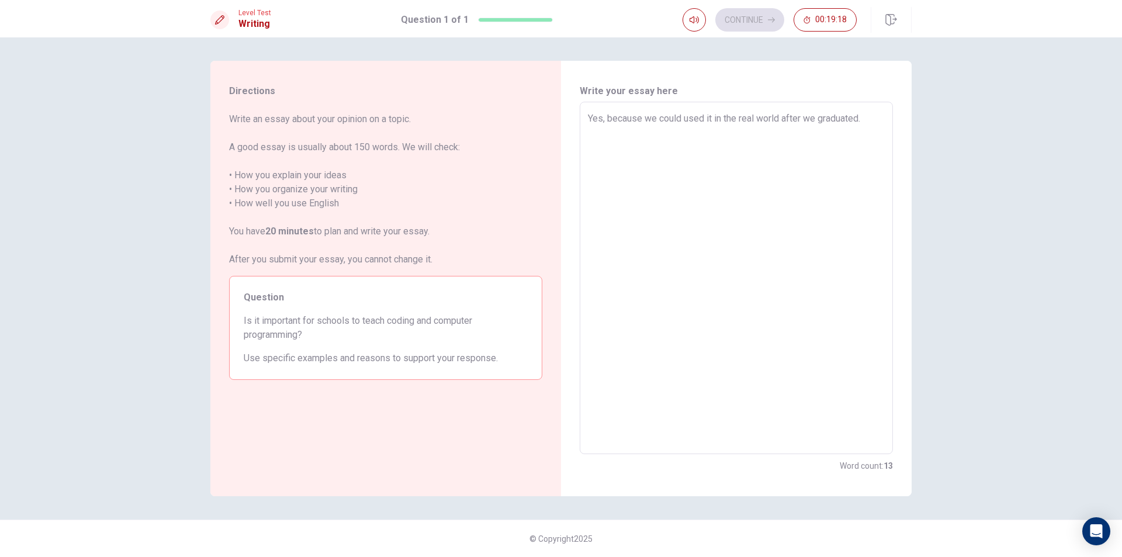
type textarea "x"
type textarea "Yes, because we could used it in the real world after we graduated."
type textarea "x"
type textarea "Yes, because we could used it in the real world after we graduated. C"
type textarea "x"
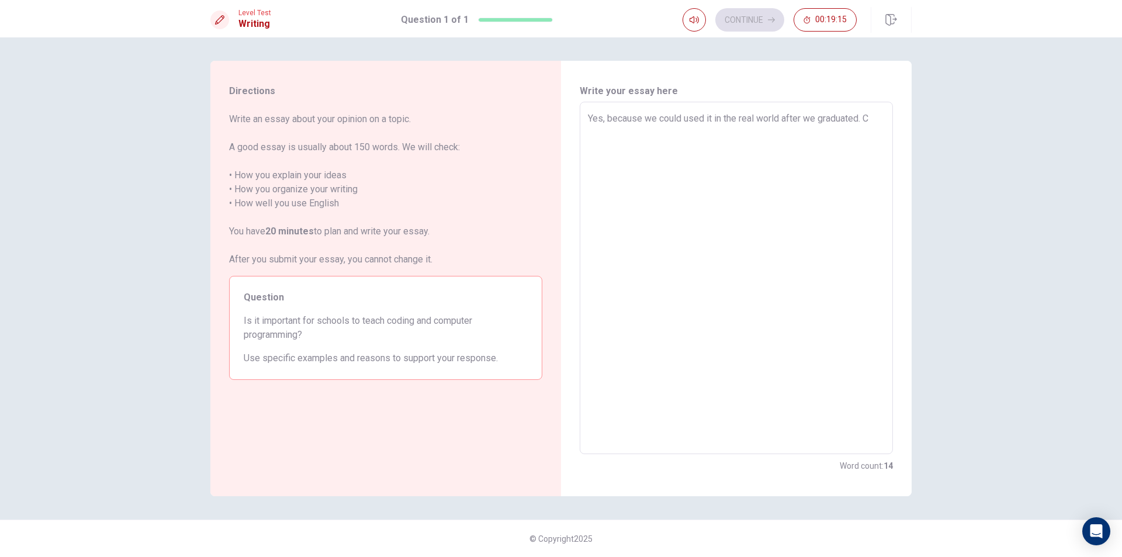
type textarea "Yes, because we could used it in the real world after we graduated. Co"
type textarea "x"
type textarea "Yes, because we could used it in the real world after we graduated. Cod"
type textarea "x"
type textarea "Yes, because we could used it in the real world after we graduated. Codi"
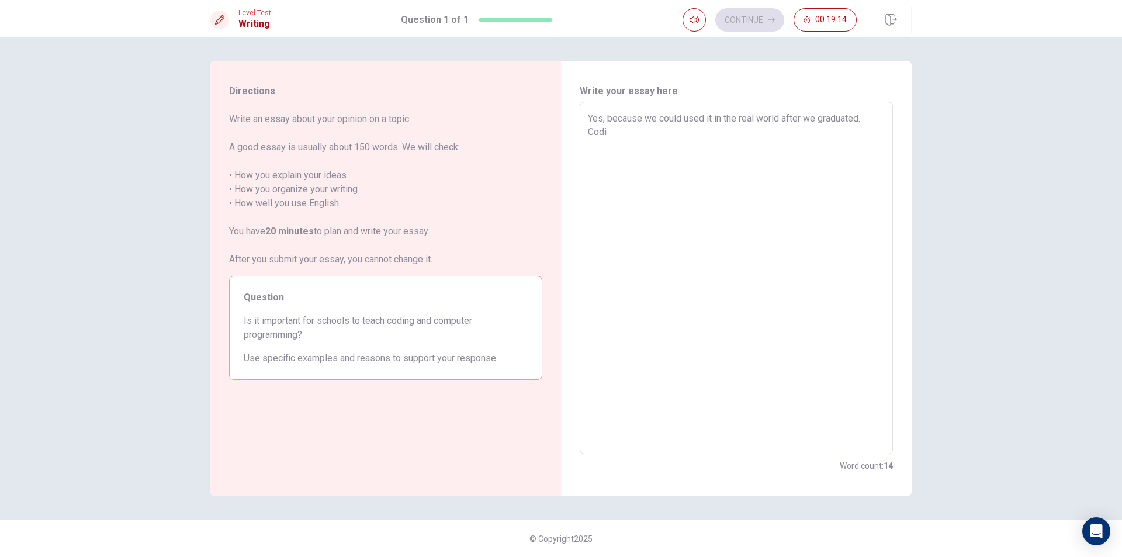
type textarea "x"
type textarea "Yes, because we could used it in the real world after we graduated. Codimn"
type textarea "x"
type textarea "Yes, because we could used it in the real world after we graduated. Codimng"
type textarea "x"
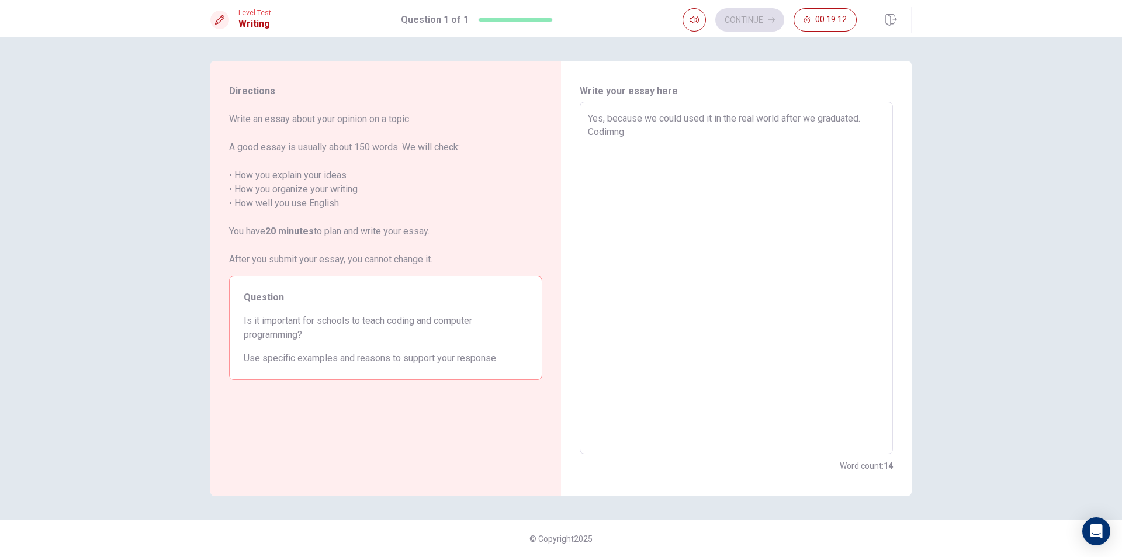
type textarea "Yes, because we could used it in the real world after we graduated. Codimn"
type textarea "x"
type textarea "Yes, because we could used it in the real world after we graduated. Codim"
type textarea "x"
type textarea "Yes, because we could used it in the real world after we graduated. Codi"
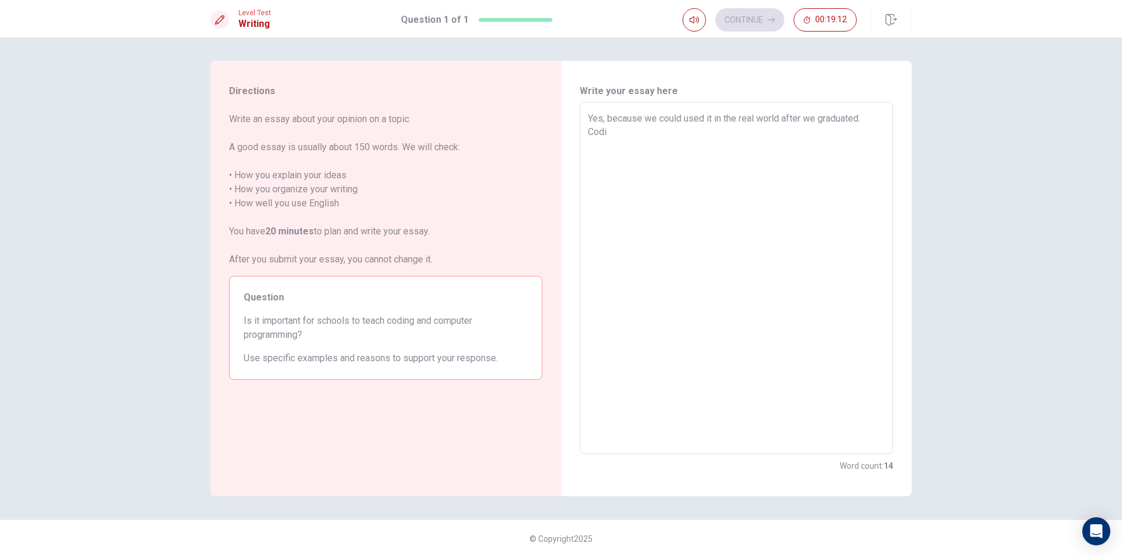
type textarea "x"
type textarea "Yes, because we could used it in the real world after we graduated. Cod"
type textarea "x"
type textarea "Yes, because we could used it in the real world after we graduated. Co"
type textarea "x"
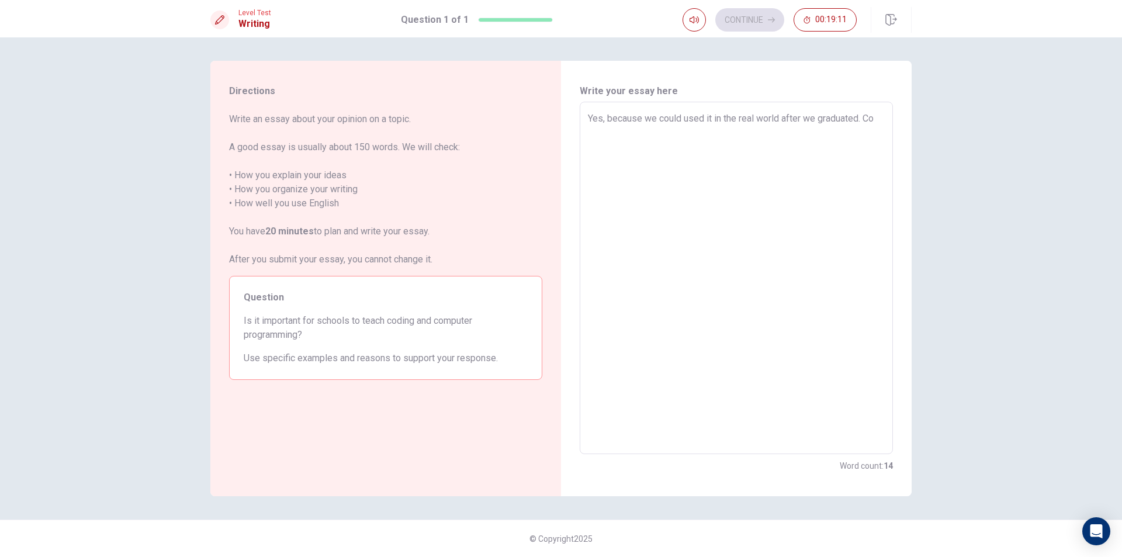
type textarea "Yes, because we could used it in the real world after we graduated. C"
type textarea "x"
type textarea "Yes, because we could used it in the real world after we graduated."
type textarea "x"
type textarea "Yes, because we could used it in the real world after we graduated. I"
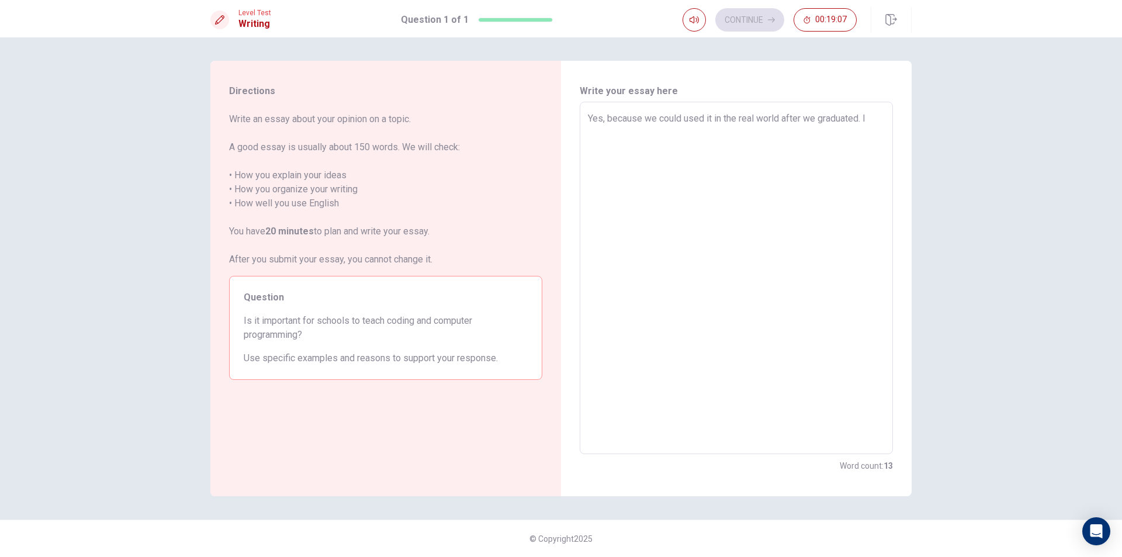
type textarea "x"
type textarea "Yes, because we could used it in the real world after we graduated. If"
type textarea "x"
type textarea "Yes, because we could used it in the real world after we graduated. If"
type textarea "x"
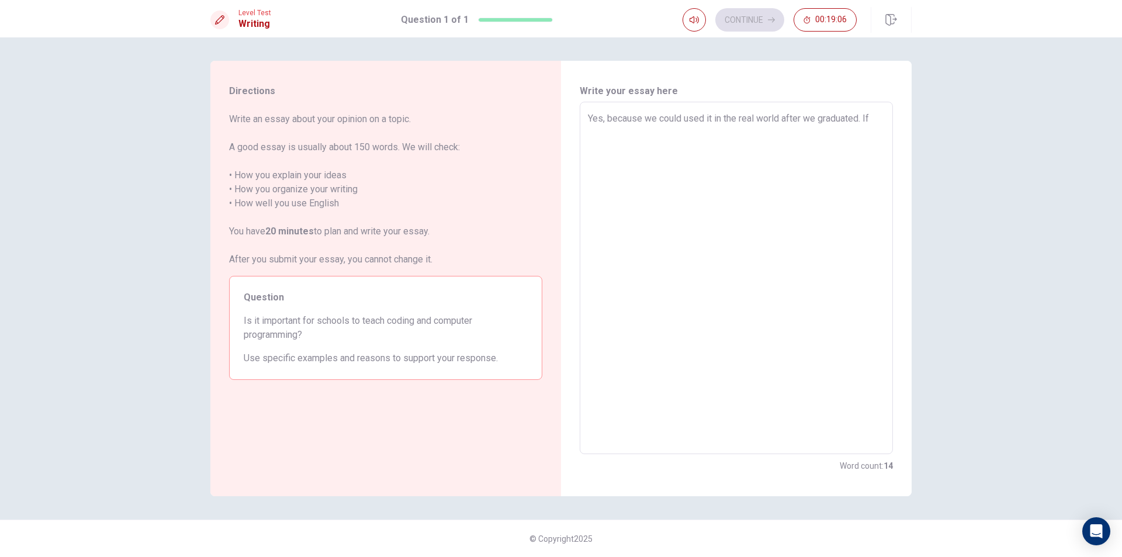
type textarea "Yes, because we could used it in the real world after we graduated. If w"
type textarea "x"
type textarea "Yes, because we could used it in the real world after we graduated. If we"
type textarea "x"
type textarea "Yes, because we could used it in the real world after we graduated. If we"
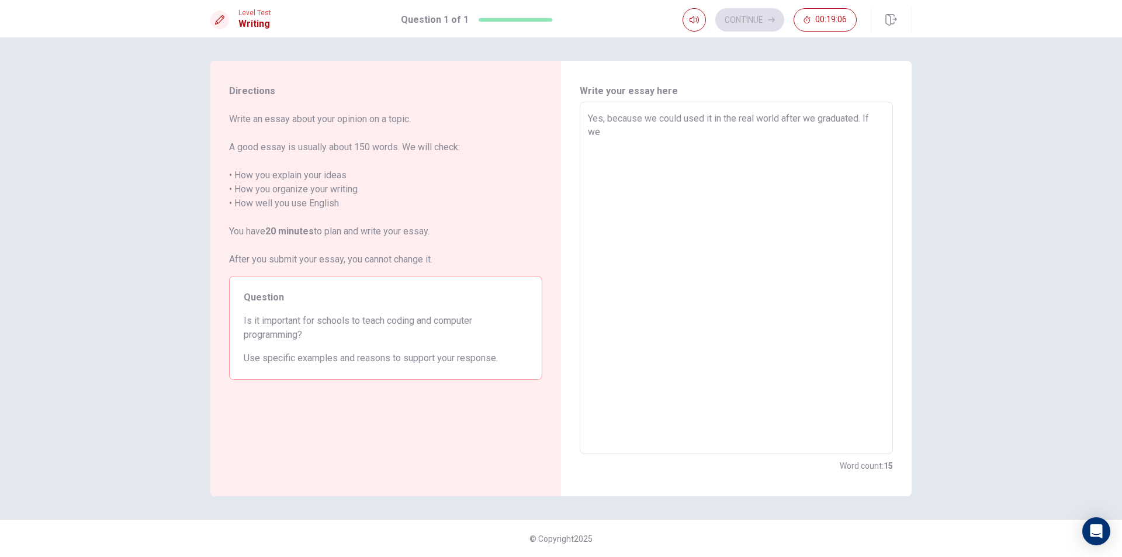
type textarea "x"
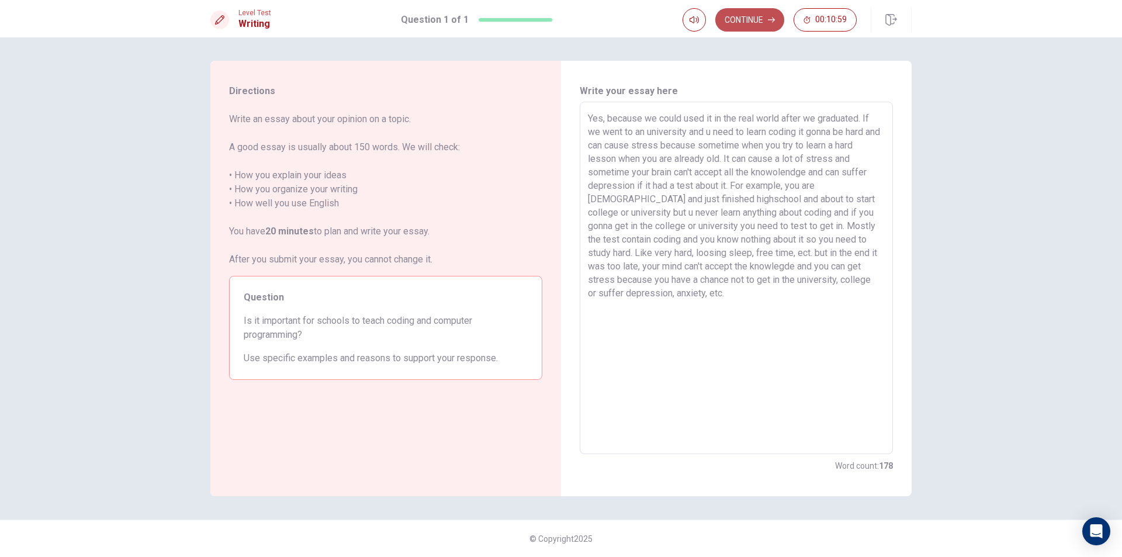
click at [761, 18] on button "Continue" at bounding box center [749, 19] width 69 height 23
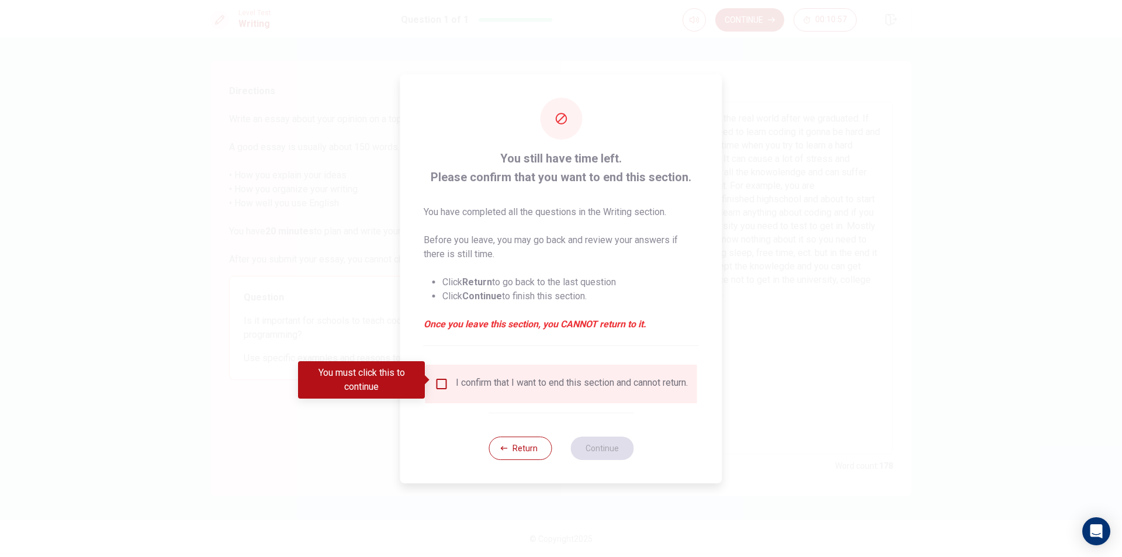
click at [441, 379] on input "You must click this to continue" at bounding box center [442, 384] width 14 height 14
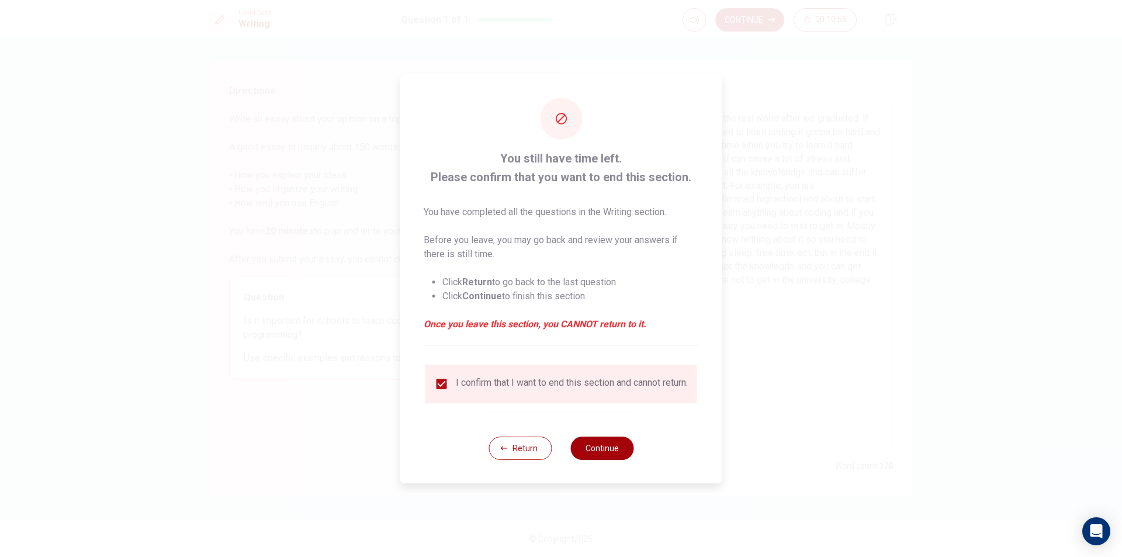
click at [602, 451] on button "Continue" at bounding box center [601, 447] width 63 height 23
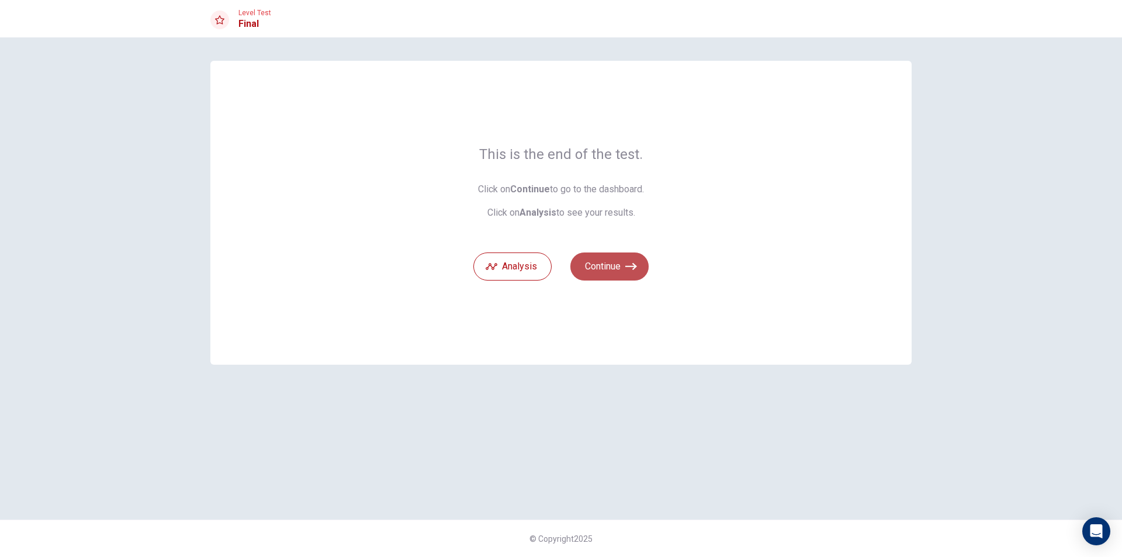
click at [620, 267] on button "Continue" at bounding box center [609, 266] width 78 height 28
